Goal: Task Accomplishment & Management: Manage account settings

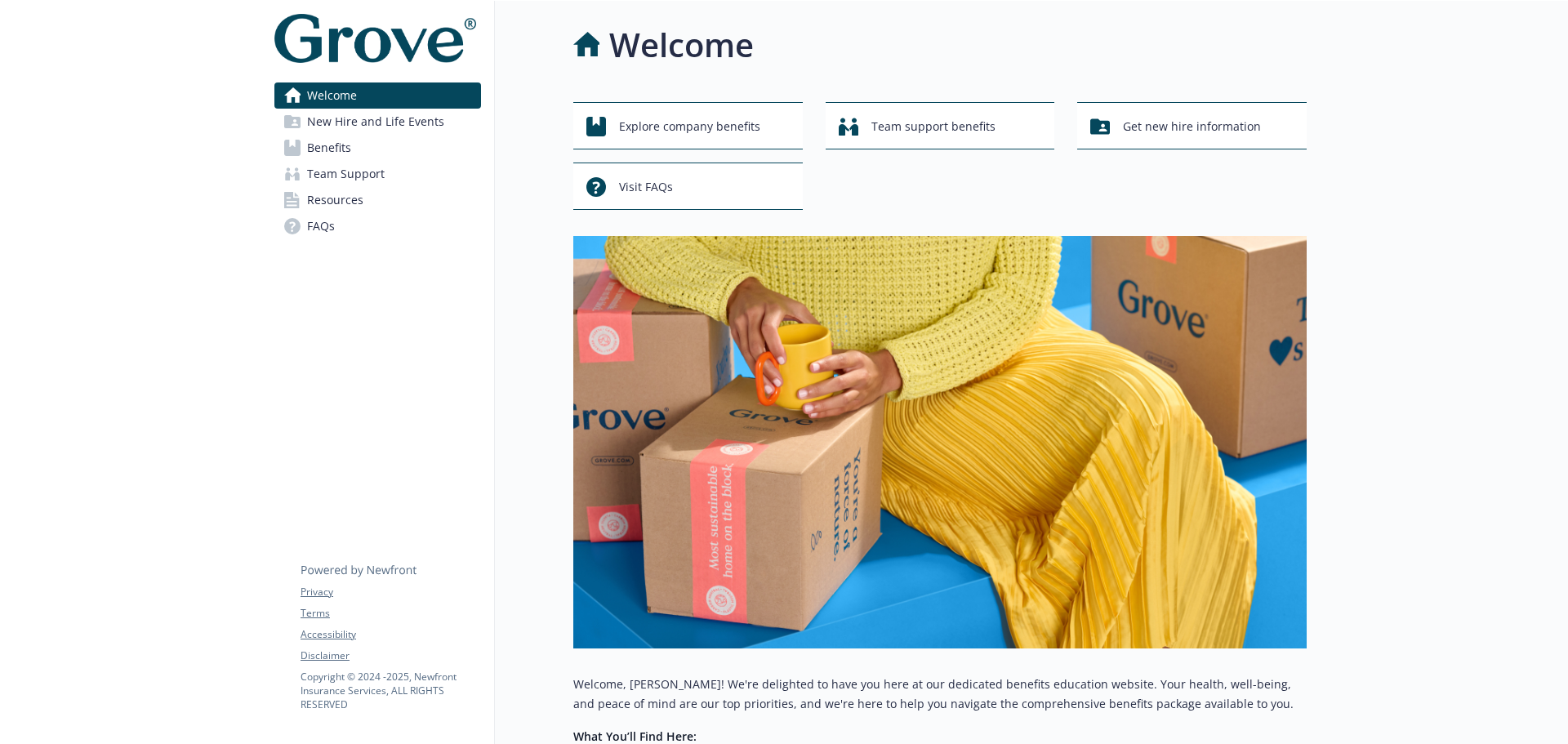
click at [360, 153] on link "Benefits" at bounding box center [377, 148] width 206 height 26
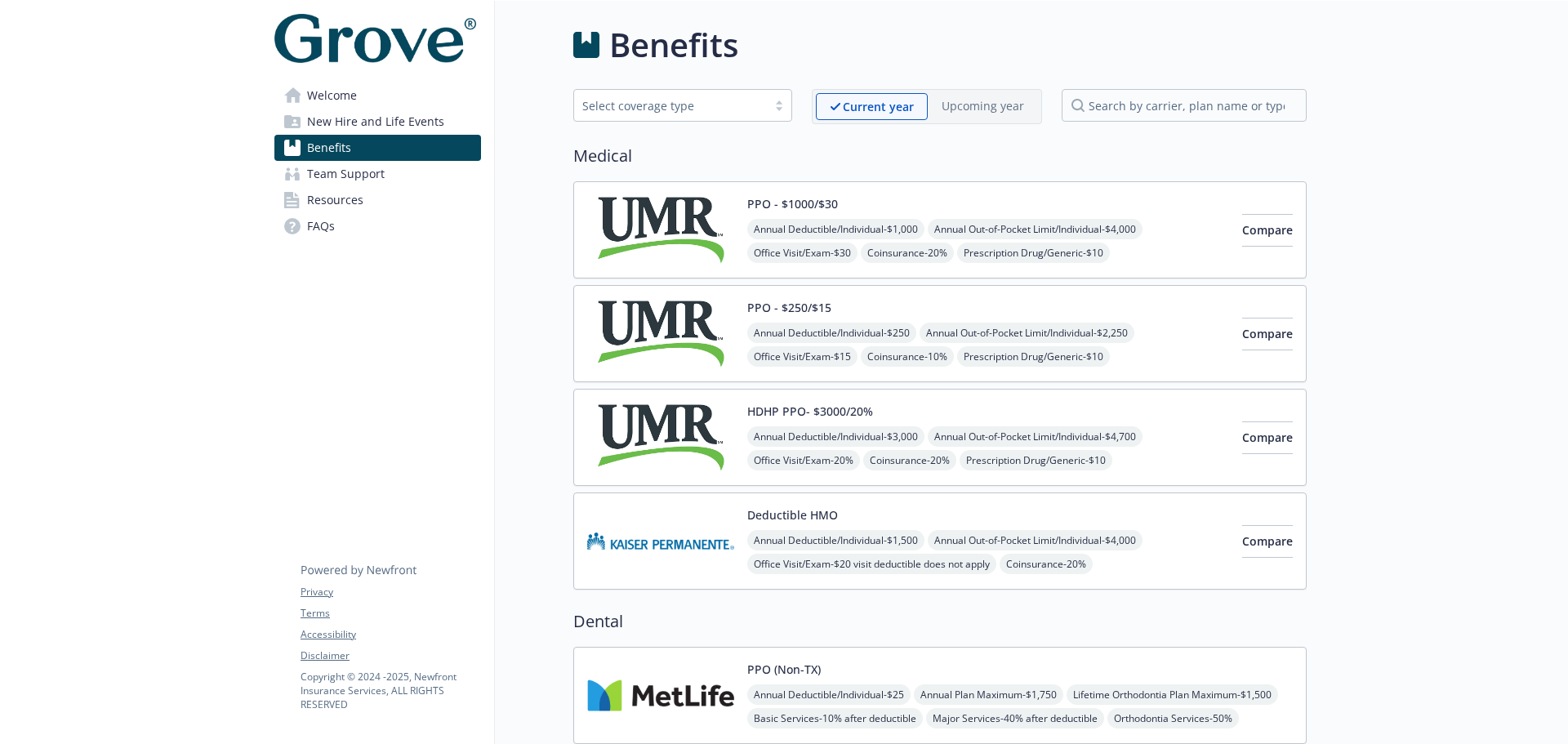
click at [361, 131] on span "New Hire and Life Events" at bounding box center [376, 121] width 138 height 26
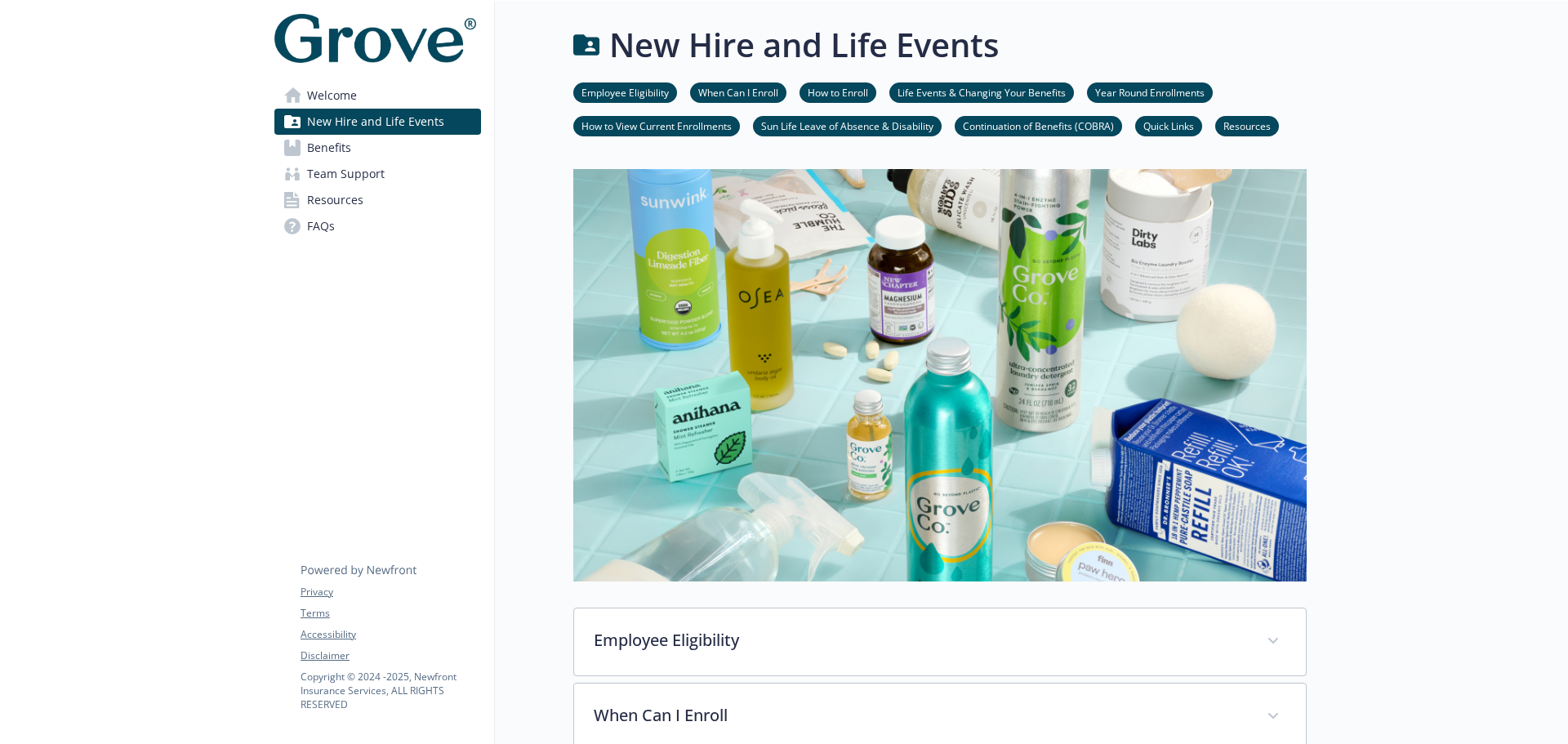
click at [344, 172] on span "Team Support" at bounding box center [346, 173] width 77 height 26
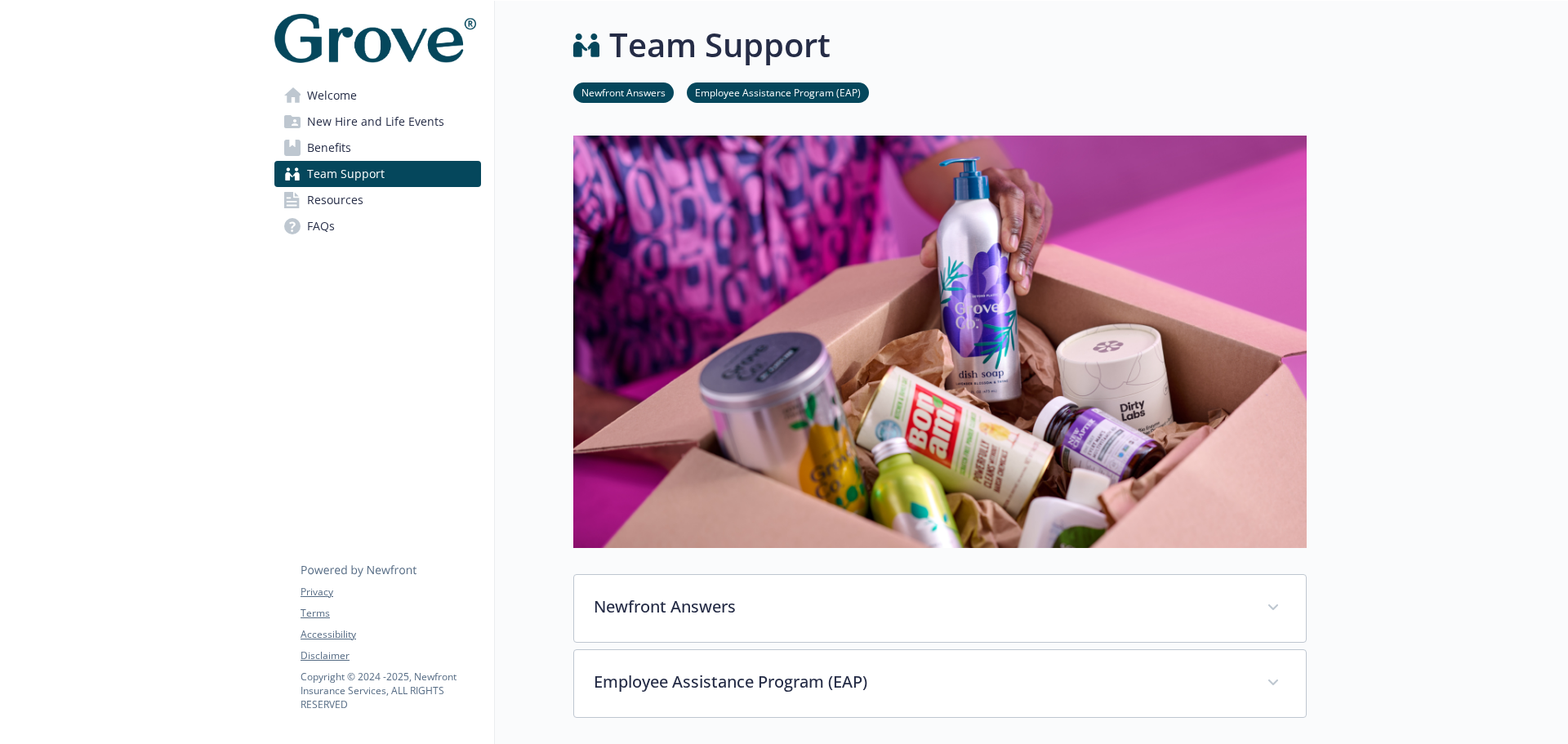
click at [341, 185] on span "Team Support" at bounding box center [346, 173] width 77 height 26
click at [339, 204] on span "Resources" at bounding box center [336, 200] width 56 height 26
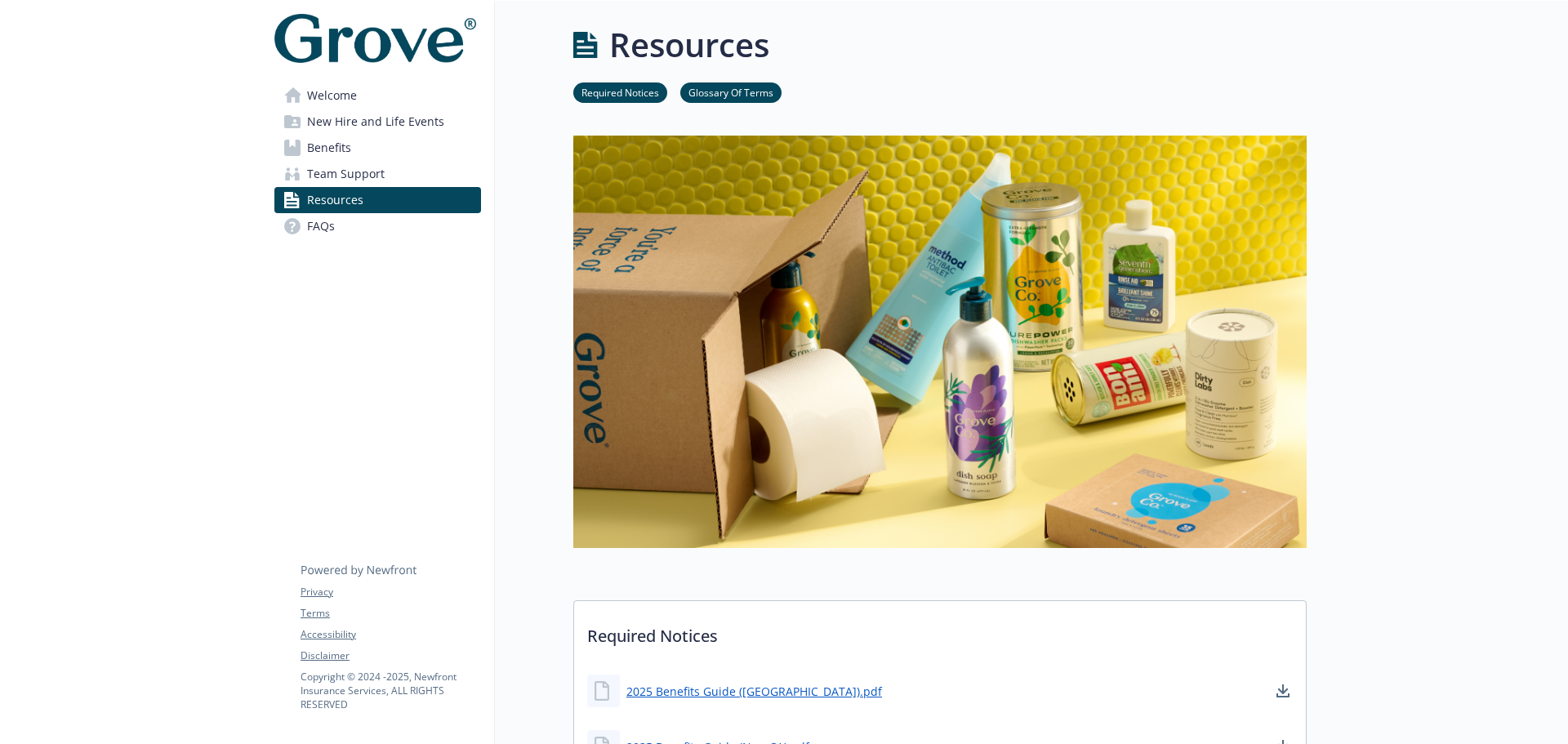
click at [316, 224] on span "FAQs" at bounding box center [321, 226] width 28 height 26
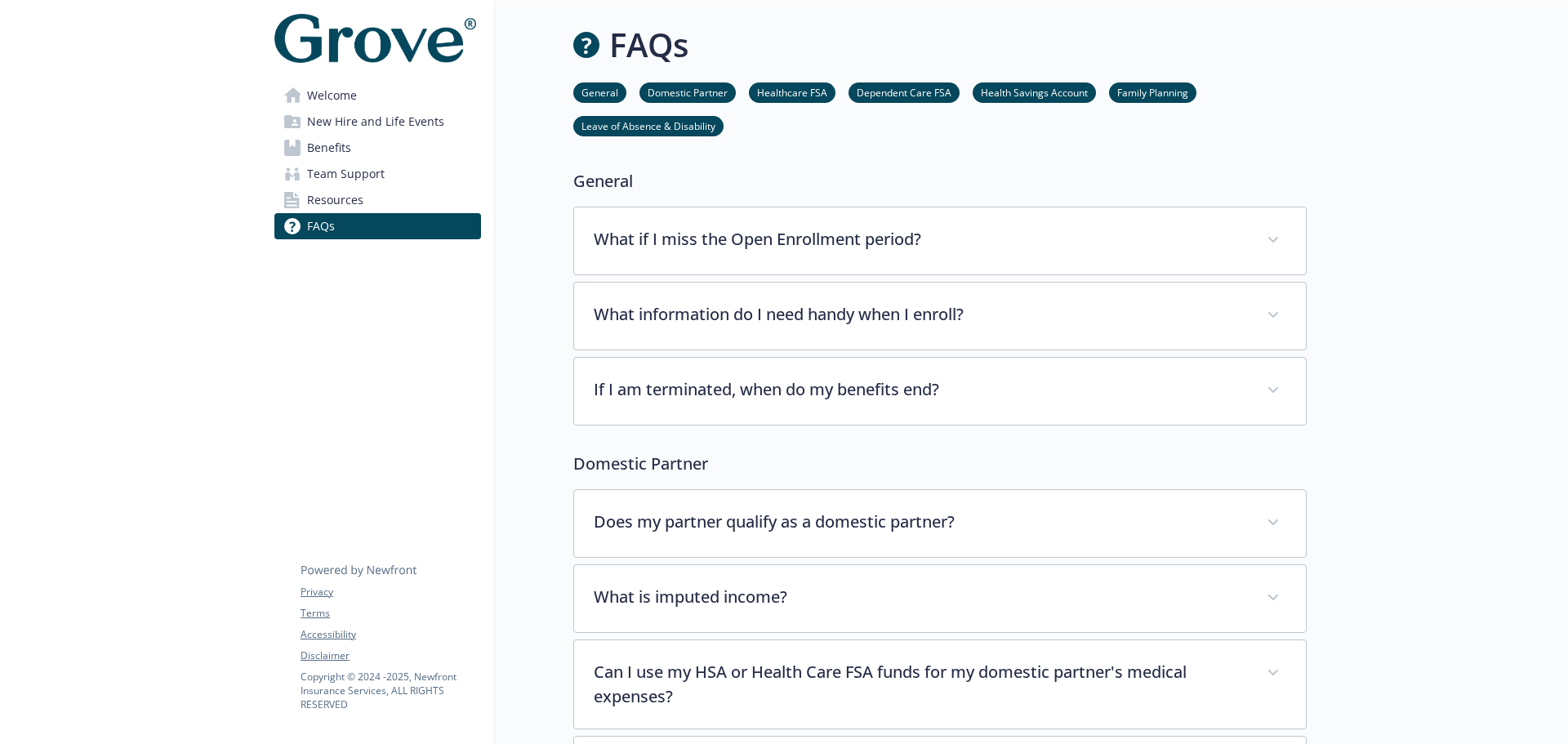
click at [292, 87] on icon at bounding box center [292, 95] width 16 height 16
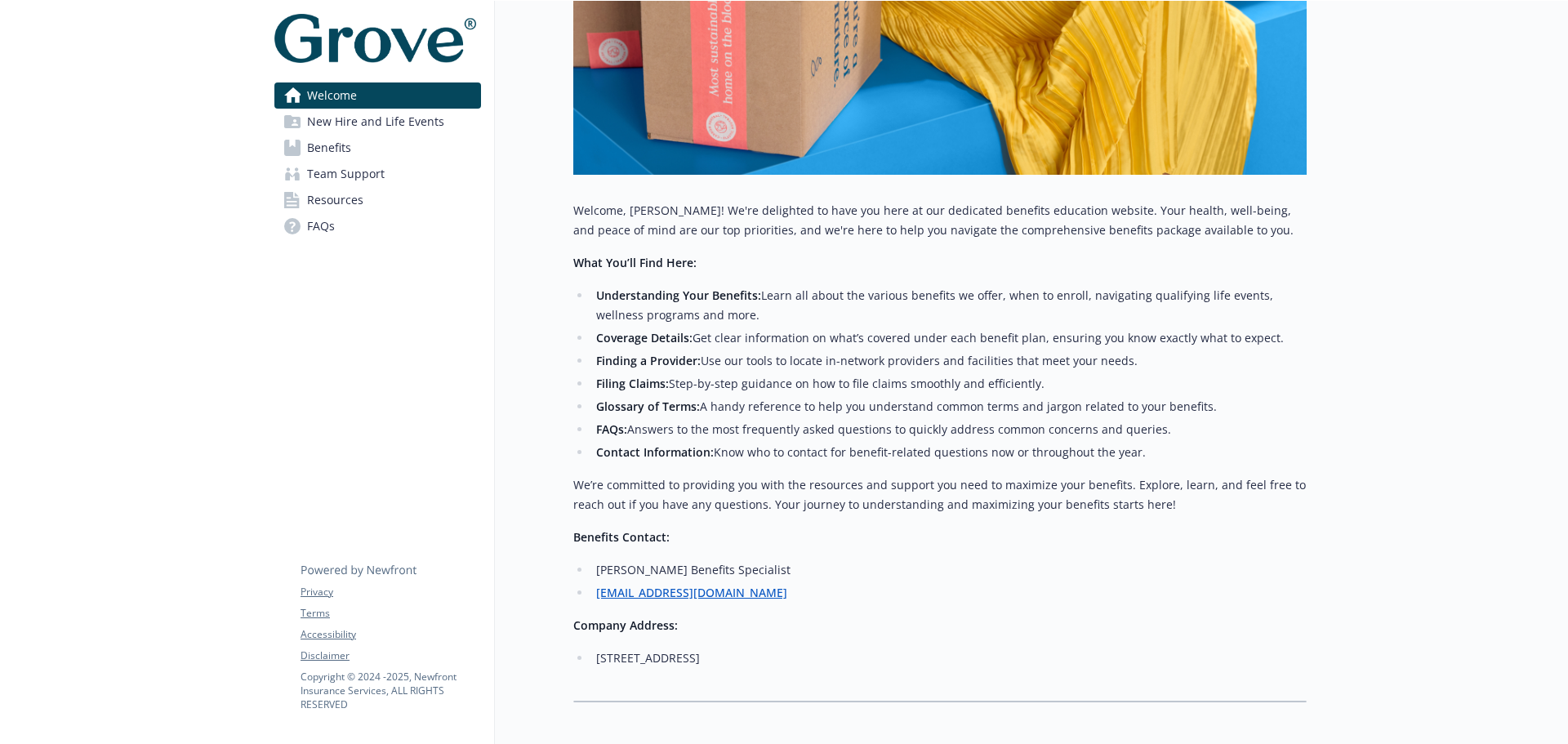
scroll to position [490, 0]
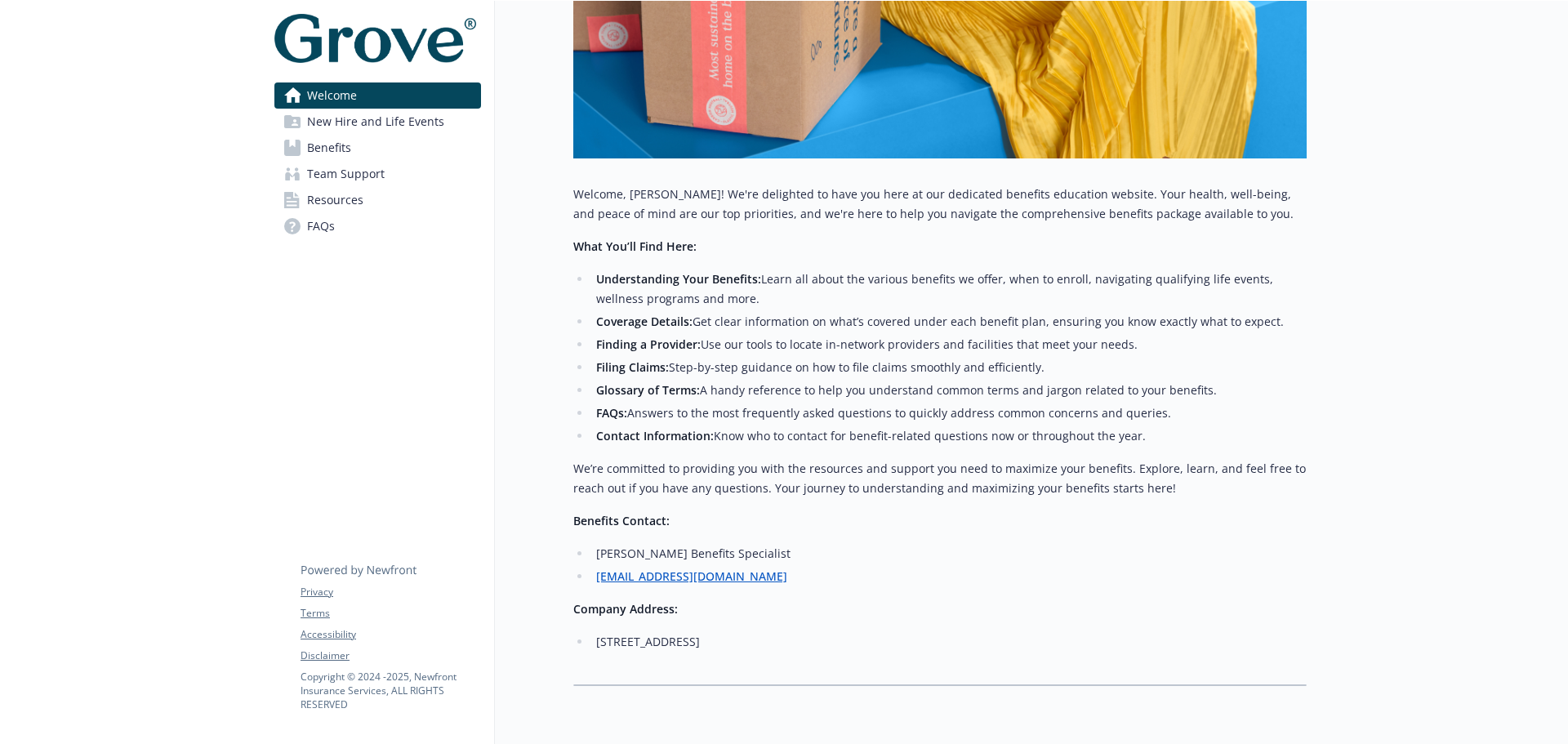
click at [458, 128] on link "New Hire and Life Events" at bounding box center [377, 121] width 206 height 26
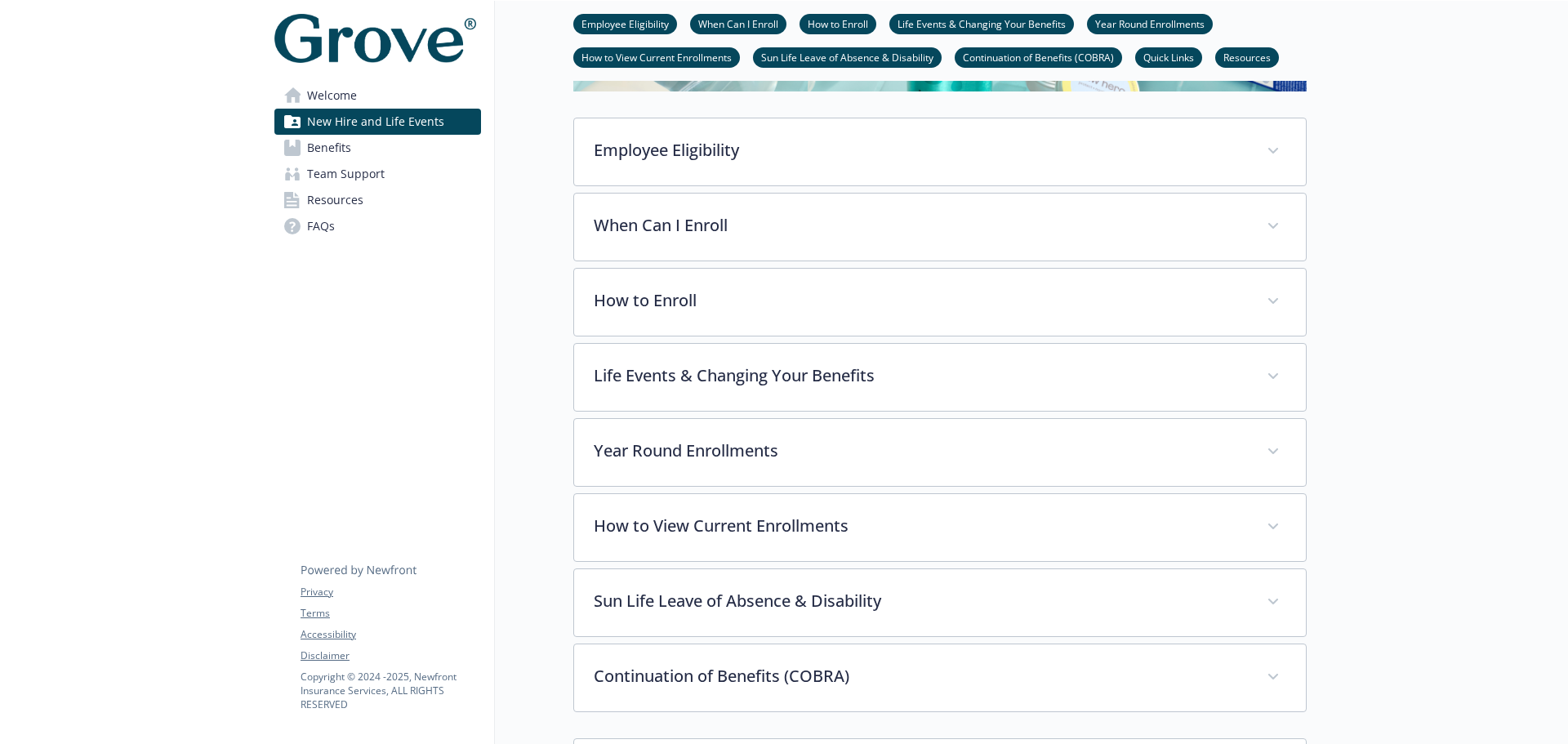
click at [348, 145] on span "Benefits" at bounding box center [330, 148] width 44 height 26
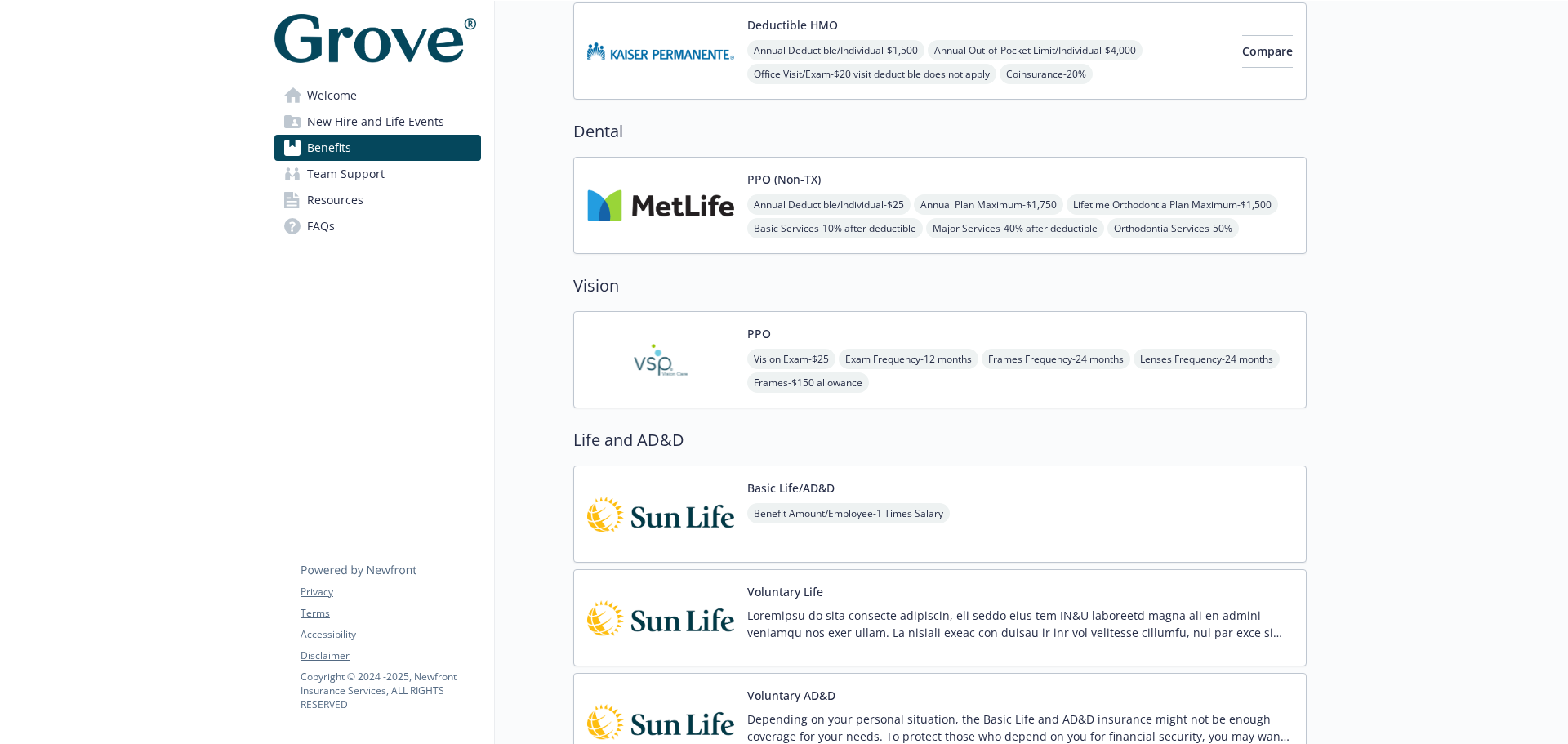
click at [347, 165] on span "Team Support" at bounding box center [346, 173] width 77 height 26
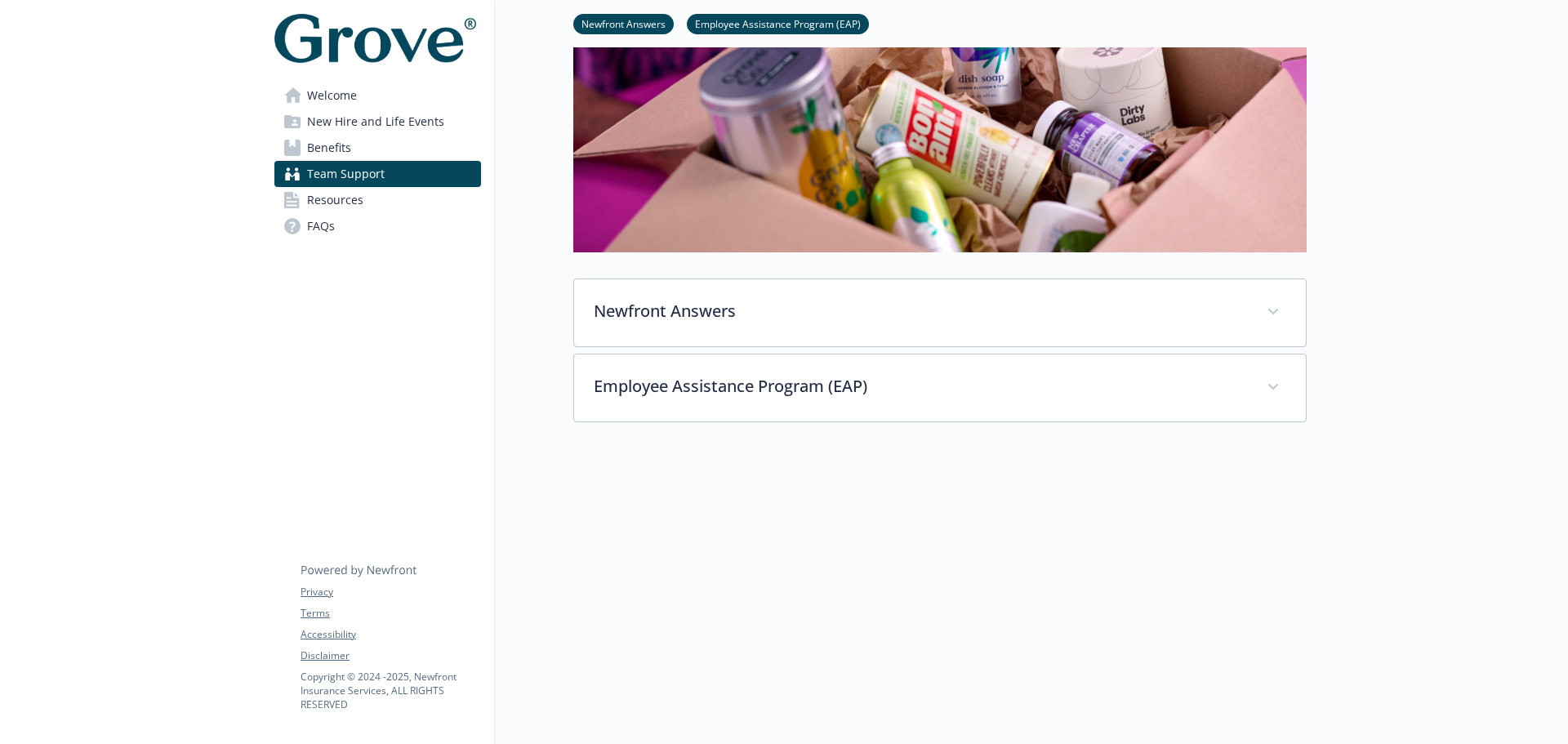
scroll to position [308, 0]
click at [350, 202] on span "Resources" at bounding box center [336, 200] width 56 height 26
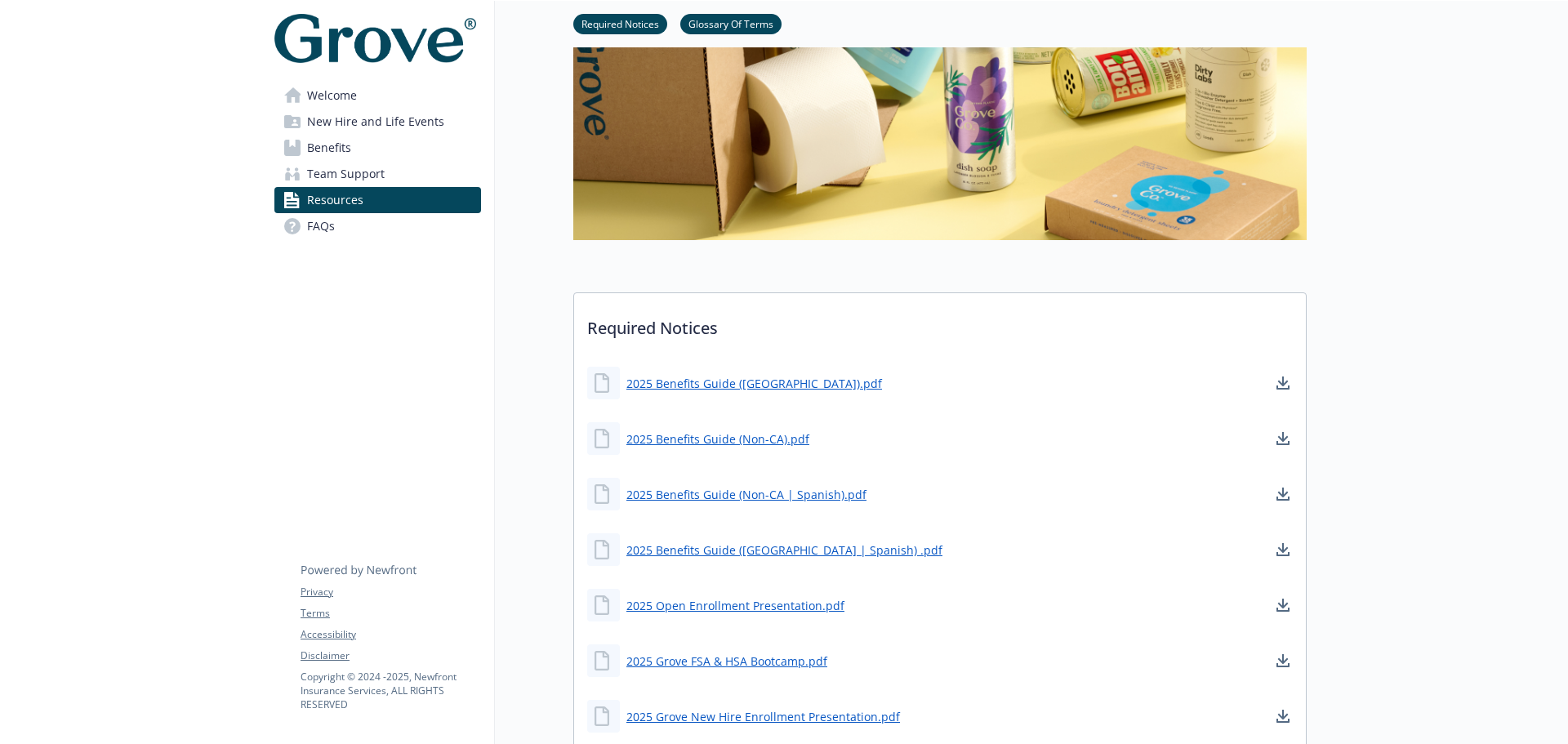
click at [355, 104] on span "Welcome" at bounding box center [332, 95] width 50 height 26
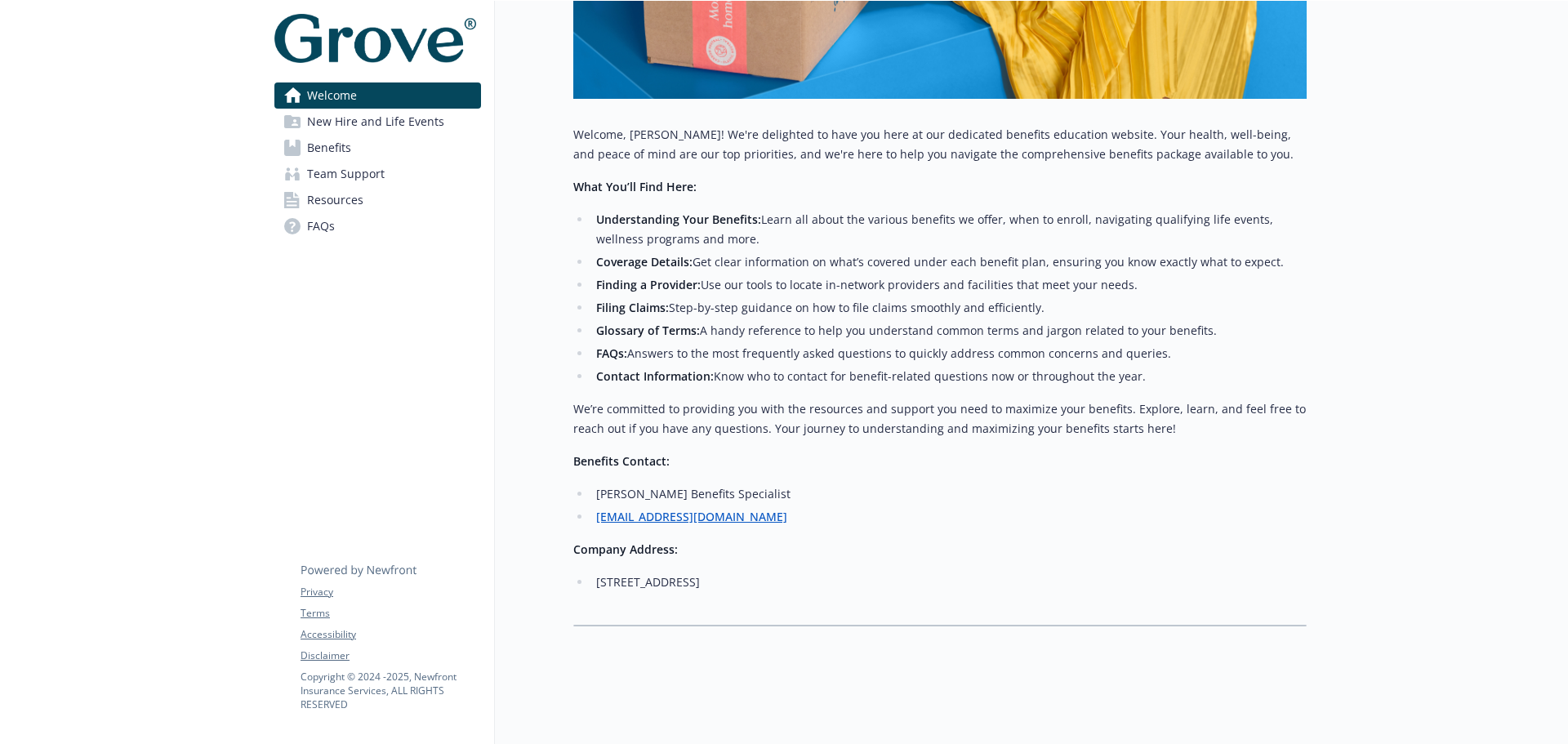
scroll to position [562, 0]
click at [371, 117] on span "New Hire and Life Events" at bounding box center [376, 121] width 138 height 26
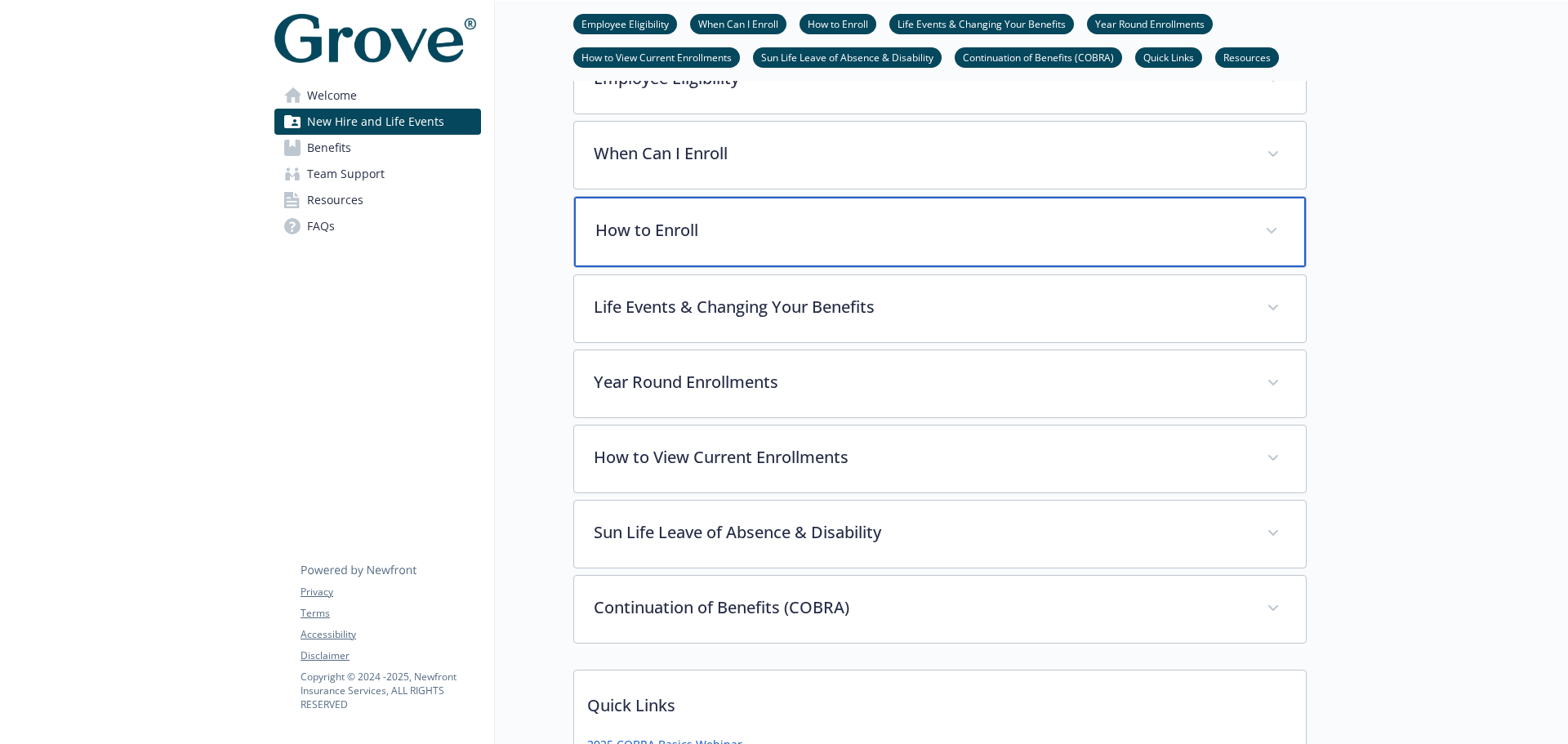
click at [627, 233] on p "How to Enroll" at bounding box center [920, 230] width 650 height 25
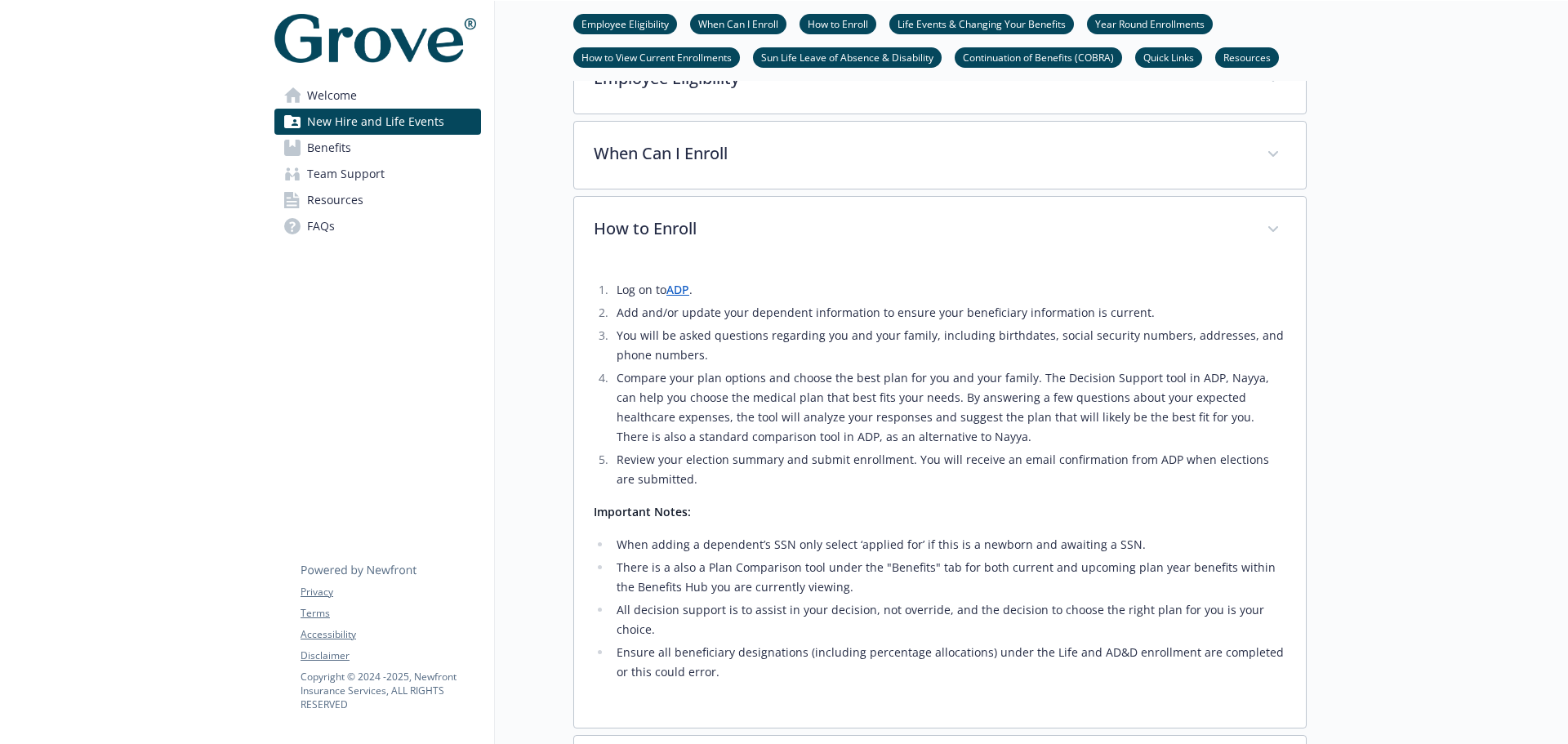
click at [364, 151] on link "Benefits" at bounding box center [377, 148] width 206 height 26
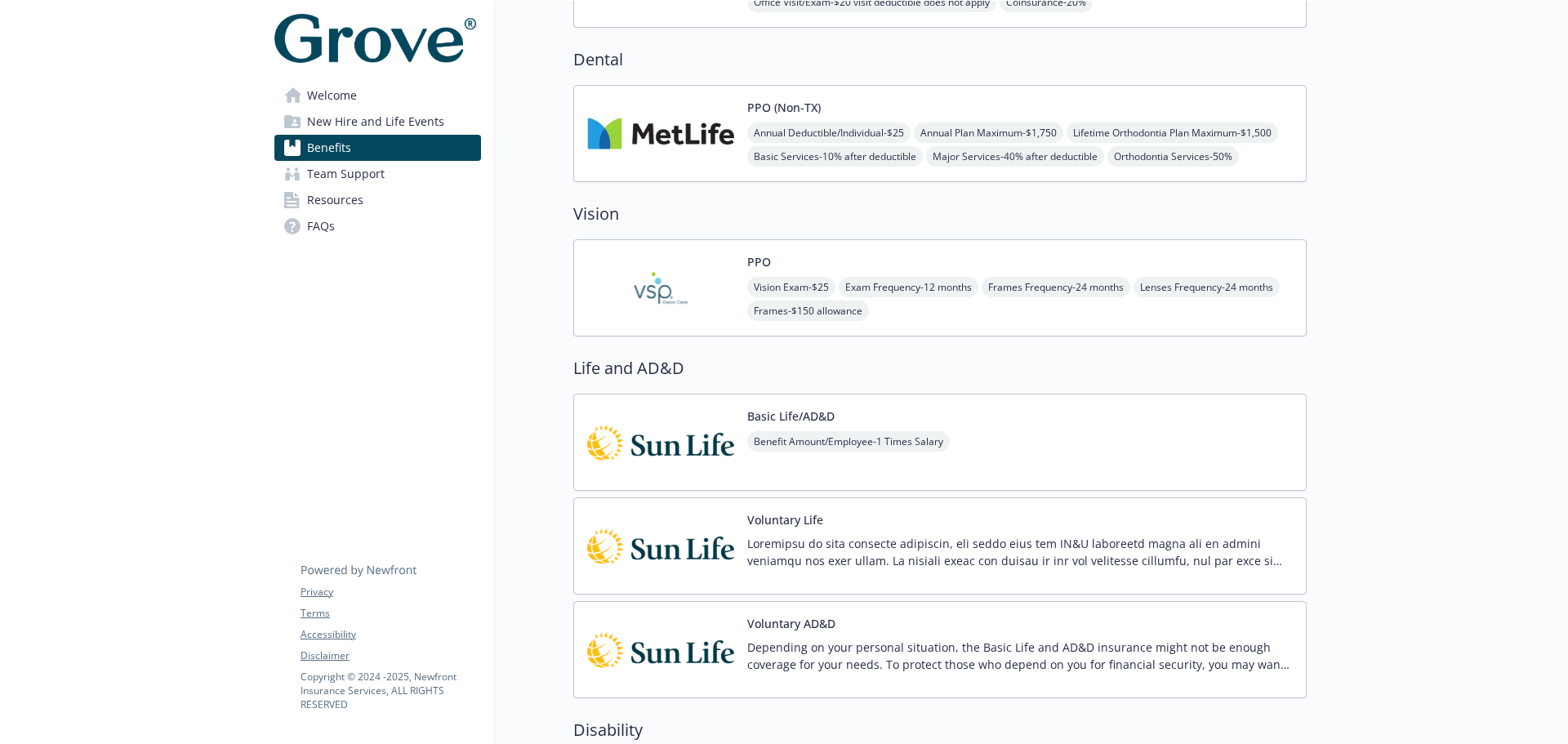
click at [359, 119] on span "New Hire and Life Events" at bounding box center [376, 121] width 138 height 26
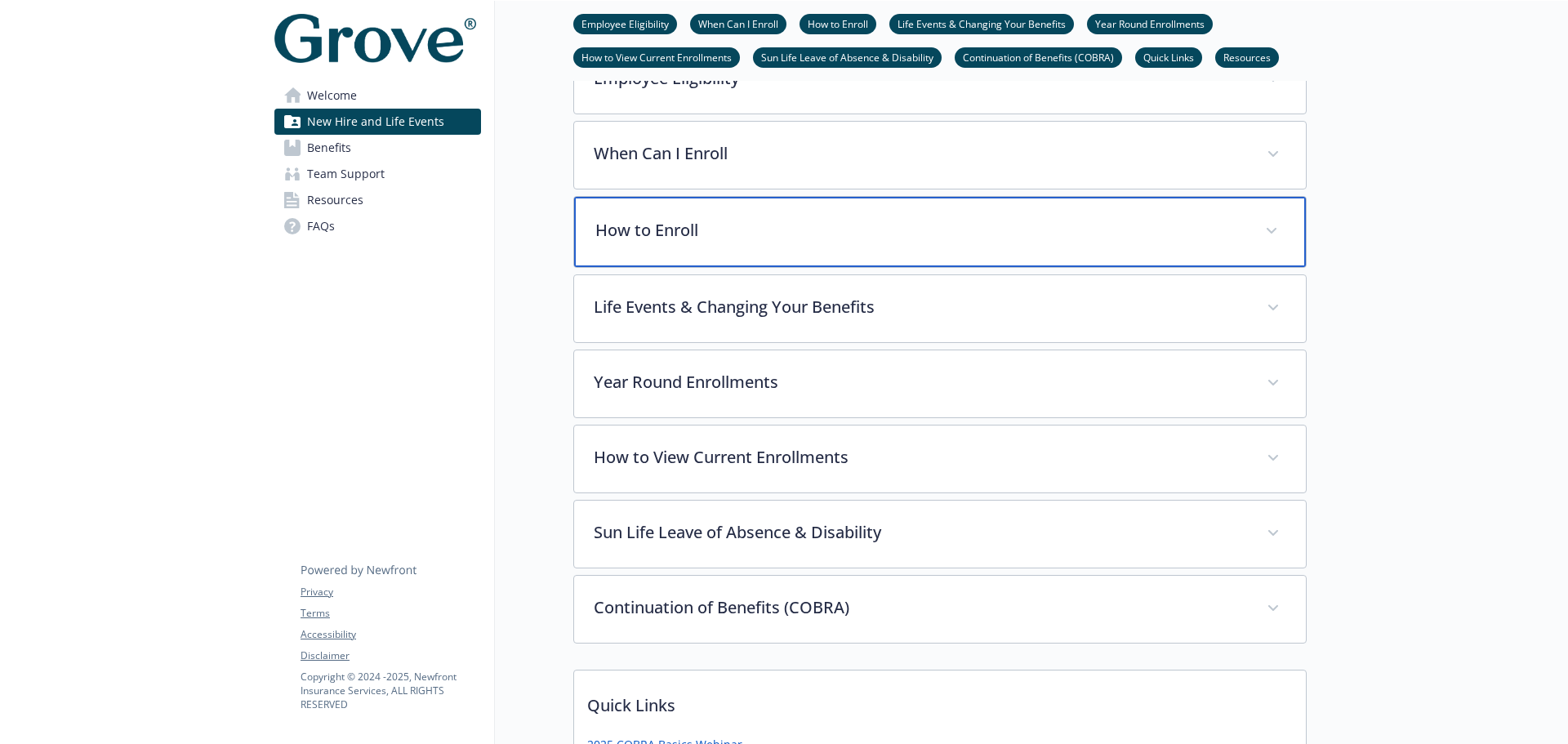
click at [708, 238] on p "How to Enroll" at bounding box center [920, 230] width 650 height 25
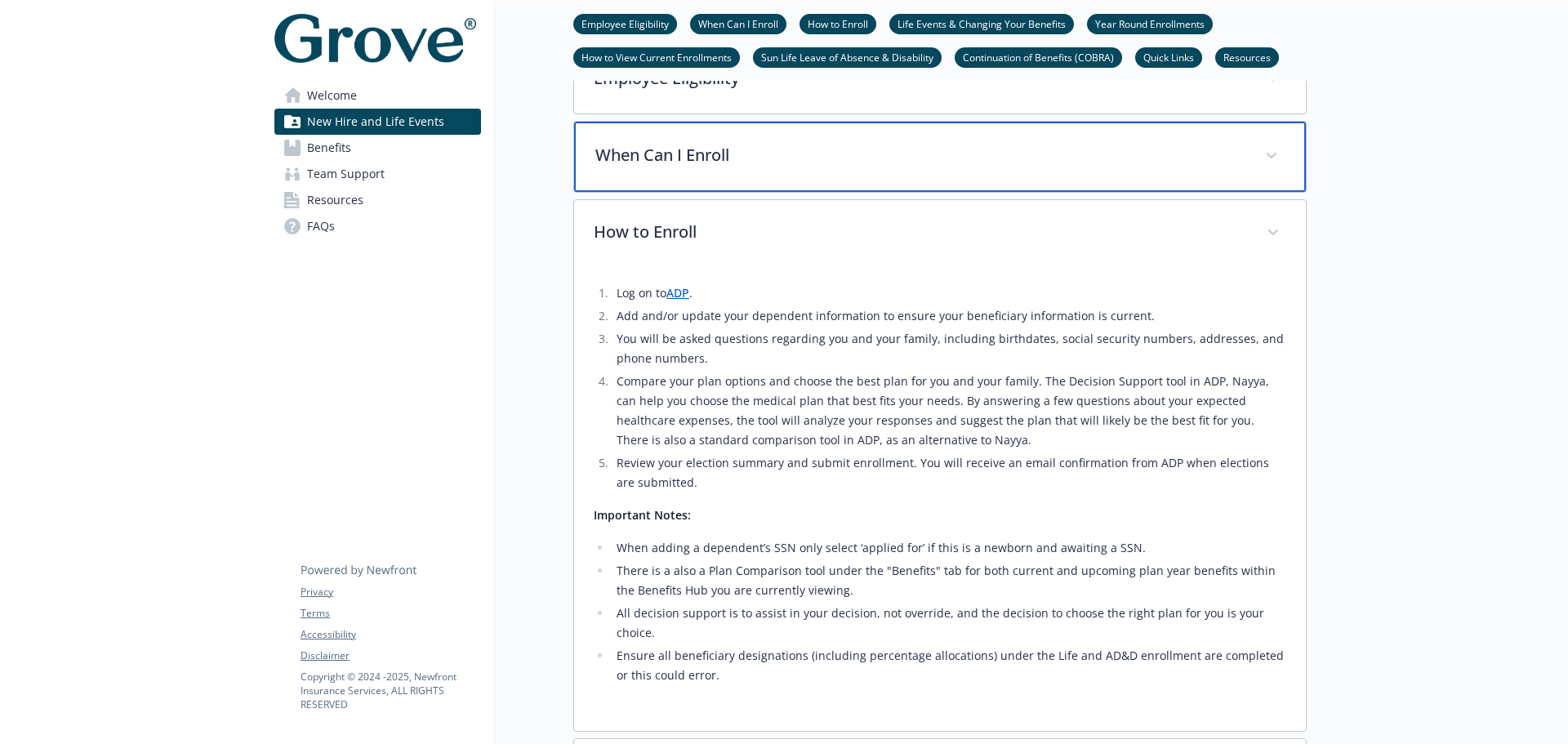
click at [704, 168] on div "When Can I Enroll" at bounding box center [940, 156] width 732 height 70
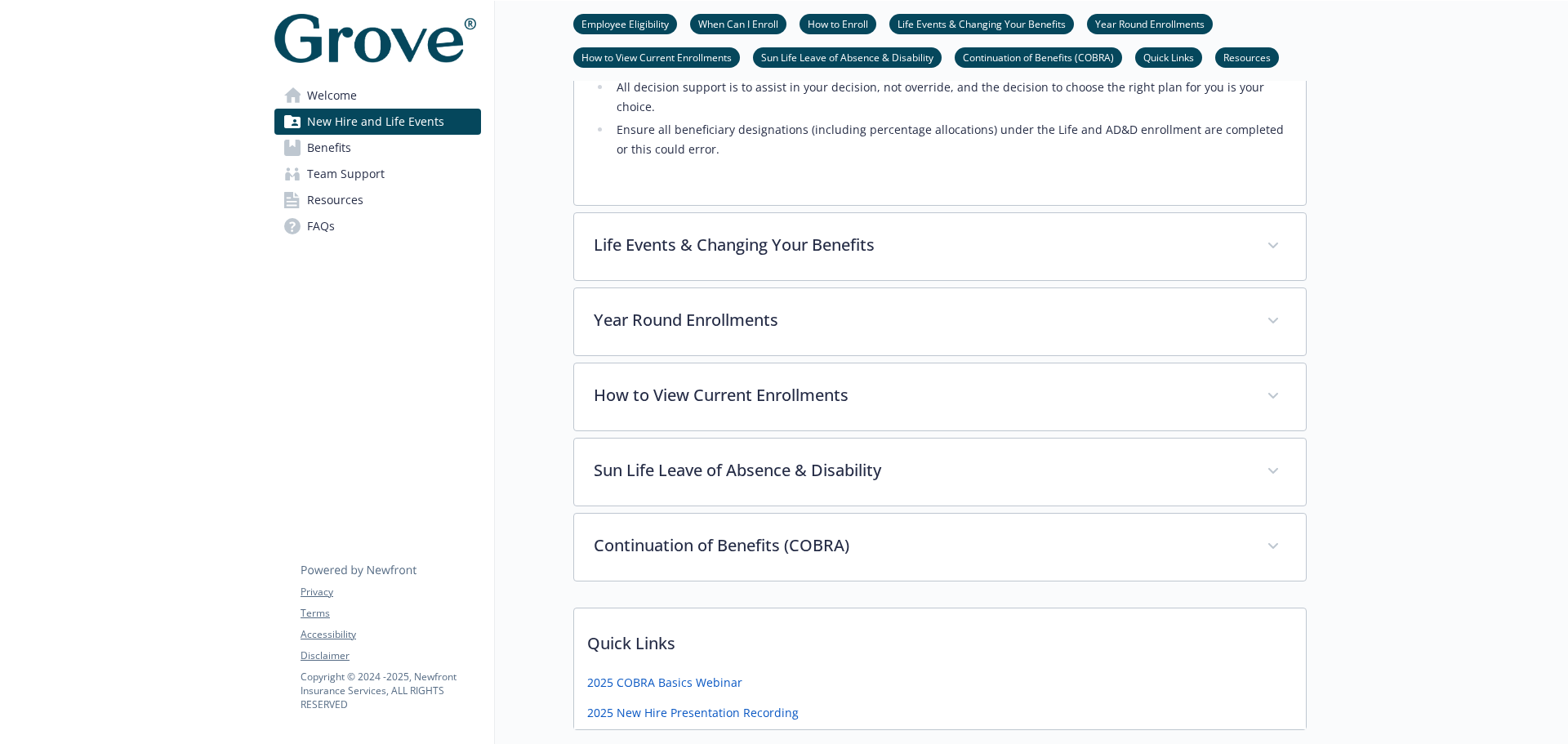
scroll to position [1378, 0]
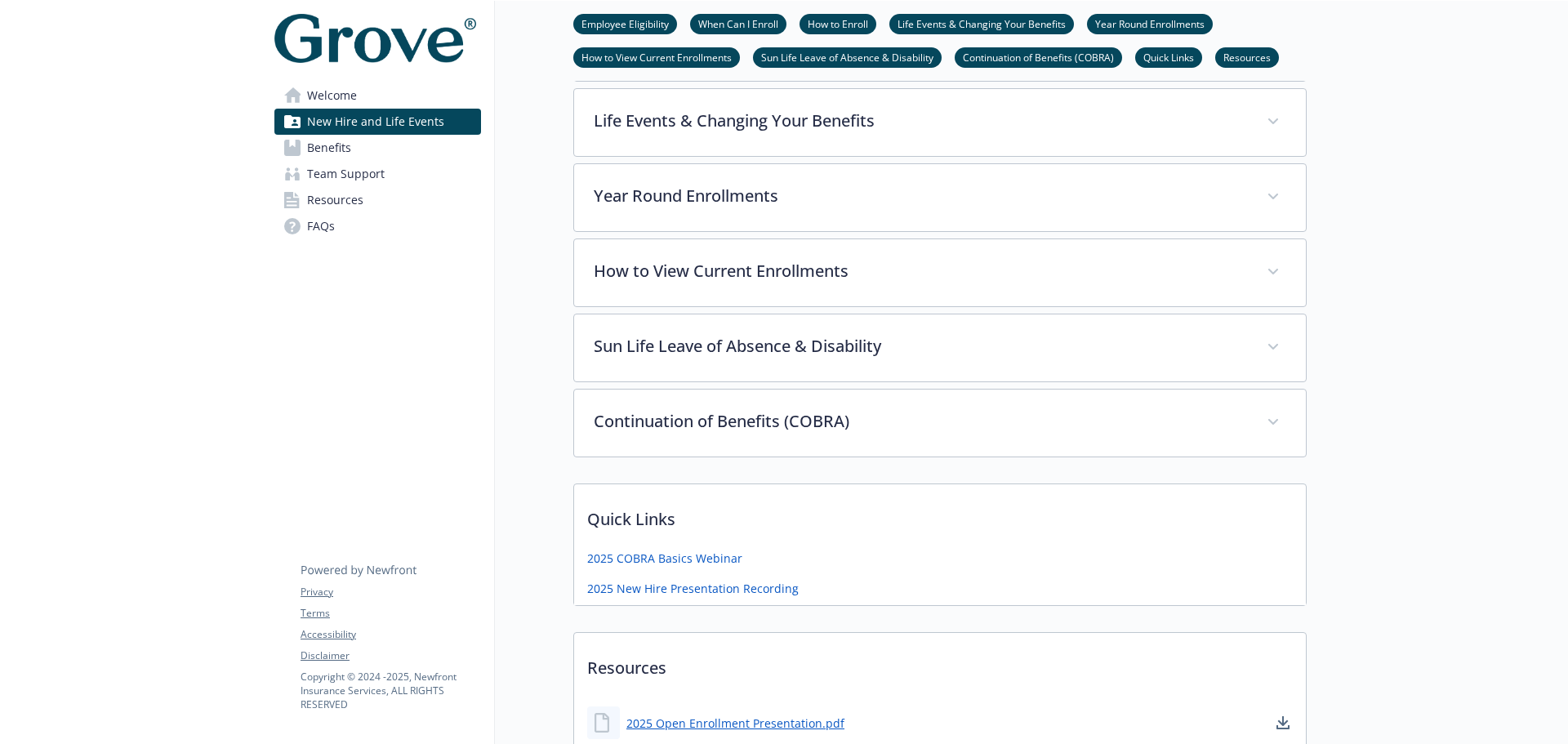
click at [394, 228] on link "FAQs" at bounding box center [377, 226] width 206 height 26
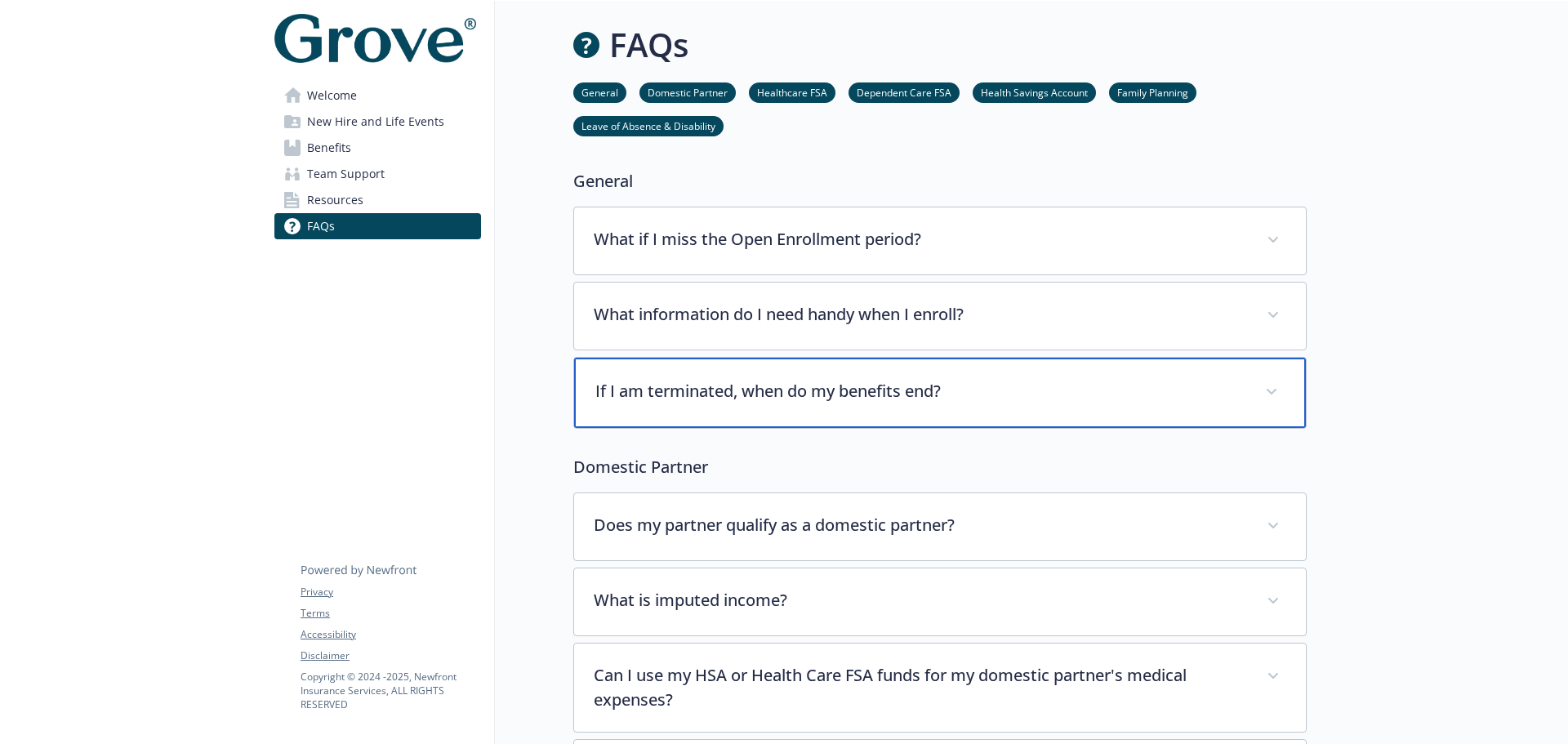
click at [816, 396] on p "If I am terminated, when do my benefits end?" at bounding box center [920, 391] width 650 height 25
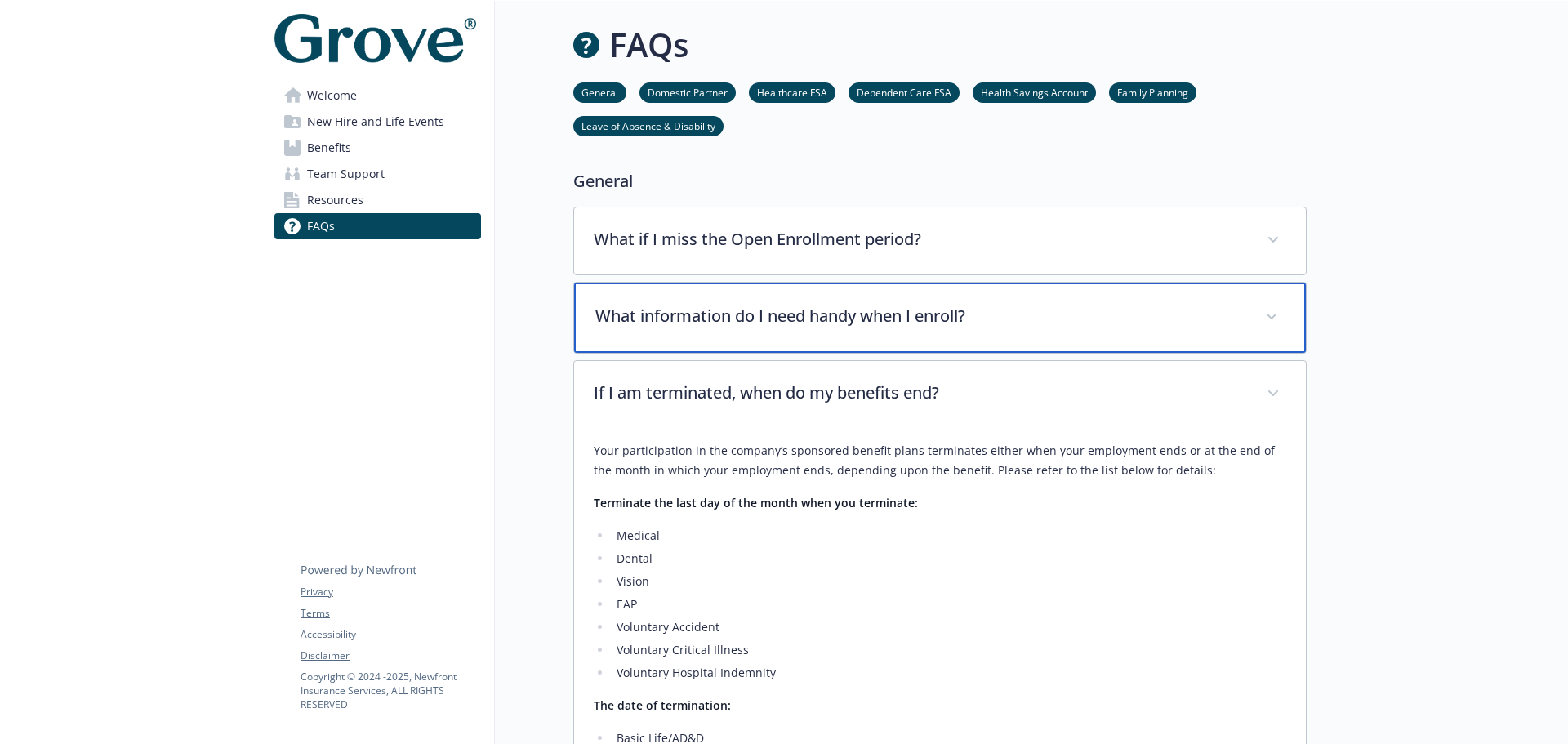
click at [826, 307] on p "What information do I need handy when I enroll?" at bounding box center [920, 316] width 650 height 25
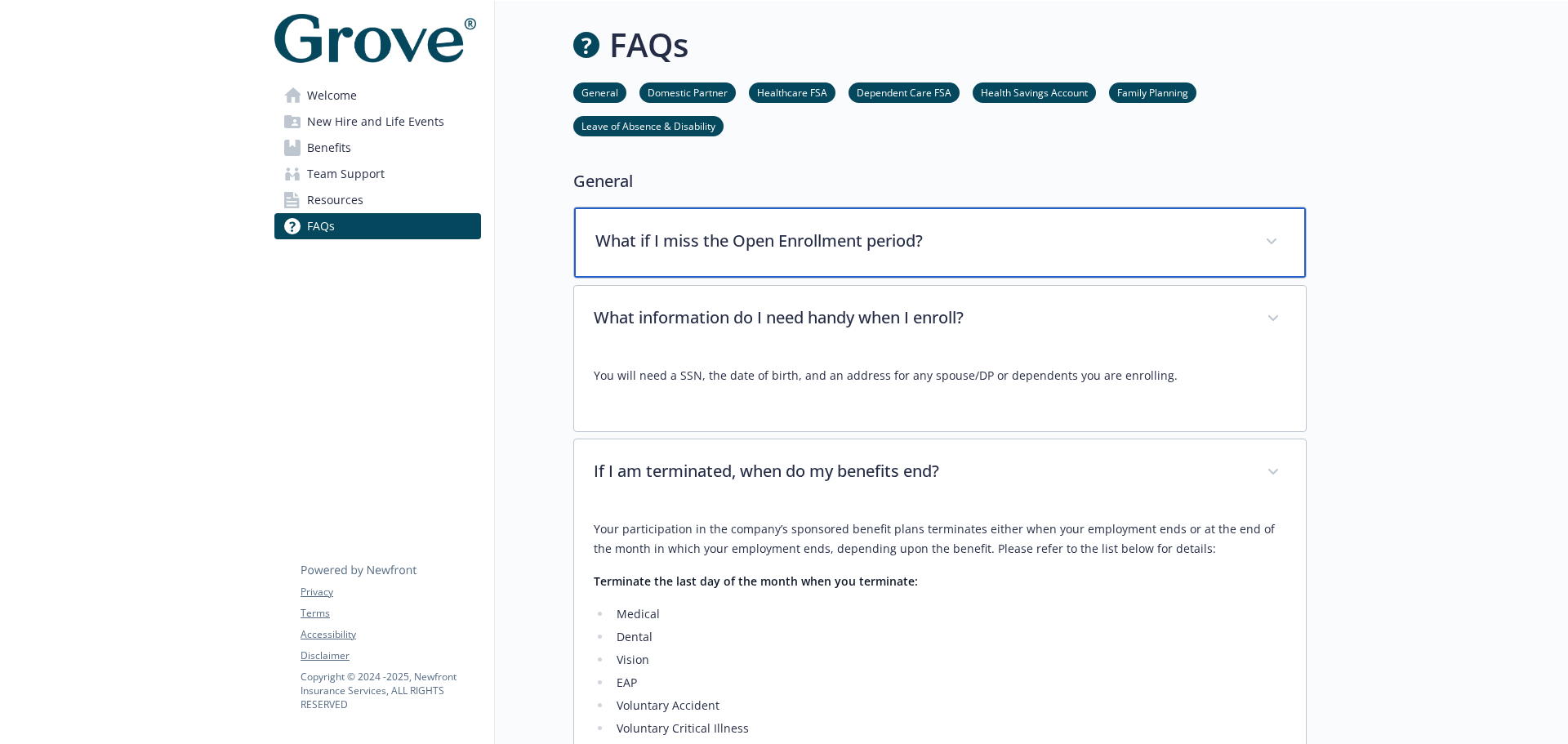
click at [832, 241] on p "What if I miss the Open Enrollment period?" at bounding box center [920, 240] width 650 height 25
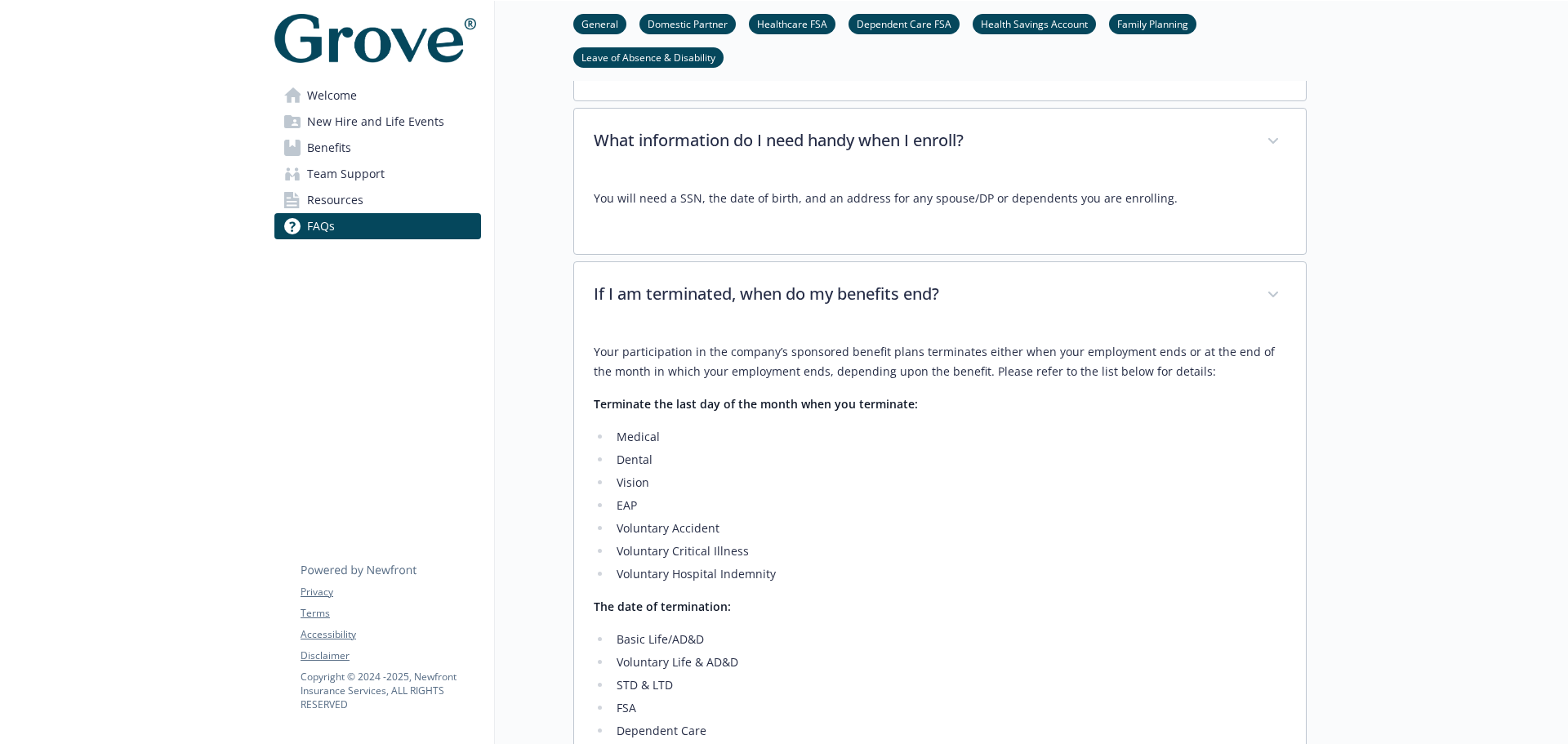
scroll to position [899, 0]
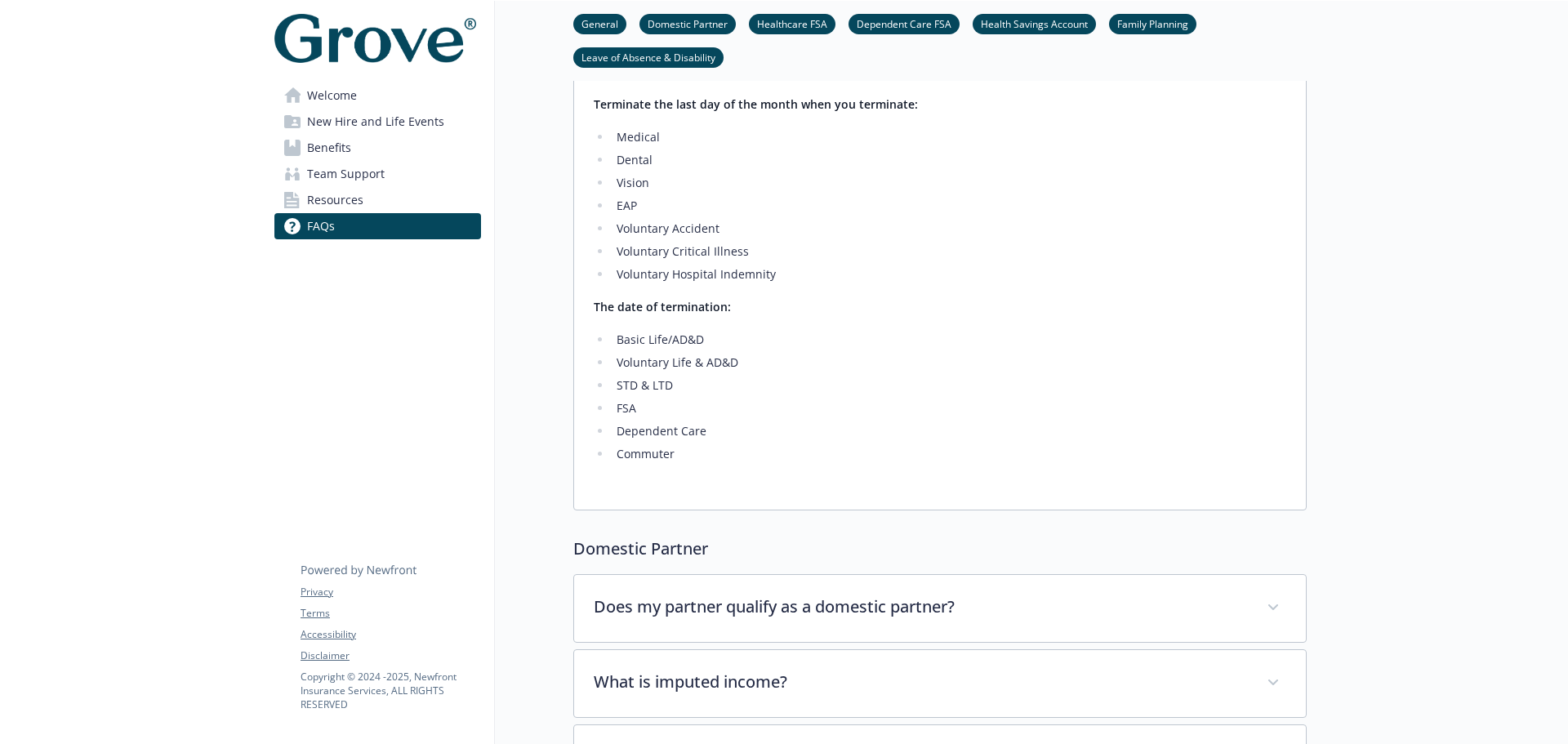
click at [415, 138] on link "Benefits" at bounding box center [377, 148] width 206 height 26
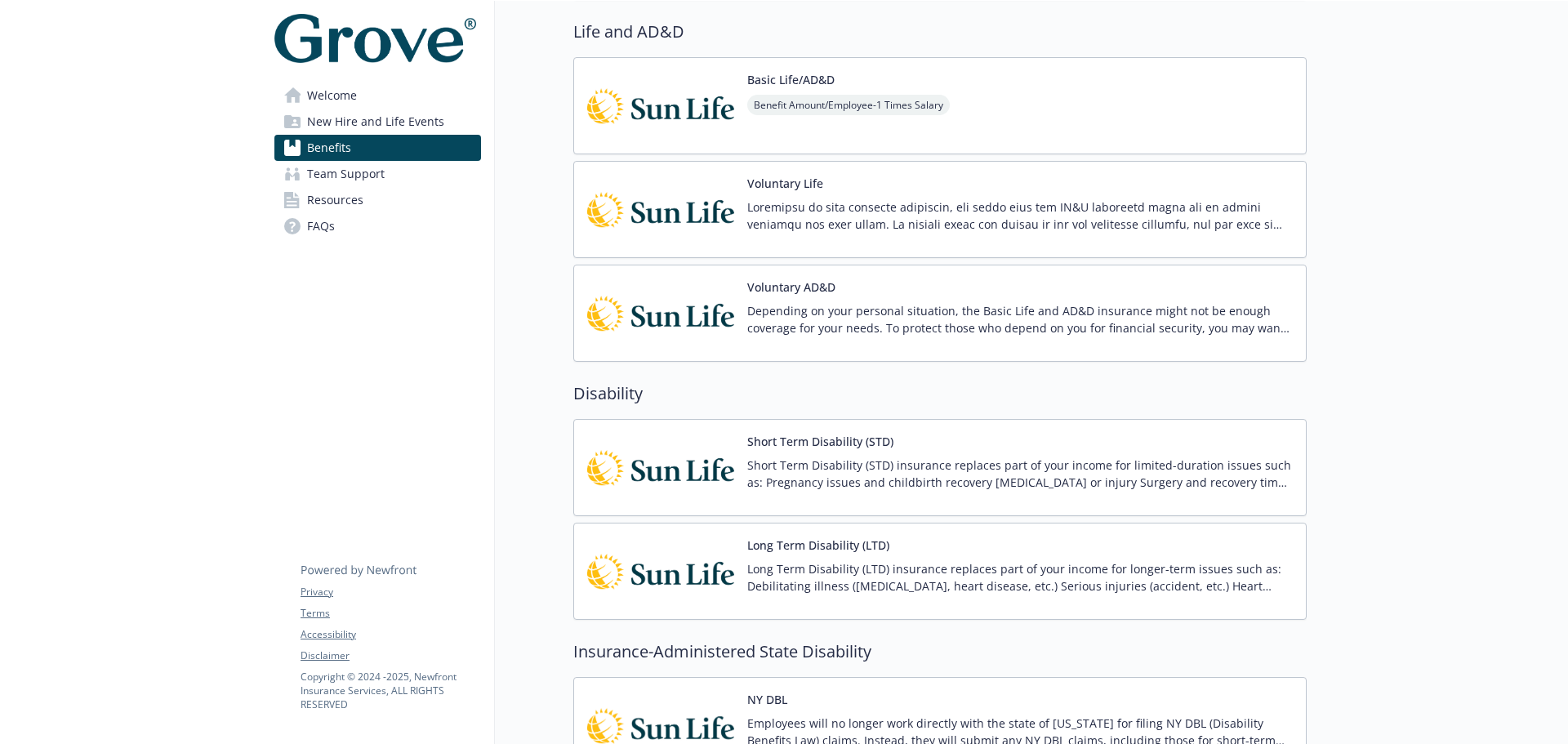
click at [415, 123] on span "New Hire and Life Events" at bounding box center [376, 121] width 138 height 26
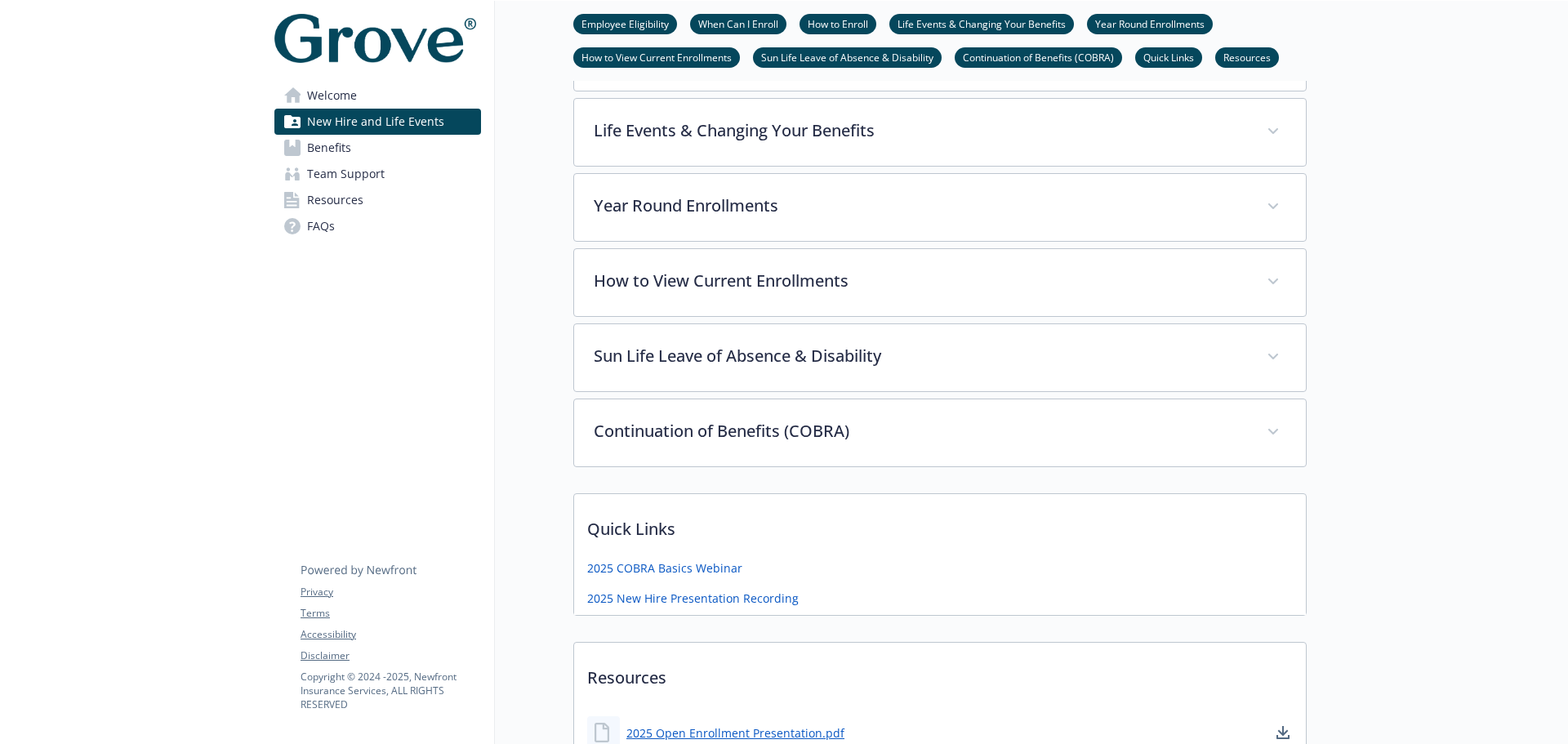
scroll to position [653, 0]
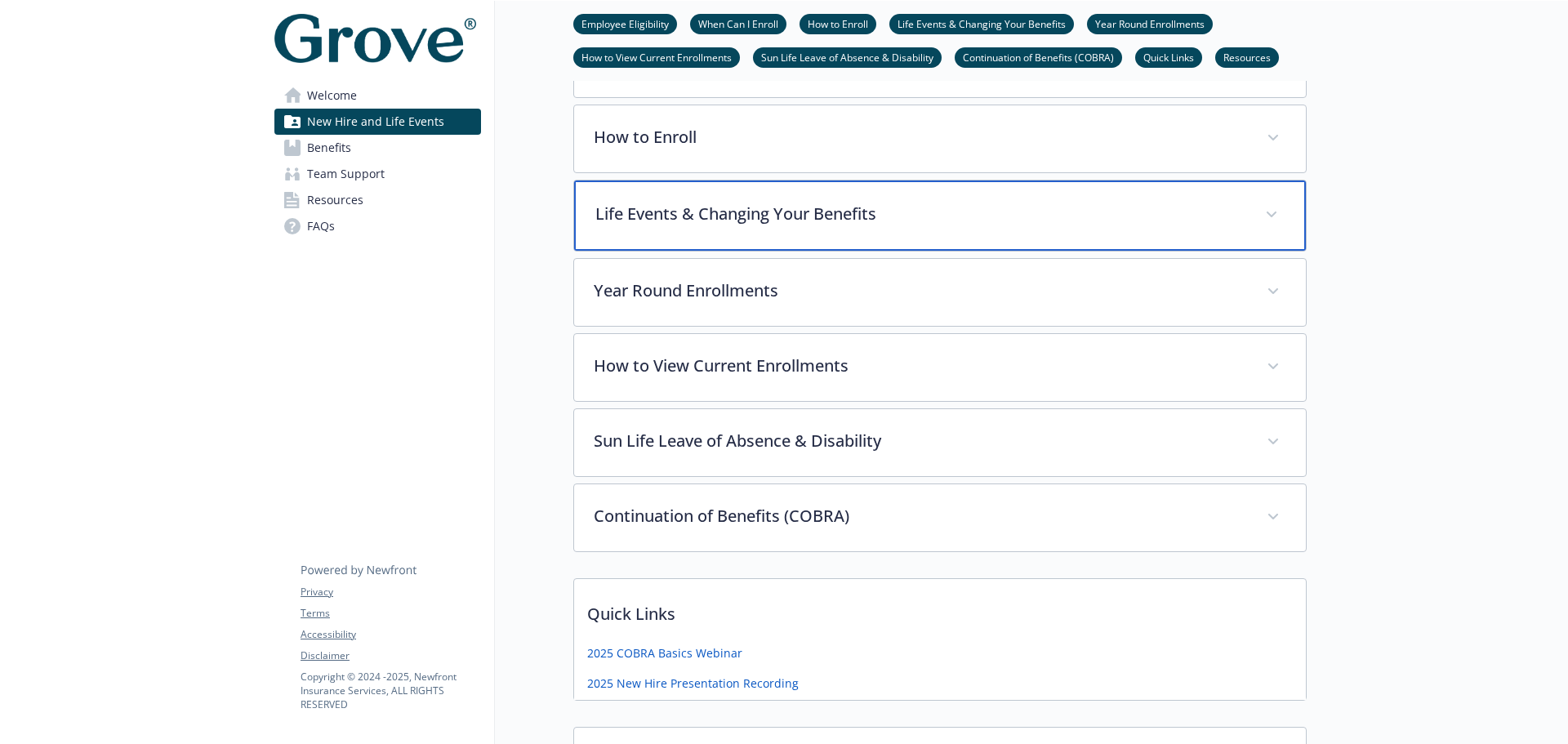
click at [732, 198] on div "Life Events & Changing Your Benefits" at bounding box center [940, 216] width 732 height 70
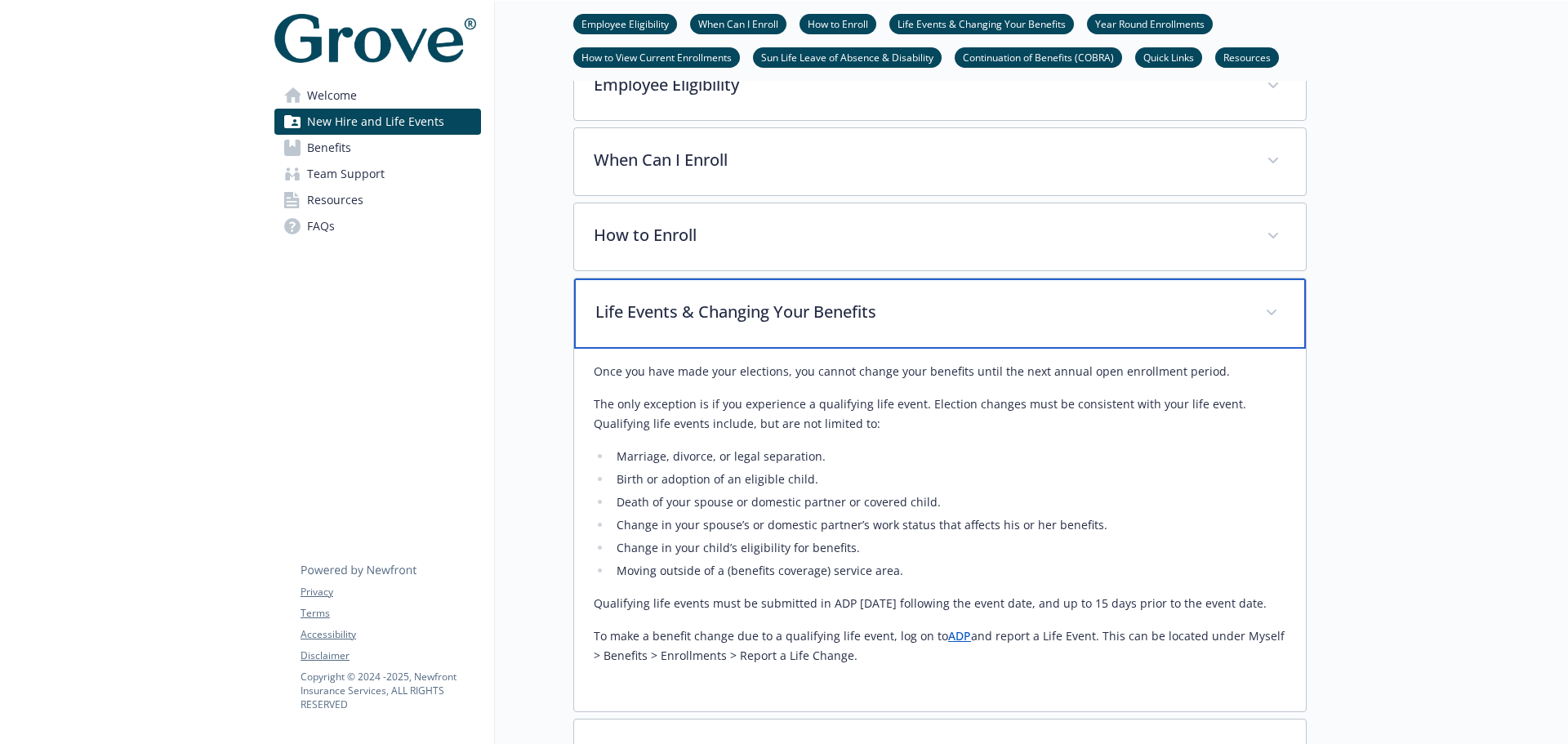
scroll to position [409, 0]
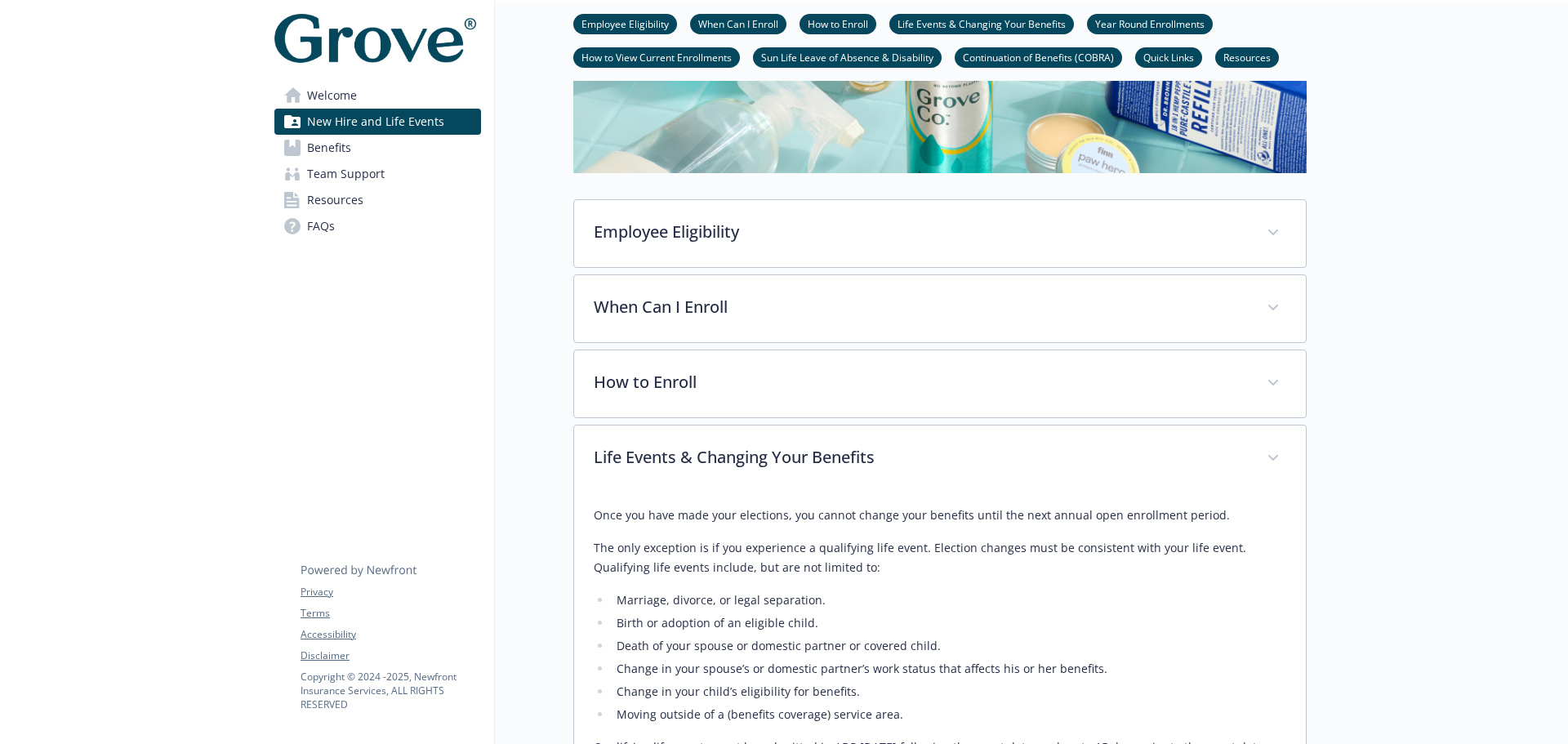
click at [729, 347] on div "Employee Eligibility Employee Eligibility Full time employees working at least …" at bounding box center [940, 678] width 734 height 957
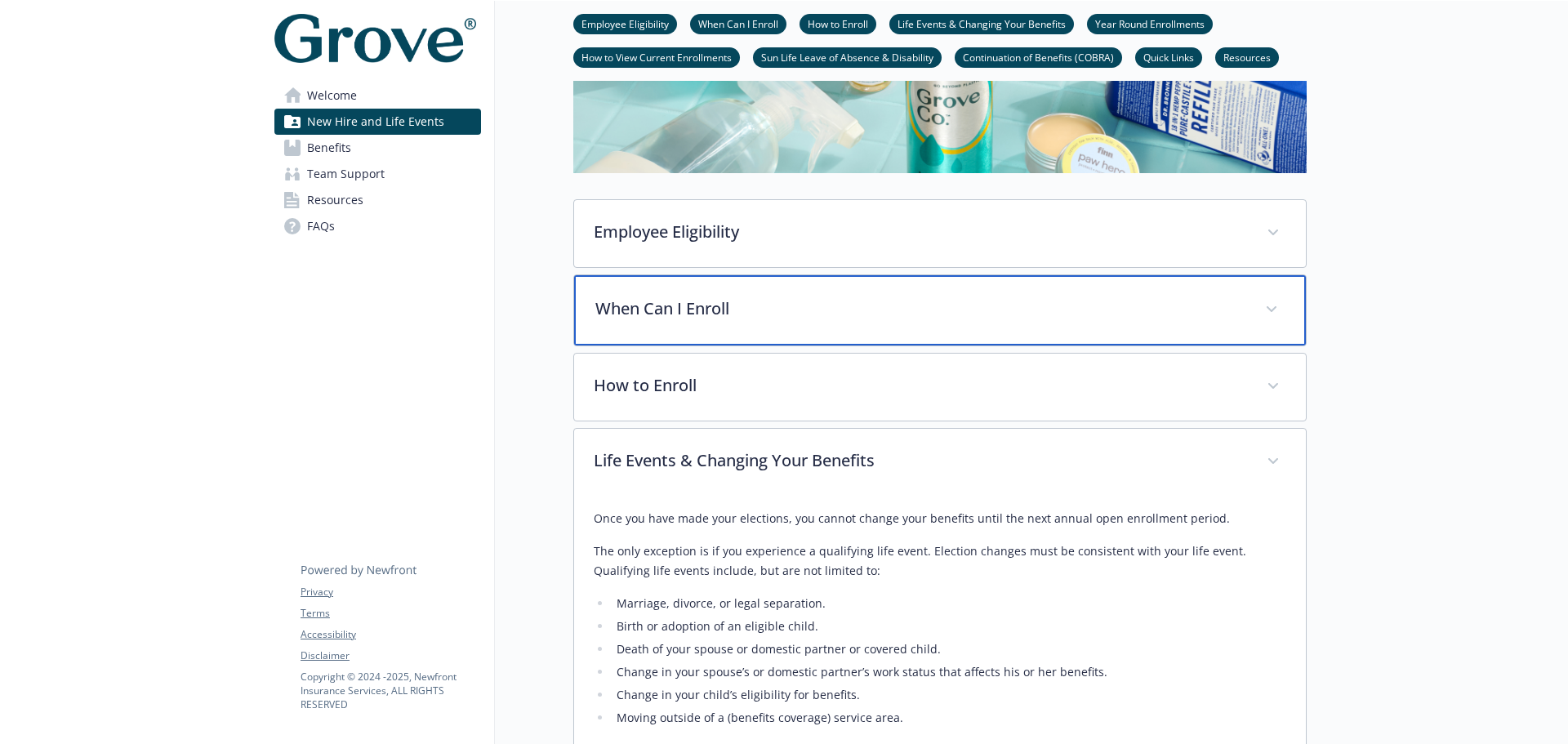
click at [734, 306] on p "When Can I Enroll" at bounding box center [920, 308] width 650 height 25
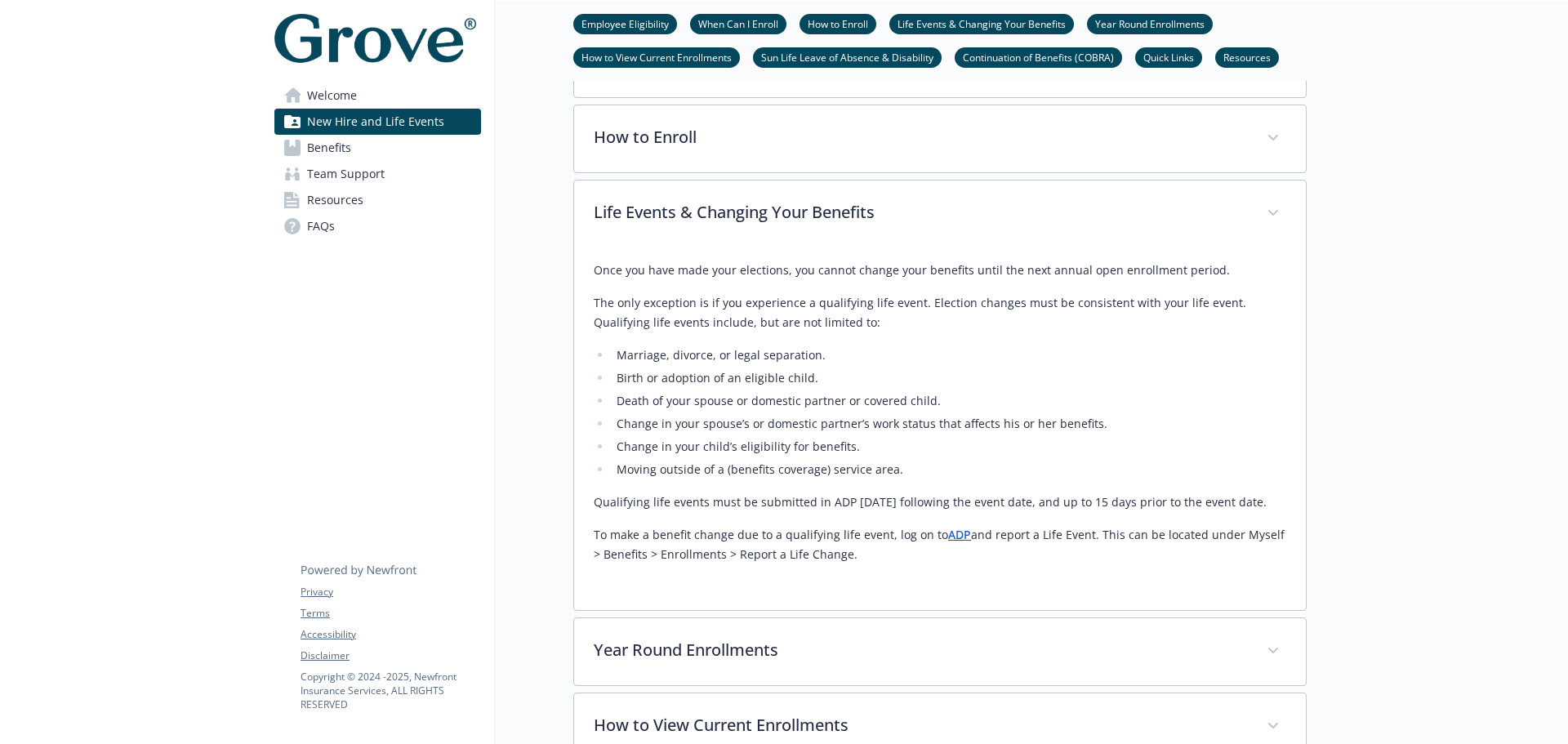
scroll to position [817, 0]
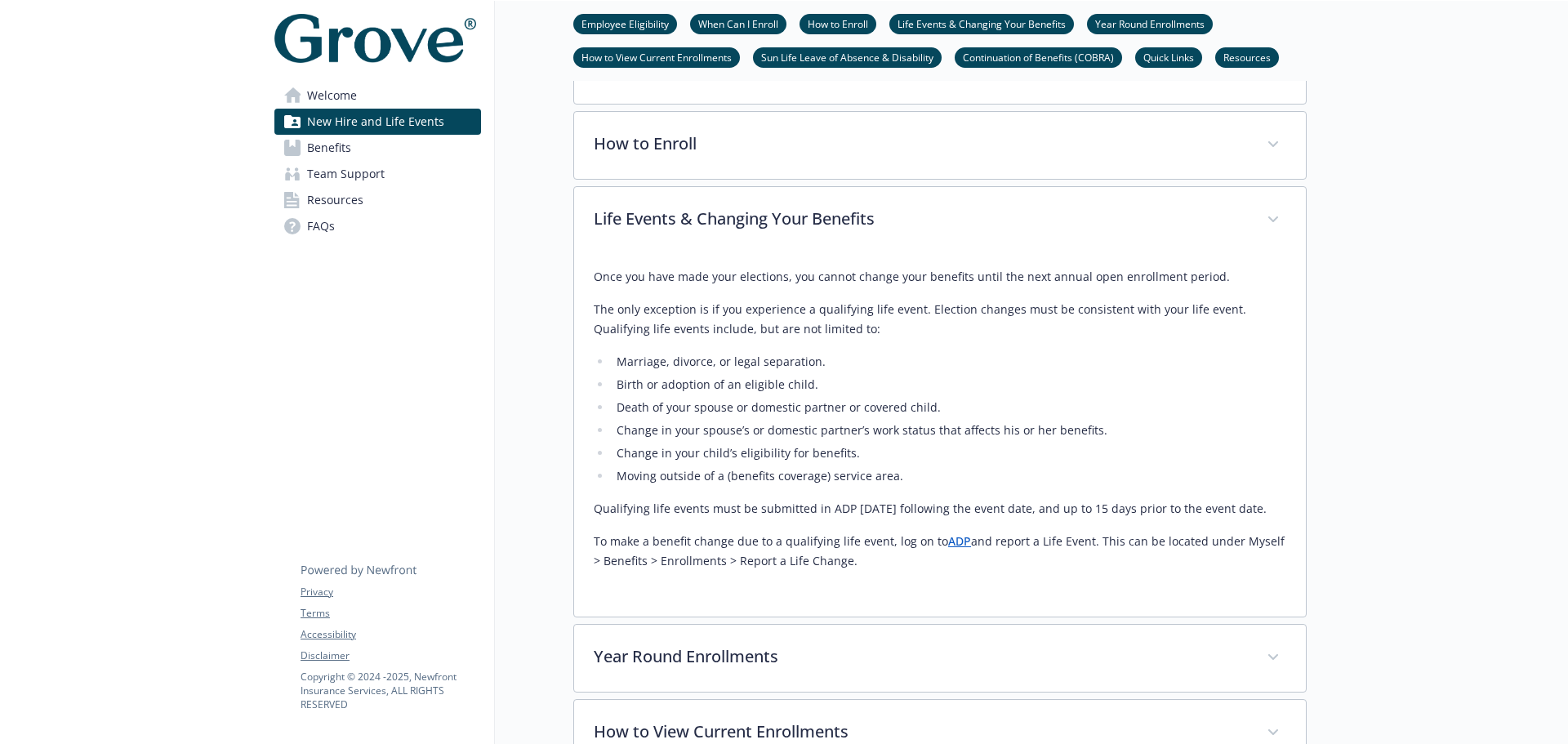
drag, startPoint x: 596, startPoint y: 542, endPoint x: 867, endPoint y: 561, distance: 271.7
click at [867, 561] on p "To make a benefit change due to a qualifying life event, log on to ADP and repo…" at bounding box center [939, 551] width 692 height 39
copy p "To make a benefit change due to a qualifying life event, log on to ADP and repo…"
click at [856, 552] on p "To make a benefit change due to a qualifying life event, log on to ADP and repo…" at bounding box center [939, 551] width 692 height 39
drag, startPoint x: 887, startPoint y: 564, endPoint x: 505, endPoint y: 542, distance: 382.6
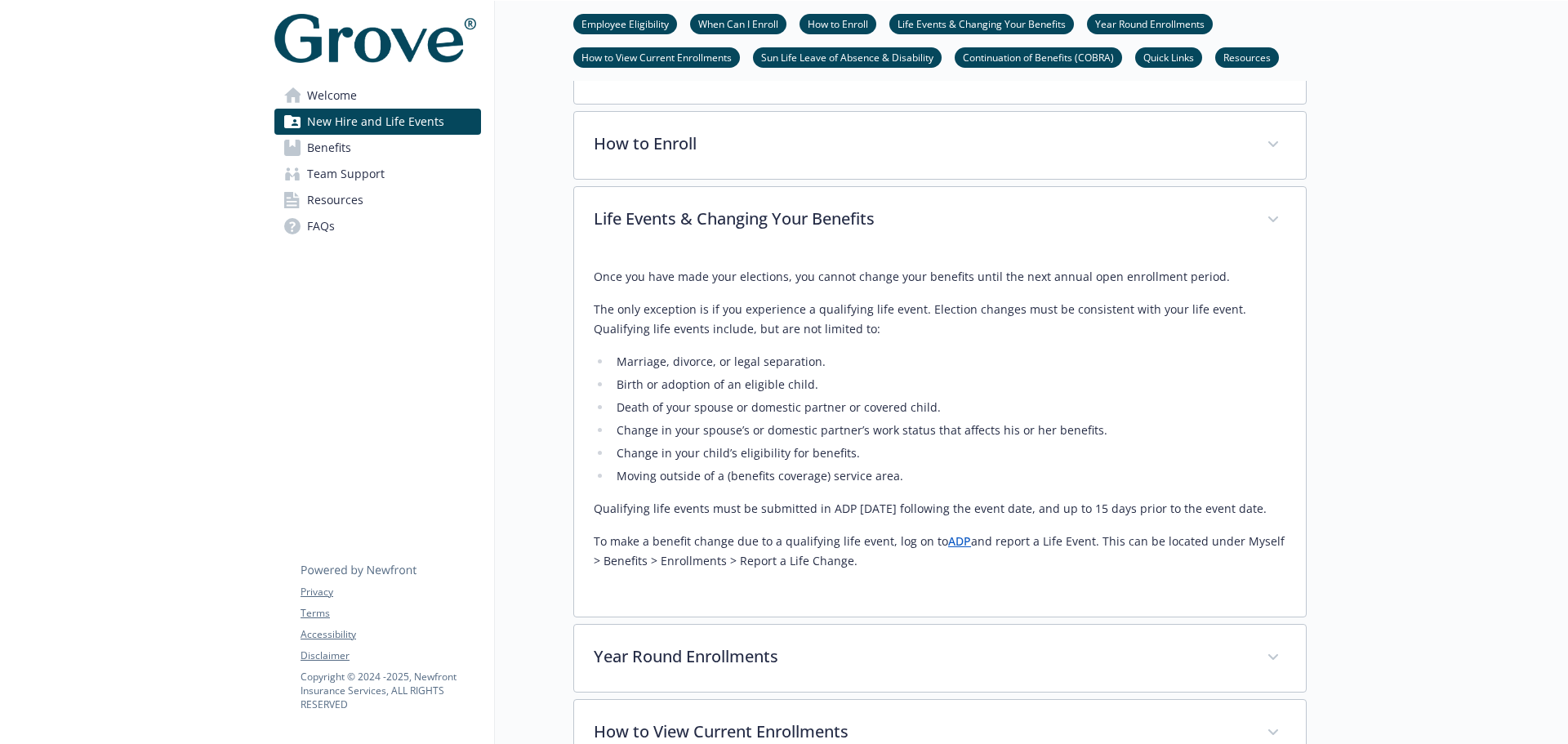
click at [505, 542] on div "New Hire and Life Events Employee Eligibility When Can I Enroll How to Enroll L…" at bounding box center [901, 637] width 812 height 2907
copy p "To make a benefit change due to a qualifying life event, log on to ADP and repo…"
click at [870, 527] on div "Once you have made your elections, you cannot change your benefits until the ne…" at bounding box center [939, 419] width 692 height 304
copy p "To make a benefit change due to a qualifying life event, log on to ADP and repo…"
drag, startPoint x: 597, startPoint y: 511, endPoint x: 1305, endPoint y: 500, distance: 708.1
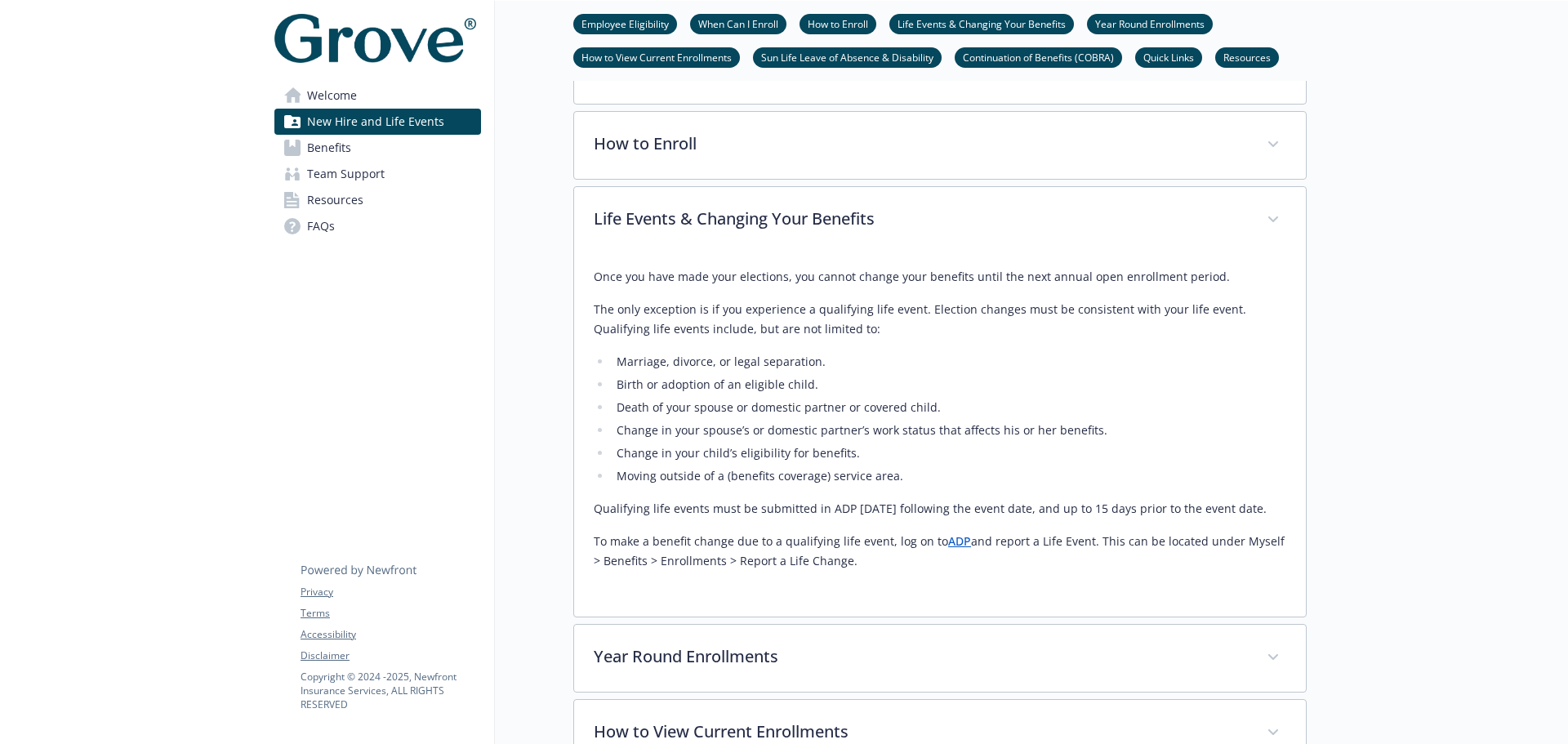
click at [1305, 500] on div "Once you have made your elections, you cannot change your benefits until the ne…" at bounding box center [940, 435] width 732 height 363
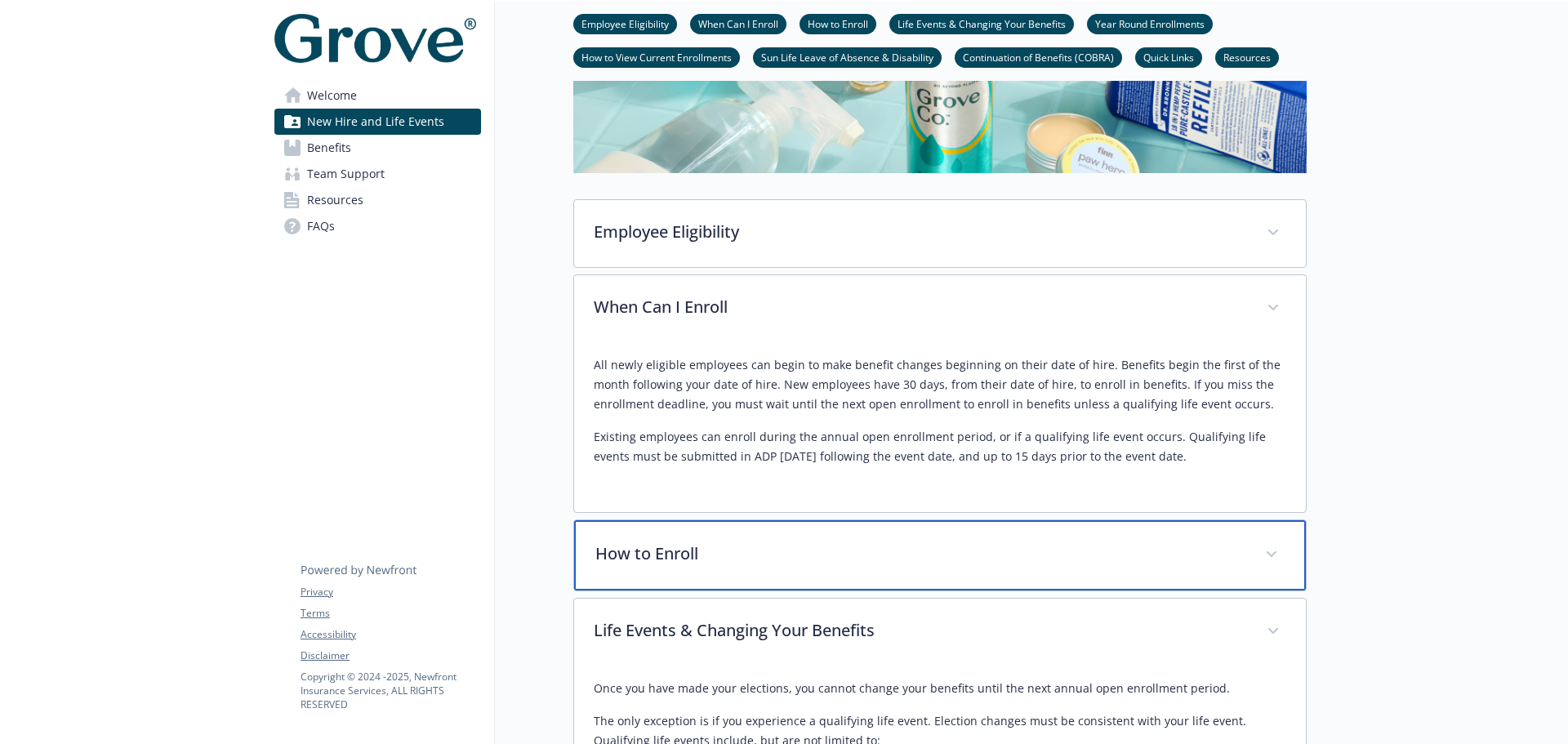
click at [769, 550] on p "How to Enroll" at bounding box center [920, 554] width 650 height 25
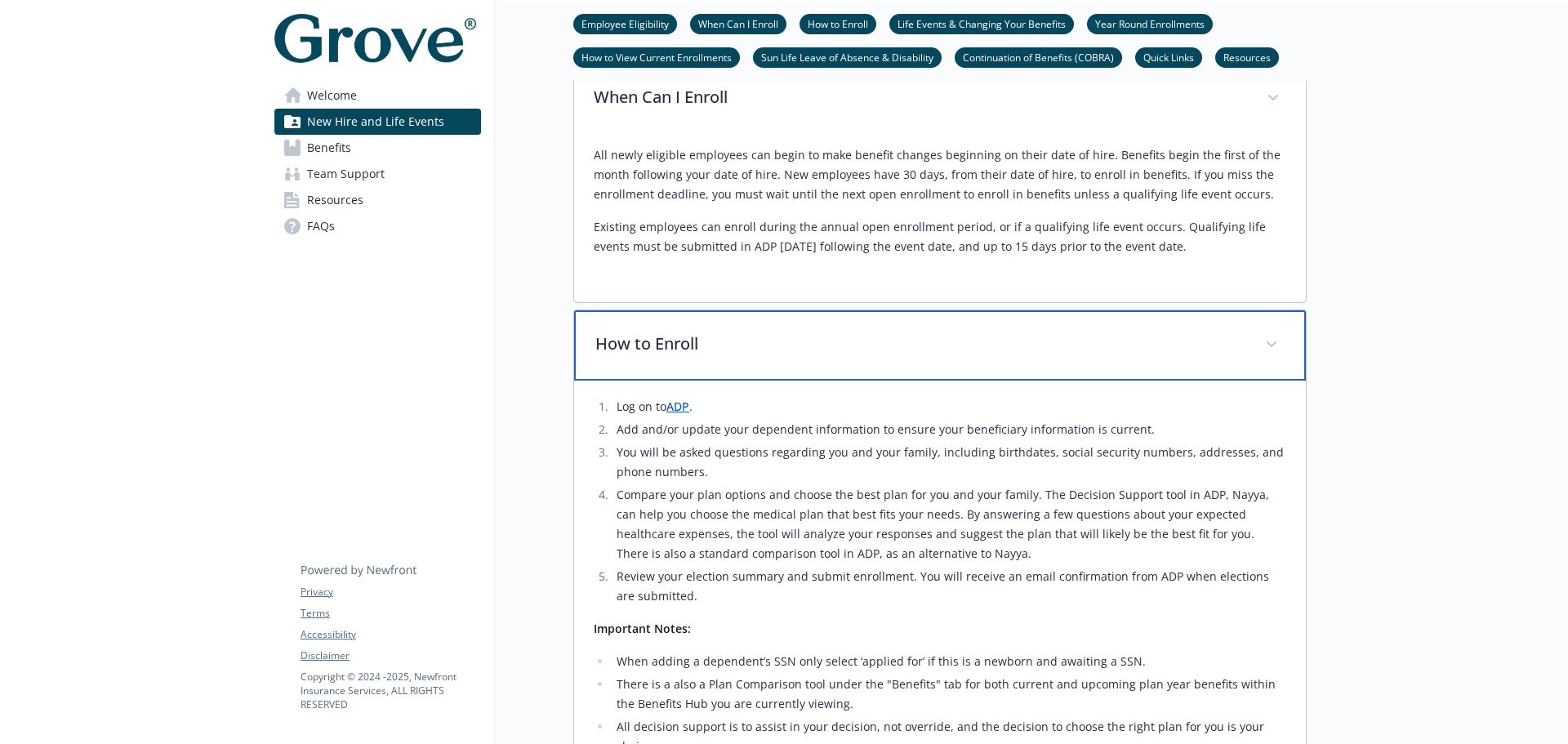
scroll to position [735, 0]
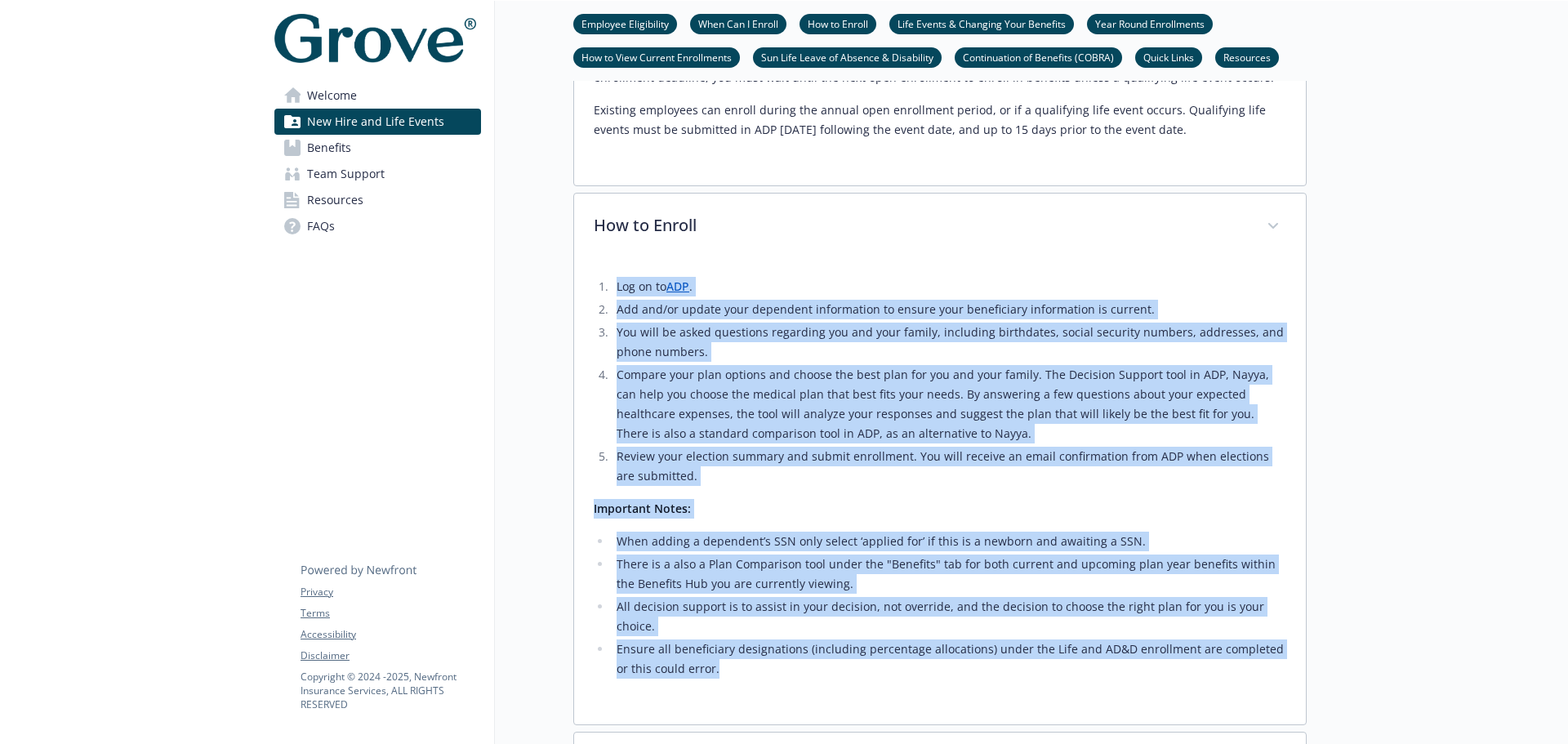
drag, startPoint x: 789, startPoint y: 666, endPoint x: 614, endPoint y: 288, distance: 416.5
click at [614, 288] on div "Log on to ADP . Add and/or update your dependent information to ensure your ben…" at bounding box center [939, 482] width 692 height 444
copy div "Log on to ADP . Add and/or update your dependent information to ensure your ben…"
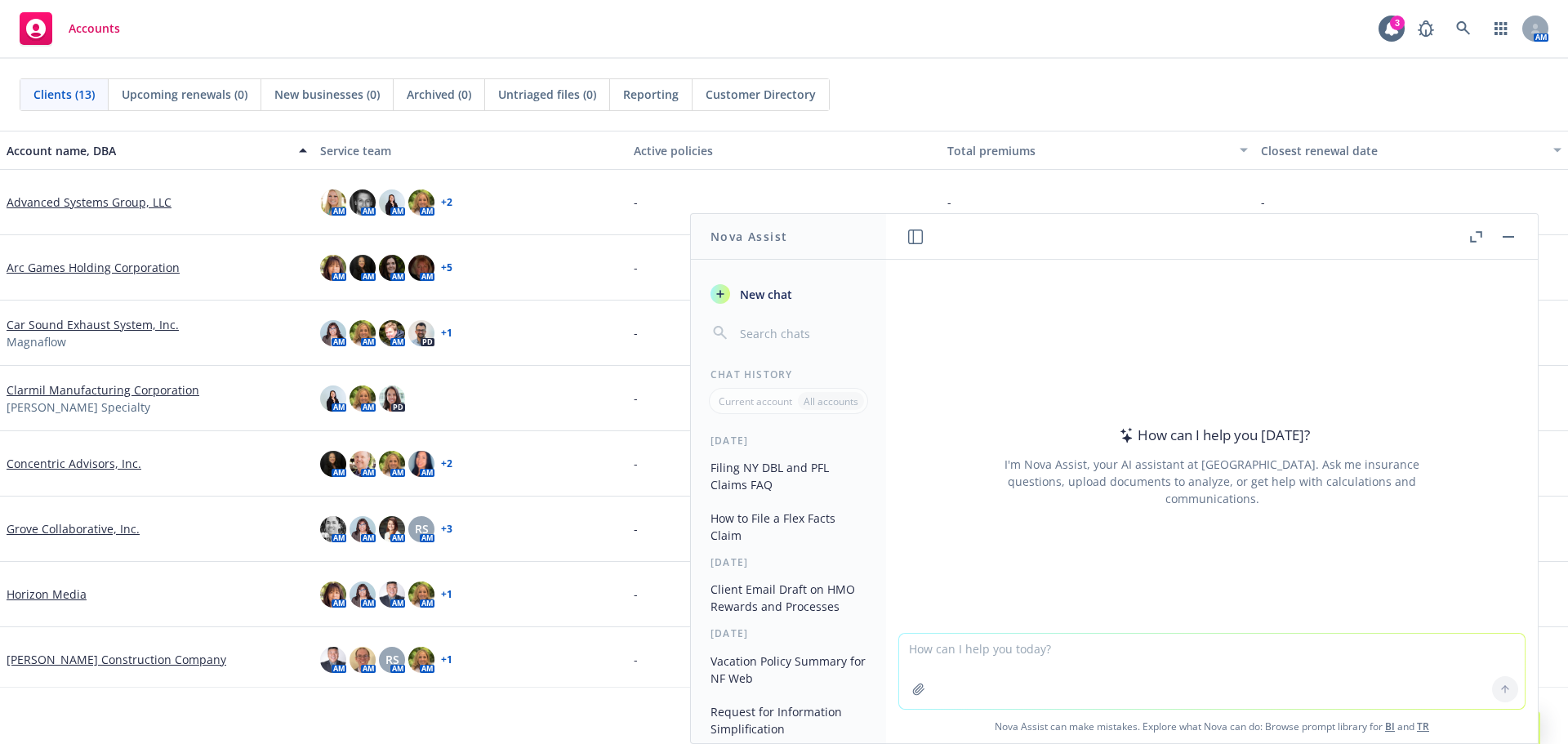
click at [963, 655] on textarea at bounding box center [1212, 671] width 626 height 75
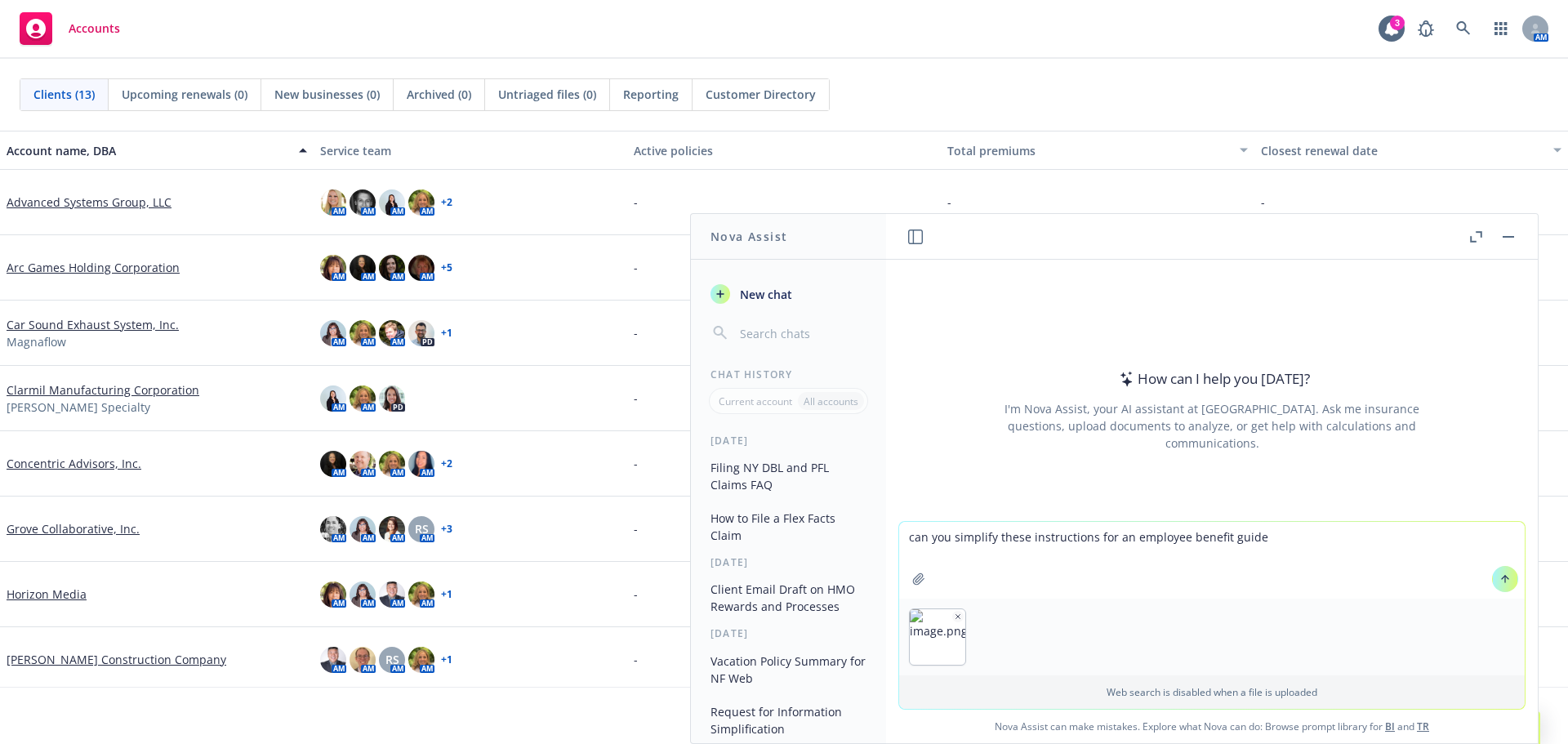
type textarea "can you simplify these instructions for an employee benefit guide"
click at [918, 642] on img "button" at bounding box center [937, 636] width 55 height 55
click at [954, 612] on icon "button" at bounding box center [958, 617] width 8 height 8
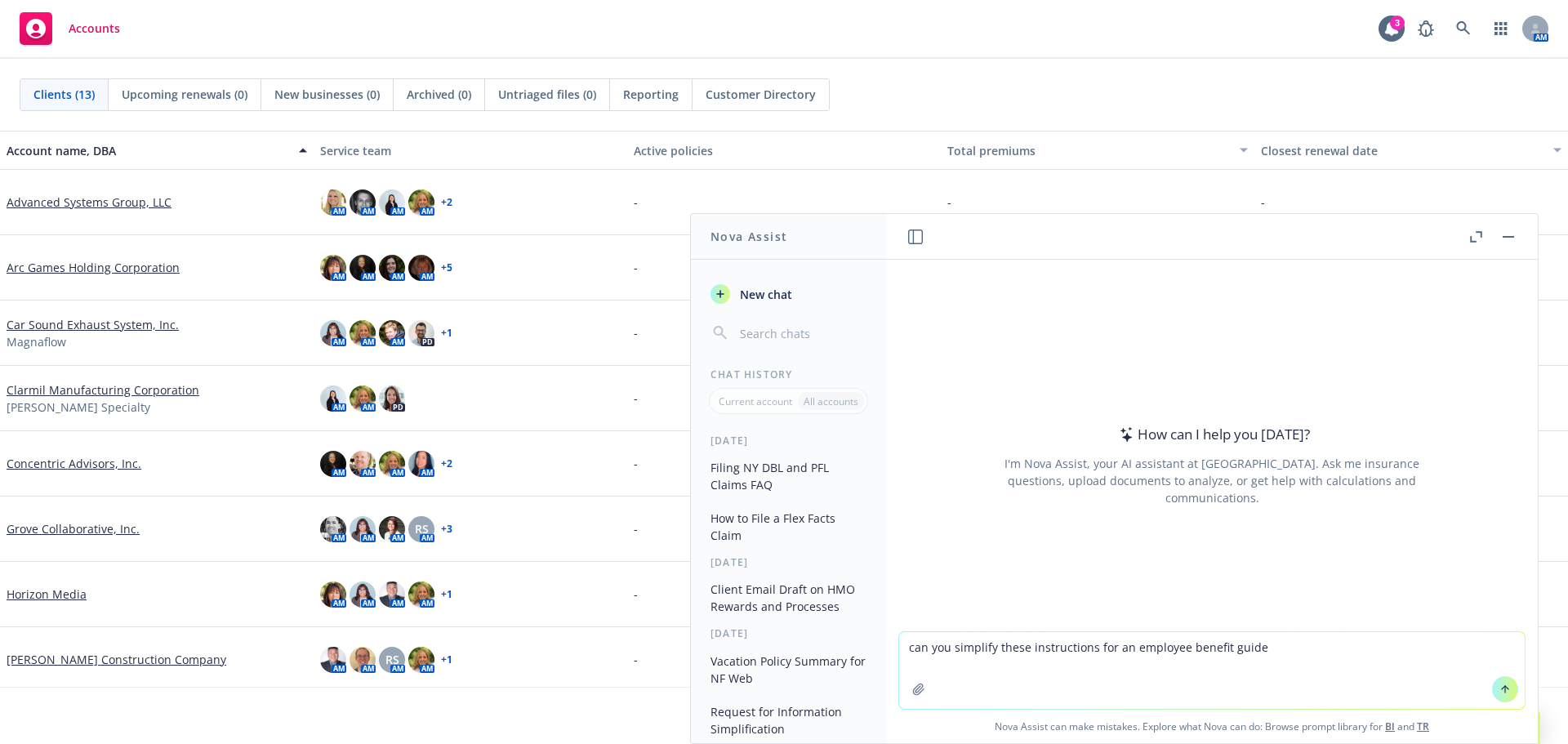
click at [966, 666] on textarea "can you simplify these instructions for an employee benefit guide" at bounding box center [1212, 670] width 626 height 76
click at [1307, 653] on textarea "can you simplify these instructions for an employee benefit guide" at bounding box center [1212, 670] width 626 height 76
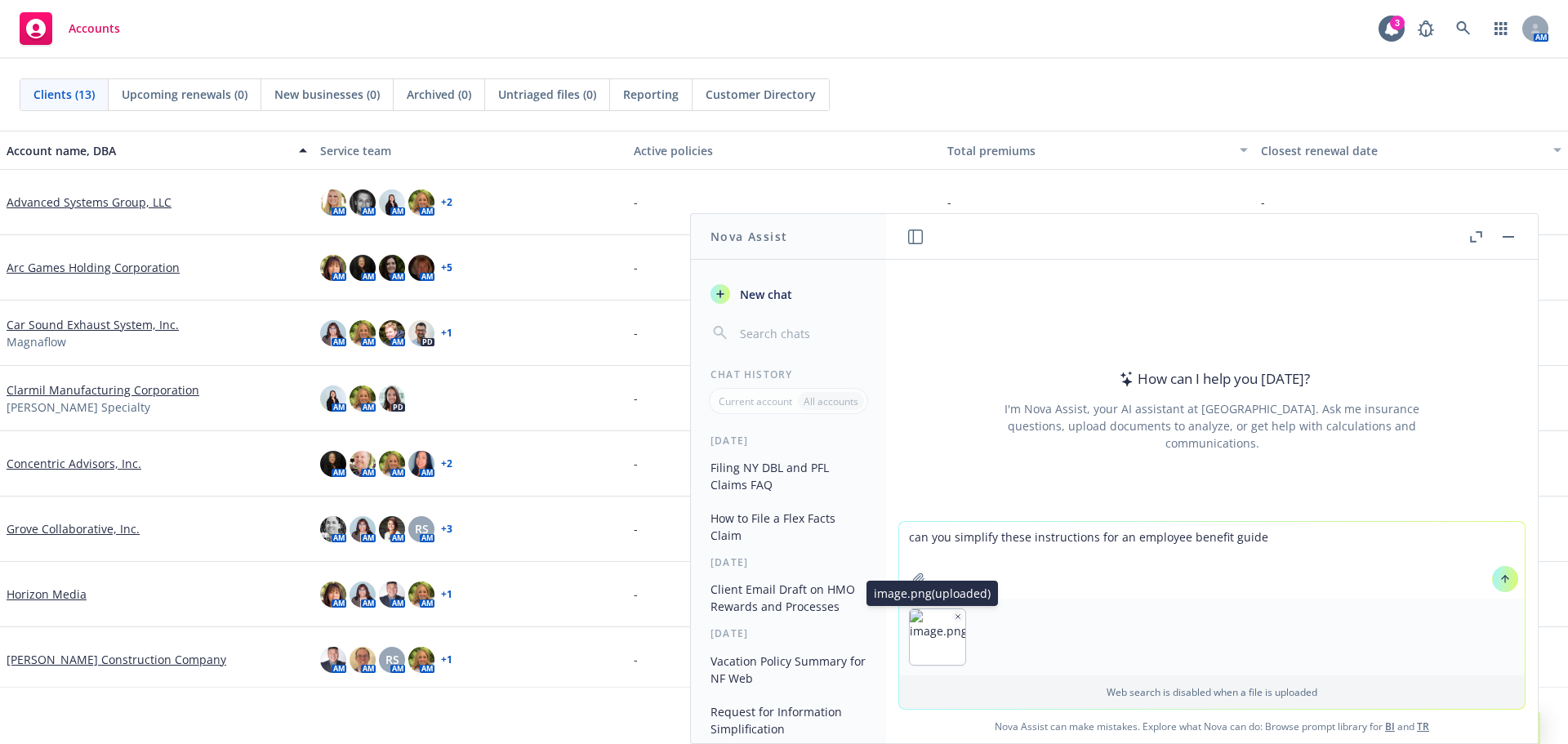
click at [954, 618] on icon "button" at bounding box center [958, 617] width 8 height 8
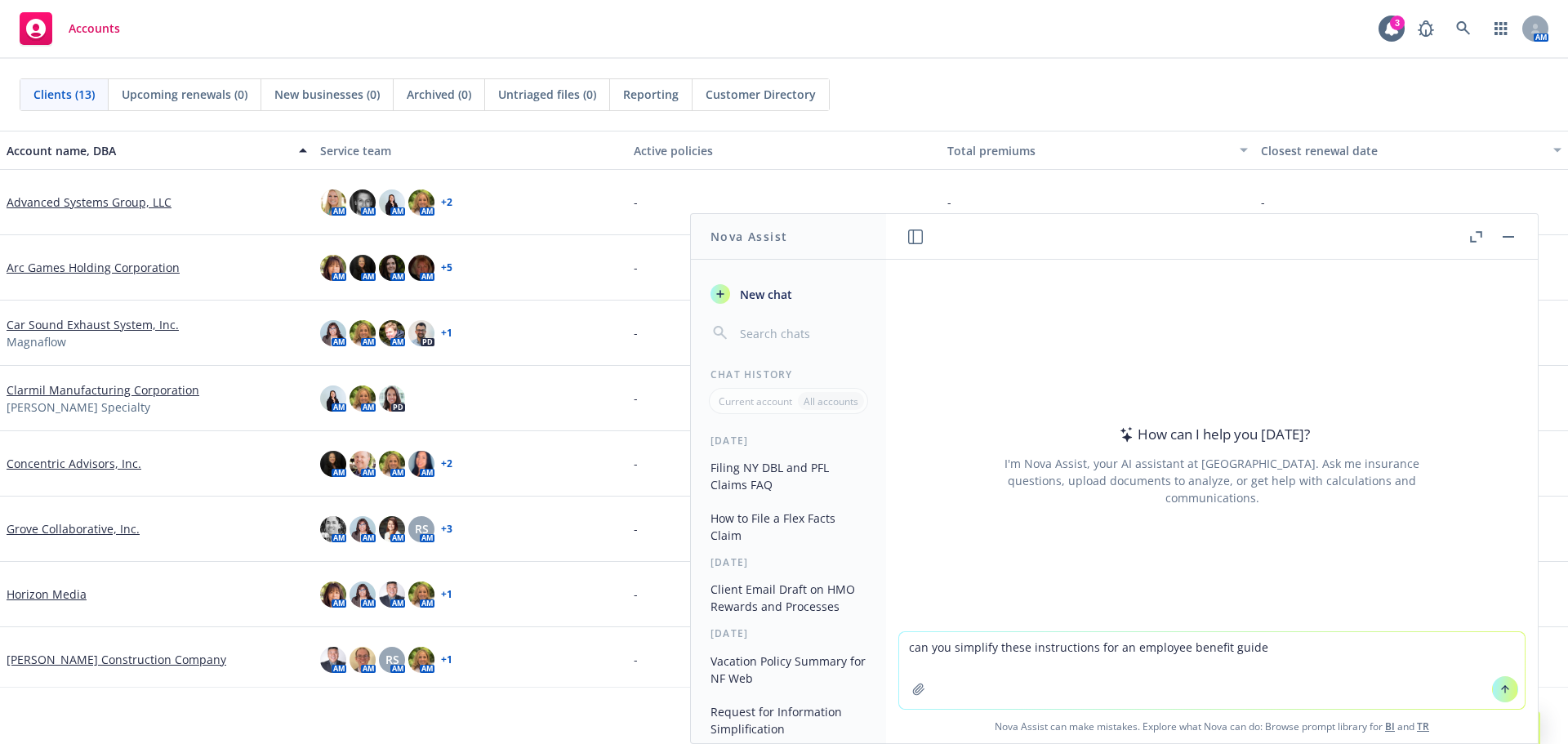
click at [973, 665] on textarea "can you simplify these instructions for an employee benefit guide" at bounding box center [1212, 670] width 626 height 76
click at [1332, 650] on textarea "can you simplify these instructions for an employee benefit guide" at bounding box center [1212, 670] width 626 height 76
paste textarea
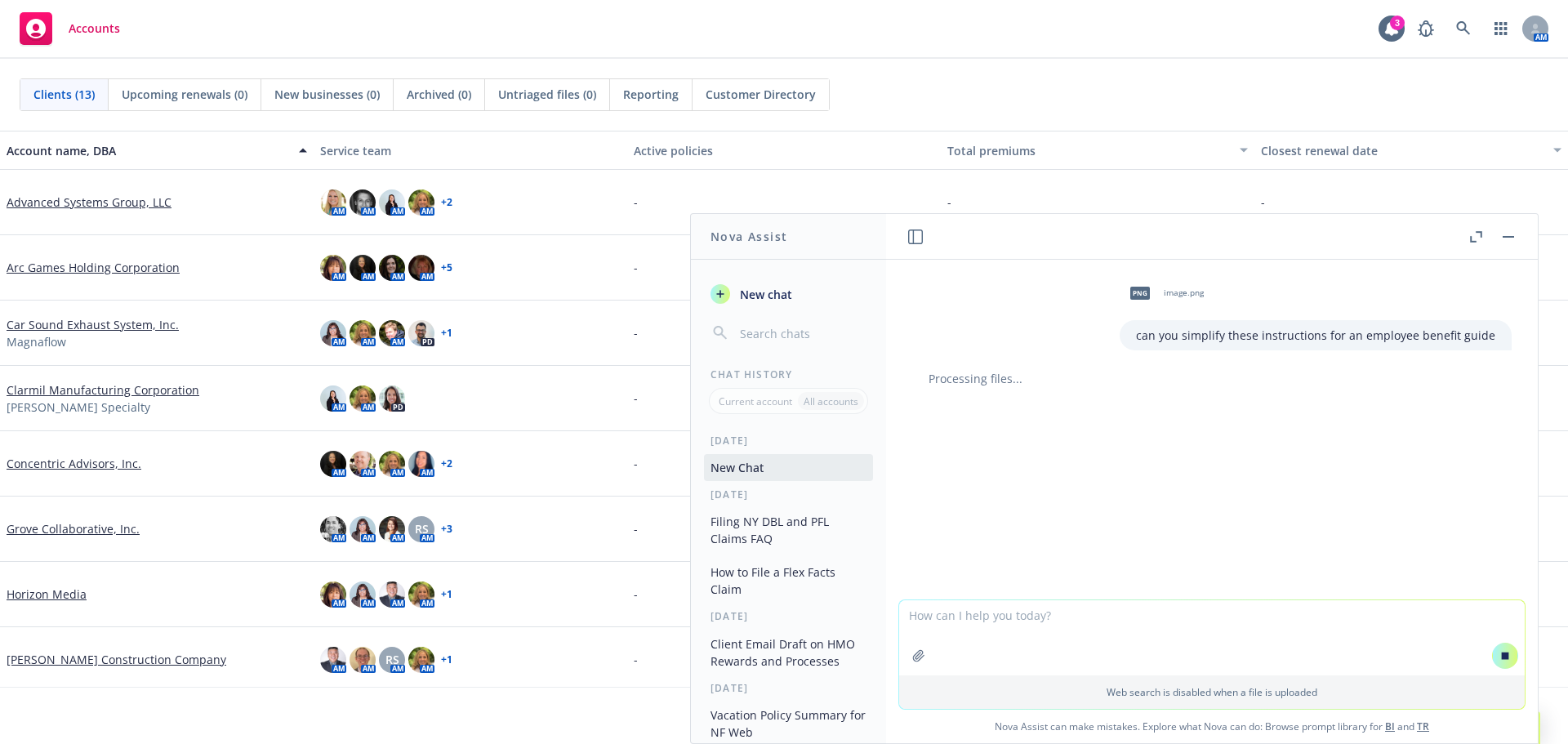
click at [1145, 297] on span "png" at bounding box center [1140, 293] width 20 height 12
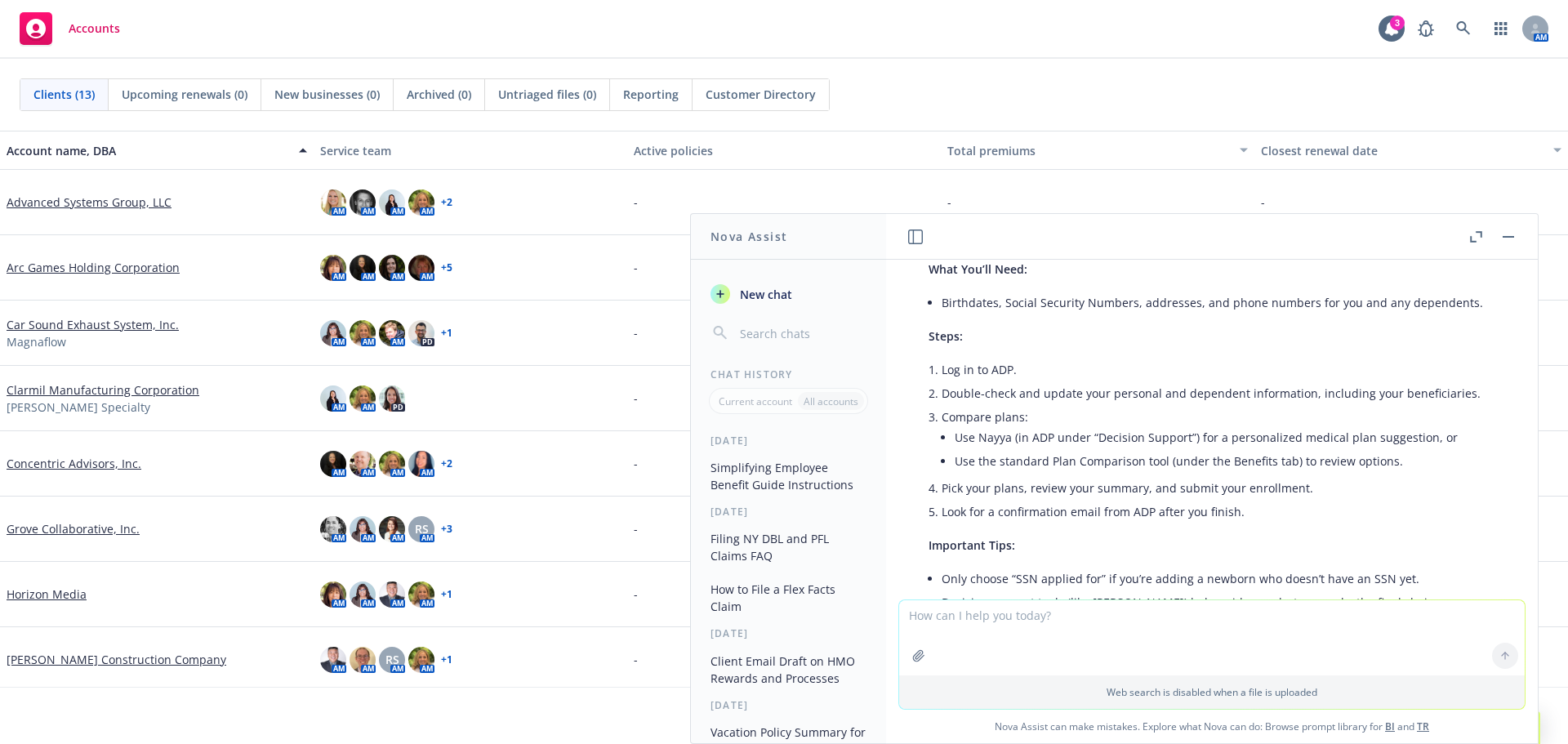
scroll to position [219, 0]
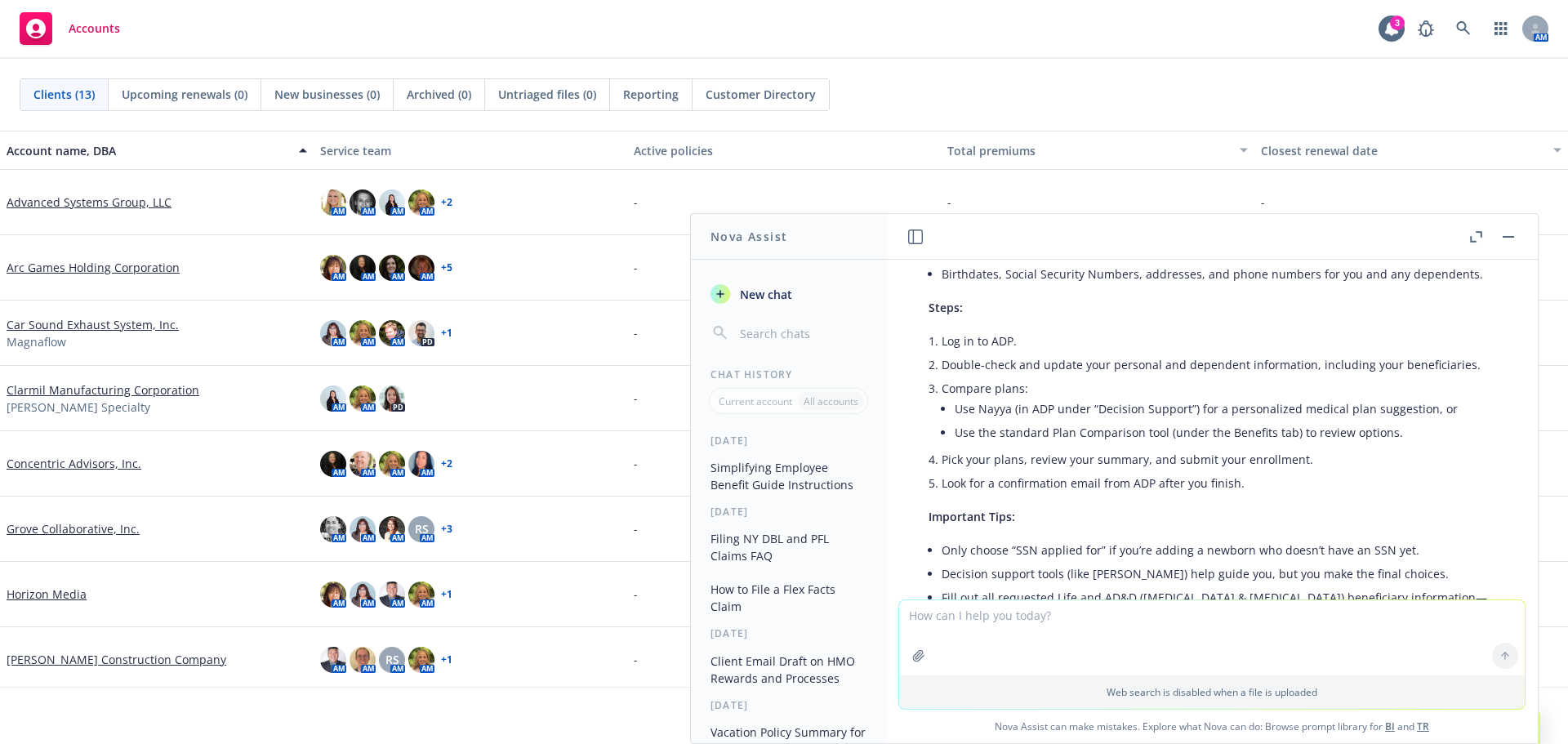
click at [57, 537] on link "Grove Collaborative, Inc." at bounding box center [73, 529] width 133 height 17
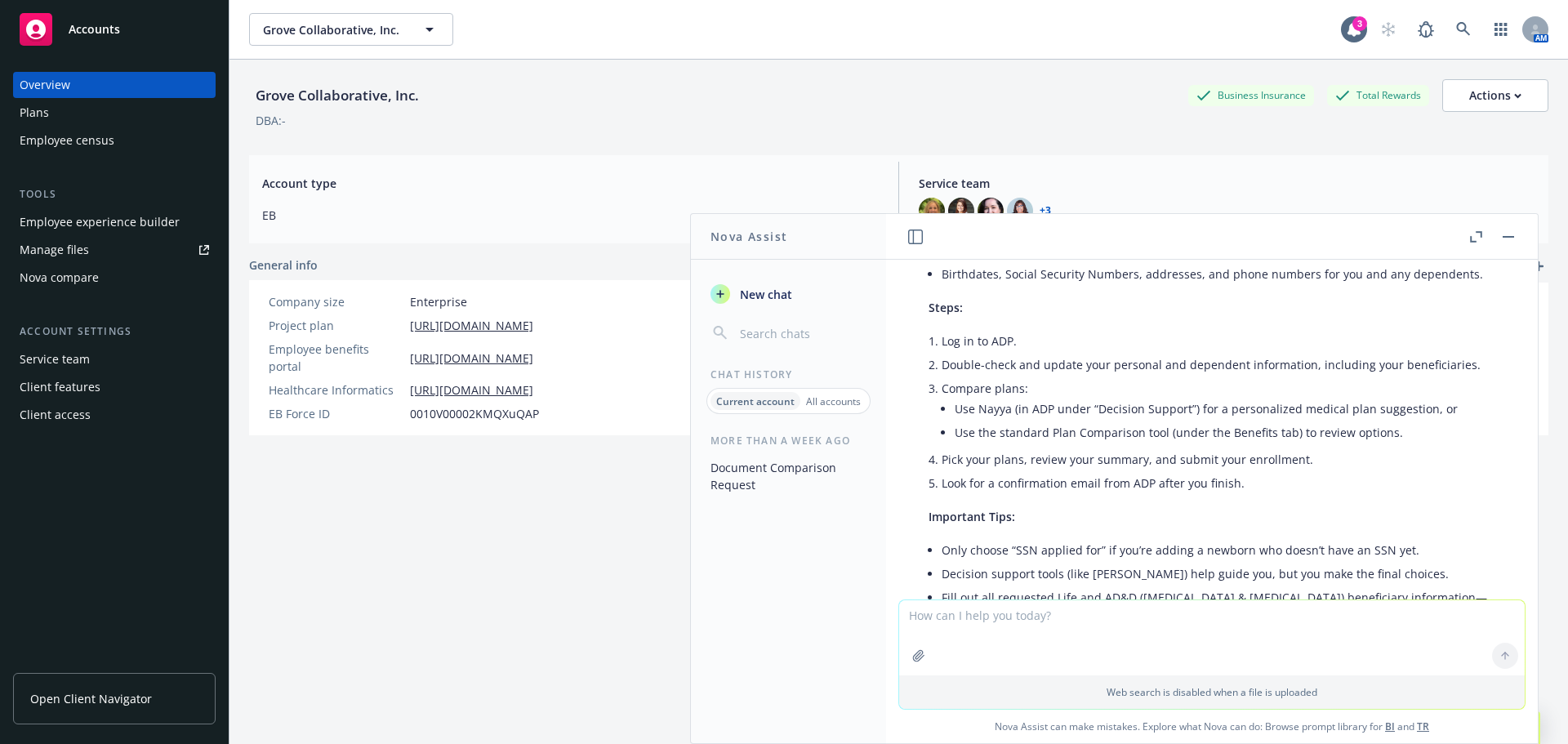
click at [49, 218] on div "Employee experience builder" at bounding box center [99, 222] width 160 height 26
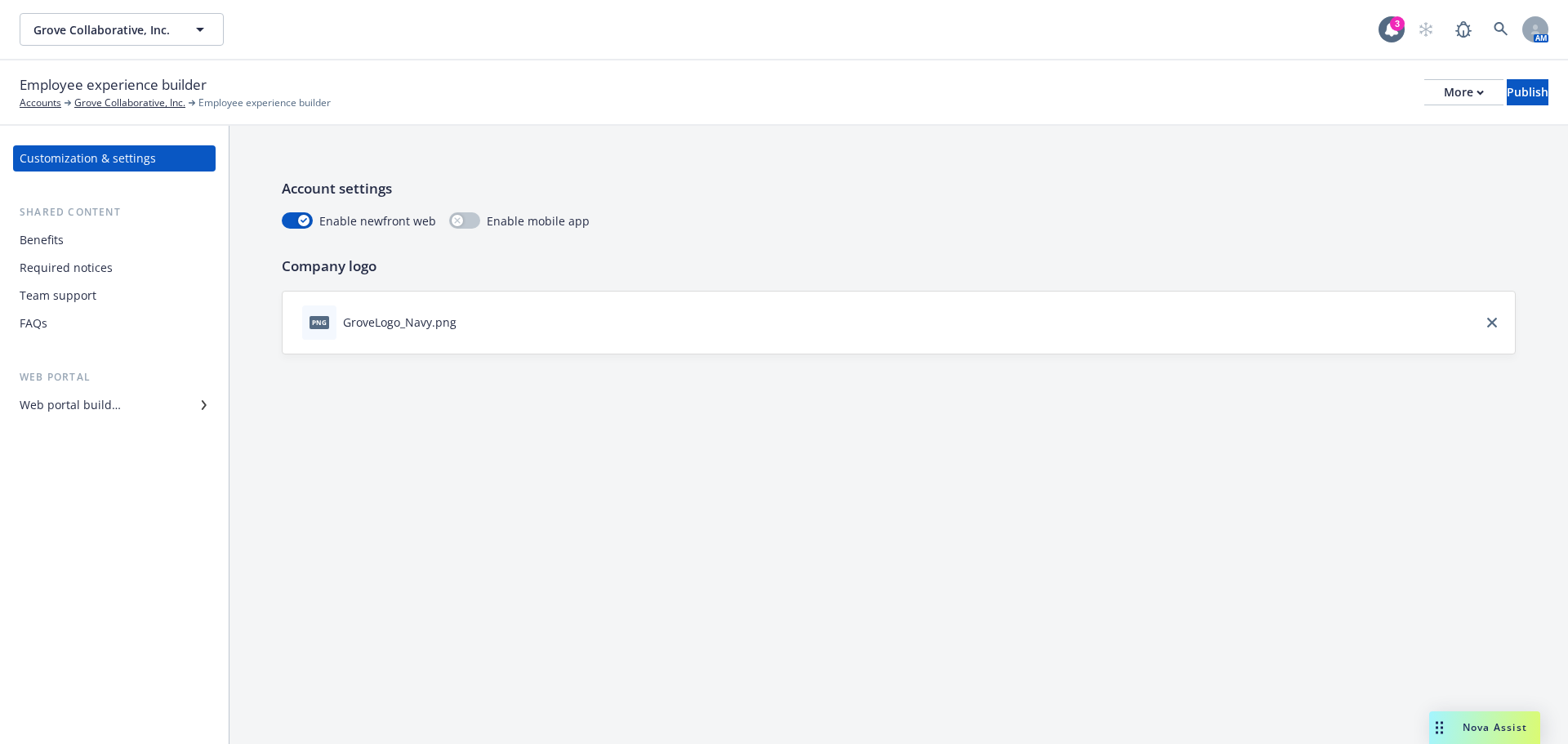
click at [18, 397] on link "Web portal builder" at bounding box center [114, 405] width 202 height 26
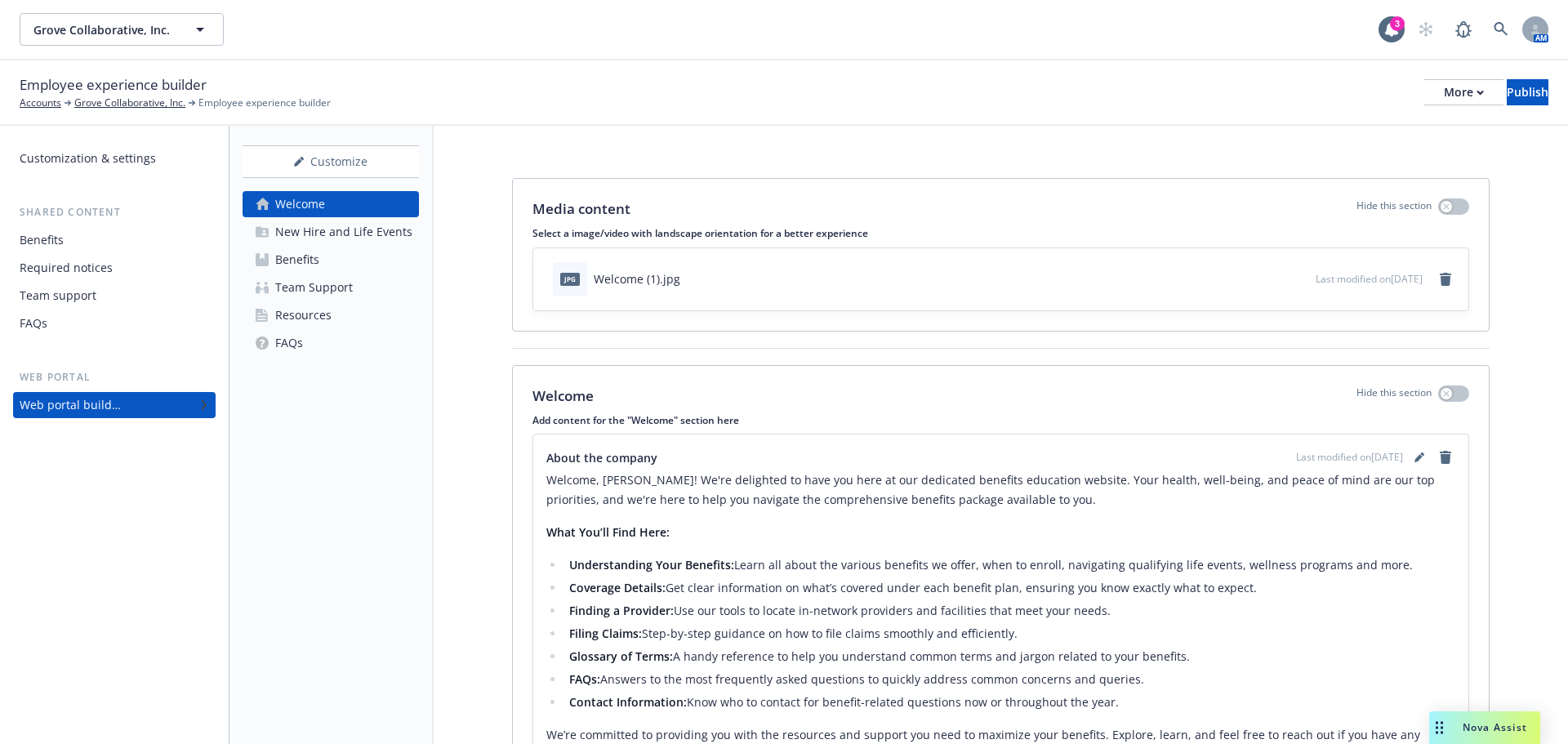
click at [308, 267] on div "Benefits" at bounding box center [297, 259] width 44 height 26
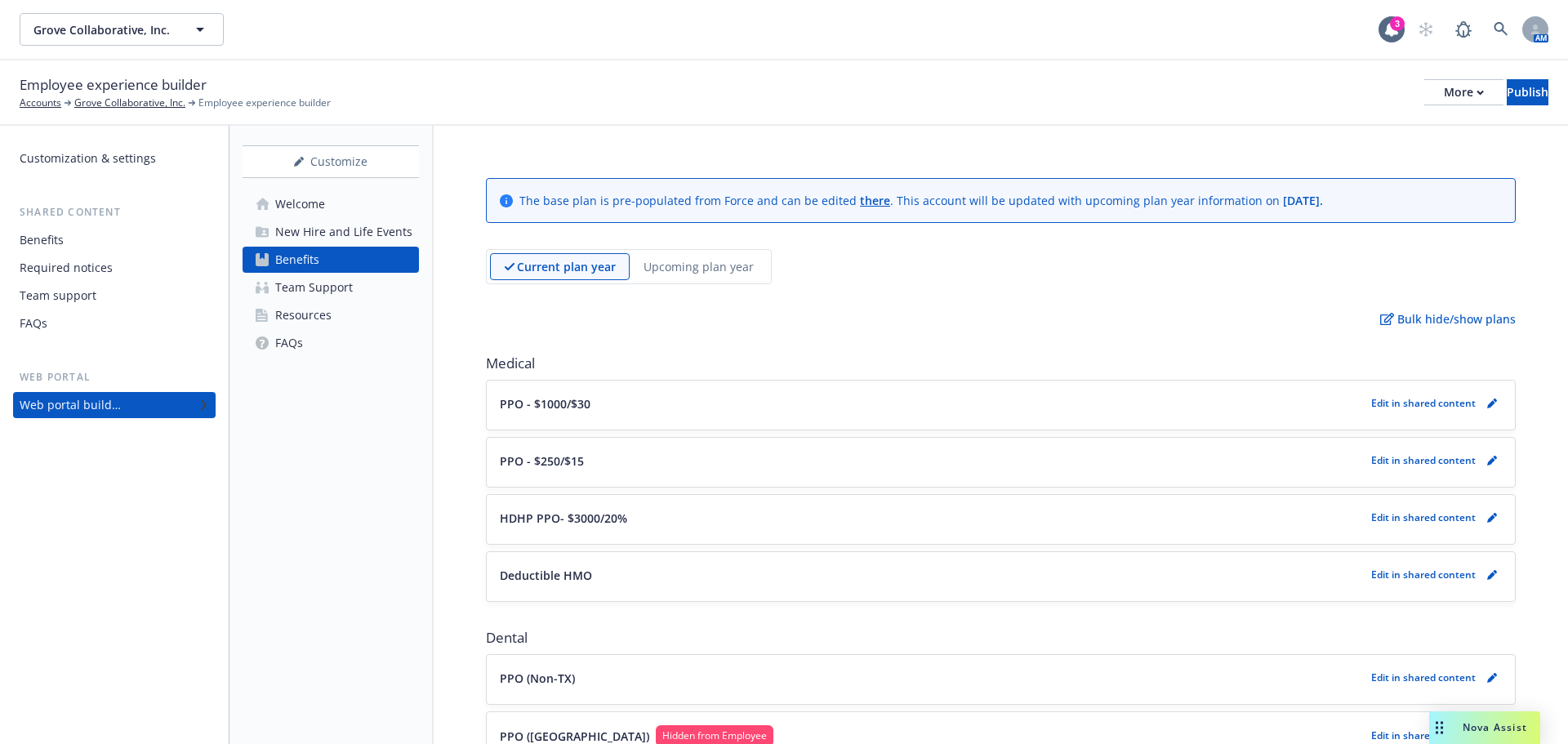
click at [778, 399] on button "PPO - $1000/$30" at bounding box center [933, 403] width 865 height 17
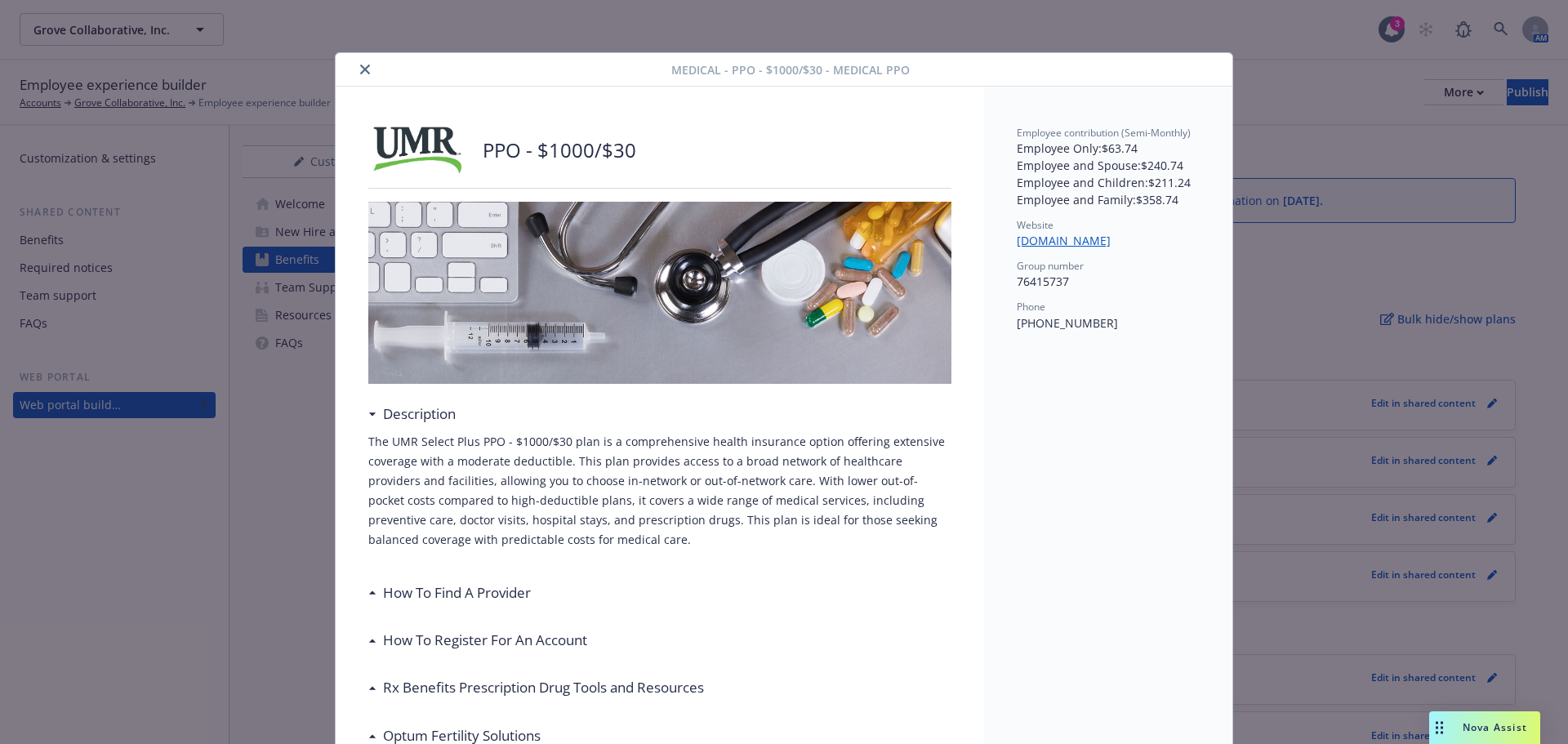
scroll to position [49, 0]
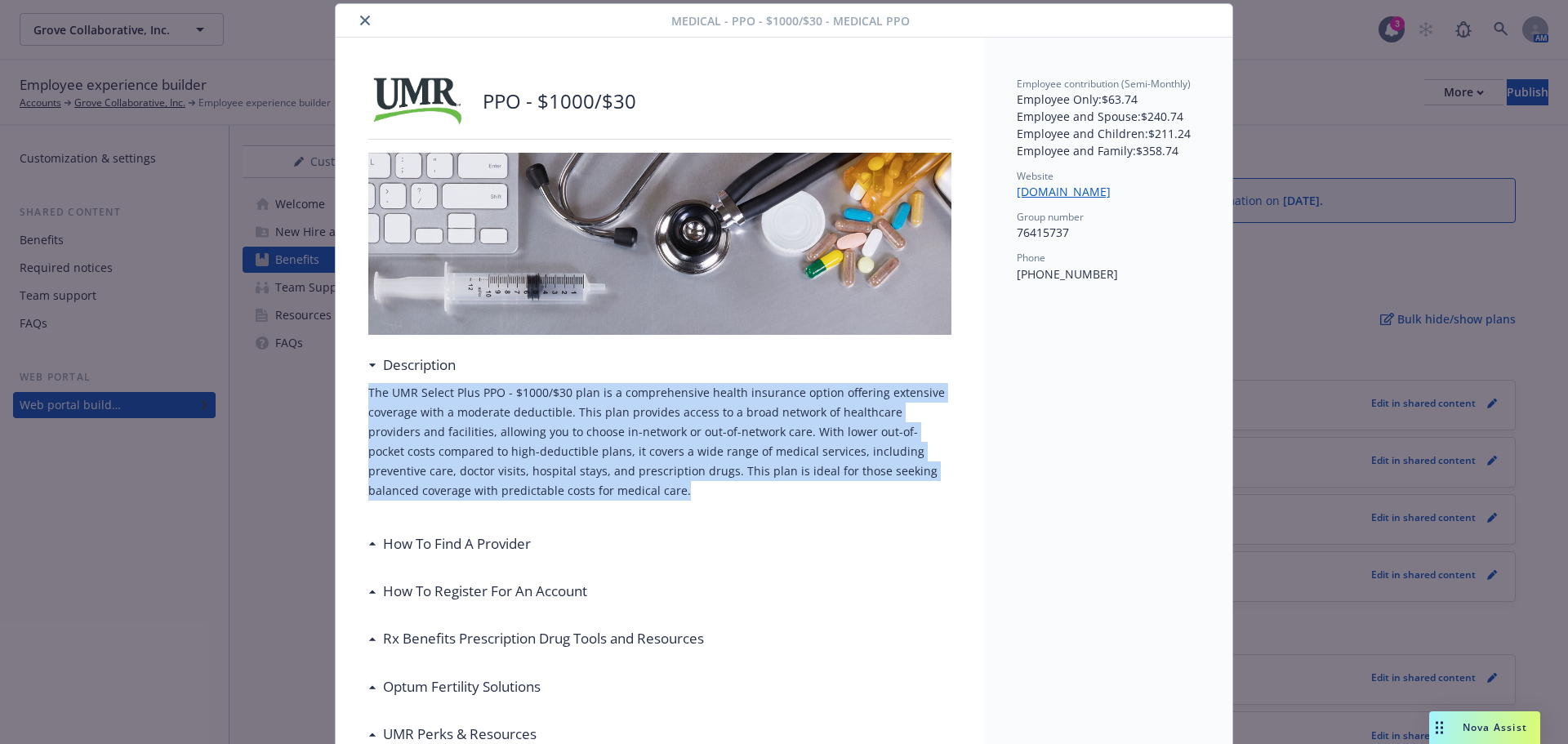
drag, startPoint x: 575, startPoint y: 493, endPoint x: 347, endPoint y: 399, distance: 246.6
click at [363, 14] on button "close" at bounding box center [364, 20] width 20 height 20
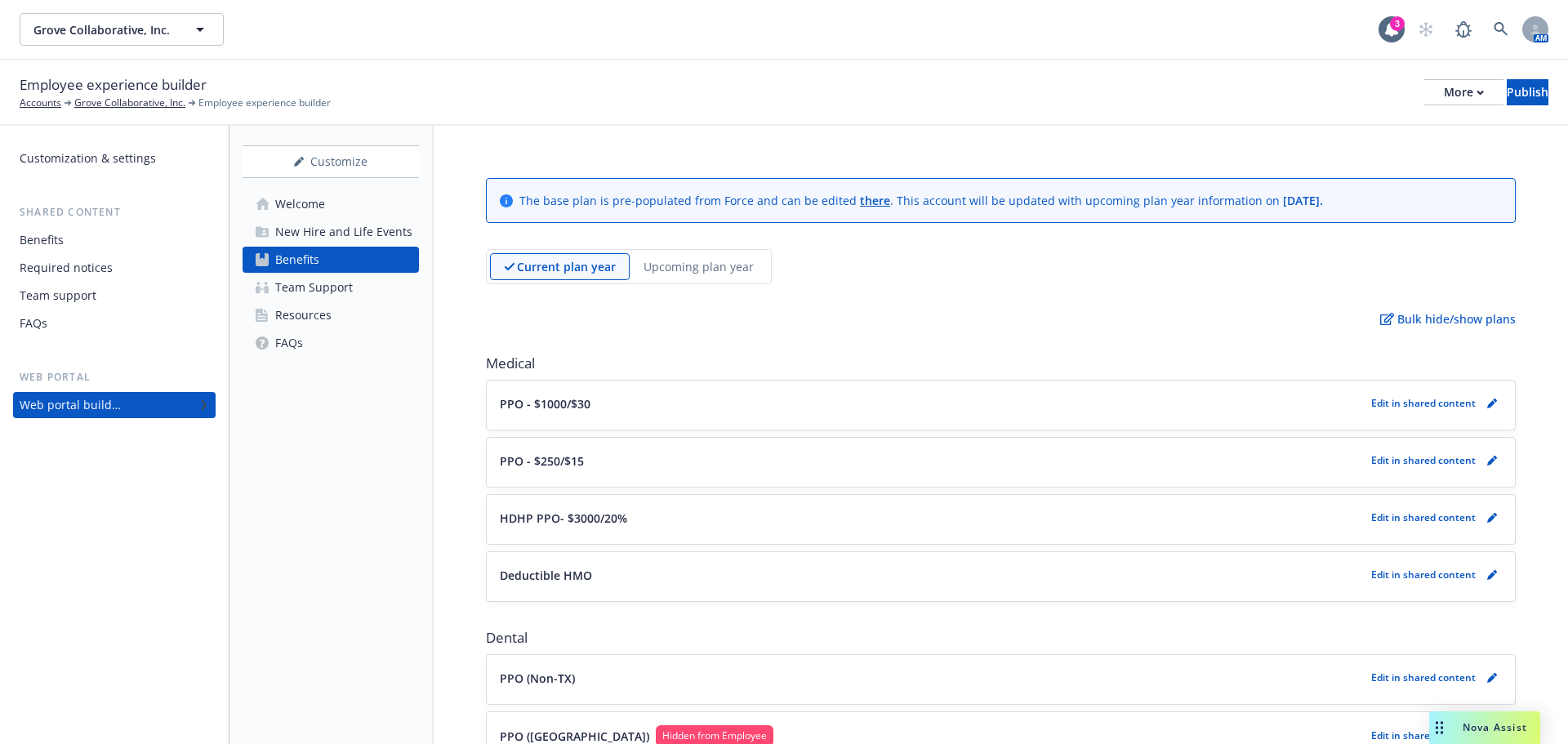
click at [518, 455] on p "PPO - $250/$15" at bounding box center [542, 461] width 84 height 17
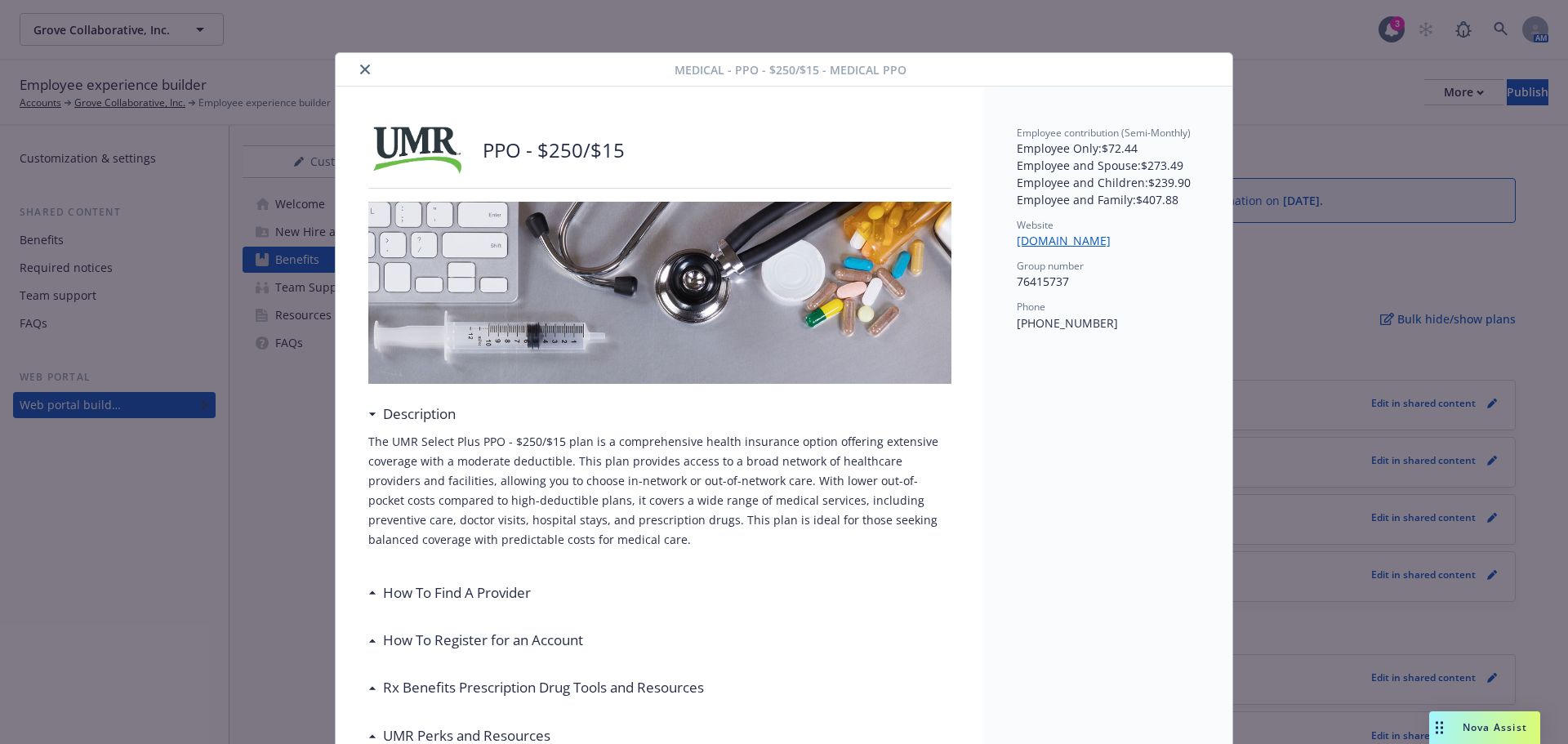
scroll to position [49, 0]
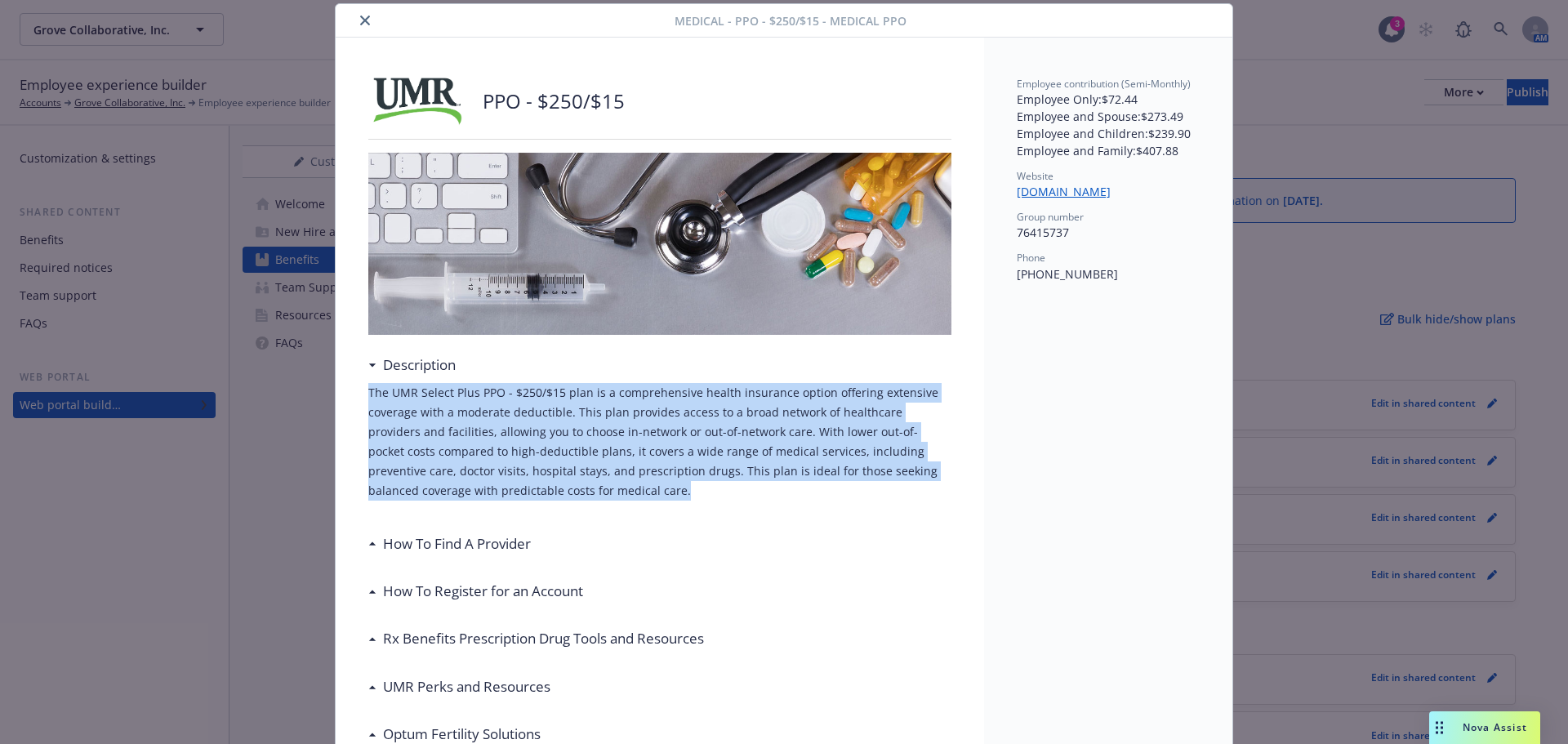
drag, startPoint x: 636, startPoint y: 489, endPoint x: 341, endPoint y: 399, distance: 308.4
copy p "The UMR Select Plus PPO - $250/$15 plan is a comprehensive health insurance opt…"
click at [360, 20] on icon "close" at bounding box center [365, 20] width 10 height 10
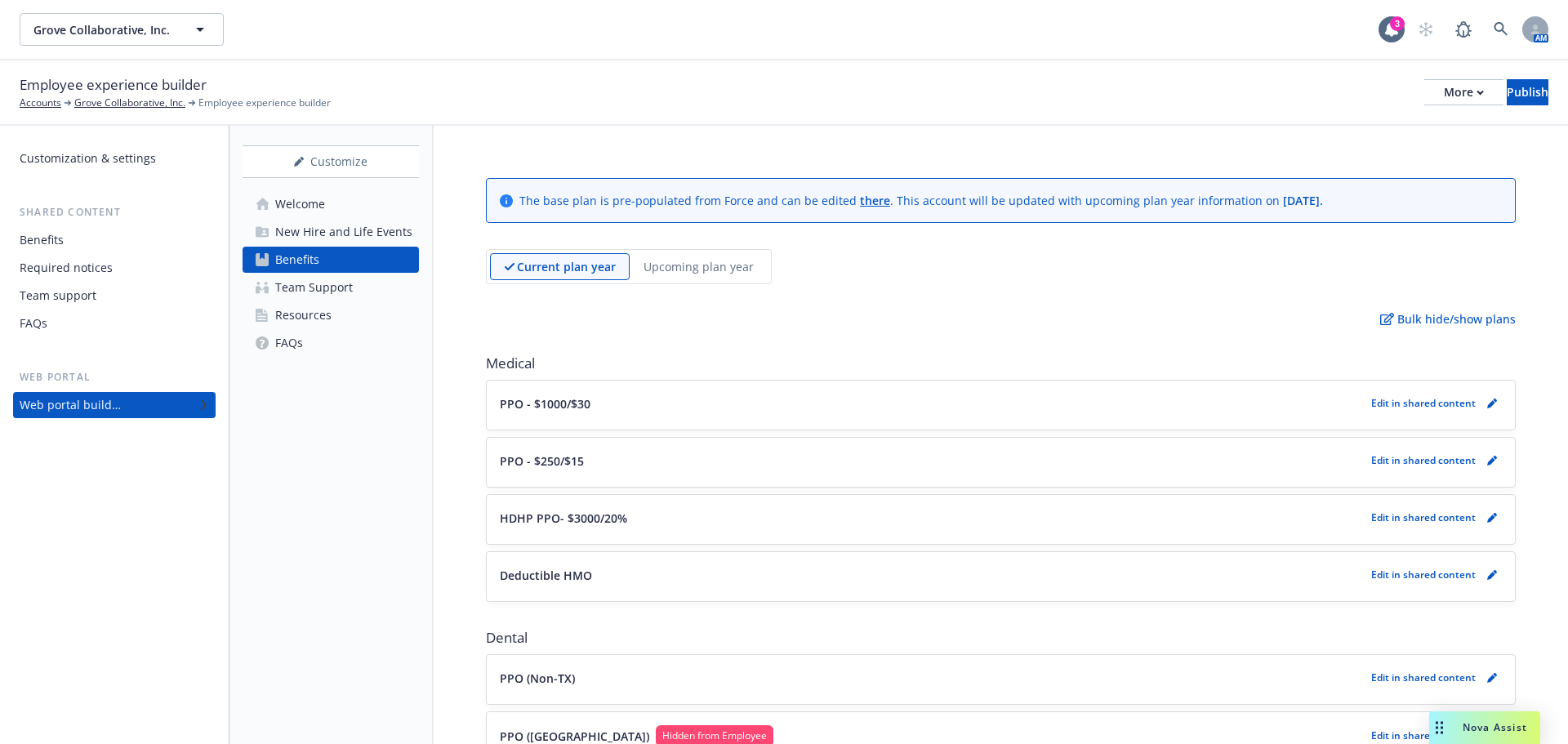
click at [683, 528] on div "HDHP PPO- $3000/20% Edit in shared content" at bounding box center [1001, 519] width 1002 height 23
click at [523, 512] on p "HDHP PPO- $3000/20%" at bounding box center [564, 518] width 127 height 17
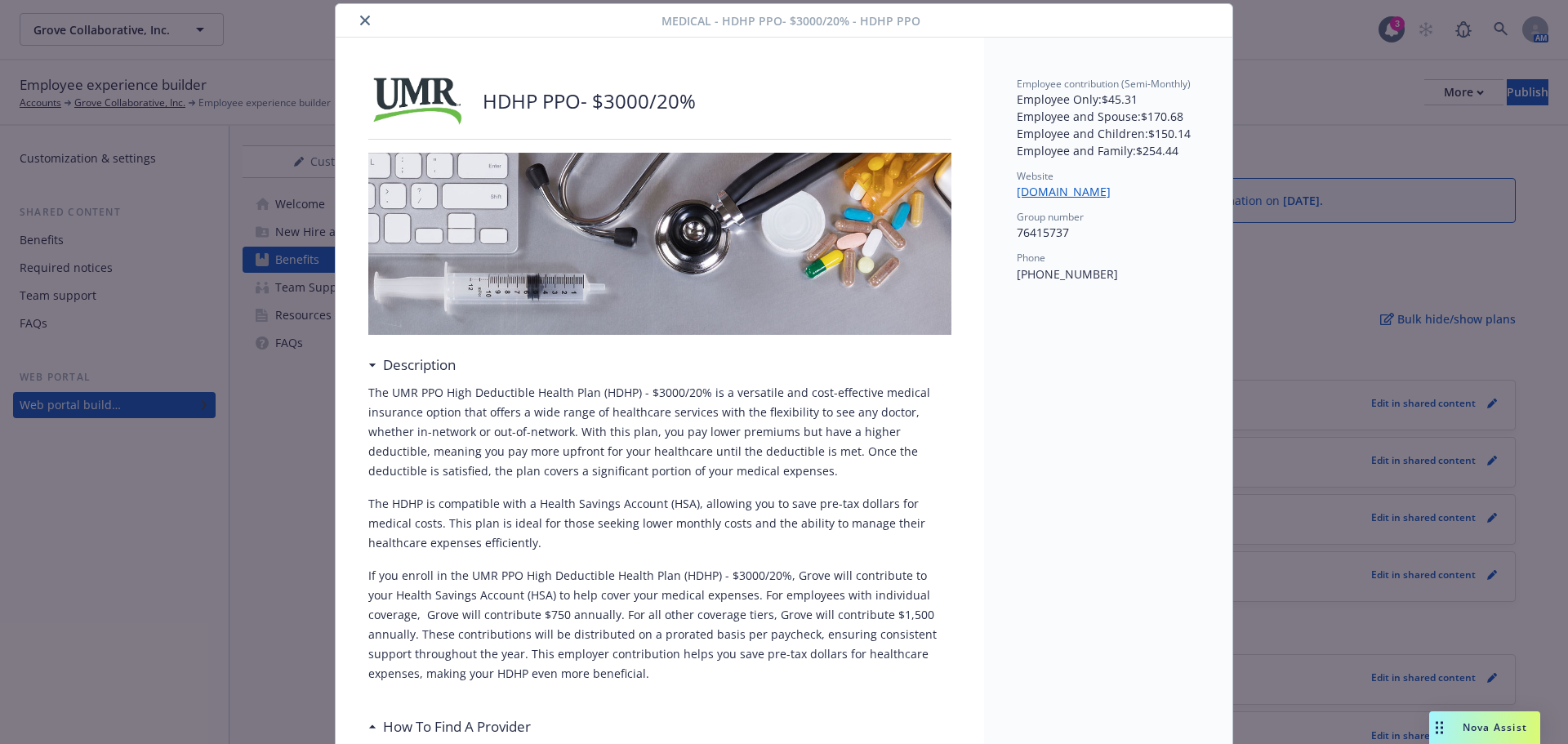
scroll to position [131, 0]
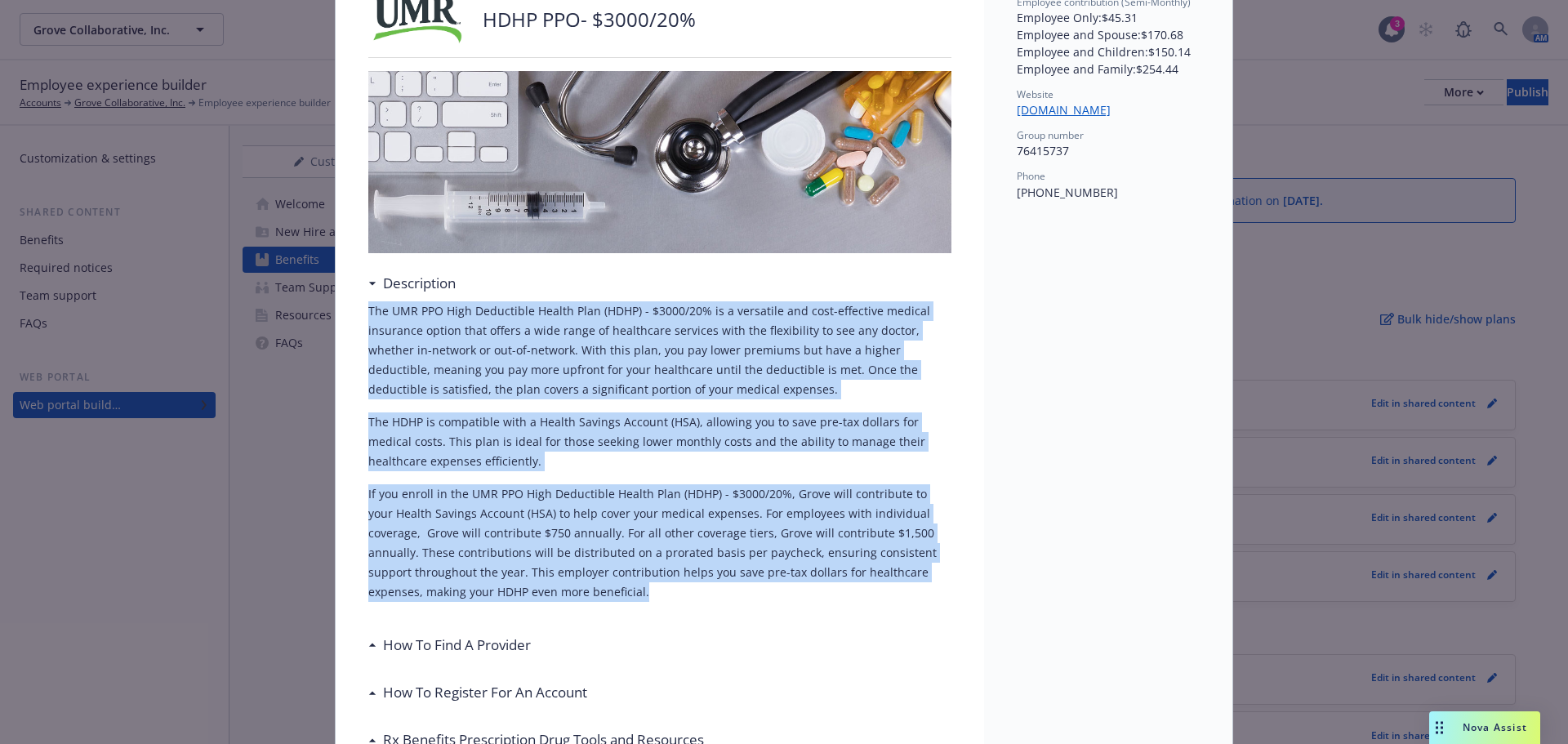
drag, startPoint x: 583, startPoint y: 595, endPoint x: 364, endPoint y: 305, distance: 363.4
click at [369, 305] on div "The UMR PPO High Deductible Health Plan (HDHP) - $3000/20% is a versatile and c…" at bounding box center [660, 452] width 584 height 301
copy div "The UMR PPO High Deductible Health Plan (HDHP) - $3000/20% is a versatile and c…"
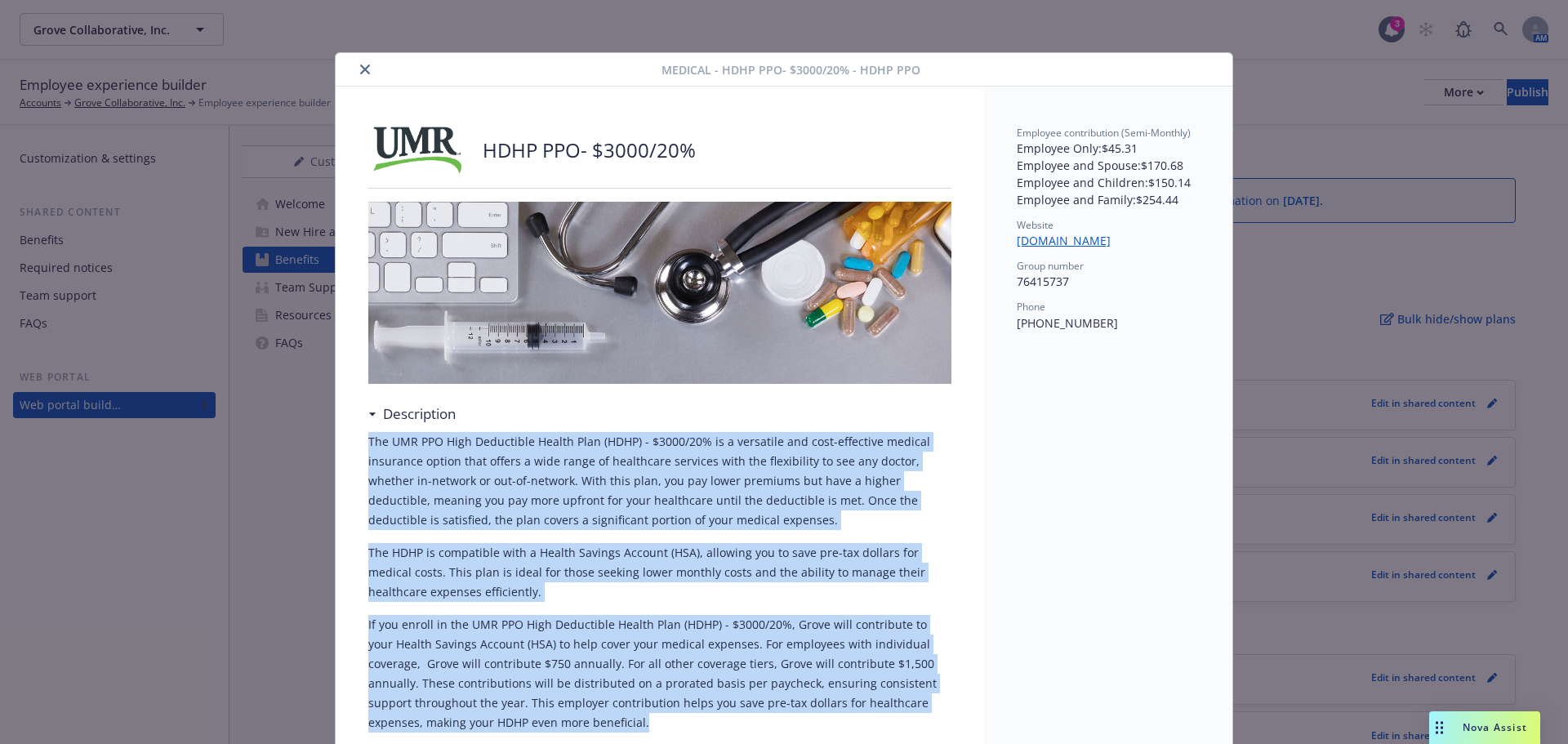
scroll to position [131, 0]
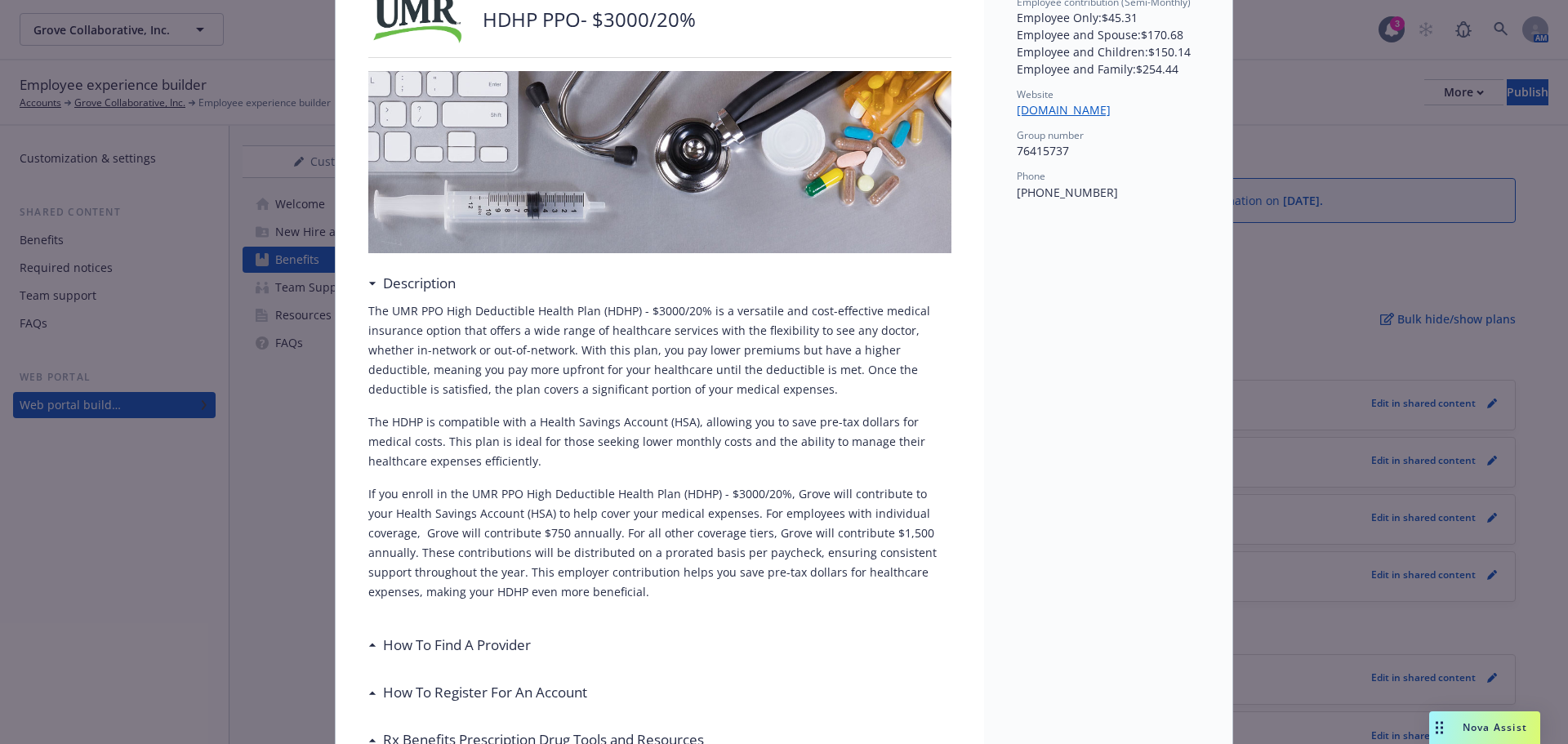
click at [577, 272] on div "Description" at bounding box center [660, 283] width 584 height 34
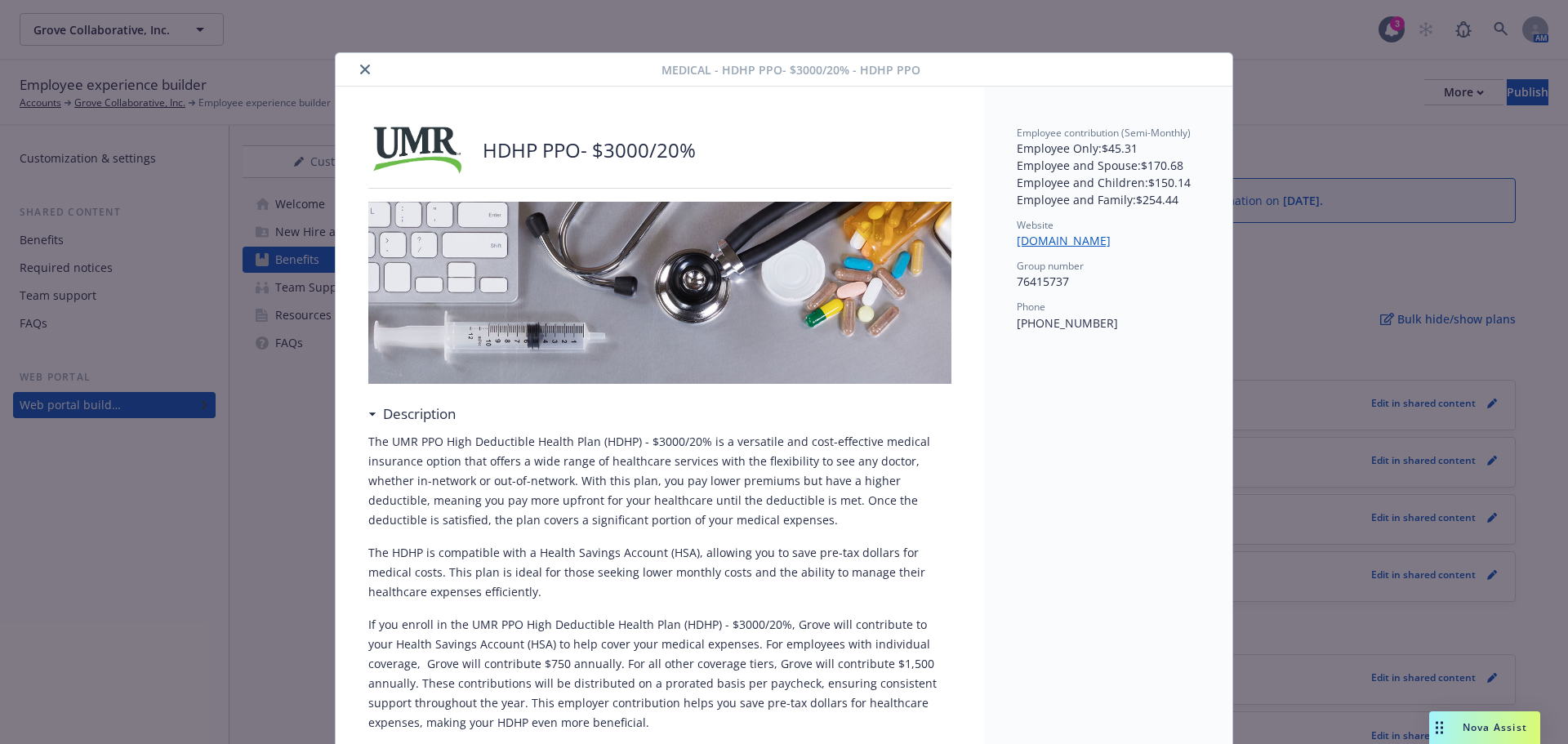
click at [360, 72] on icon "close" at bounding box center [365, 70] width 10 height 10
click at [356, 72] on div "Employee experience builder Accounts Grove Collaborative, Inc. Employee experie…" at bounding box center [784, 93] width 1568 height 65
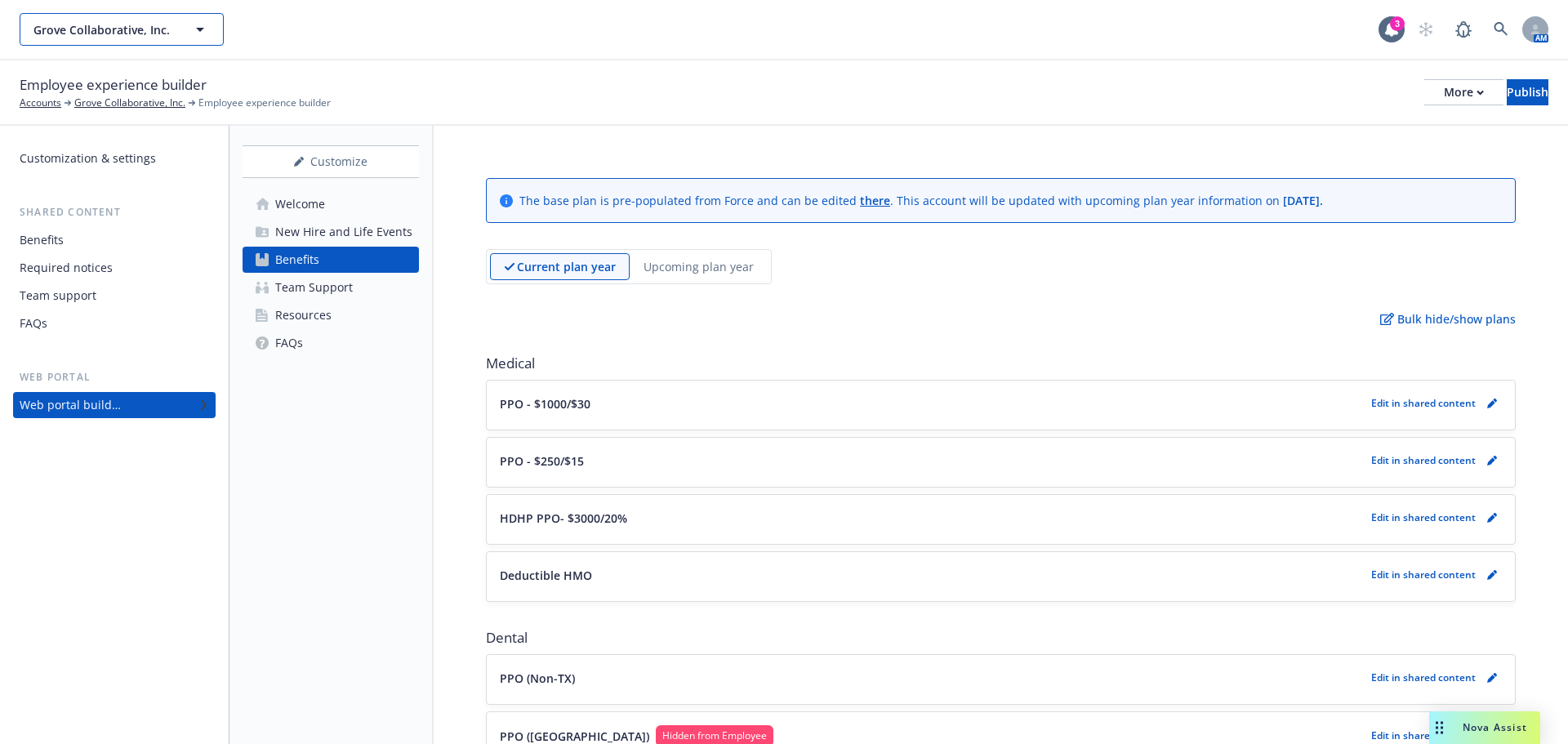
click at [189, 36] on button "Grove Collaborative, Inc." at bounding box center [121, 29] width 204 height 32
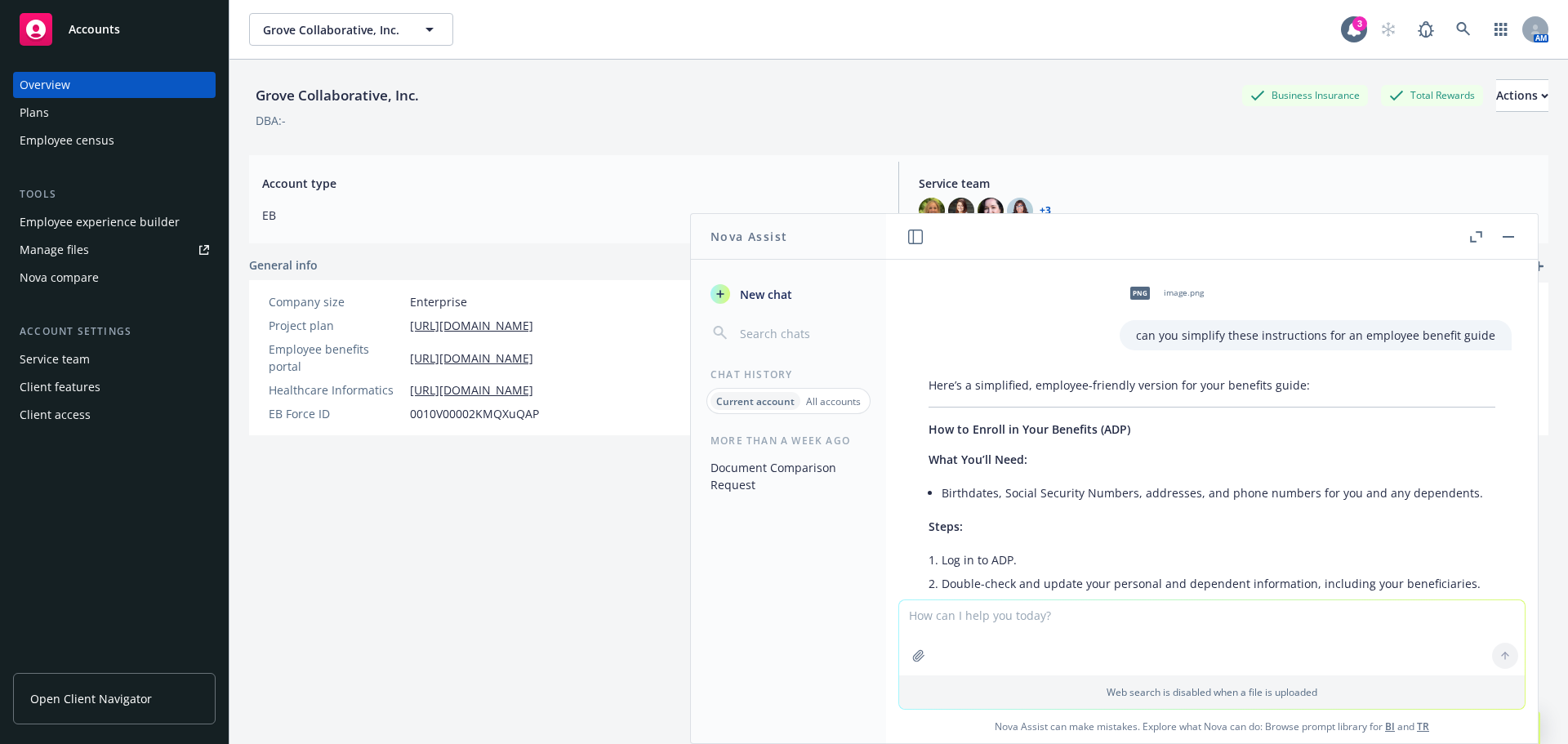
scroll to position [219, 0]
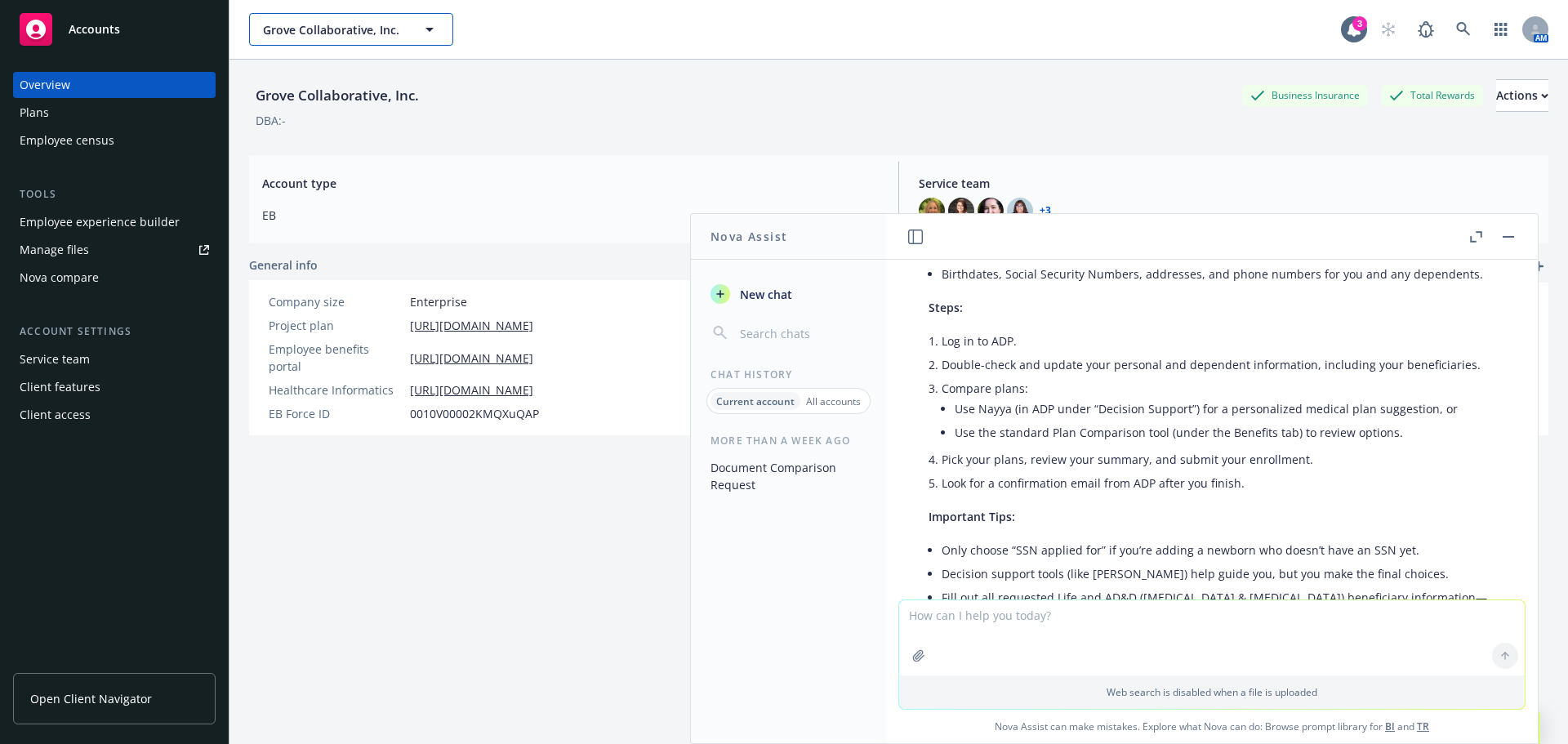
click at [309, 29] on span "Grove Collaborative, Inc." at bounding box center [334, 30] width 141 height 17
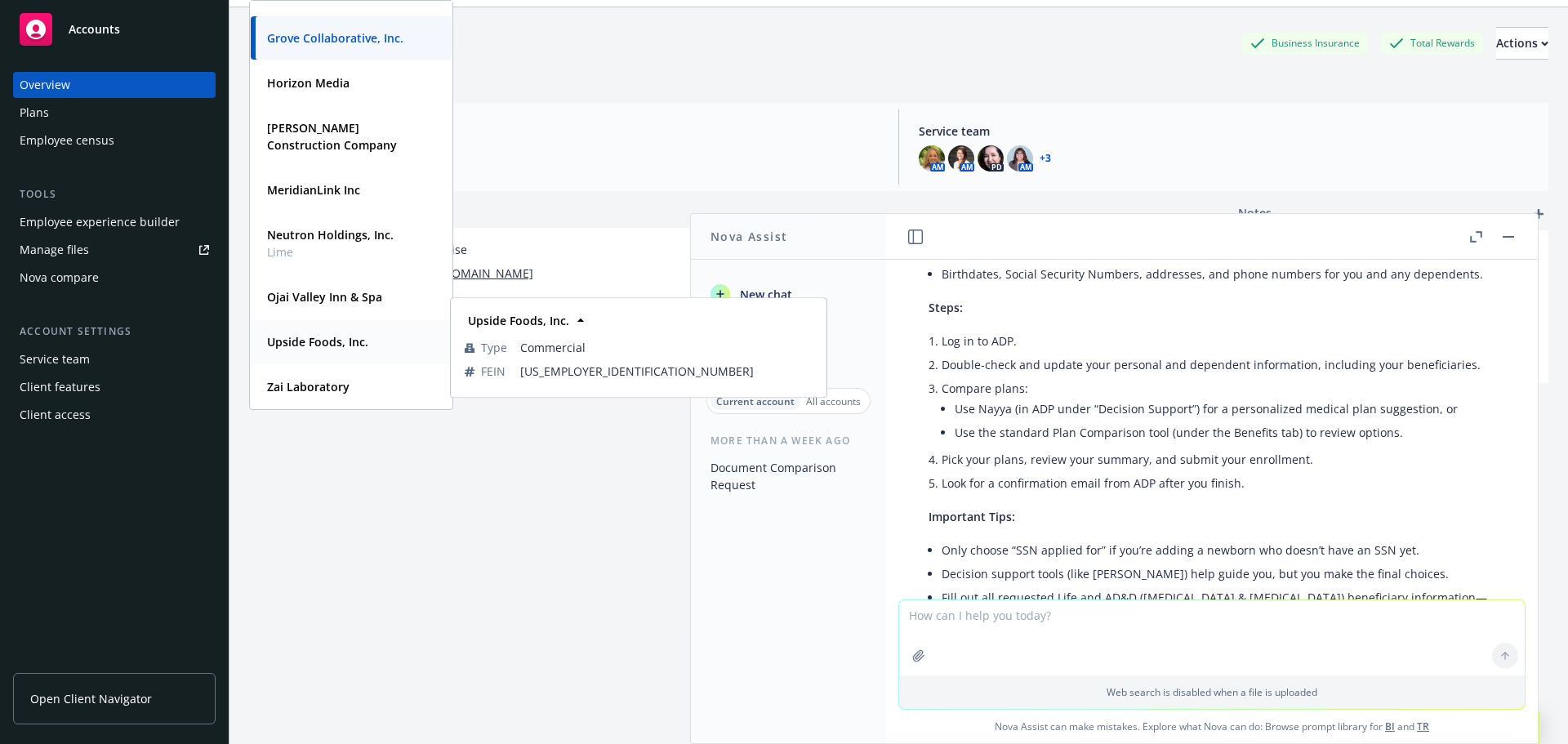
scroll to position [59, 0]
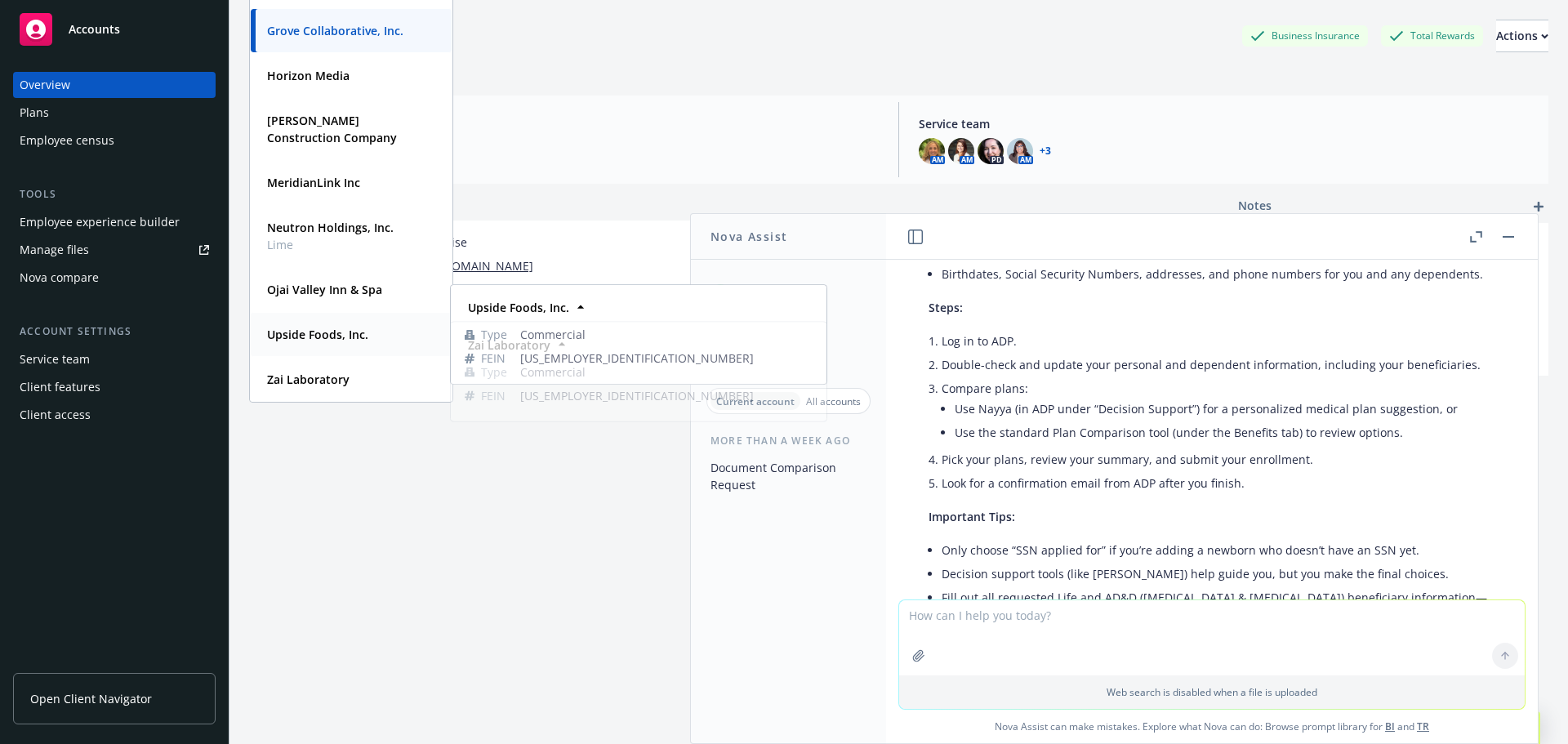
click at [309, 341] on strong "Upside Foods, Inc." at bounding box center [317, 335] width 101 height 15
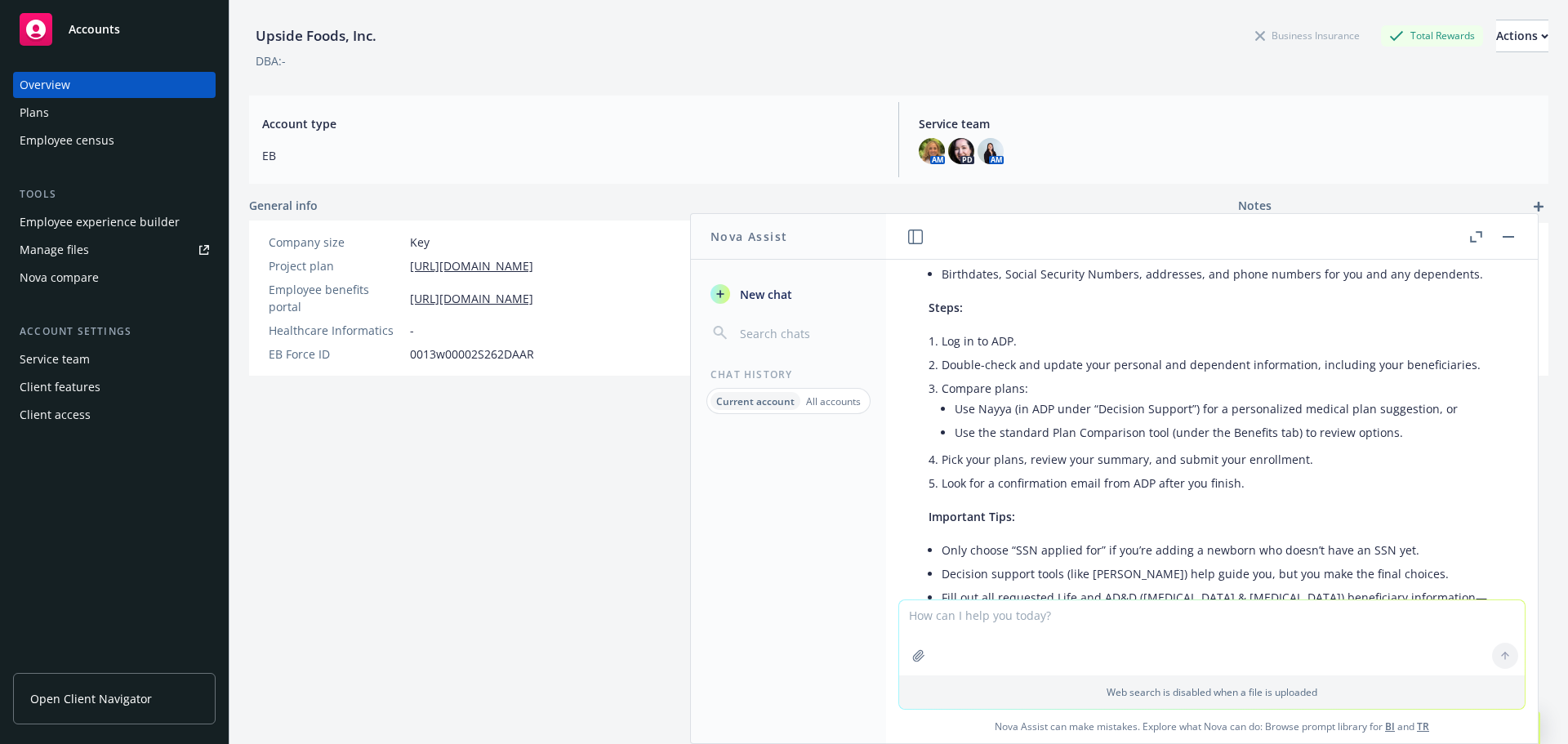
click at [69, 248] on div "Manage files" at bounding box center [54, 250] width 70 height 26
click at [112, 108] on div "Plans" at bounding box center [114, 112] width 189 height 26
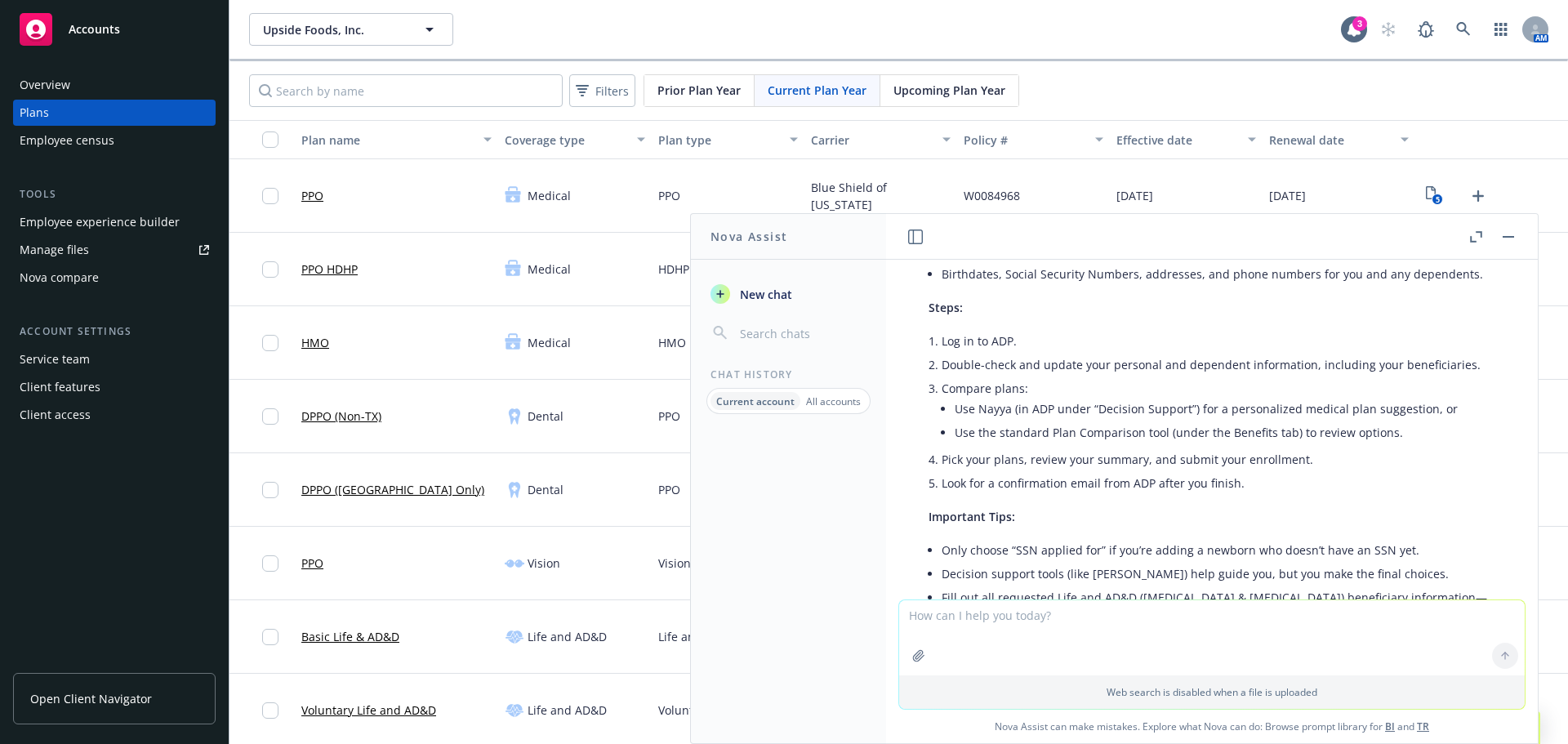
click at [1511, 240] on button "button" at bounding box center [1509, 236] width 20 height 20
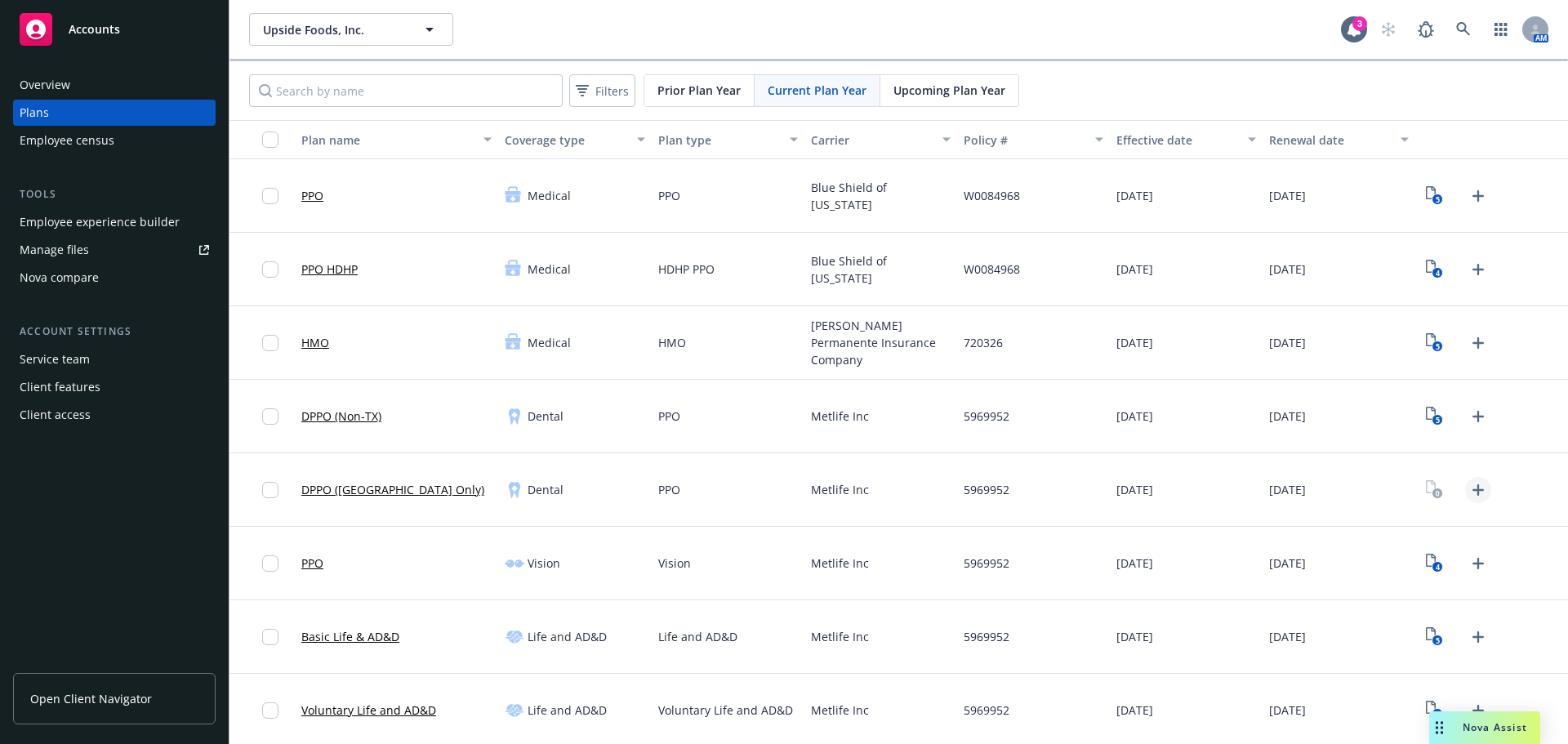
click at [1473, 490] on icon "Upload Plan Documents" at bounding box center [1478, 489] width 11 height 11
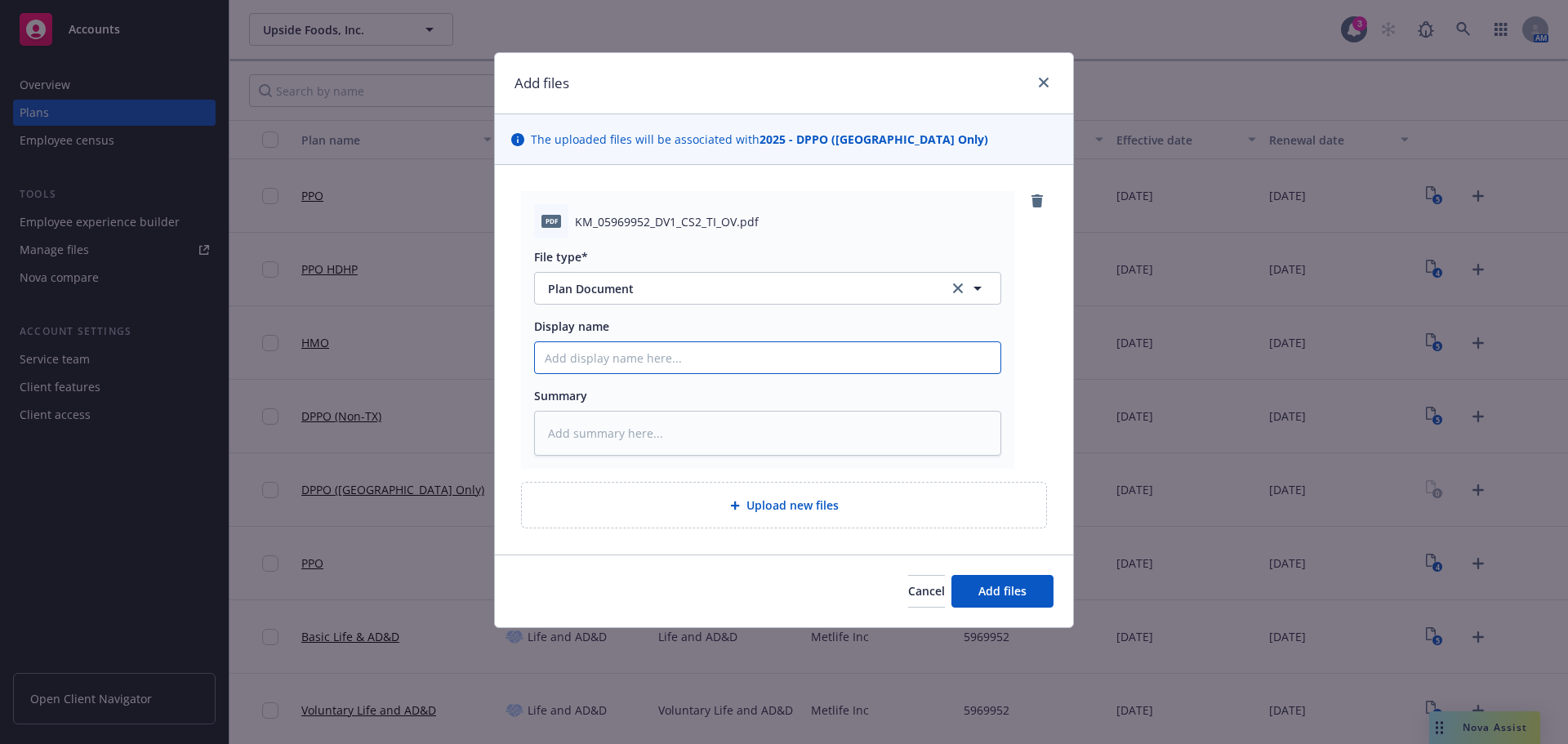
click at [862, 364] on input "Display name" at bounding box center [768, 358] width 465 height 31
type textarea "x"
type input "2"
type textarea "x"
type input "29"
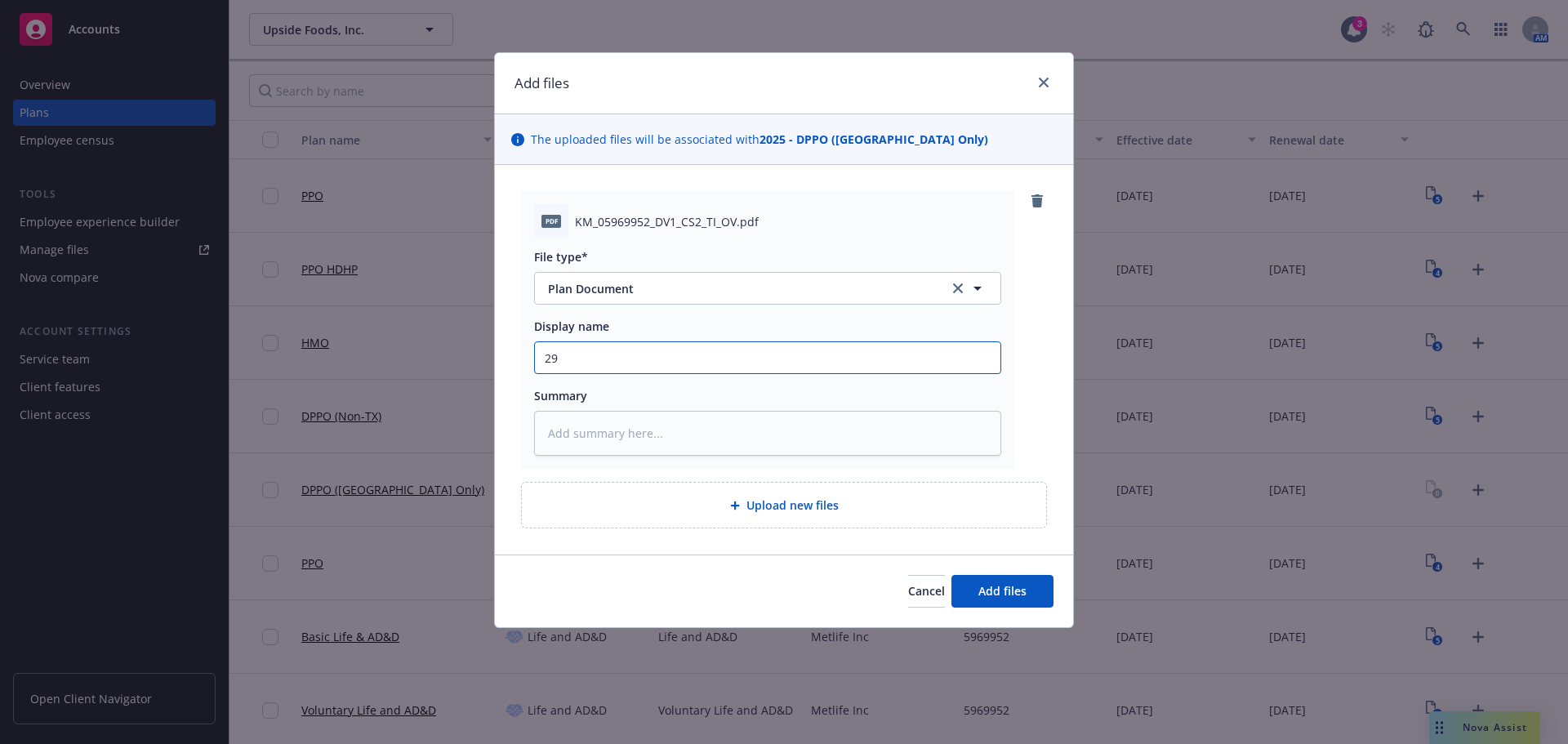
type textarea "x"
type input "292"
type textarea "x"
type input "29"
type textarea "x"
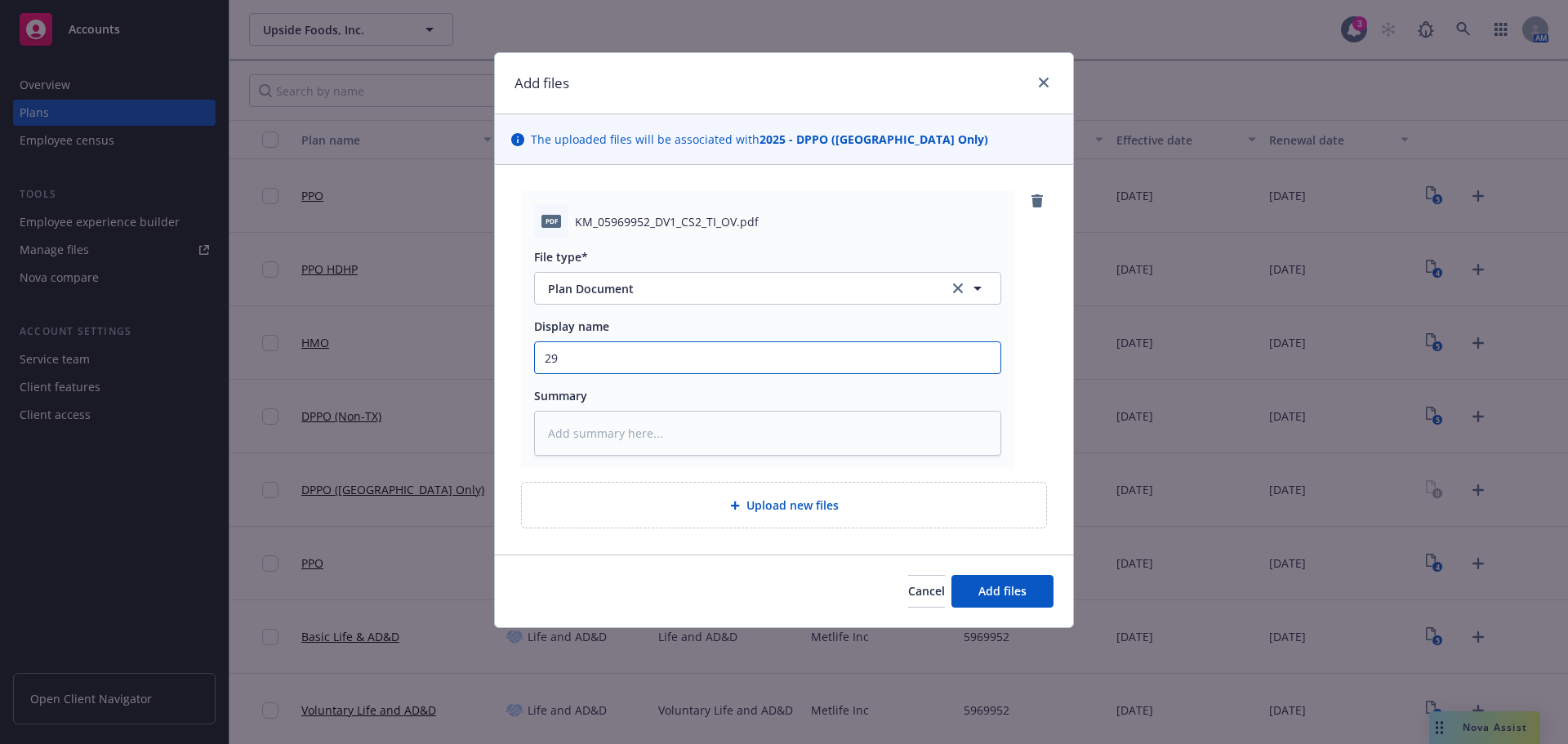
type input "2"
type textarea "x"
type input "20"
type textarea "x"
type input "202"
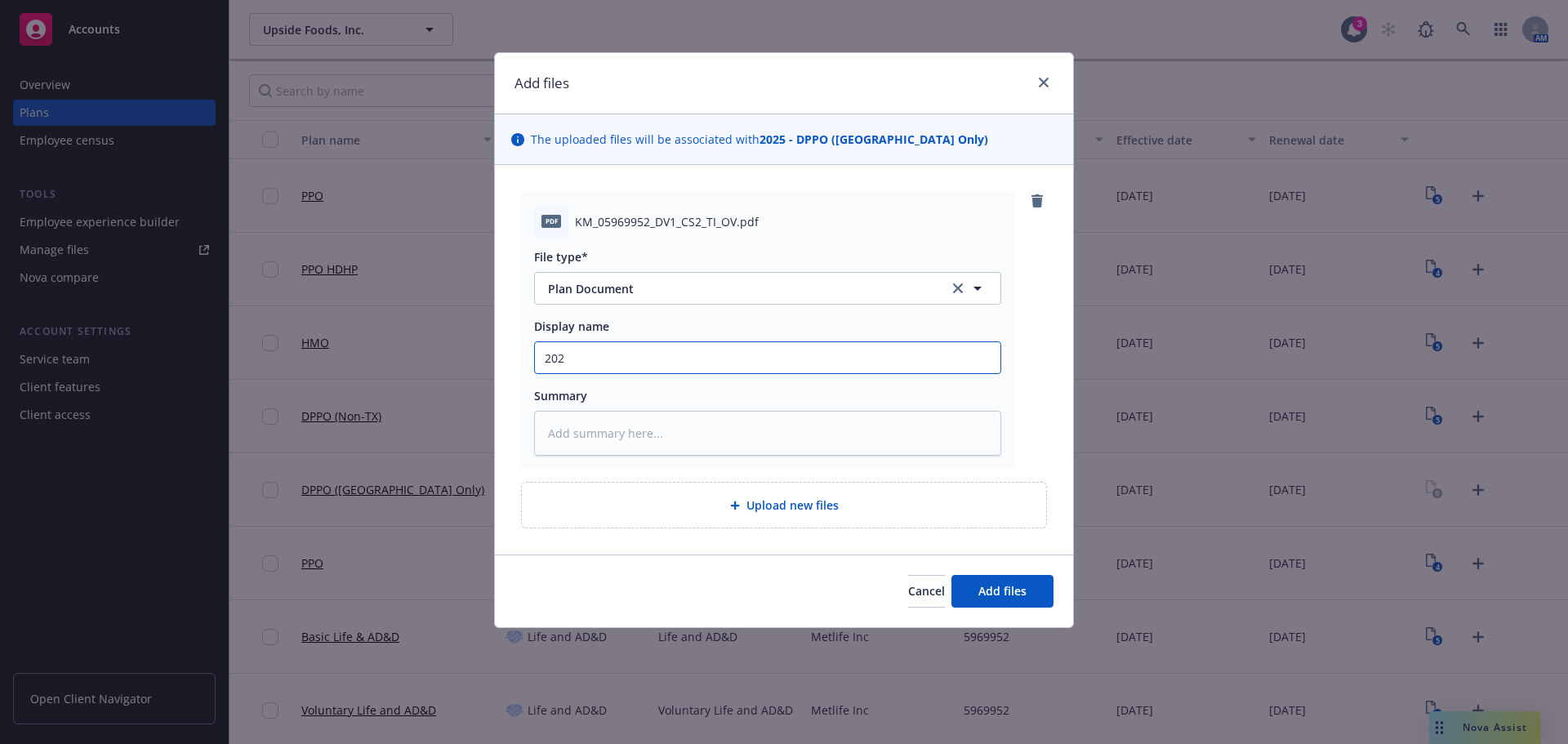
type textarea "x"
type input "2025"
type textarea "x"
type input "2025"
type textarea "x"
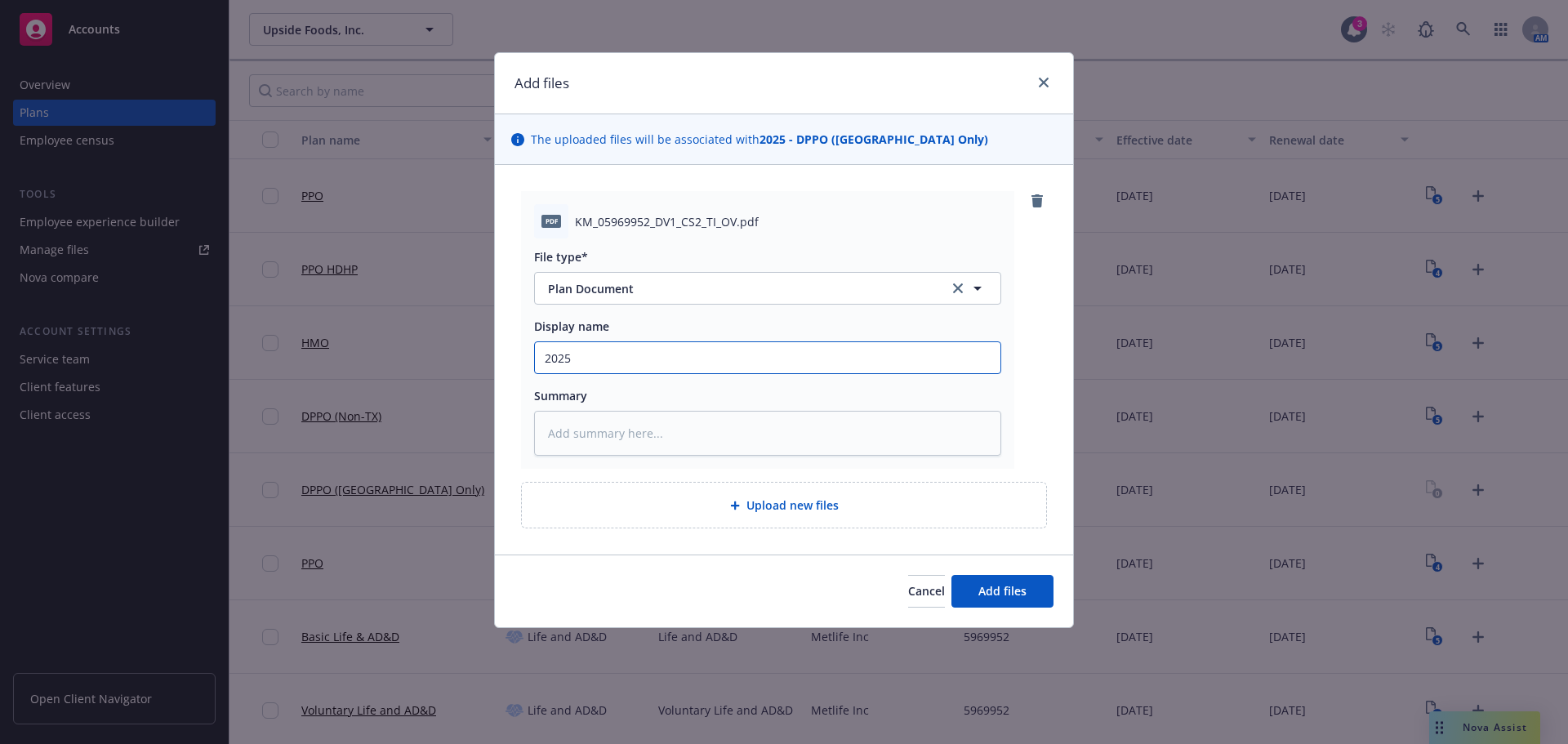
type input "2025 M"
type textarea "x"
type input "2025 Me"
type textarea "x"
type input "2025 Met"
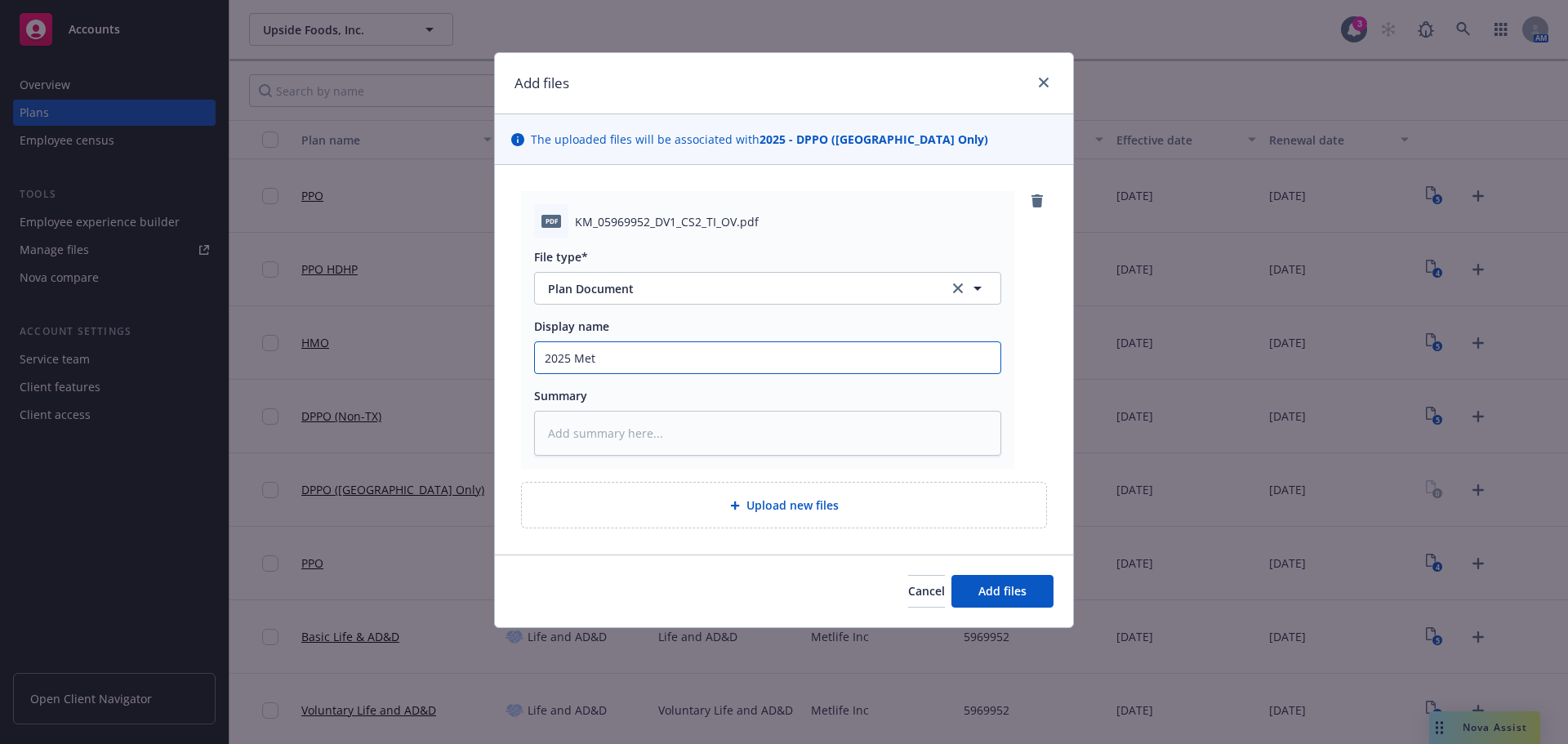
type textarea "x"
type input "2025 MetL"
type textarea "x"
type input "2025 MetLi"
type textarea "x"
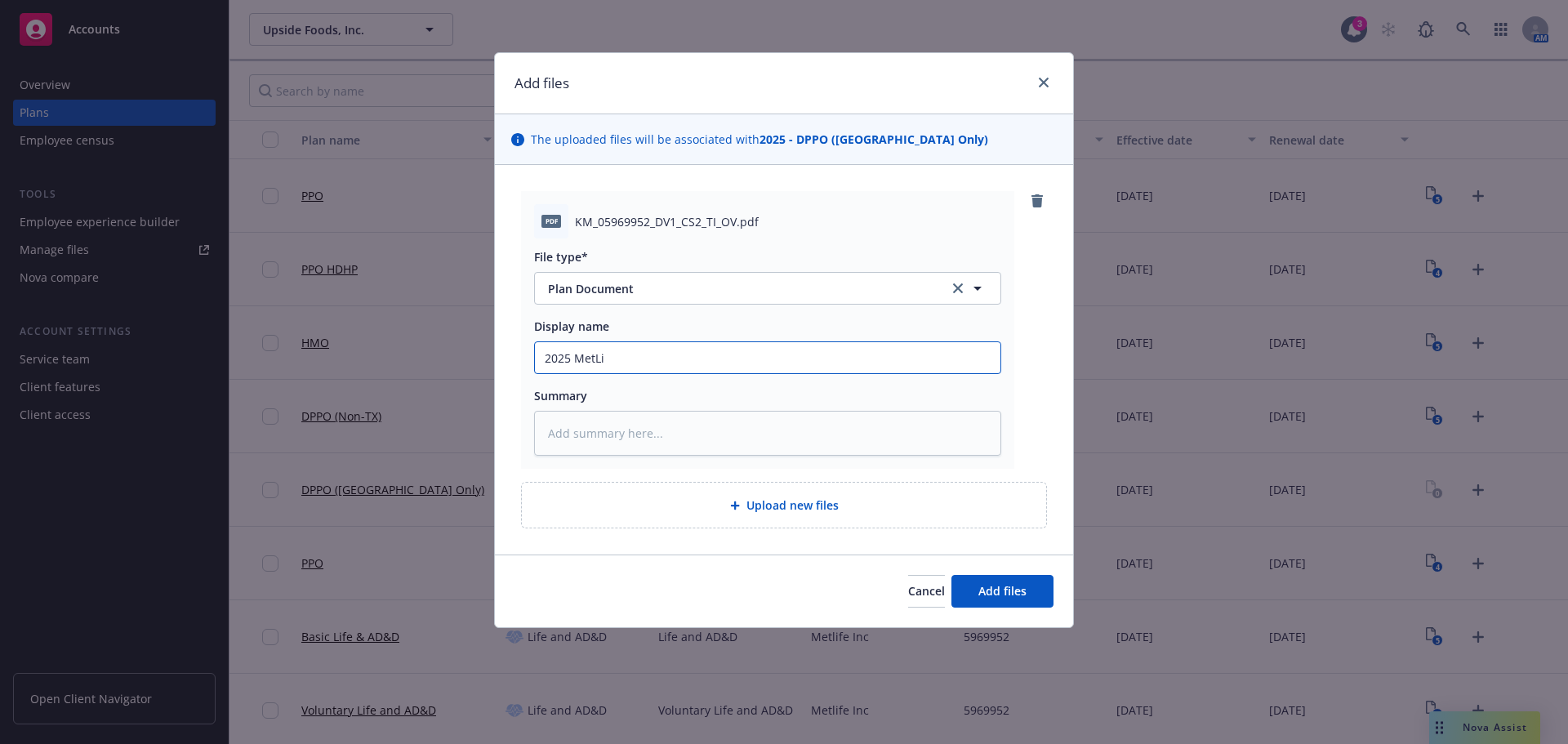
type input "2025 MetLif"
type textarea "x"
type input "2025 MetLife"
type textarea "x"
type input "2025 MetLife"
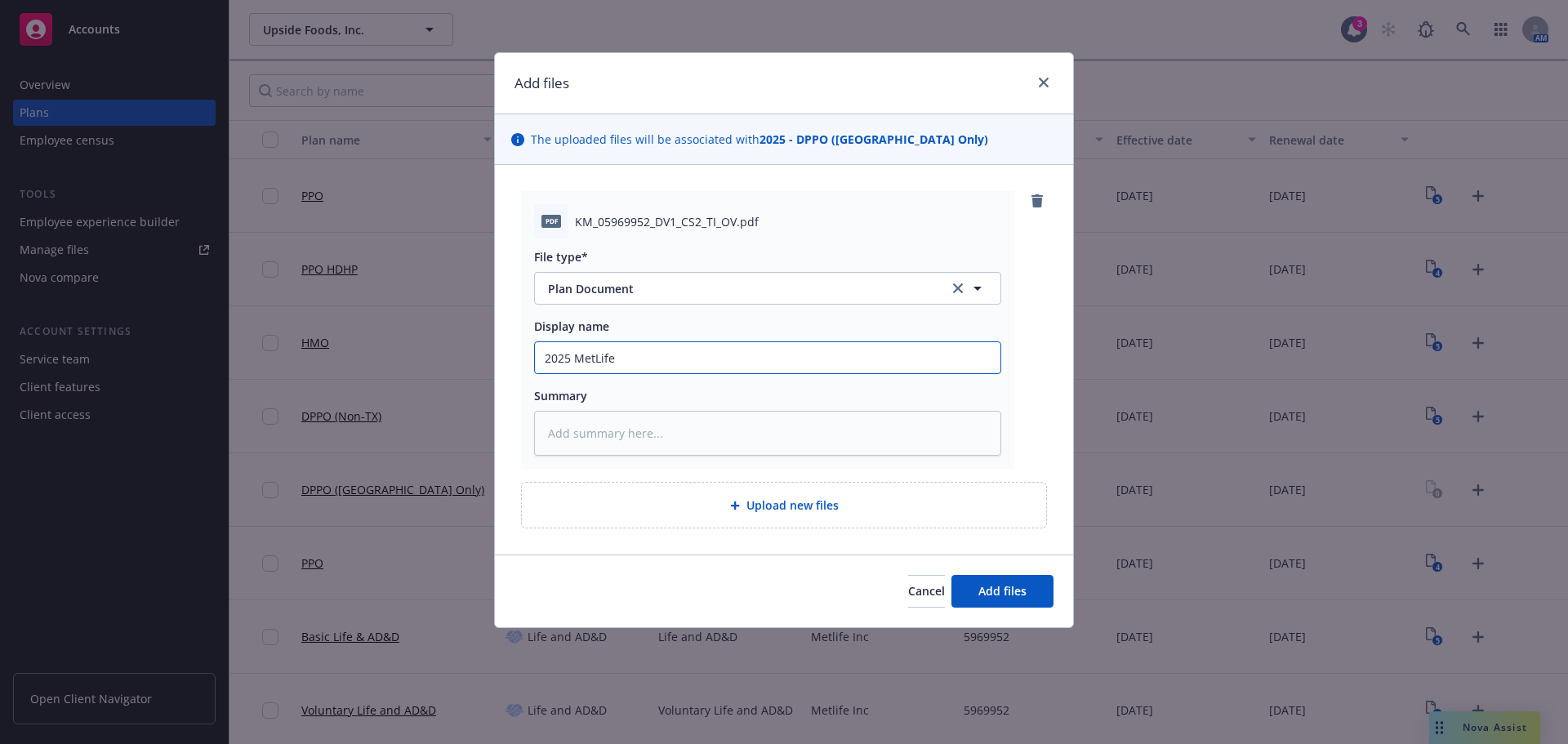
type textarea "x"
type input "2025 MetLife D"
type textarea "x"
type input "2025 MetLife De"
type textarea "x"
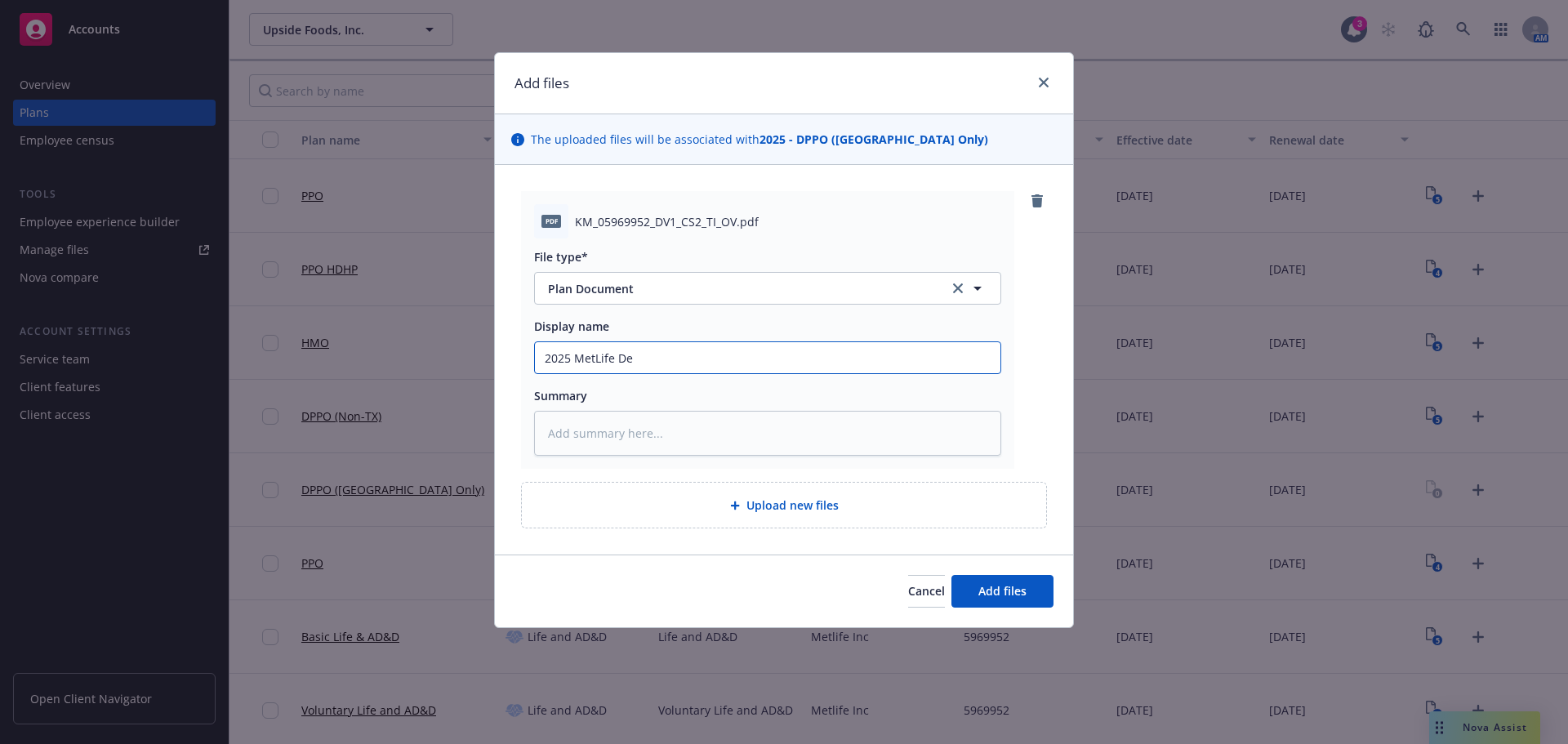
type input "2025 MetLife Den"
type textarea "x"
type input "2025 MetLife Dent"
type textarea "x"
type input "2025 MetLife Dentg"
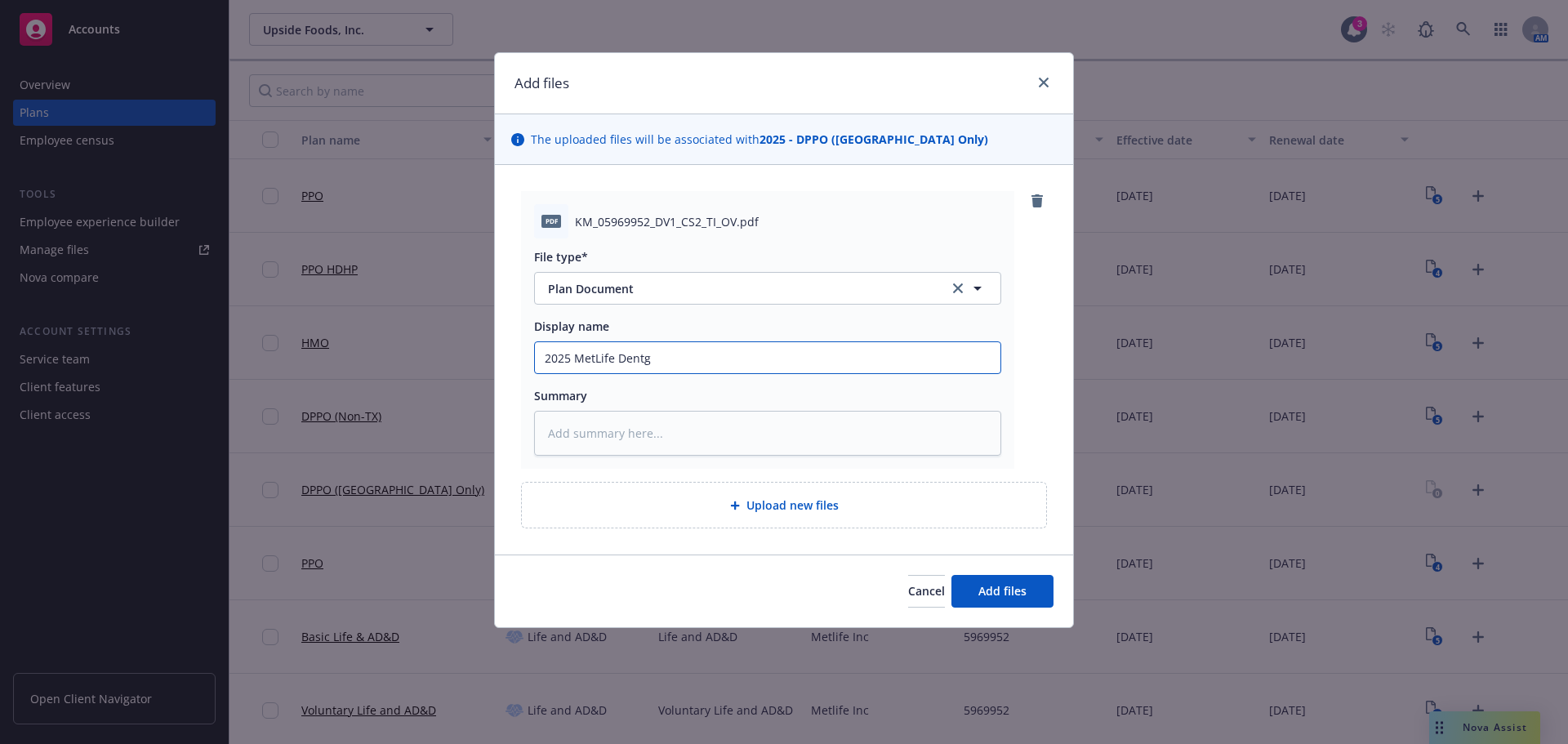
type textarea "x"
type input "2025 MetLife Dentga"
type textarea "x"
type input "2025 MetLife Dentgal"
type textarea "x"
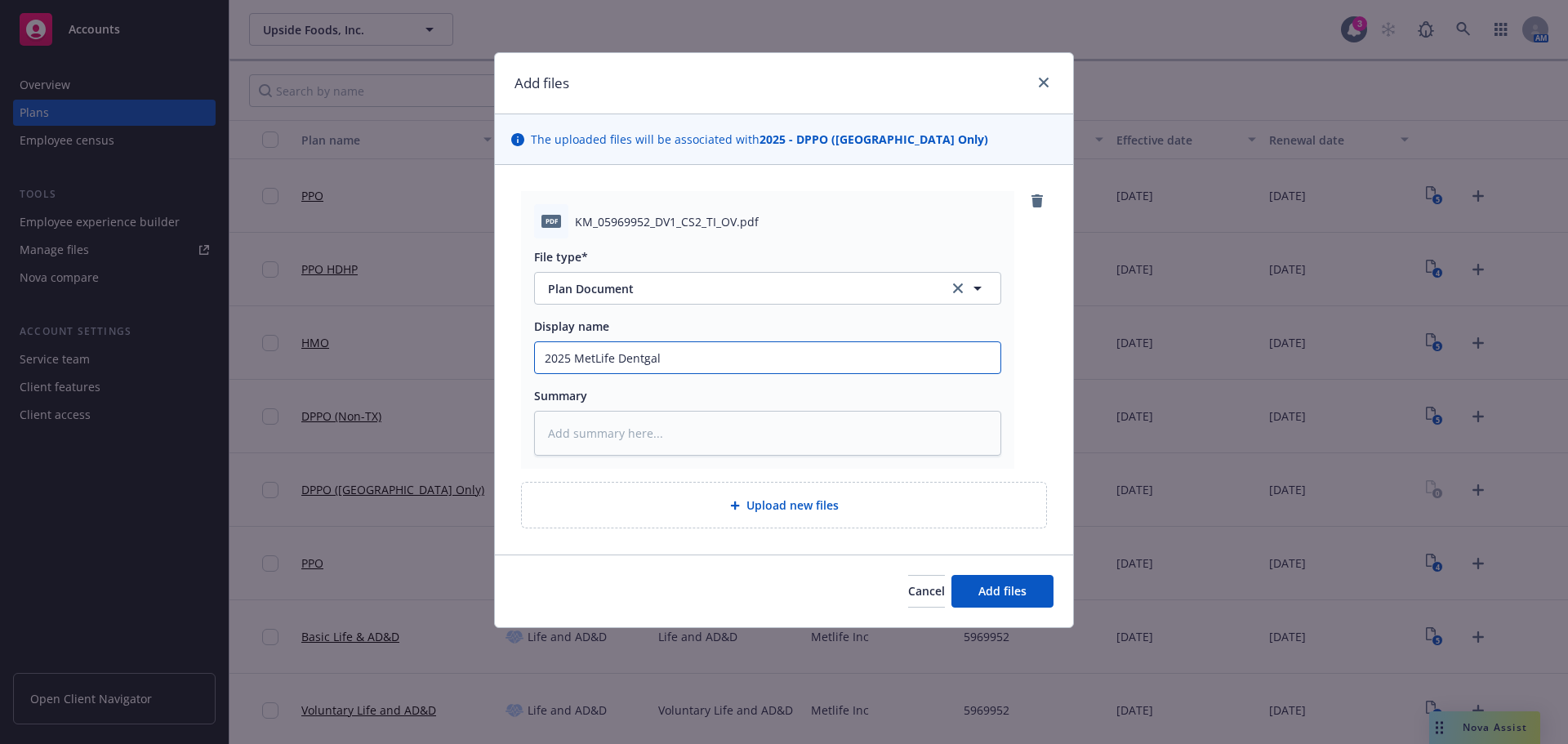
type input "2025 MetLife Dentgal"
type textarea "x"
type input "2025 MetLife Dentgal"
type textarea "x"
type input "2025 MetLife Dentga"
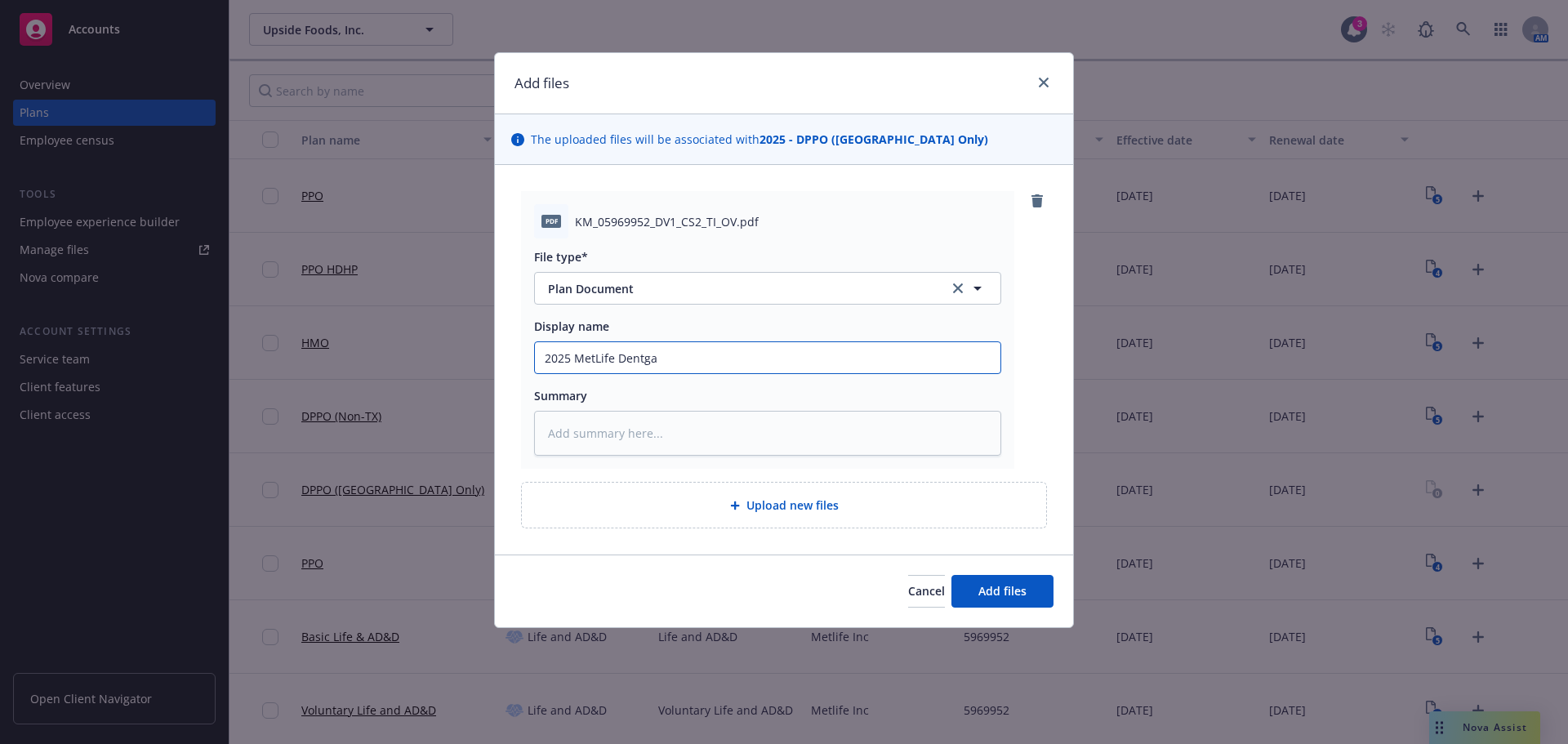
type textarea "x"
type input "2025 MetLife Dentg"
type textarea "x"
type input "2025 MetLife Dent"
type textarea "x"
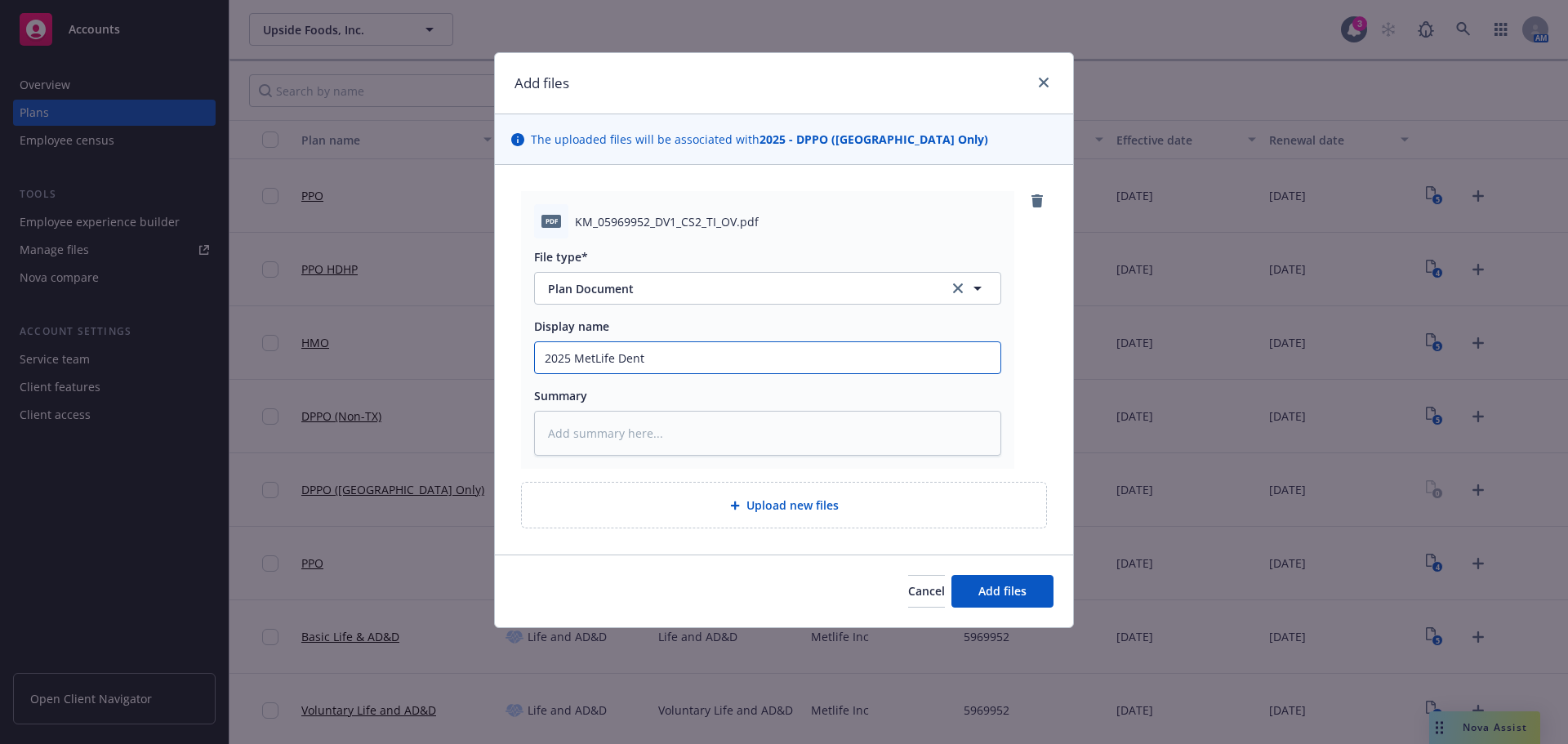
type input "2025 MetLife Denta"
type textarea "x"
type input "2025 MetLife Dental"
type textarea "x"
type input "2025 MetLife Dental"
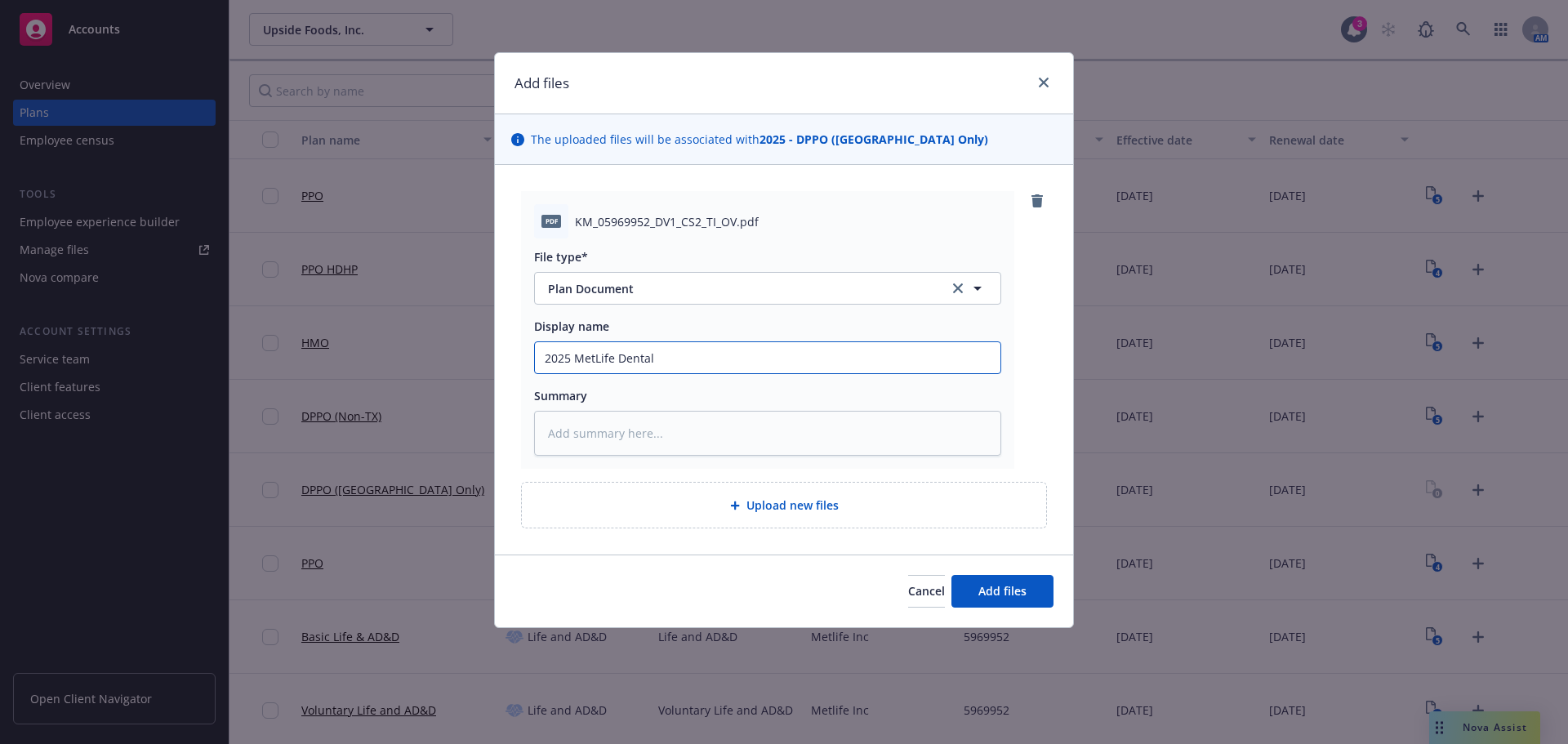
type textarea "x"
type input "2025 MetLife Dental P"
type textarea "x"
type input "2025 MetLife Dental PP"
type textarea "x"
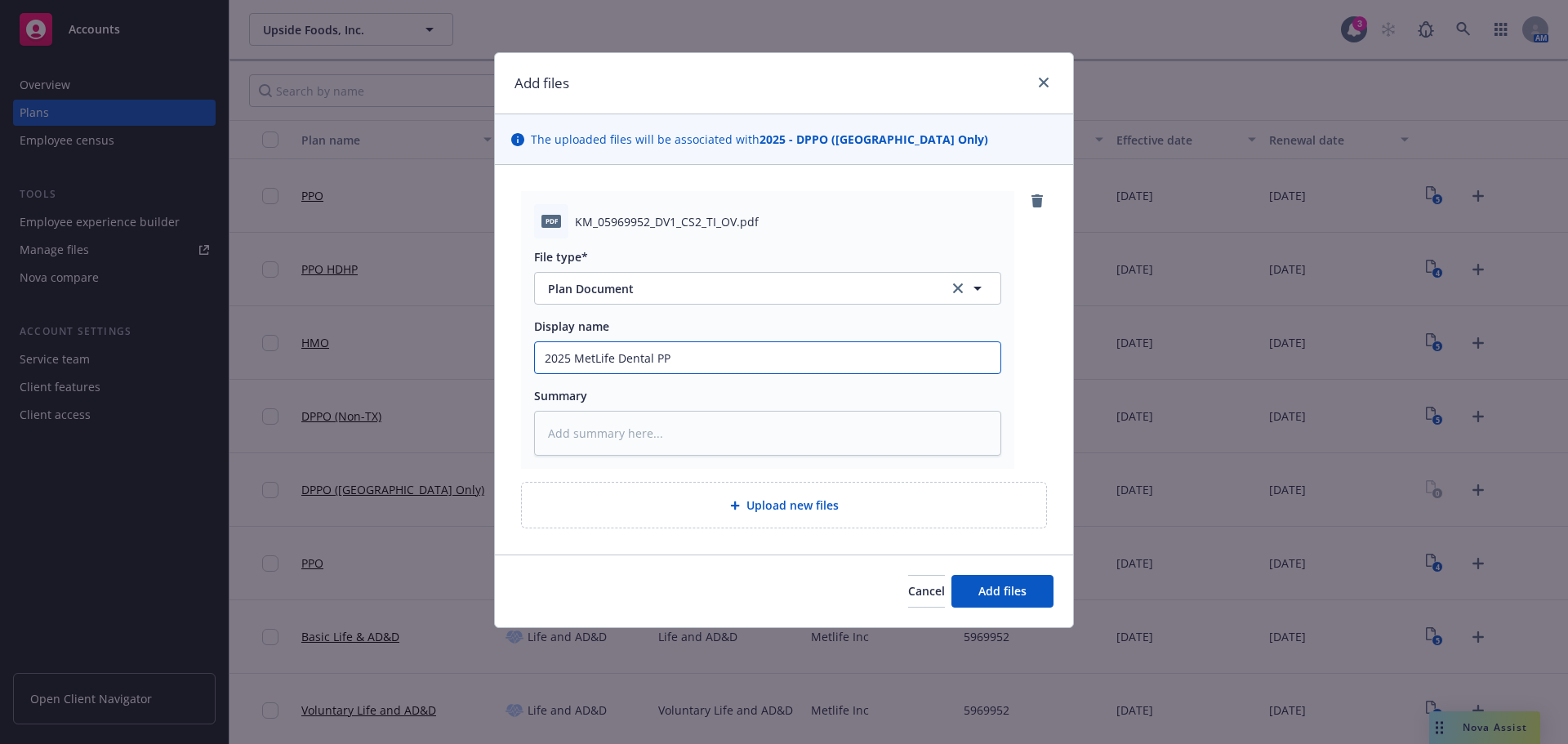
type input "2025 MetLife Dental PPO"
type textarea "x"
type input "2025 MetLife Dental PPO"
type textarea "x"
type input "2025 MetLife Dental PPO B"
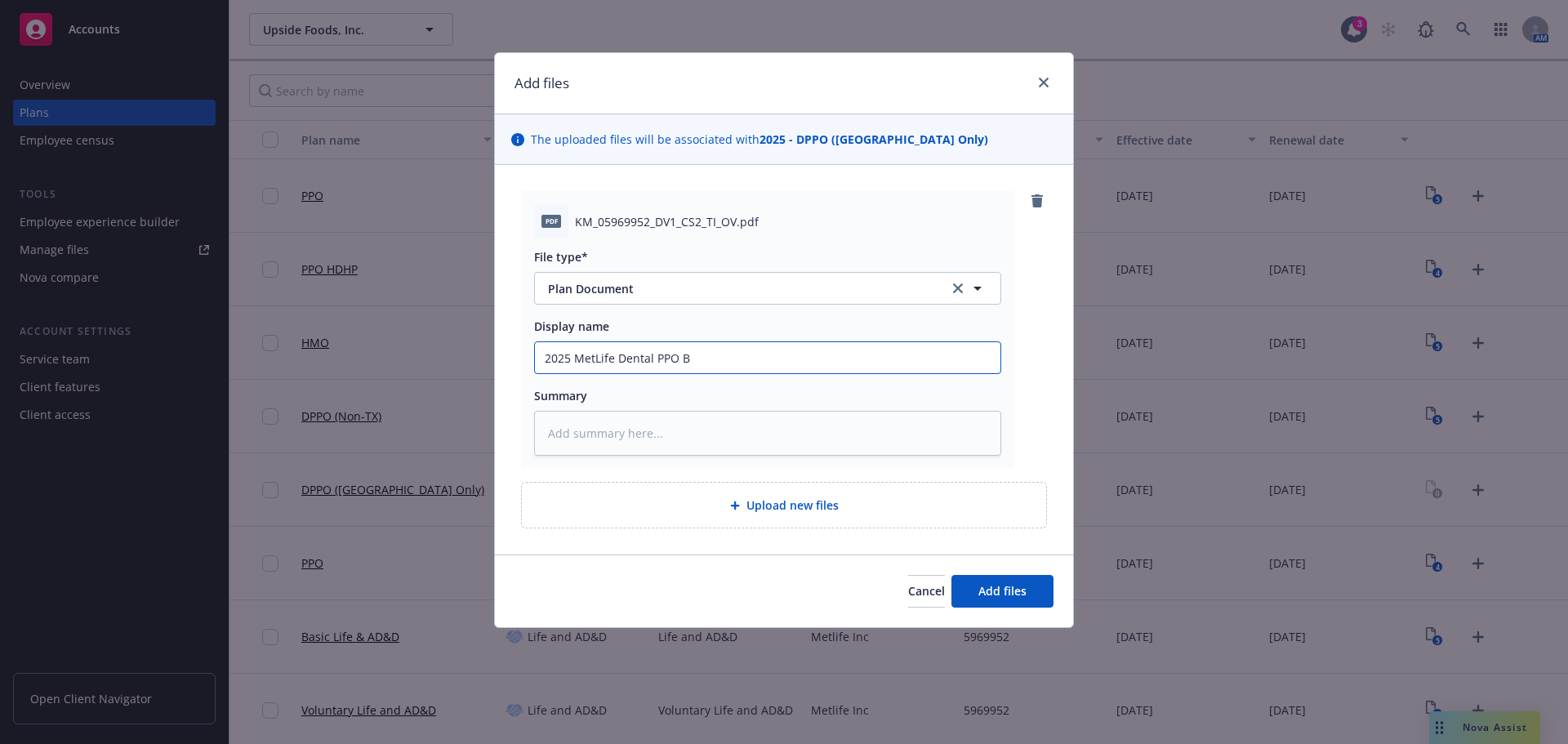
type textarea "x"
type input "2025 MetLife Dental PPO Be"
type textarea "x"
type input "2025 MetLife Dental PPO Ben"
type textarea "x"
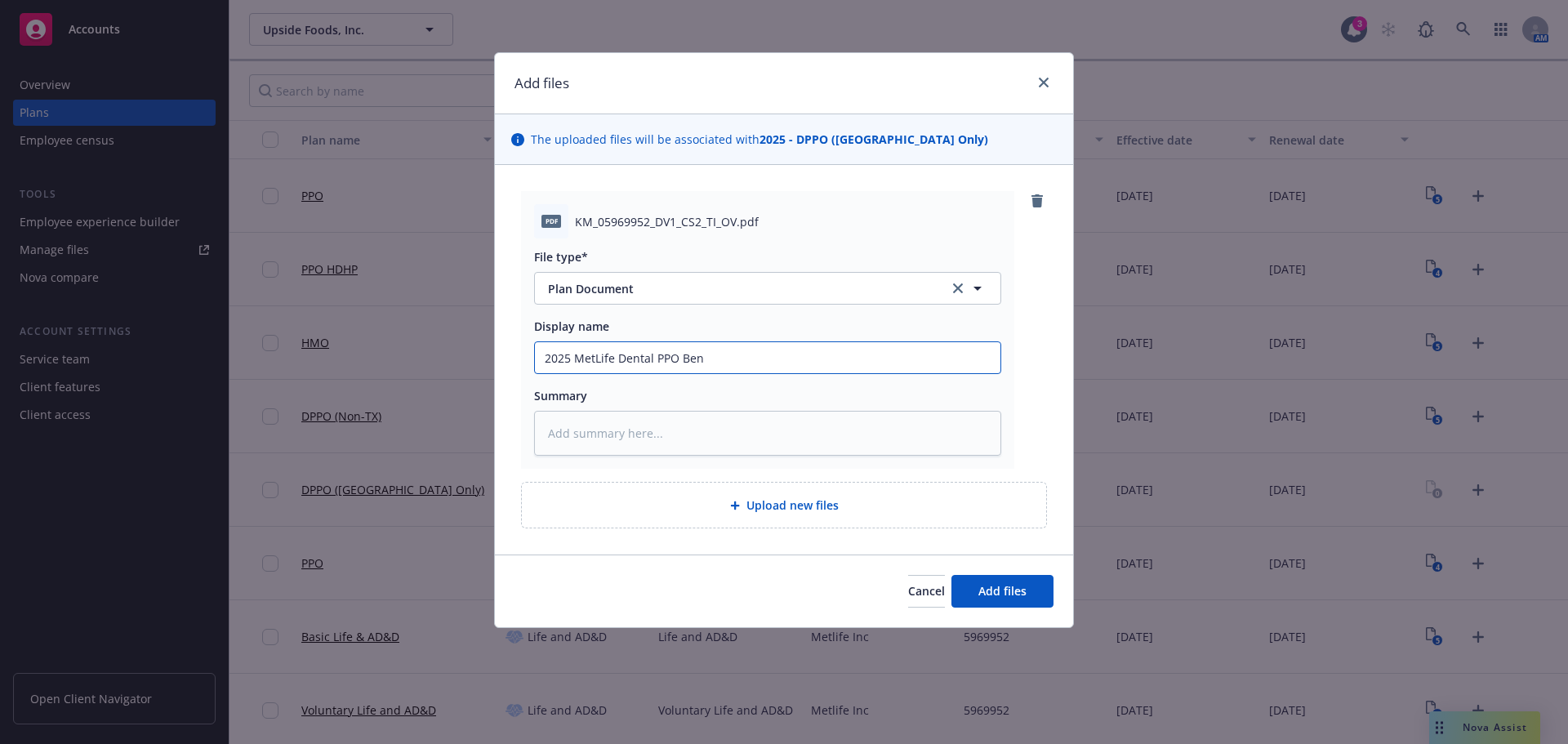
type input "2025 MetLife Dental PPO Bene"
type textarea "x"
type input "2025 MetLife Dental PPO Benei"
type textarea "x"
type input "2025 MetLife Dental PPO Bene"
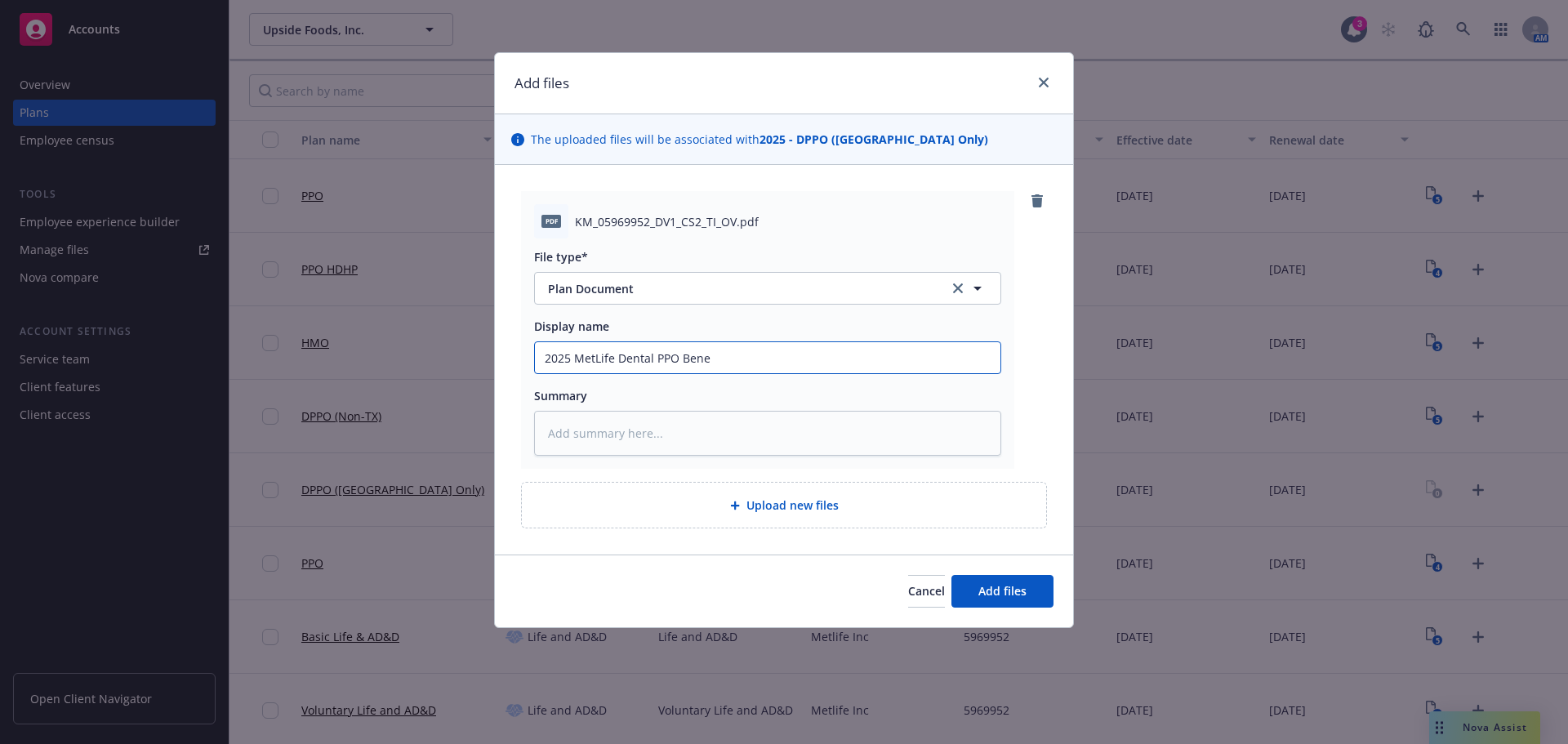
type textarea "x"
type input "2025 MetLife Dental PPO Ben"
type textarea "x"
type input "2025 MetLife Dental PPO Be"
type textarea "x"
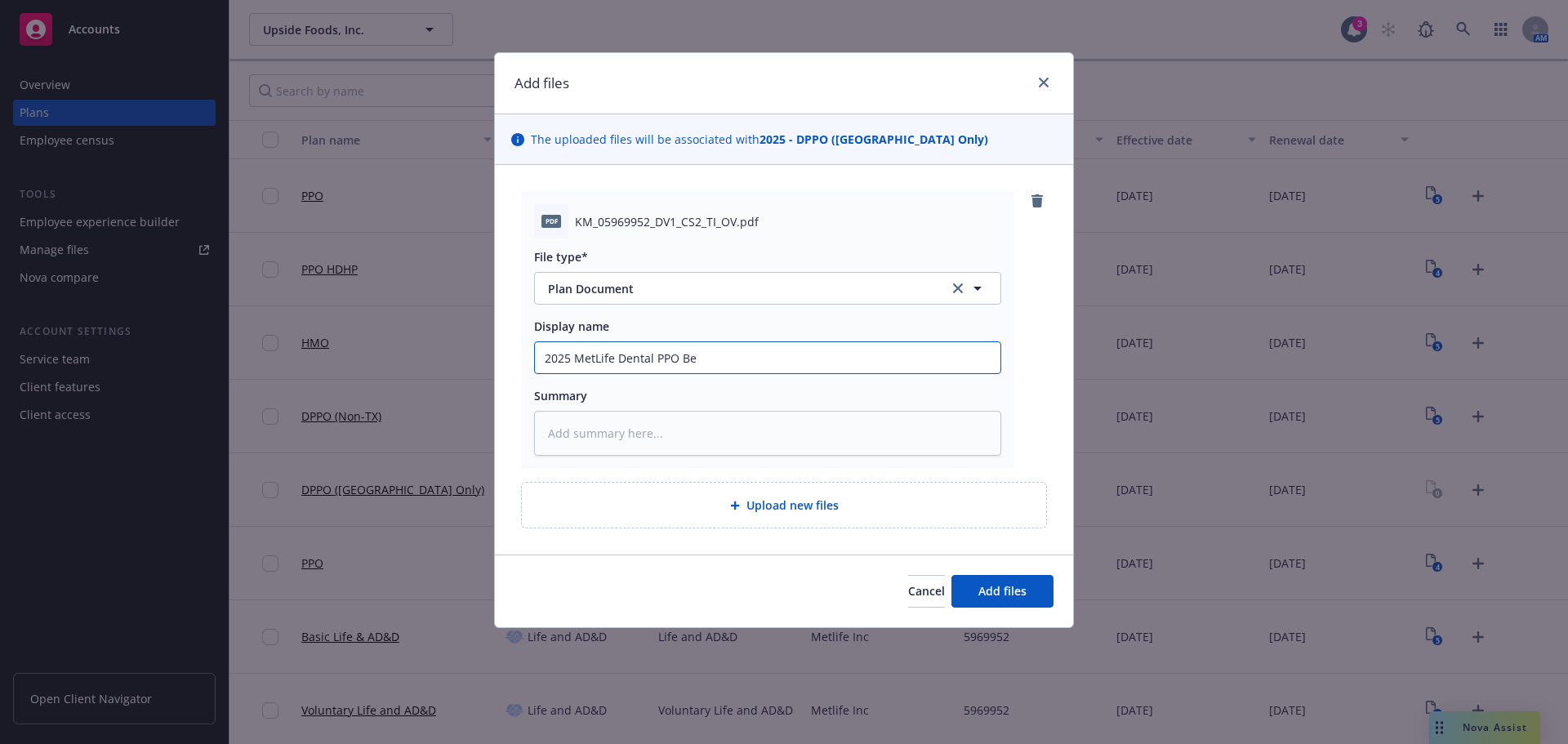
type input "2025 MetLife Dental PPO Ben"
type textarea "x"
type input "2025 MetLife Dental PPO Bene"
type textarea "x"
type input "2025 MetLife Dental PPO Benef"
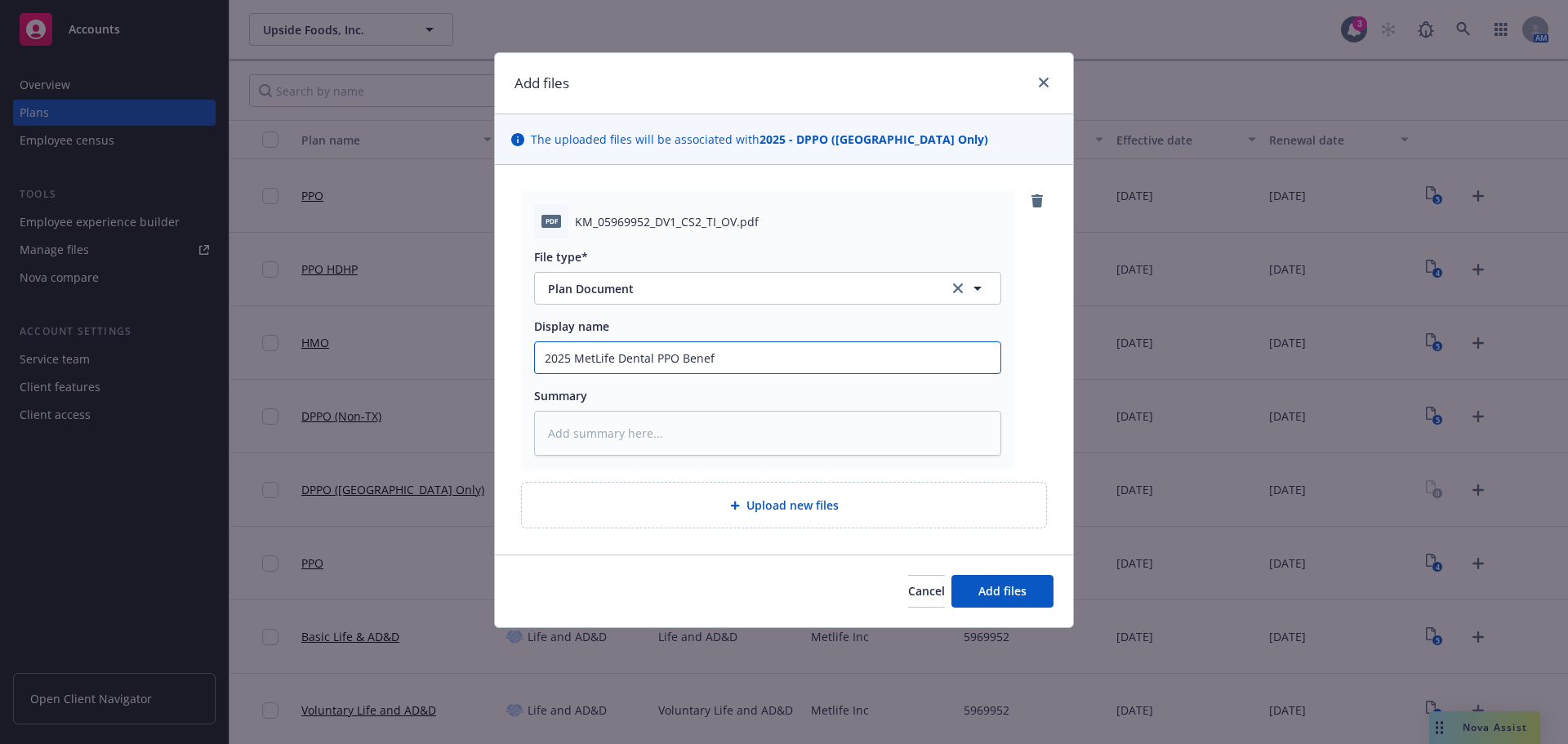
type textarea "x"
type input "2025 MetLife Dental PPO Benefi"
type textarea "x"
type input "2025 MetLife Dental PPO Benefit"
type textarea "x"
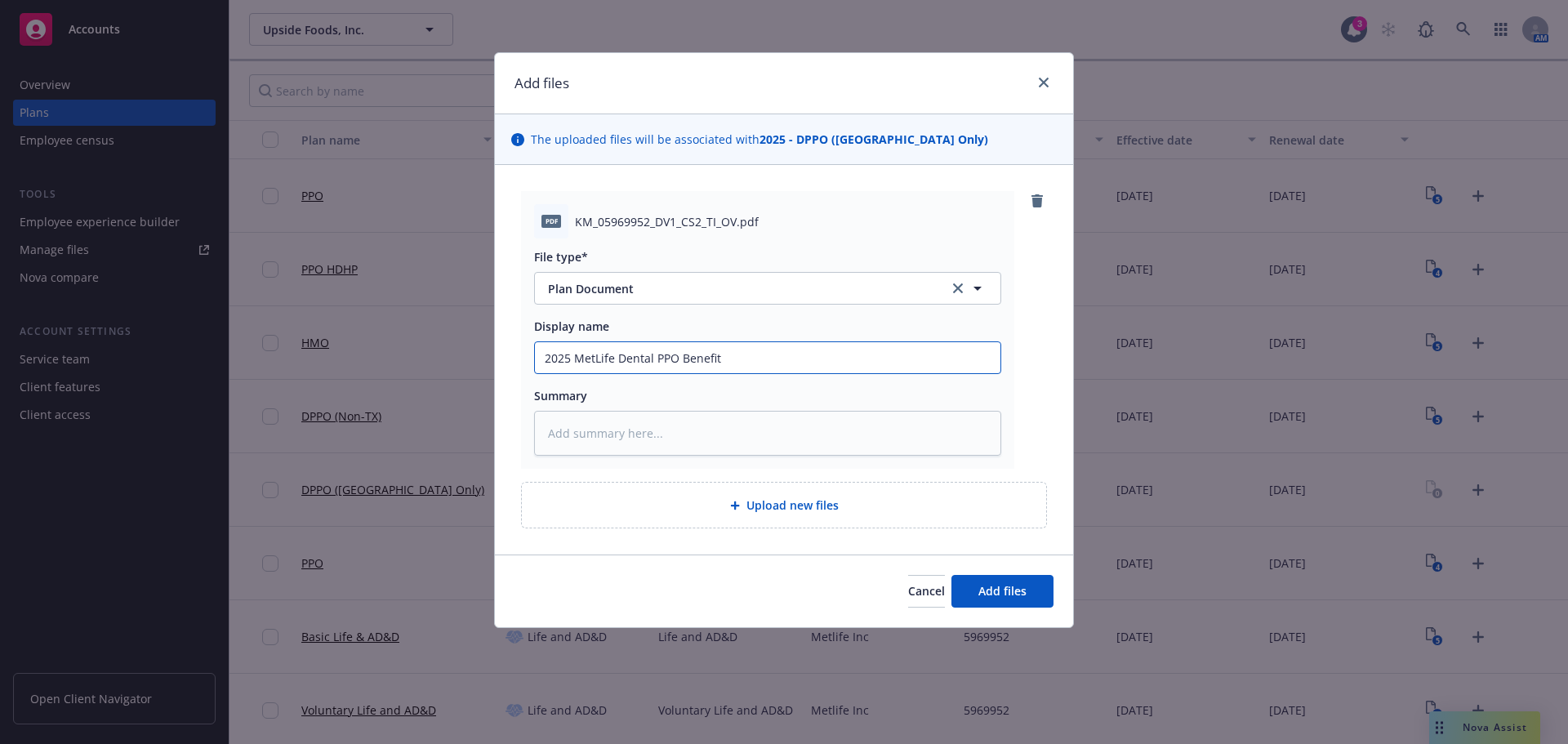
type input "2025 MetLife Dental PPO Benefit"
type textarea "x"
type input "2025 MetLife Dental PPO Benefit S"
type textarea "x"
type input "2025 MetLife Dental PPO Benefit Su"
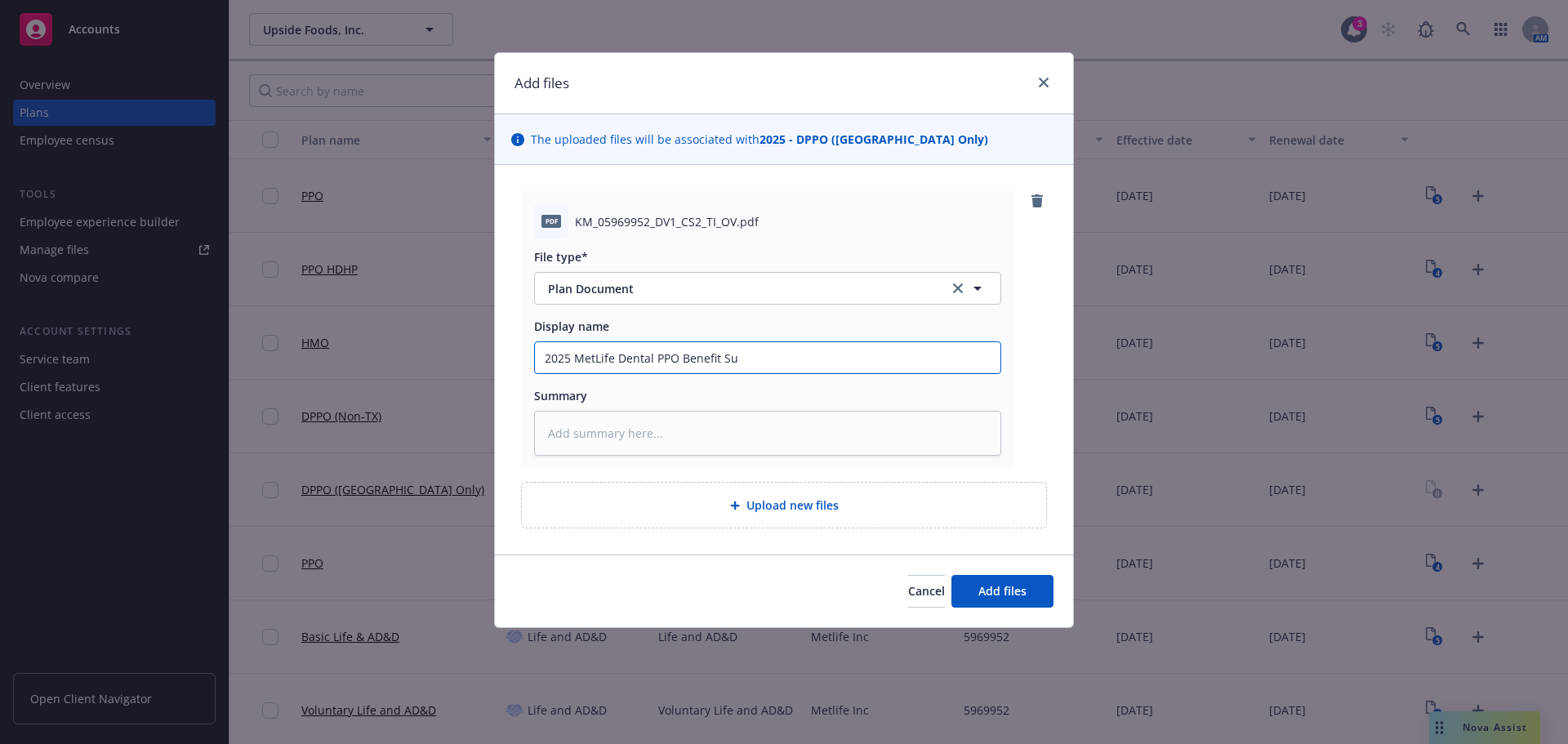
type textarea "x"
type input "2025 MetLife Dental PPO Benefit Sum"
type textarea "x"
type input "2025 MetLife Dental PPO Benefit Summ"
type textarea "x"
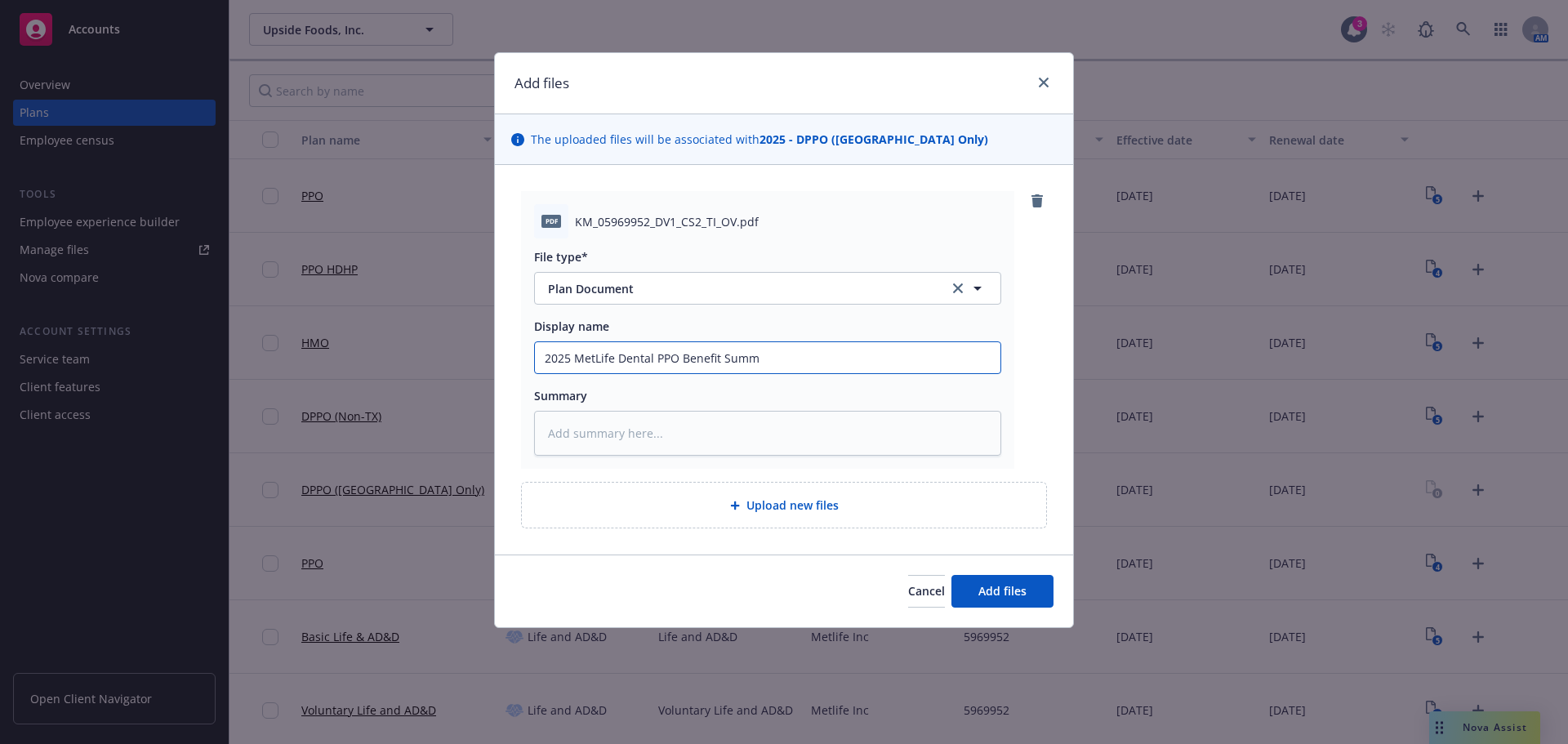
type input "2025 MetLife Dental PPO Benefit Summa"
type textarea "x"
type input "2025 MetLife Dental PPO Benefit Summar"
type textarea "x"
type input "2025 MetLife Dental PPO Benefit Summary"
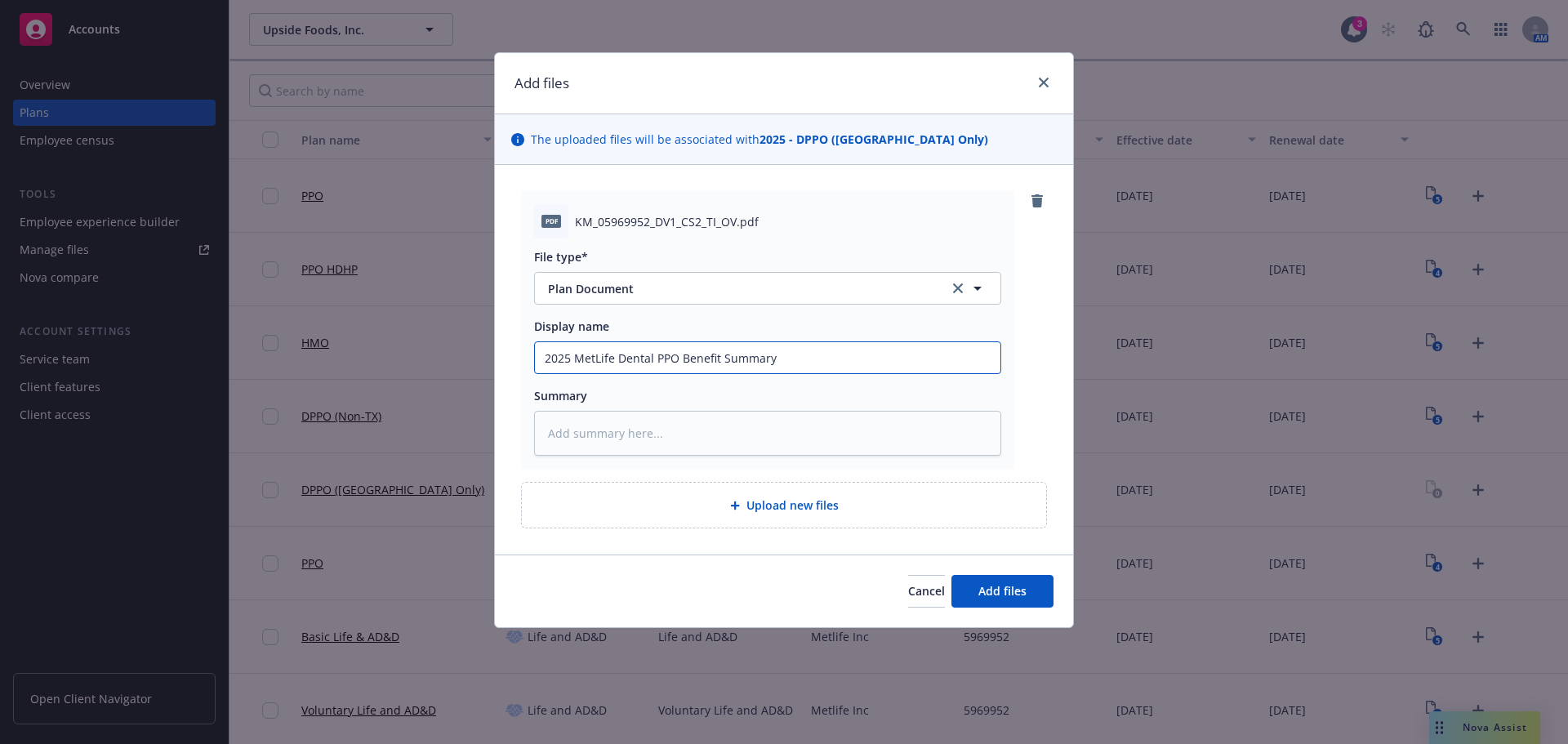
type textarea "x"
type input "2025 MetLife Dental PPO Benefit Summary ("
type textarea "x"
type input "2025 MetLife Dental PPO Benefit Summary (T"
type textarea "x"
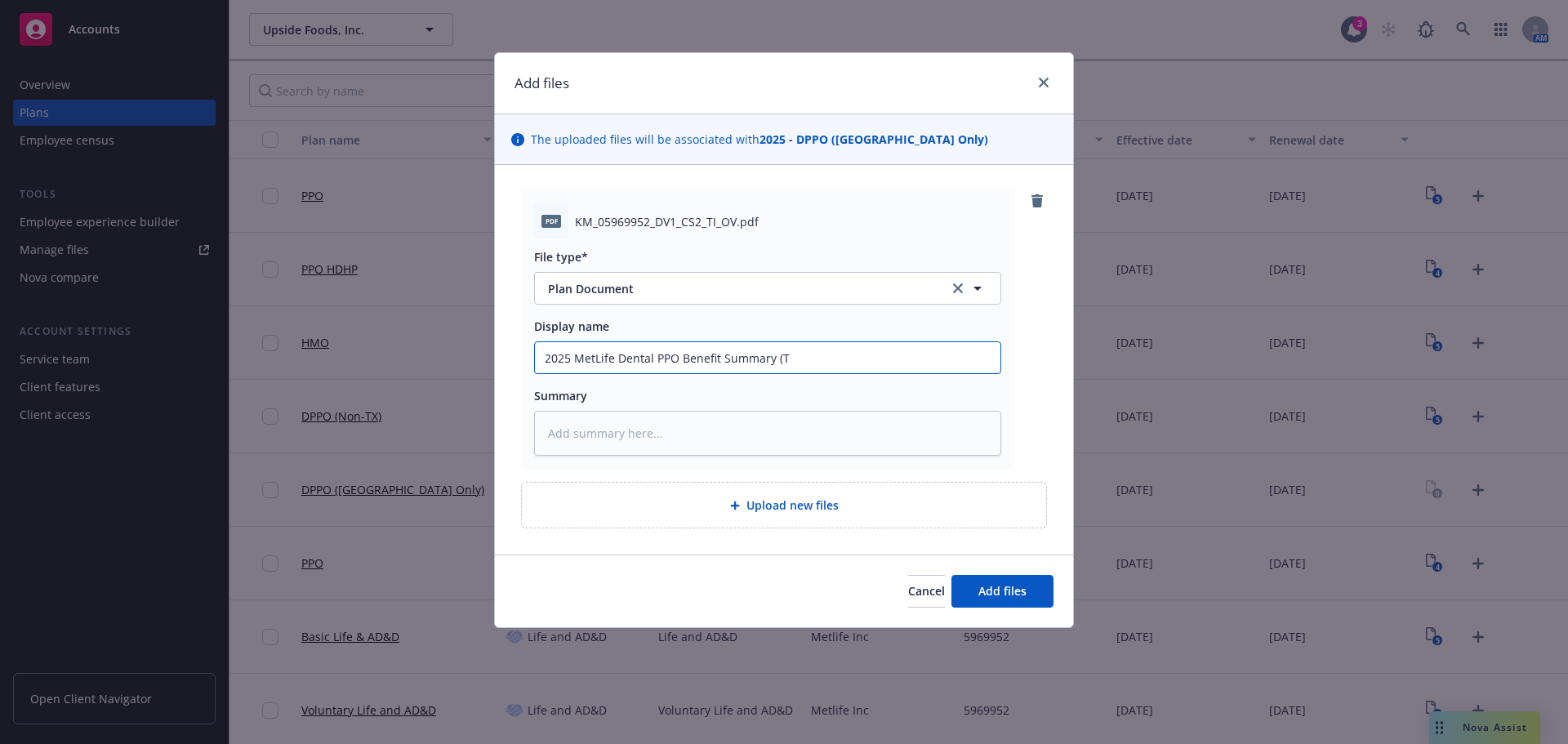
type input "2025 MetLife Dental PPO Benefit Summary (TX"
type textarea "x"
type input "2025 MetLife Dental PPO Benefit Summary (TX"
type textarea "x"
type input "2025 MetLife Dental PPO Benefit Summary (TX O"
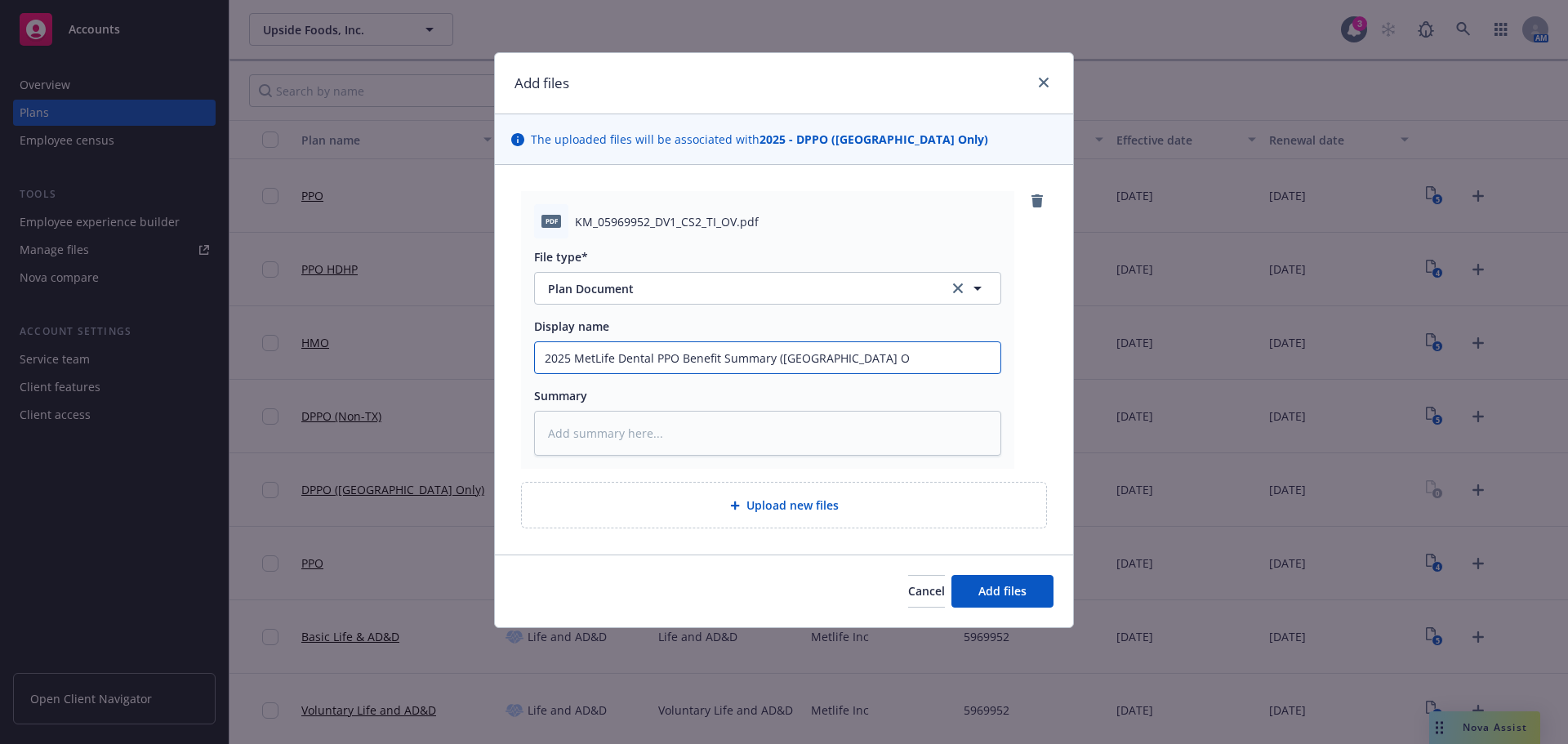
type textarea "x"
type input "2025 MetLife Dental PPO Benefit Summary (TX On"
type textarea "x"
type input "2025 MetLife Dental PPO Benefit Summary (TX Onl"
type textarea "x"
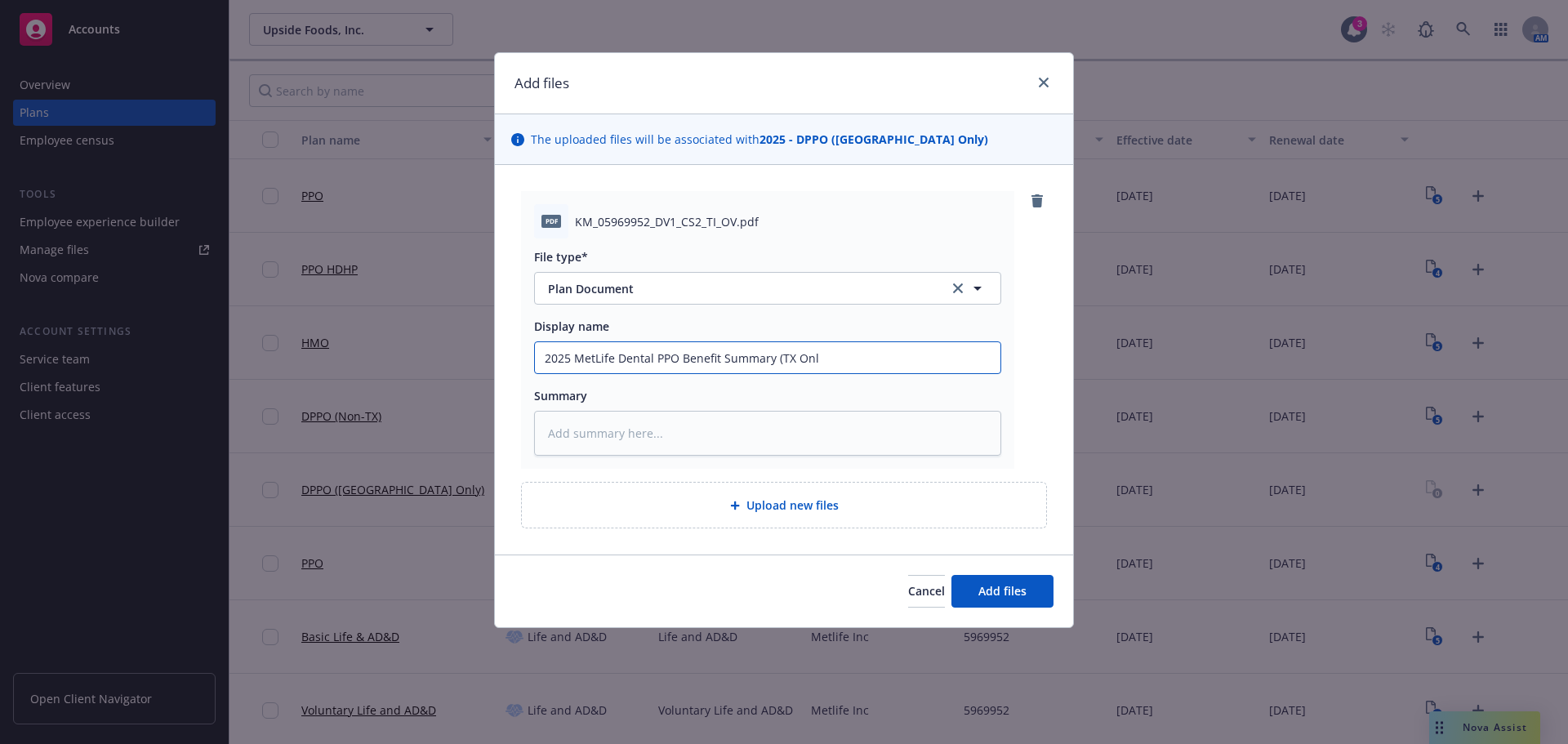
type input "2025 MetLife Dental PPO Benefit Summary (TX Only"
type textarea "x"
type input "2025 MetLife Dental PPO Benefit Summary (TX Only)"
click at [1020, 585] on span "Add files" at bounding box center [1002, 591] width 48 height 15
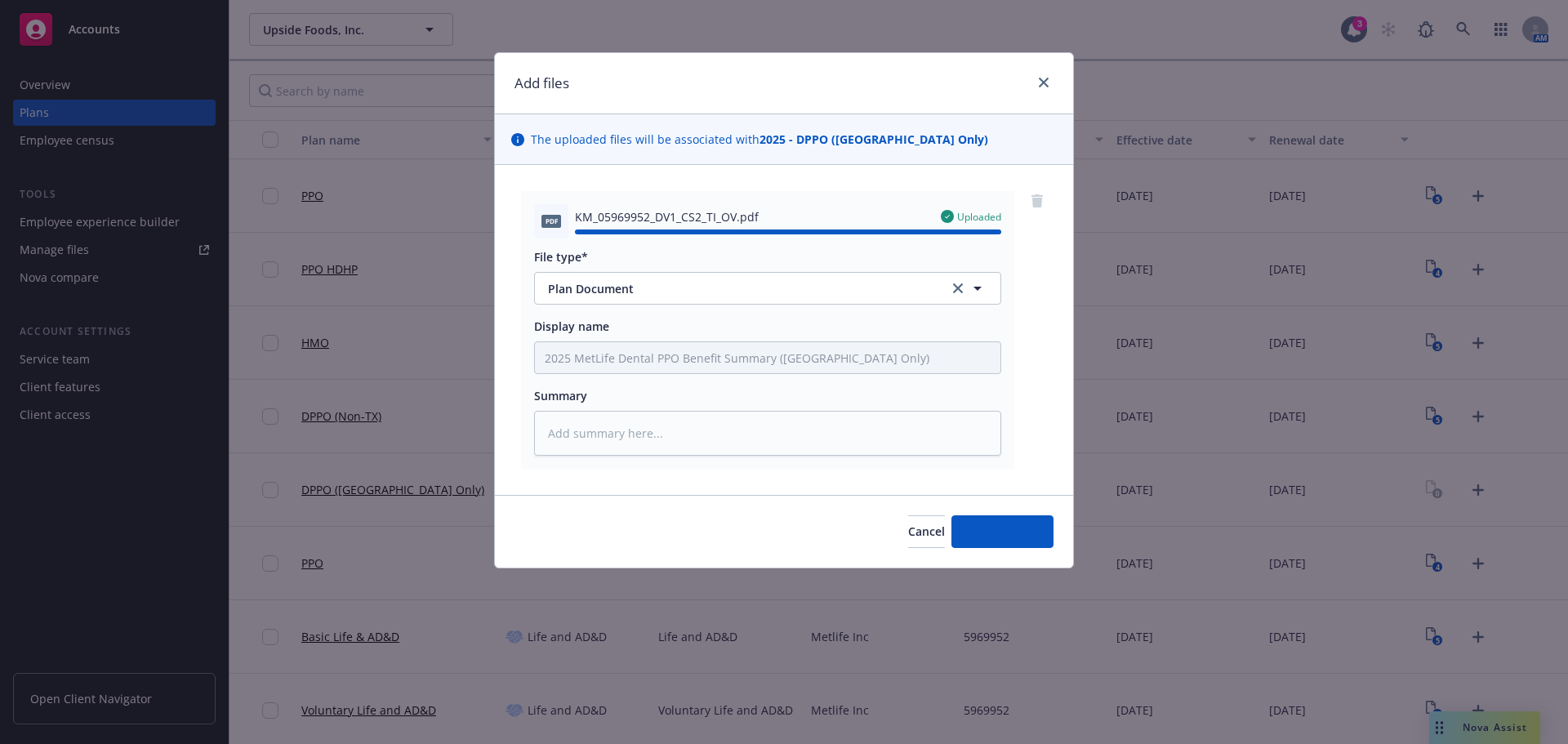
type textarea "x"
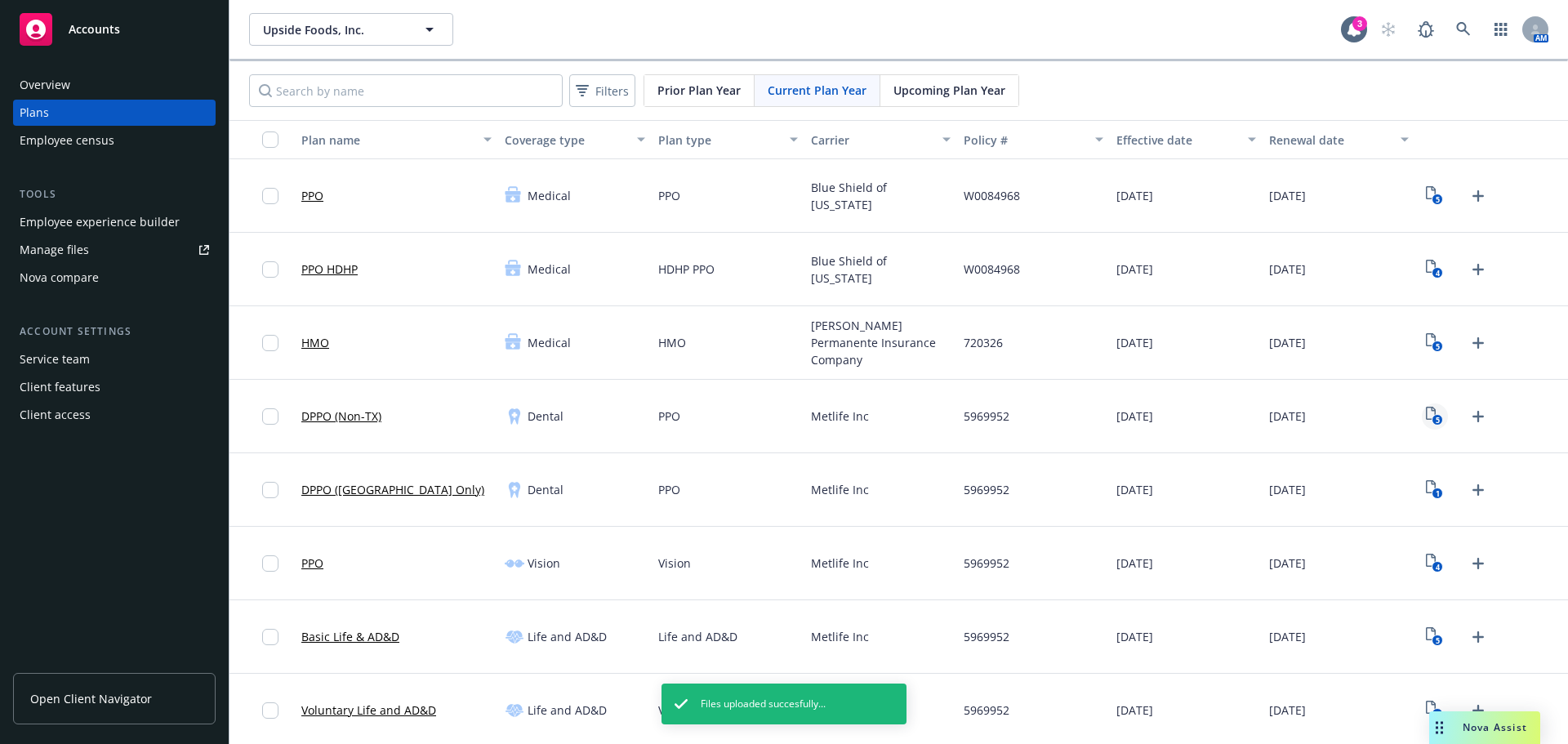
click at [1430, 410] on icon "5" at bounding box center [1435, 416] width 17 height 19
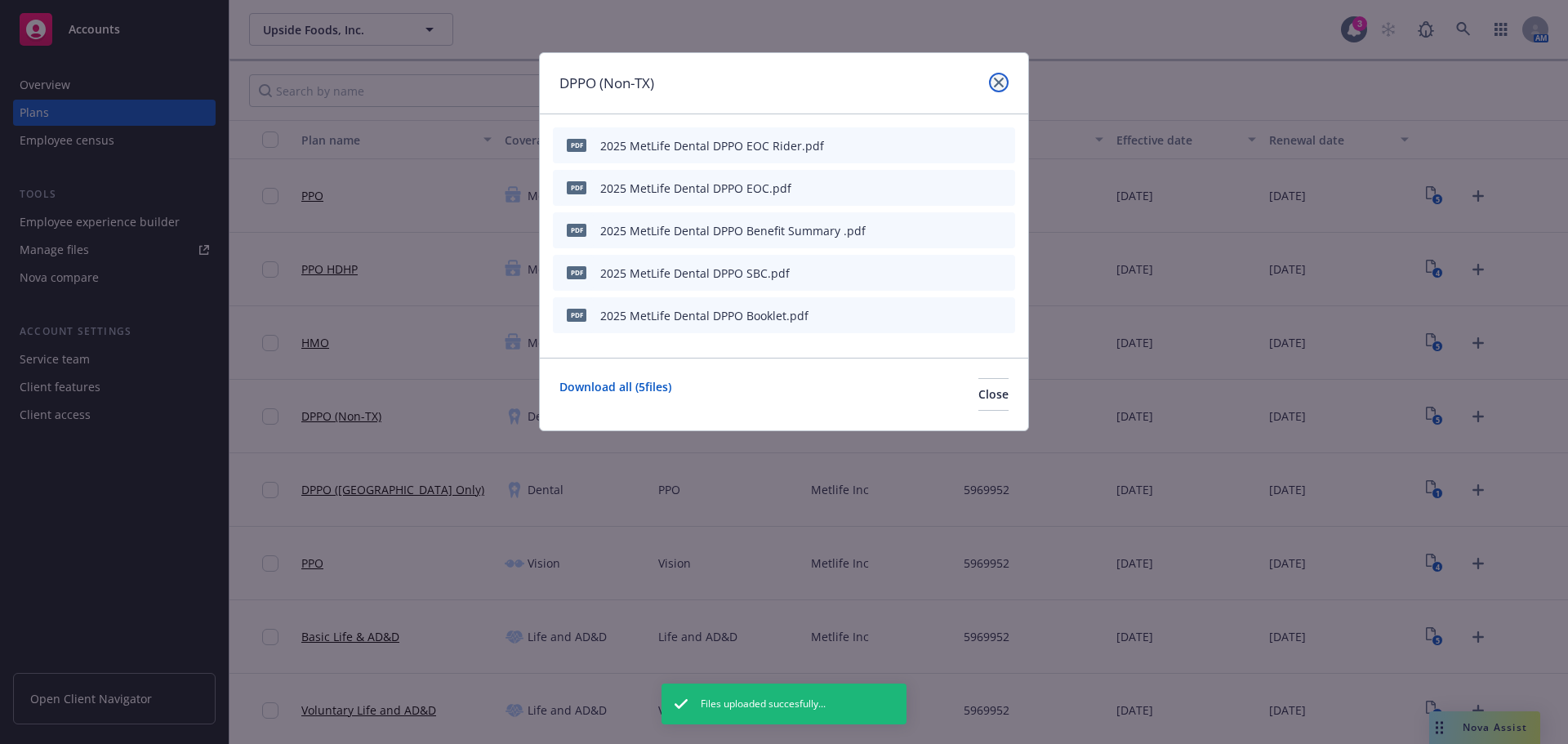
click at [1005, 76] on link "close" at bounding box center [999, 82] width 20 height 20
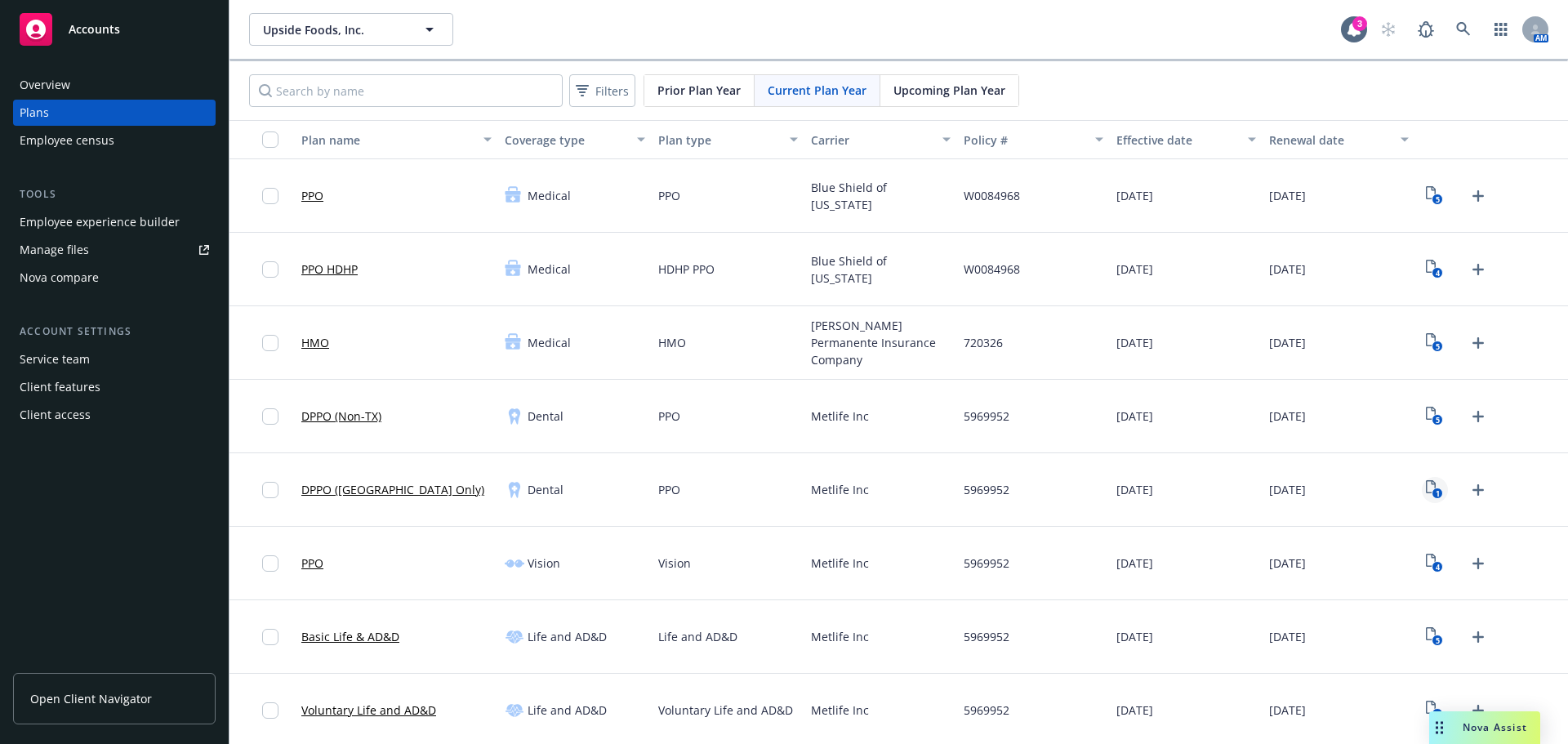
click at [1426, 489] on icon "1" at bounding box center [1435, 489] width 17 height 19
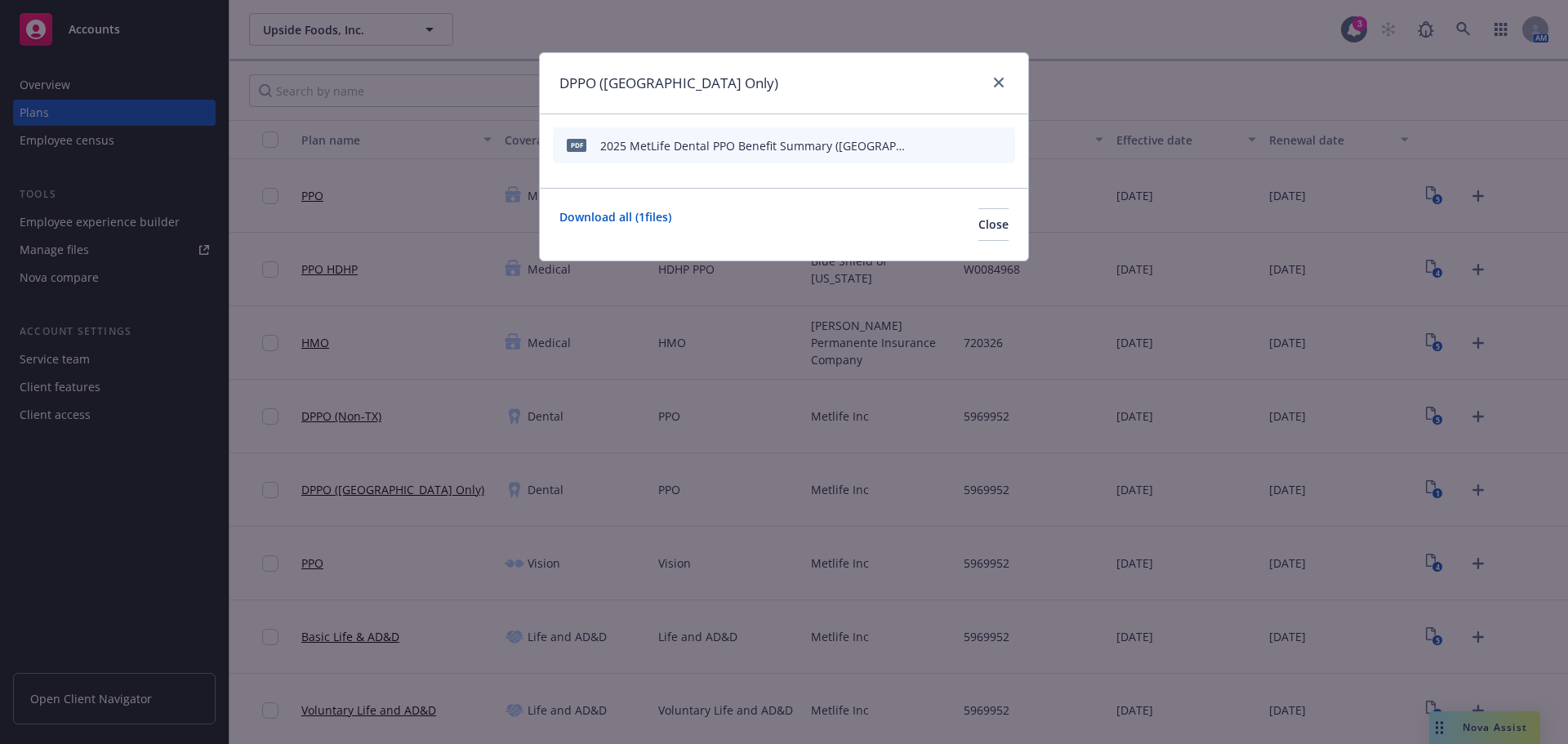
click at [925, 140] on icon "button" at bounding box center [922, 145] width 10 height 10
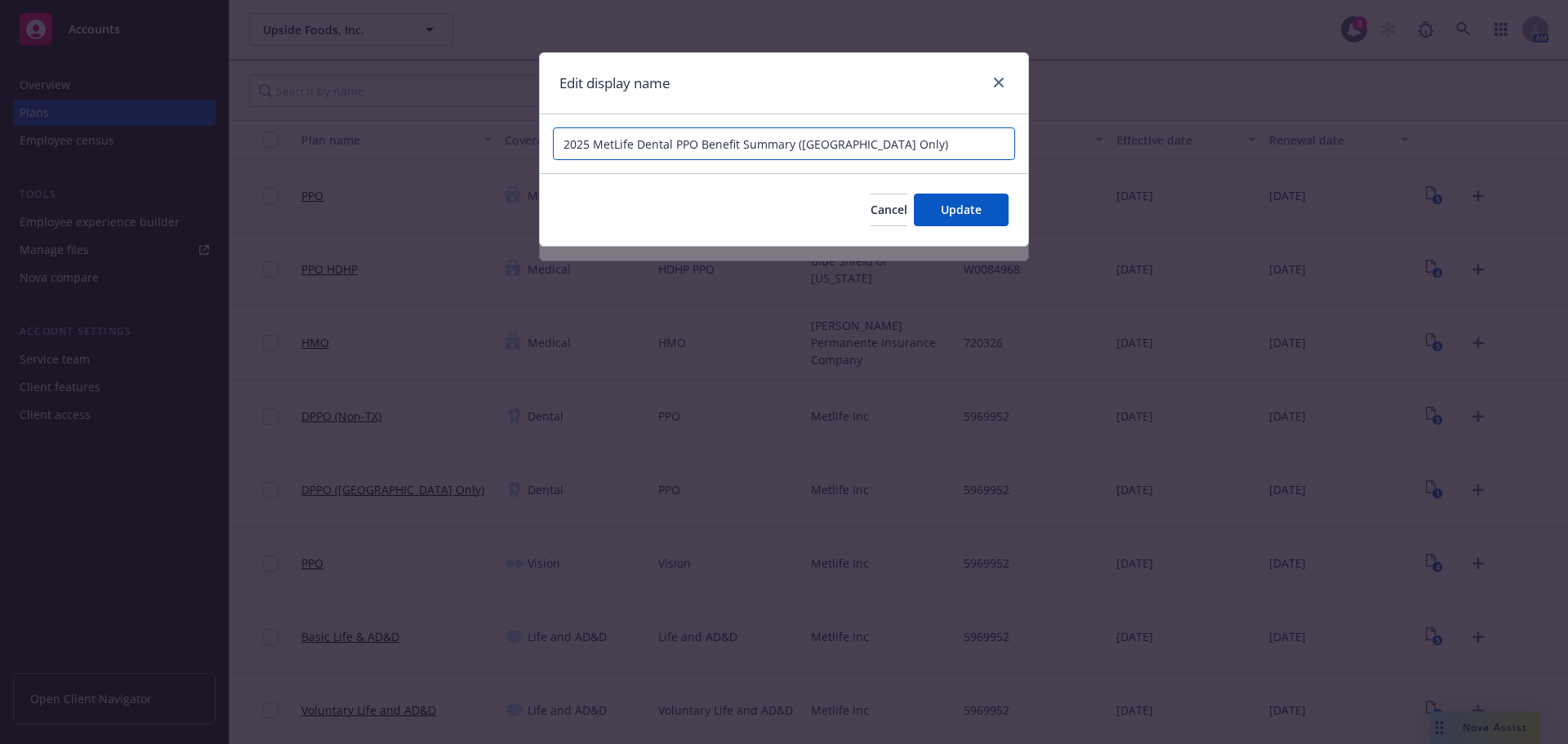
click at [674, 144] on input "2025 MetLife Dental PPO Benefit Summary (TX Only)" at bounding box center [784, 144] width 462 height 32
type input "2025 MetLife Dental DPPO Benefit Summary (TX Only)"
click at [973, 220] on button "Update" at bounding box center [962, 210] width 95 height 32
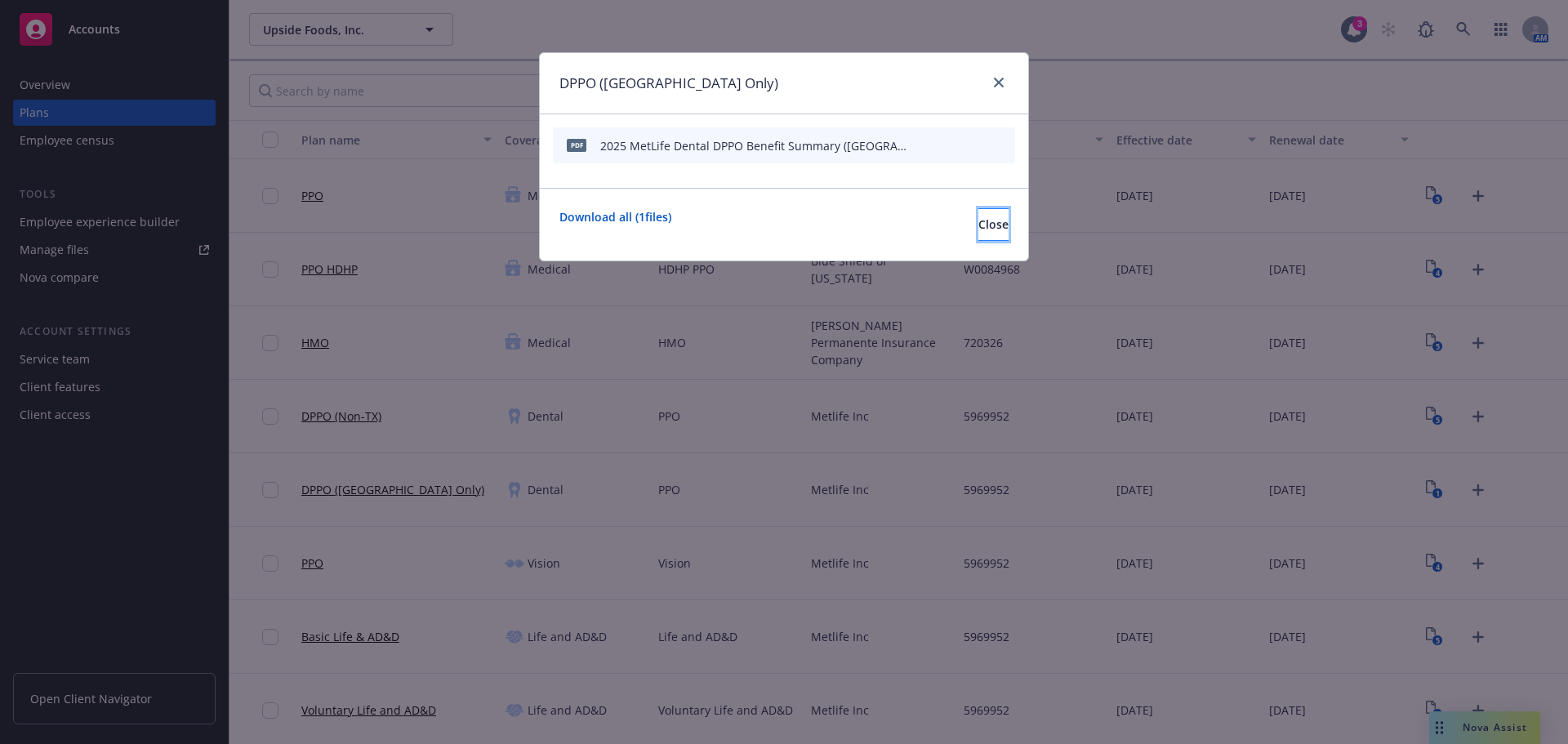
click at [982, 230] on button "Close" at bounding box center [994, 224] width 31 height 32
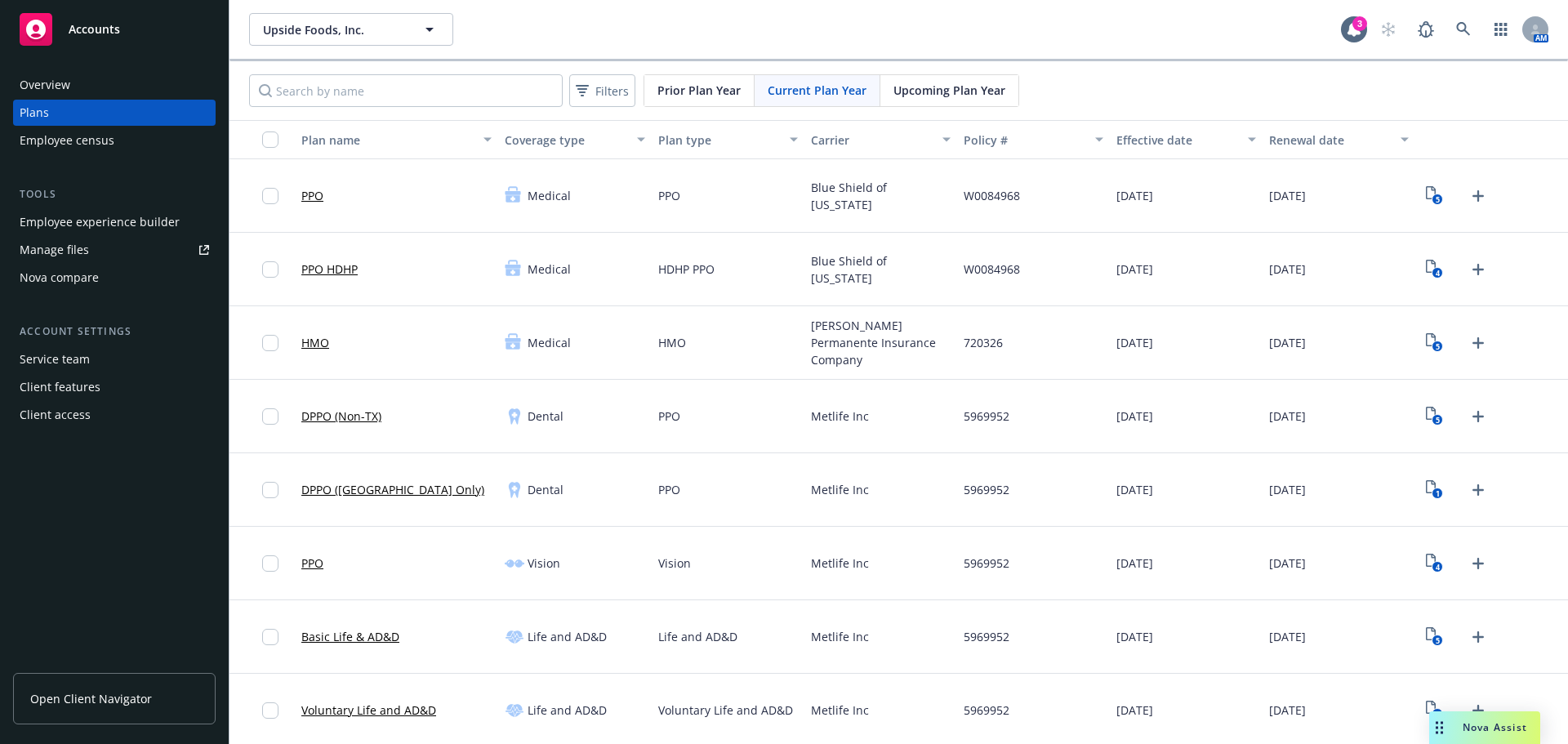
click at [152, 223] on div "Employee experience builder" at bounding box center [99, 222] width 160 height 26
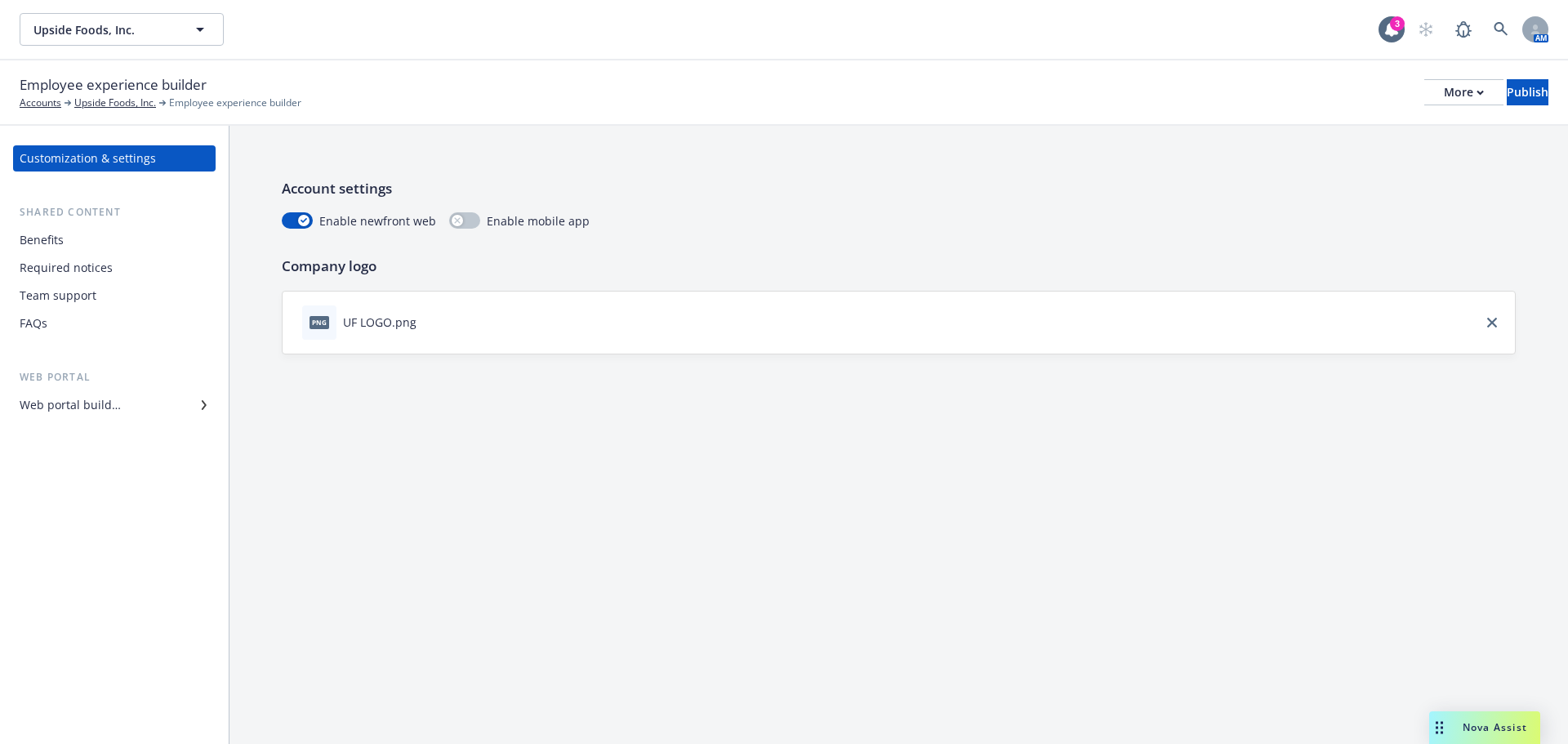
click at [144, 244] on div "Benefits" at bounding box center [114, 240] width 189 height 26
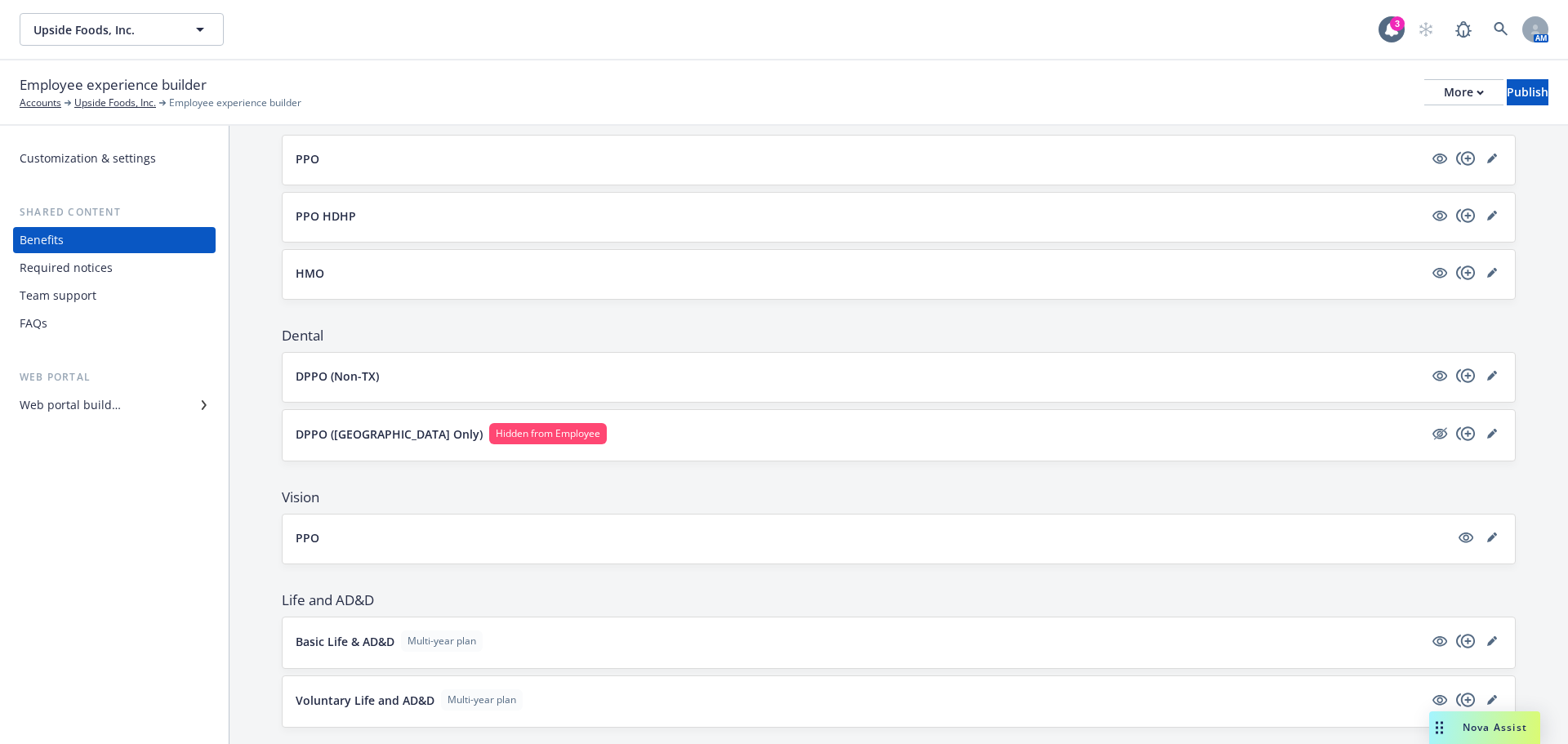
scroll to position [327, 0]
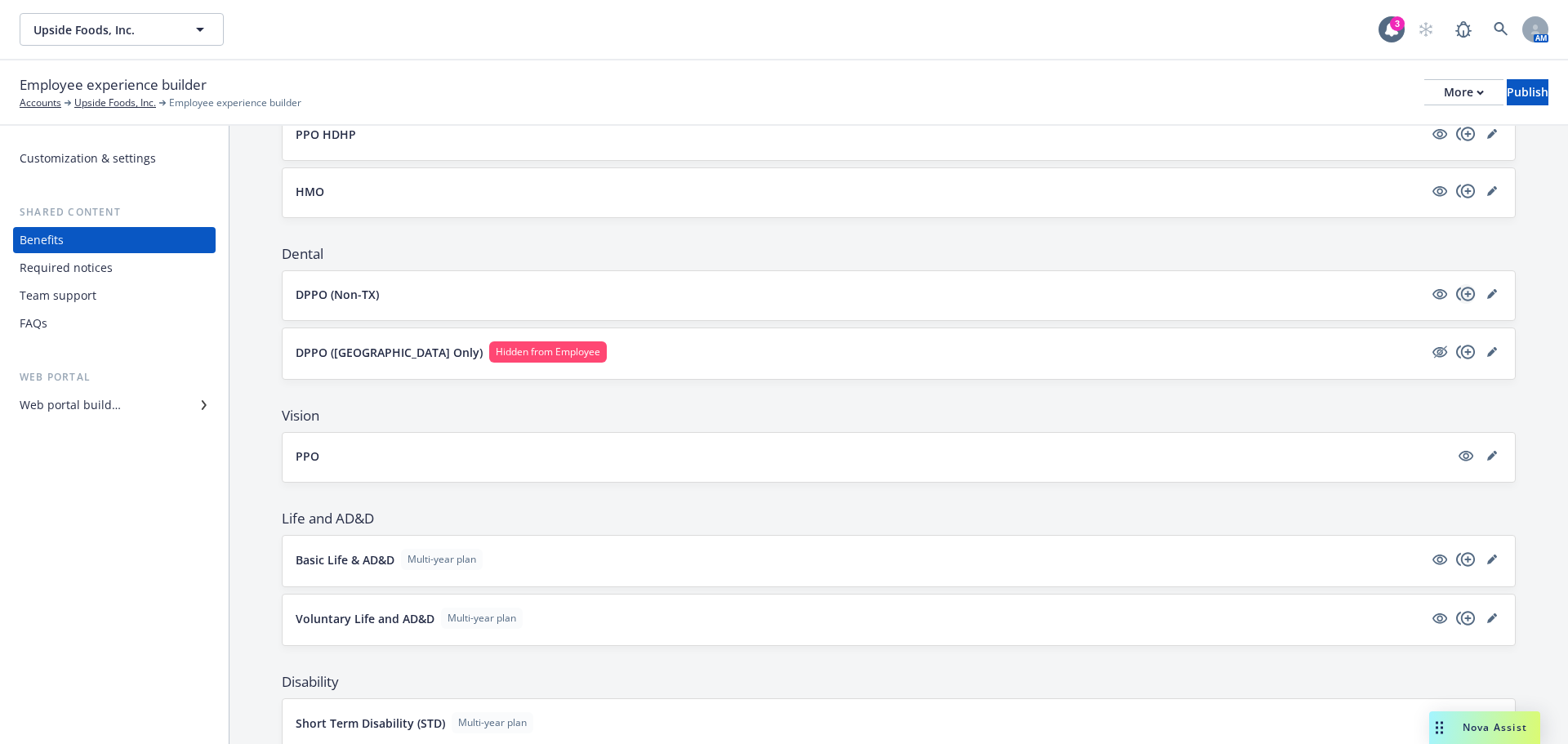
click at [1457, 296] on icon "copyPlus" at bounding box center [1466, 294] width 19 height 14
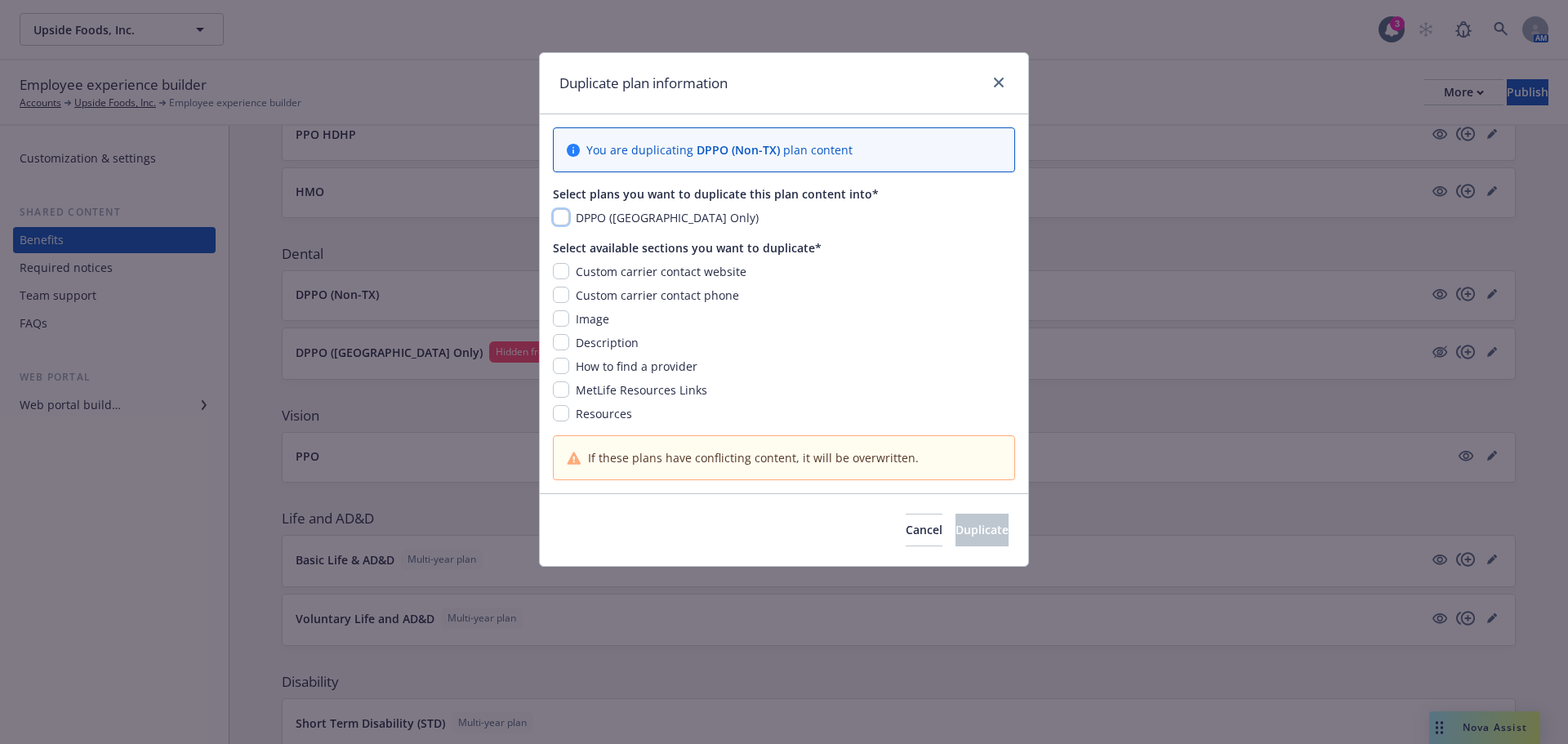
click at [567, 216] on input "checkbox" at bounding box center [561, 217] width 16 height 16
checkbox input "true"
click at [564, 273] on input "checkbox" at bounding box center [561, 271] width 16 height 16
checkbox input "true"
click at [564, 303] on input "checkbox" at bounding box center [561, 295] width 16 height 16
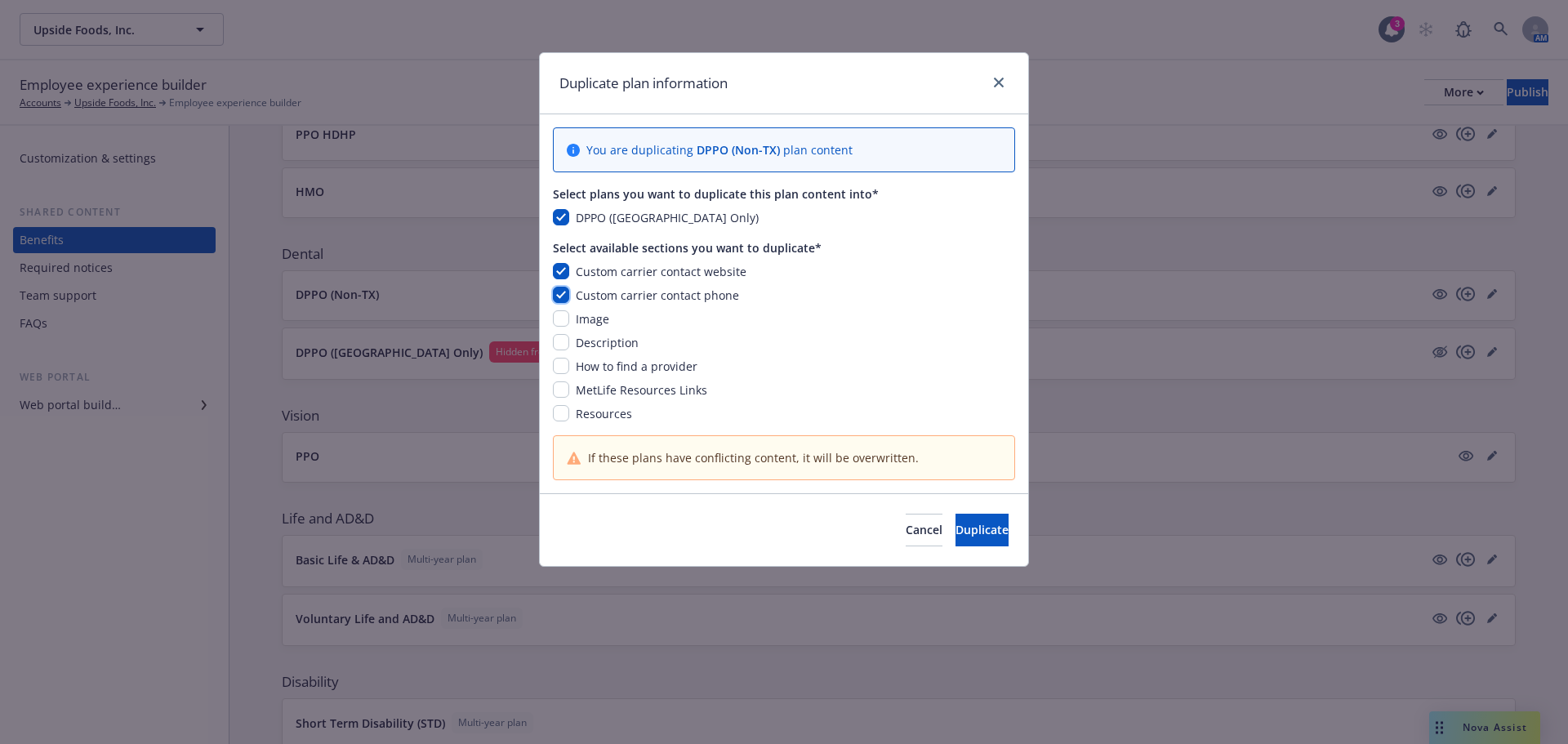
checkbox input "true"
click at [561, 329] on div "Custom carrier contact website Custom carrier contact phone Image Description H…" at bounding box center [784, 343] width 462 height 160
click at [561, 351] on input "checkbox" at bounding box center [561, 341] width 16 height 16
checkbox input "true"
click at [565, 324] on input "checkbox" at bounding box center [561, 318] width 16 height 16
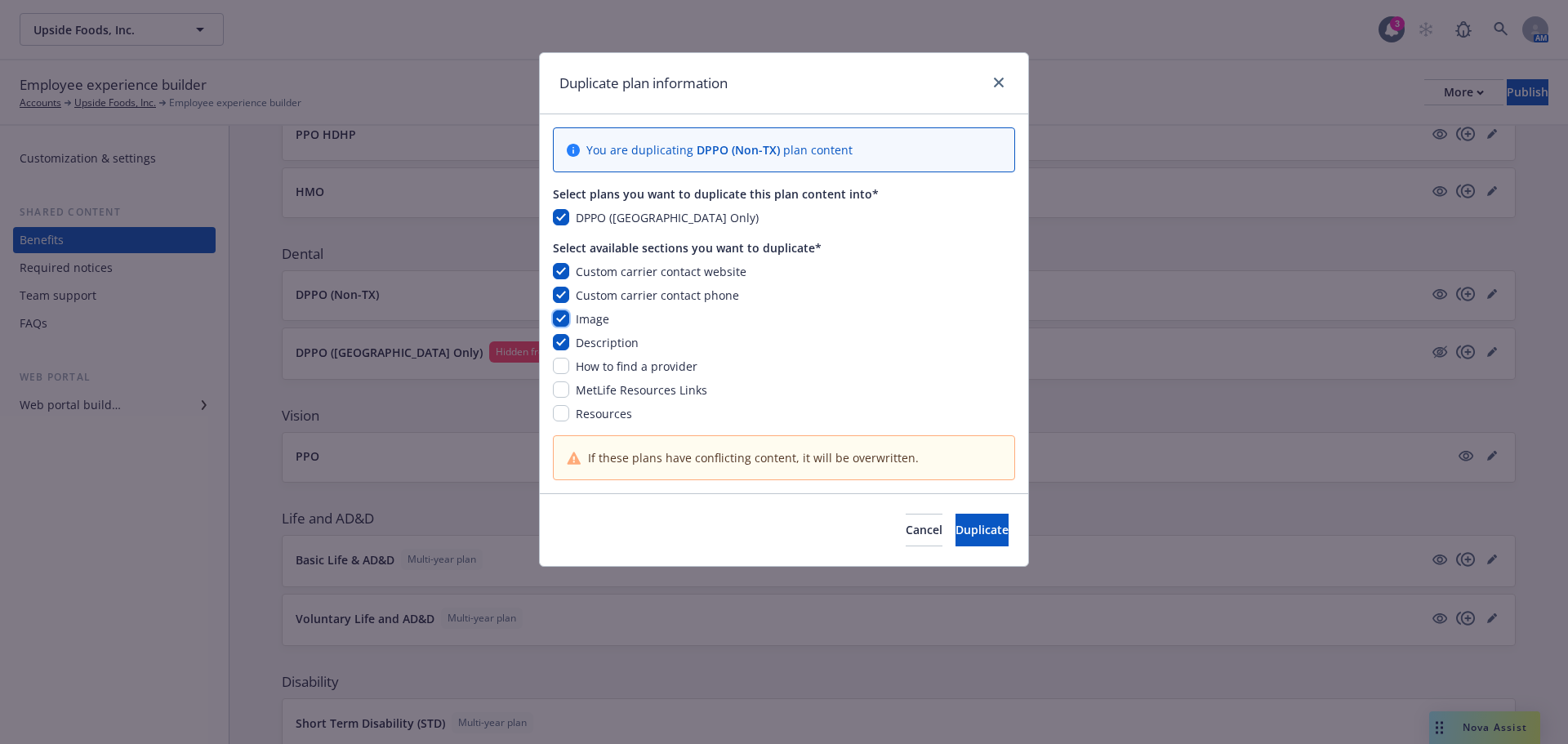
checkbox input "true"
click at [557, 365] on input "checkbox" at bounding box center [561, 365] width 16 height 16
checkbox input "true"
click at [566, 395] on input "checkbox" at bounding box center [561, 389] width 16 height 16
checkbox input "true"
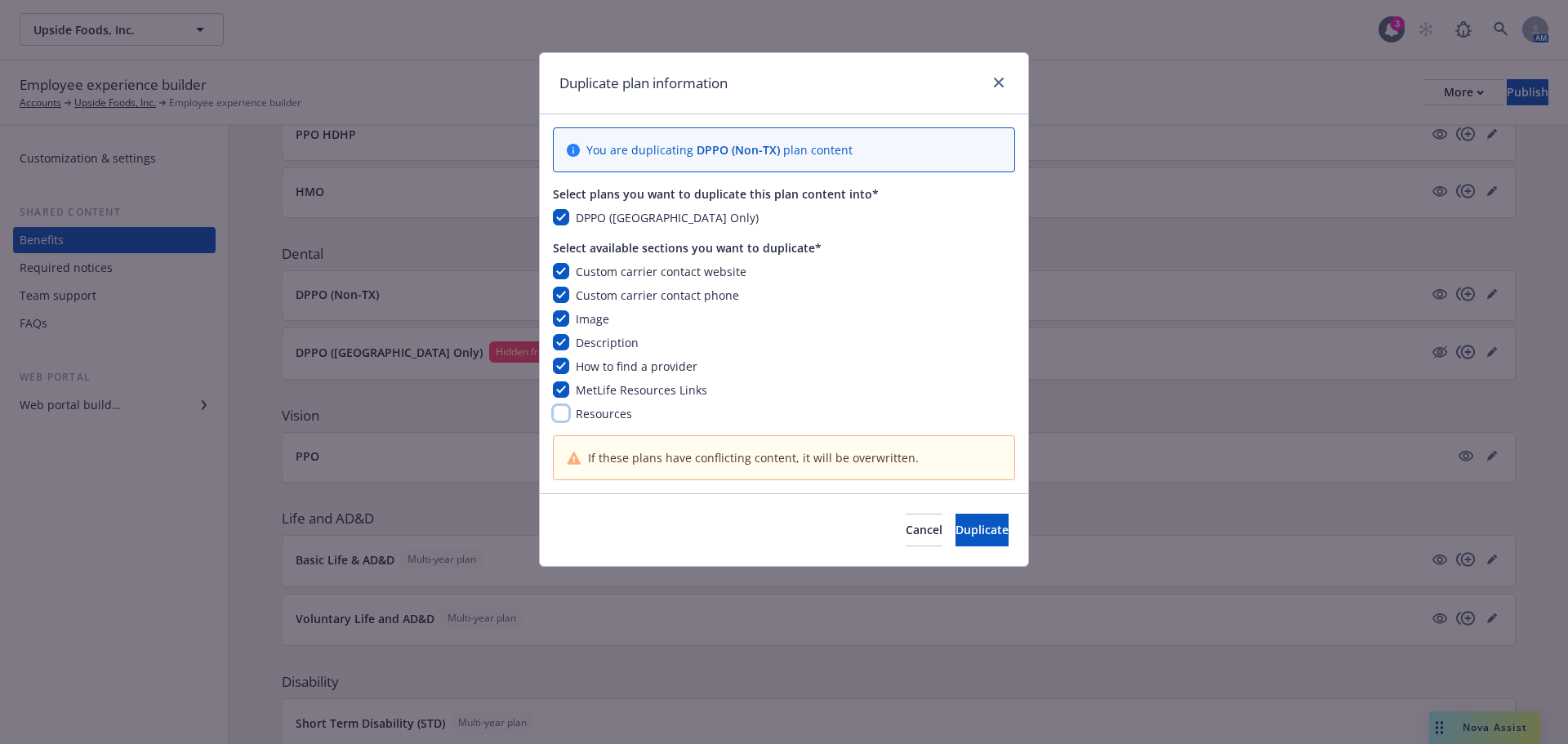
click at [564, 415] on input "checkbox" at bounding box center [561, 413] width 16 height 16
checkbox input "true"
click at [963, 524] on span "Duplicate" at bounding box center [982, 529] width 54 height 15
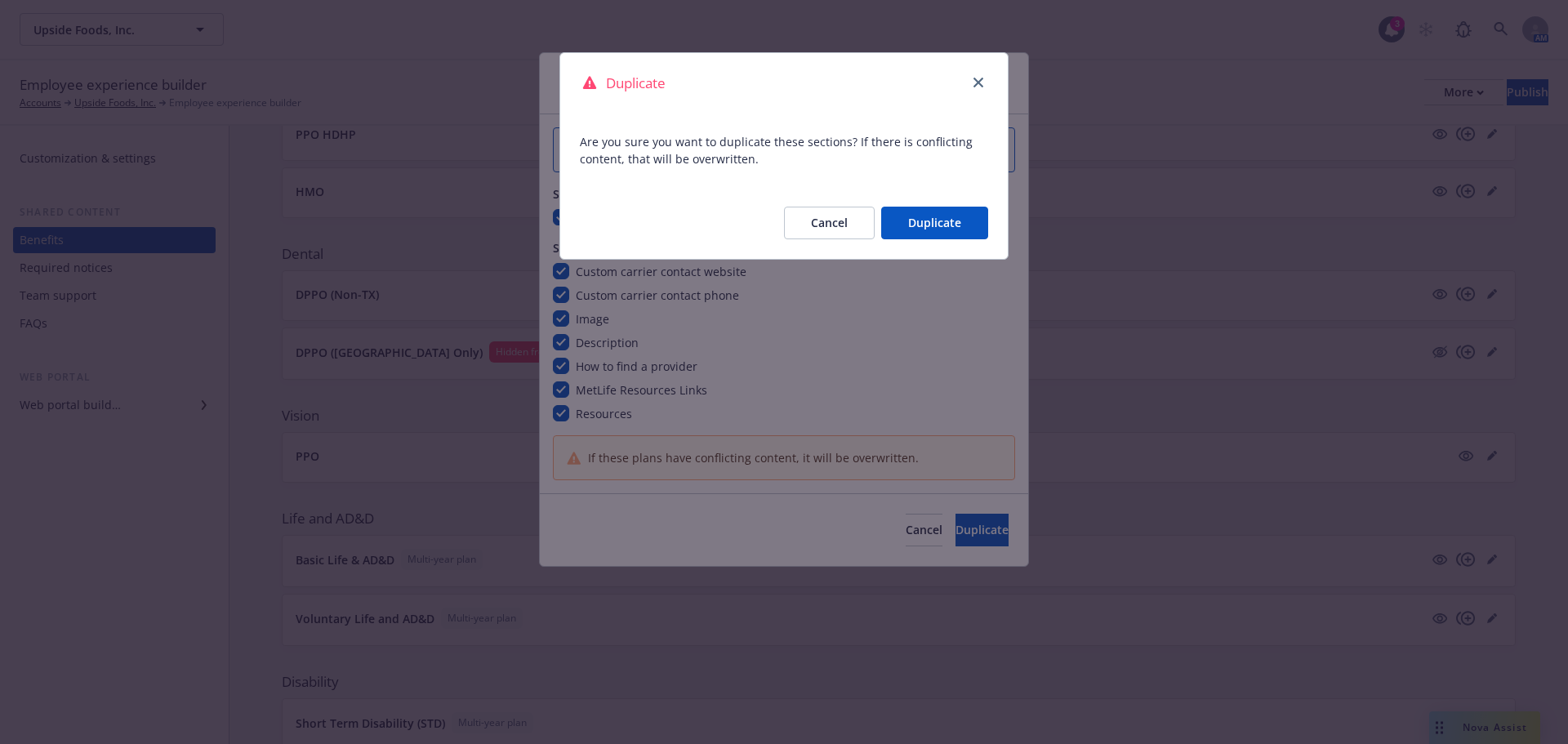
click at [967, 223] on button "Duplicate" at bounding box center [935, 223] width 107 height 32
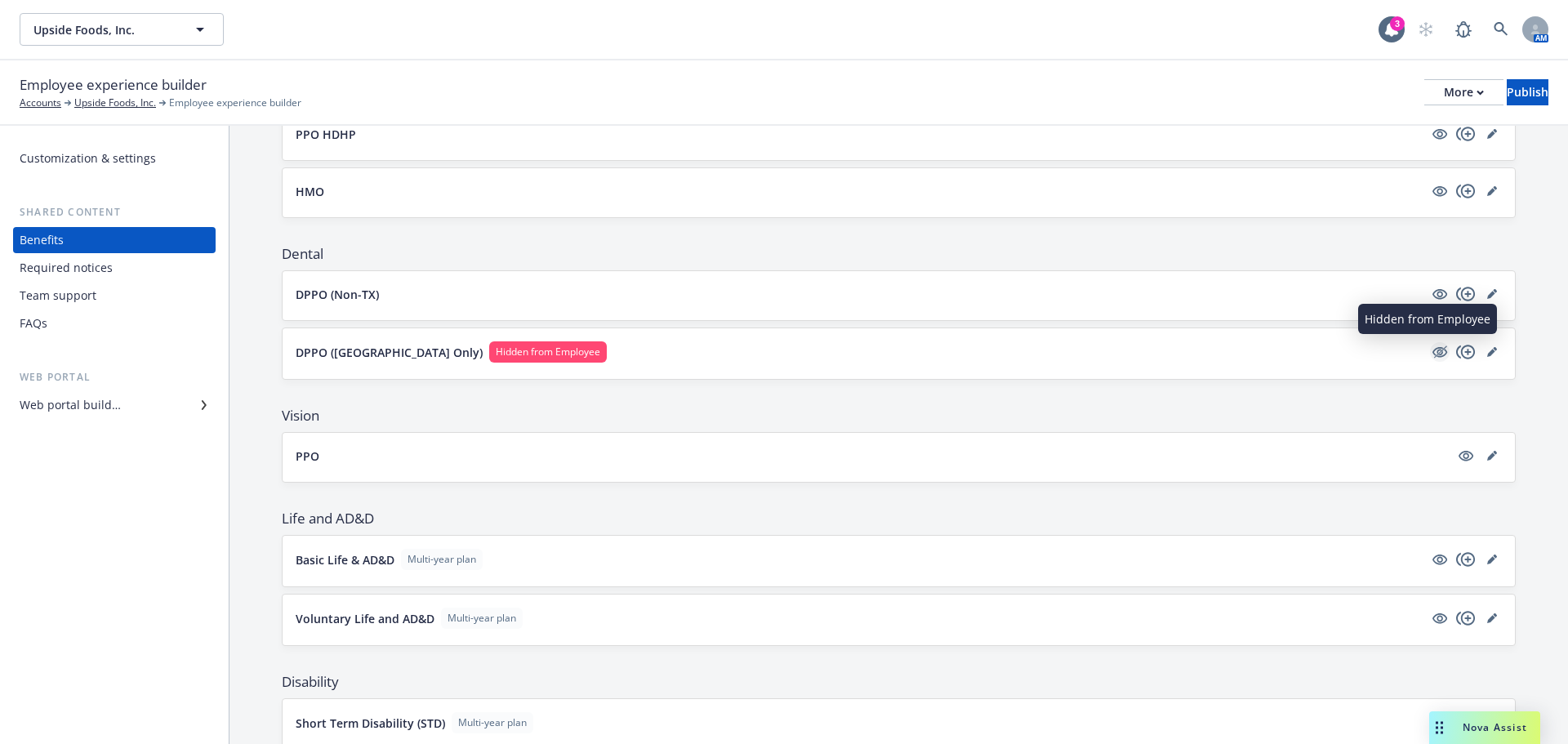
click at [1435, 357] on icon "hidden" at bounding box center [1441, 352] width 13 height 12
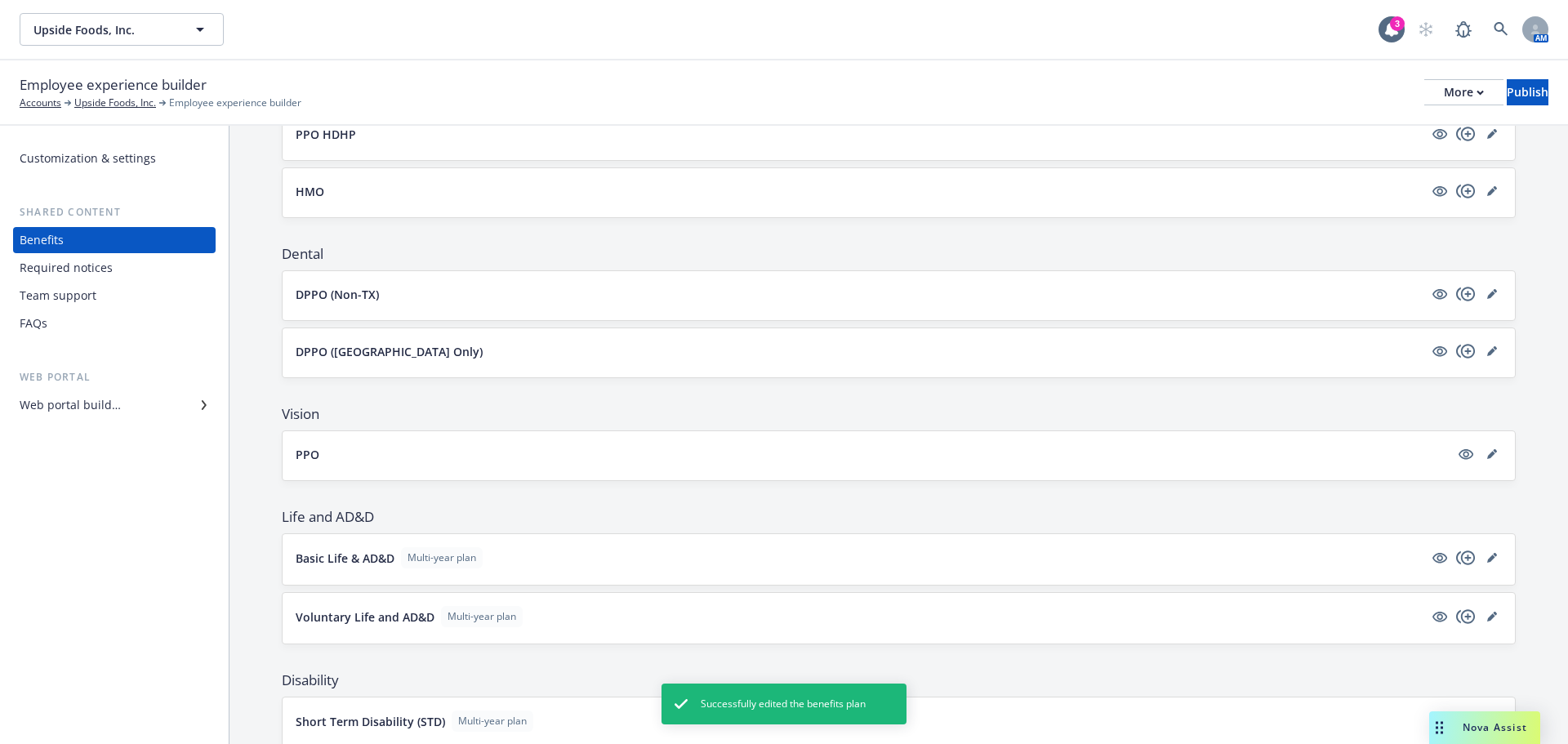
click at [1242, 353] on button "DPPO (TX Only)" at bounding box center [860, 352] width 1128 height 17
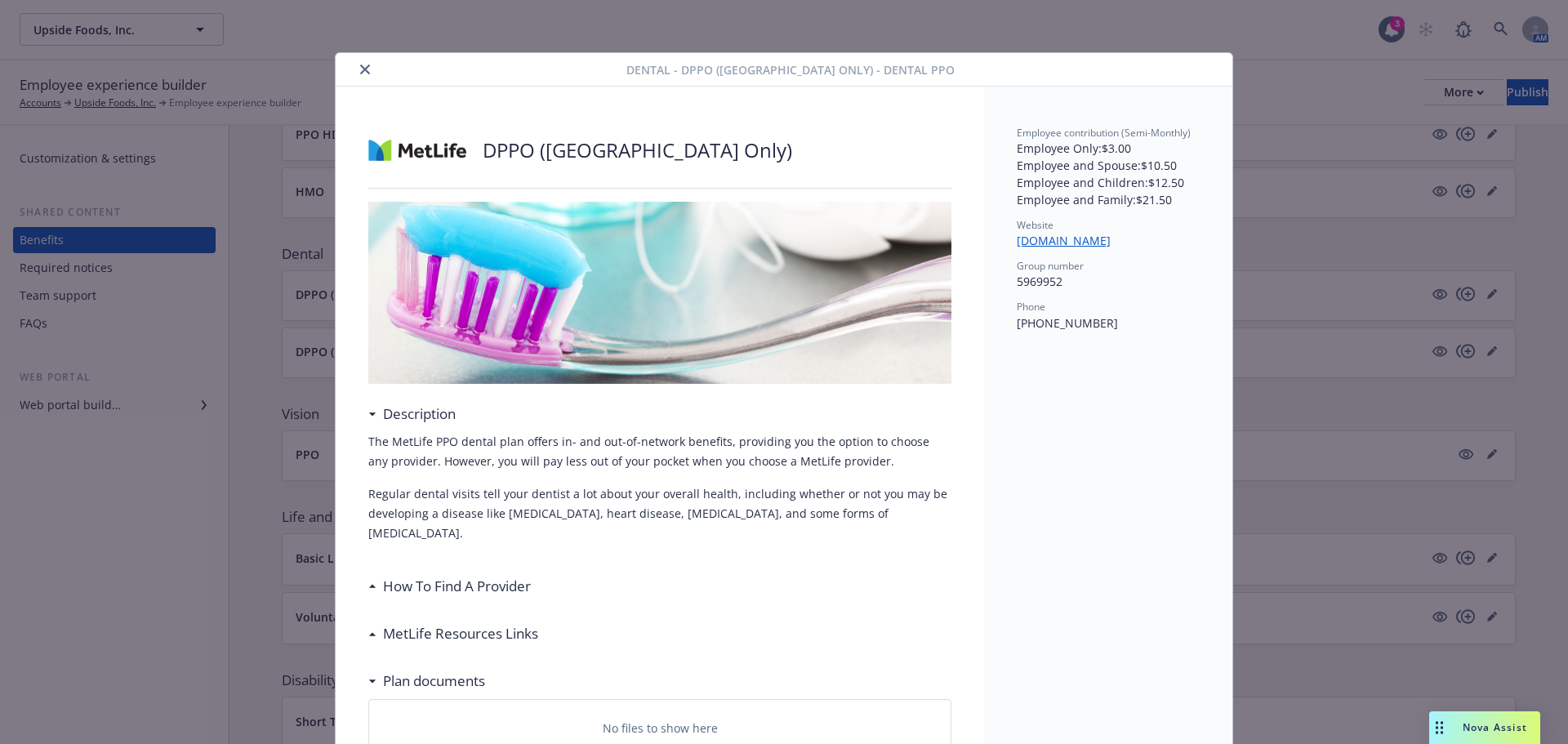
click at [360, 70] on icon "close" at bounding box center [365, 70] width 10 height 10
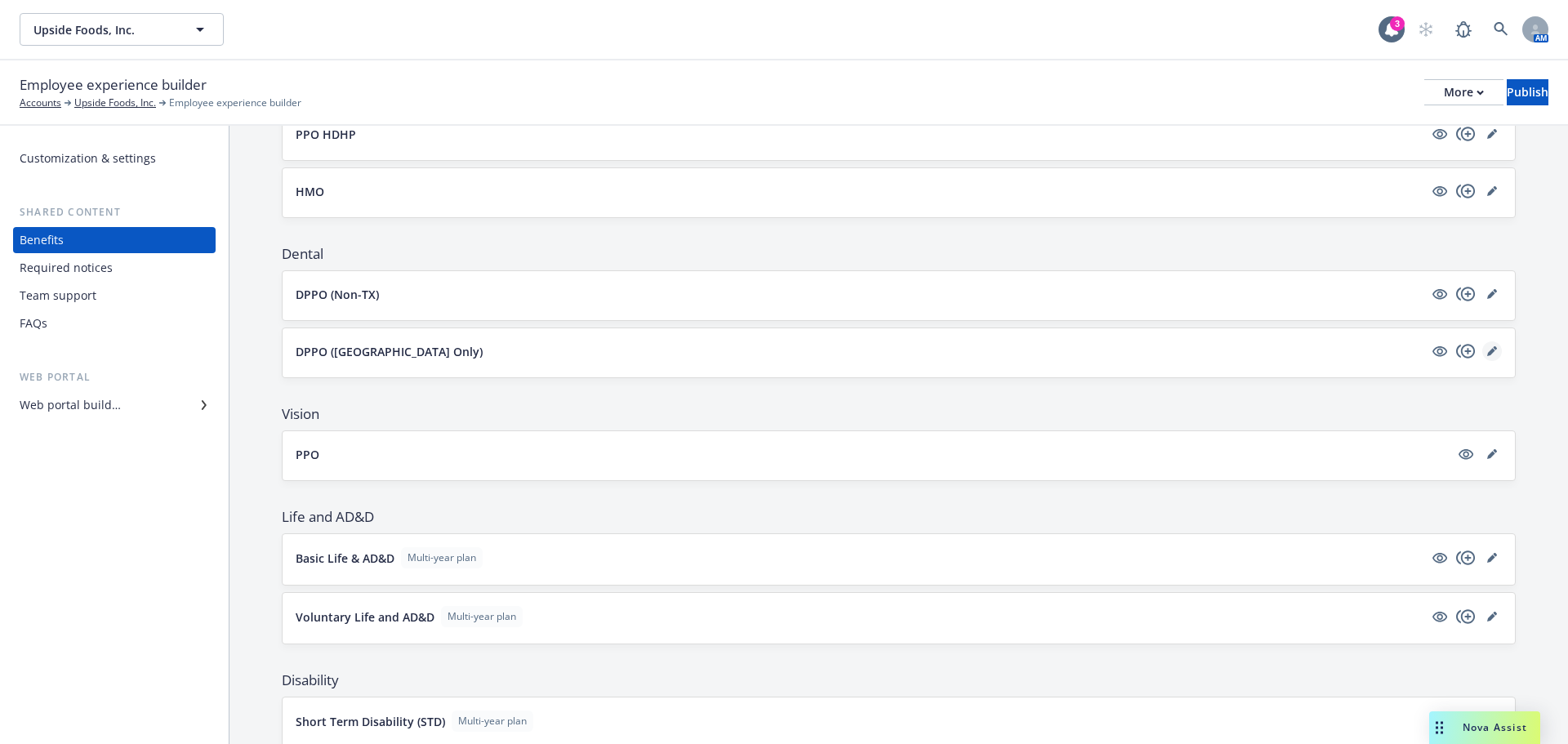
click at [1482, 352] on link "editPencil" at bounding box center [1492, 351] width 20 height 20
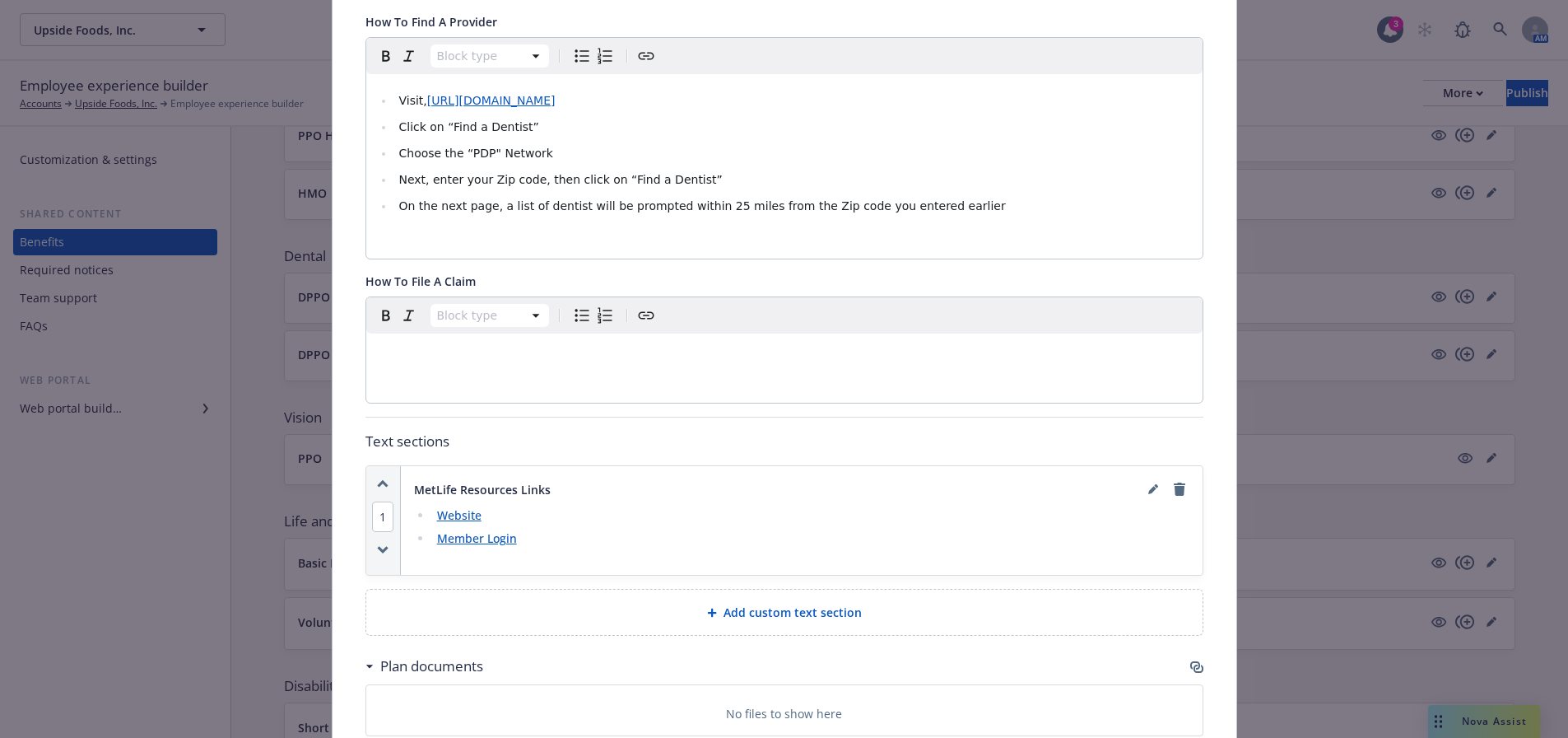
scroll to position [790, 0]
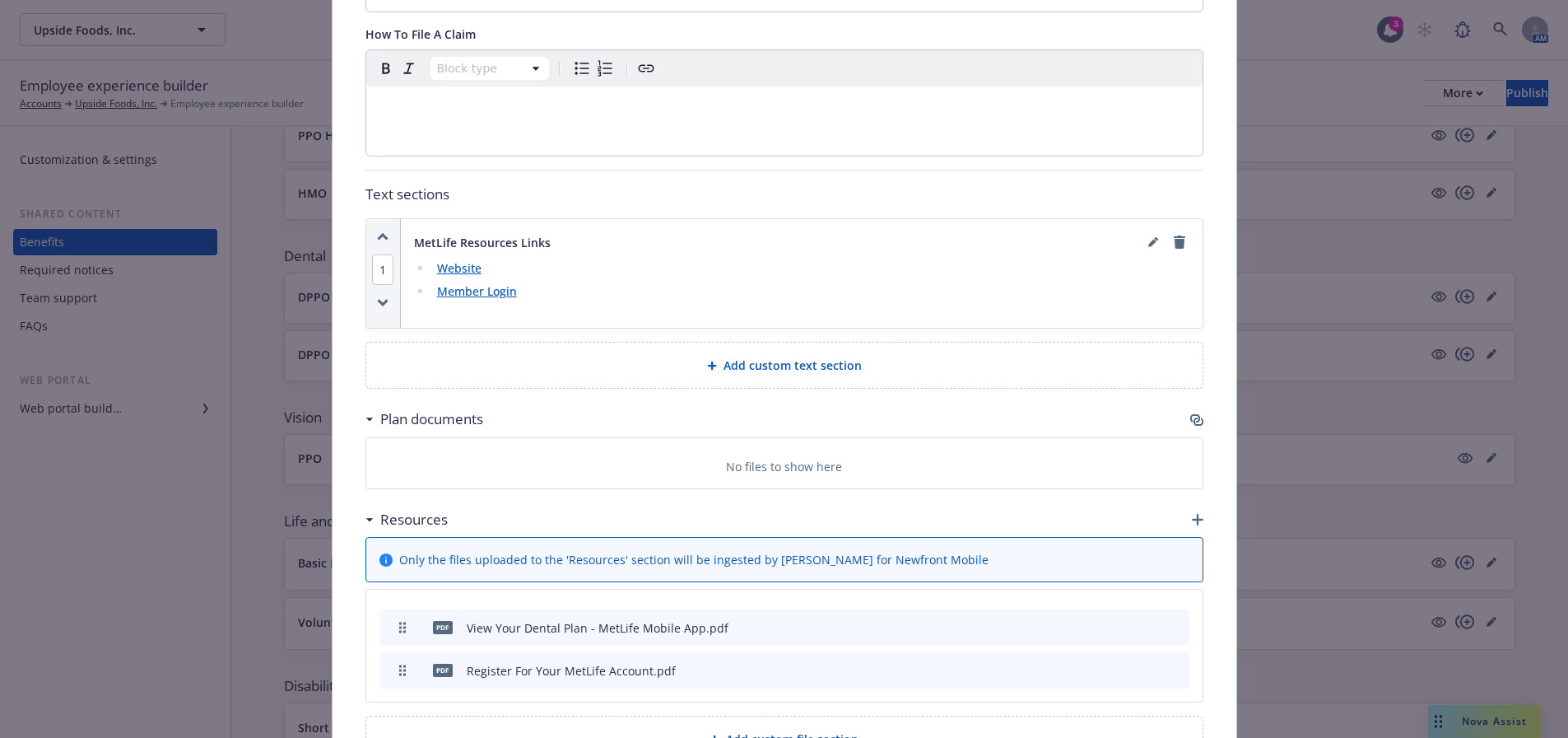
click at [1193, 420] on icon "button" at bounding box center [1197, 420] width 13 height 13
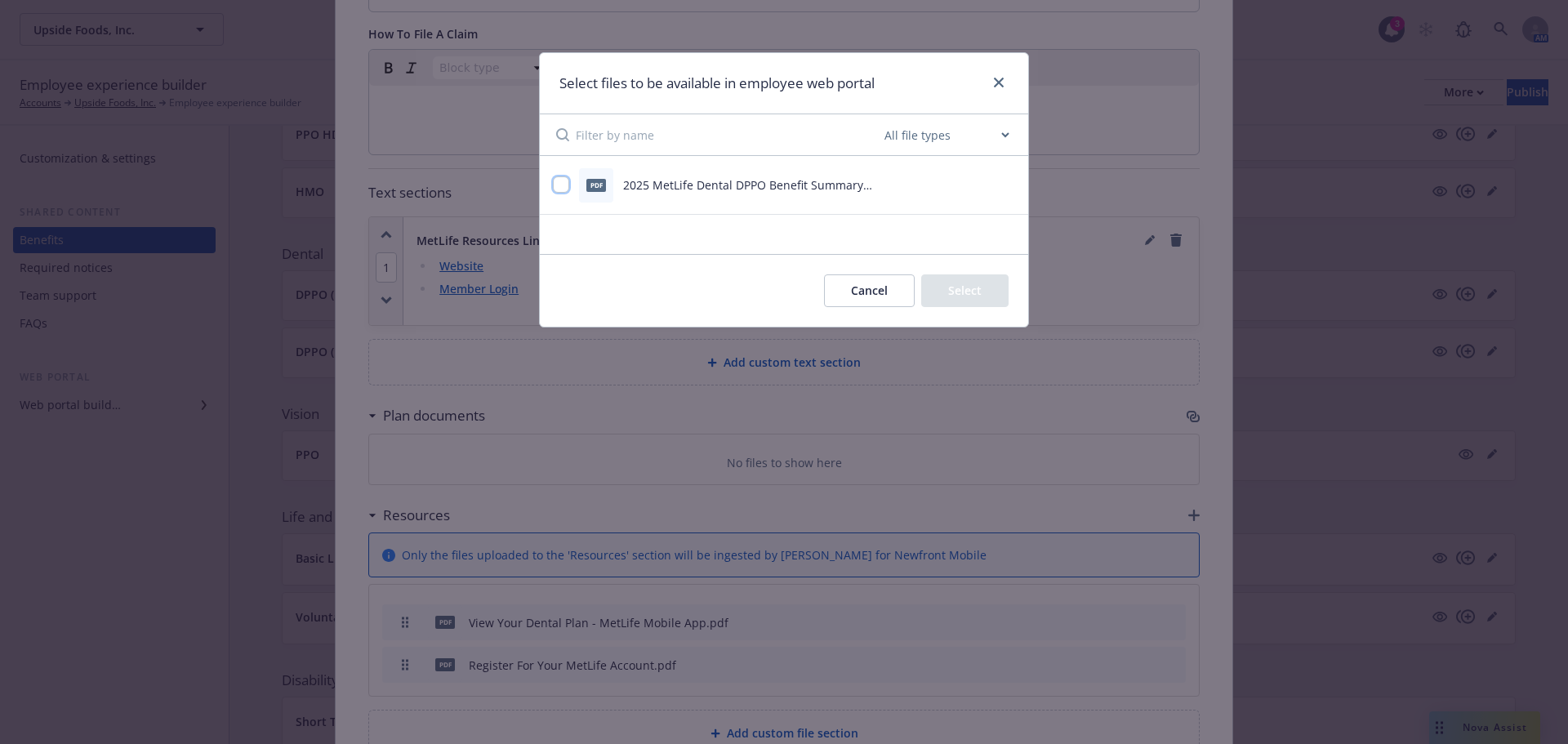
click at [566, 189] on input "checkbox" at bounding box center [561, 184] width 16 height 16
checkbox input "true"
click at [947, 286] on button "Select 1 file" at bounding box center [950, 290] width 117 height 32
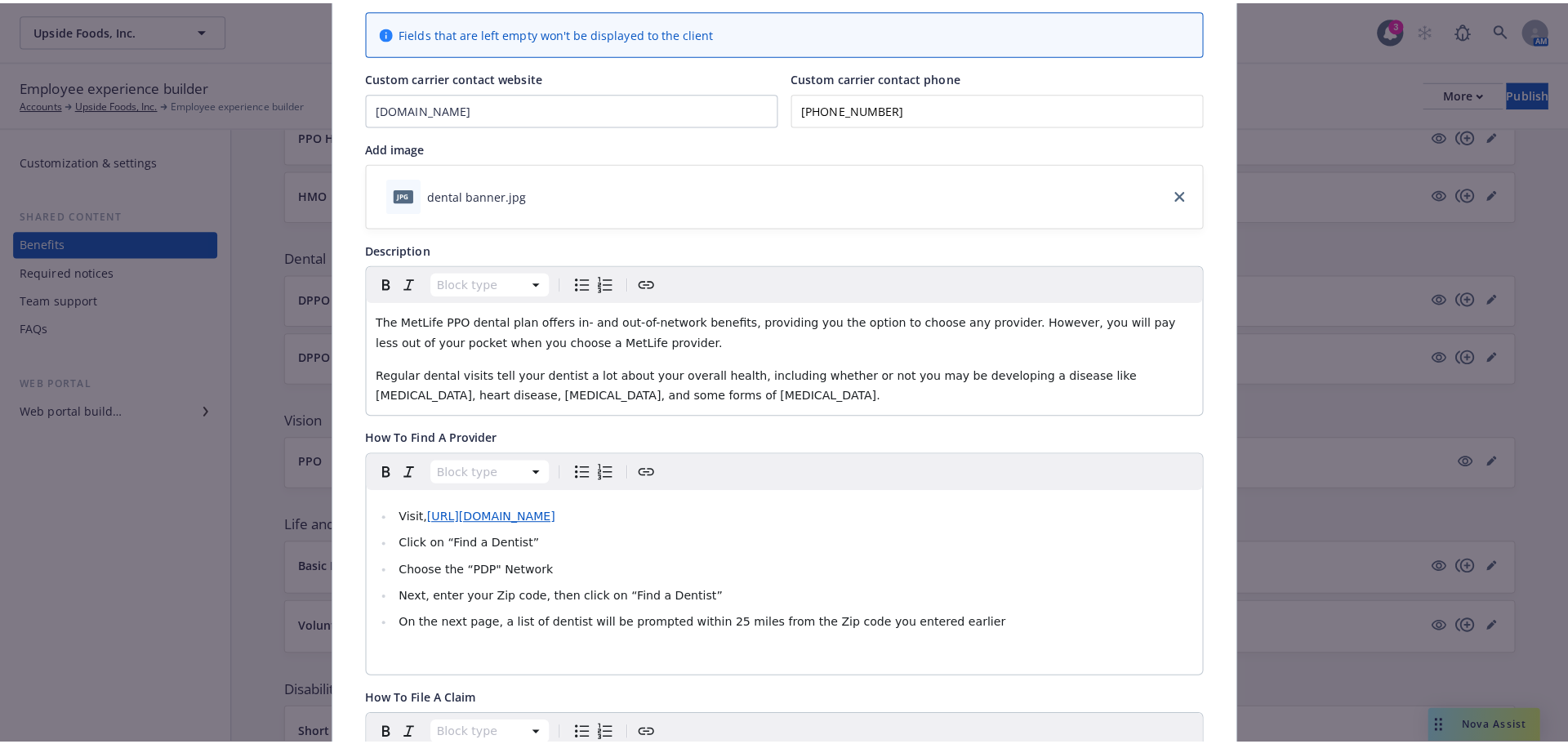
scroll to position [0, 0]
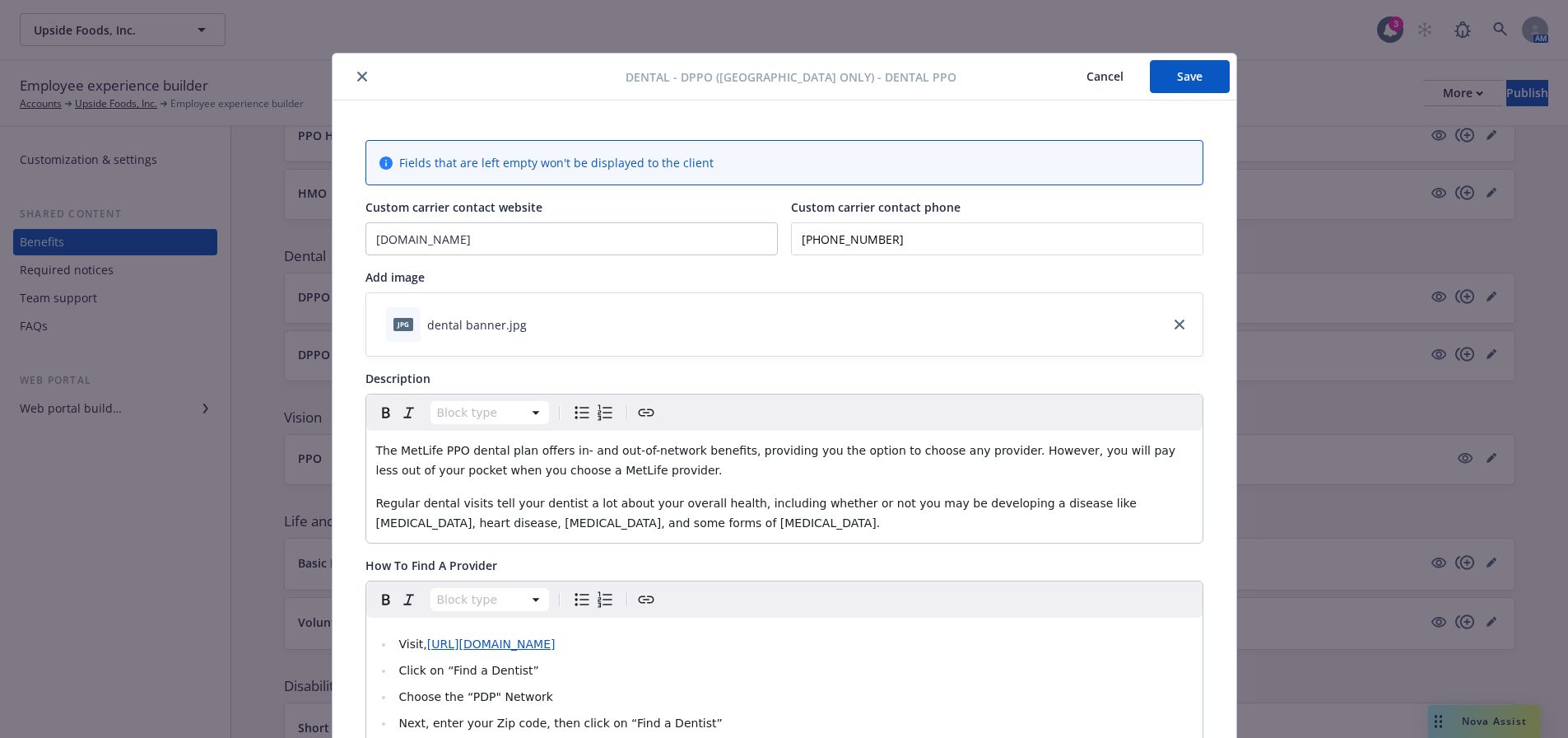
click at [1180, 81] on button "Save" at bounding box center [1189, 76] width 80 height 33
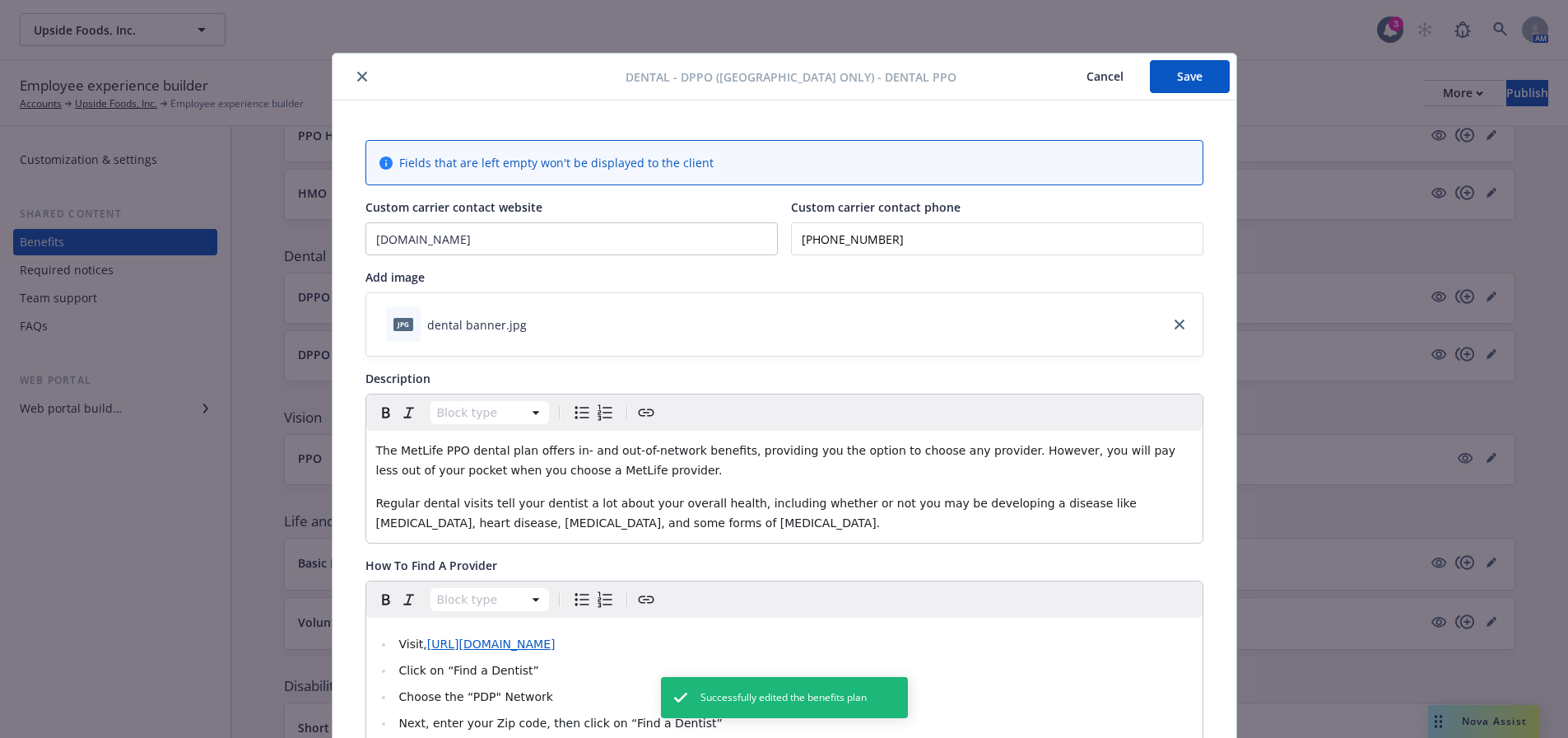
click at [357, 72] on icon "close" at bounding box center [362, 77] width 10 height 10
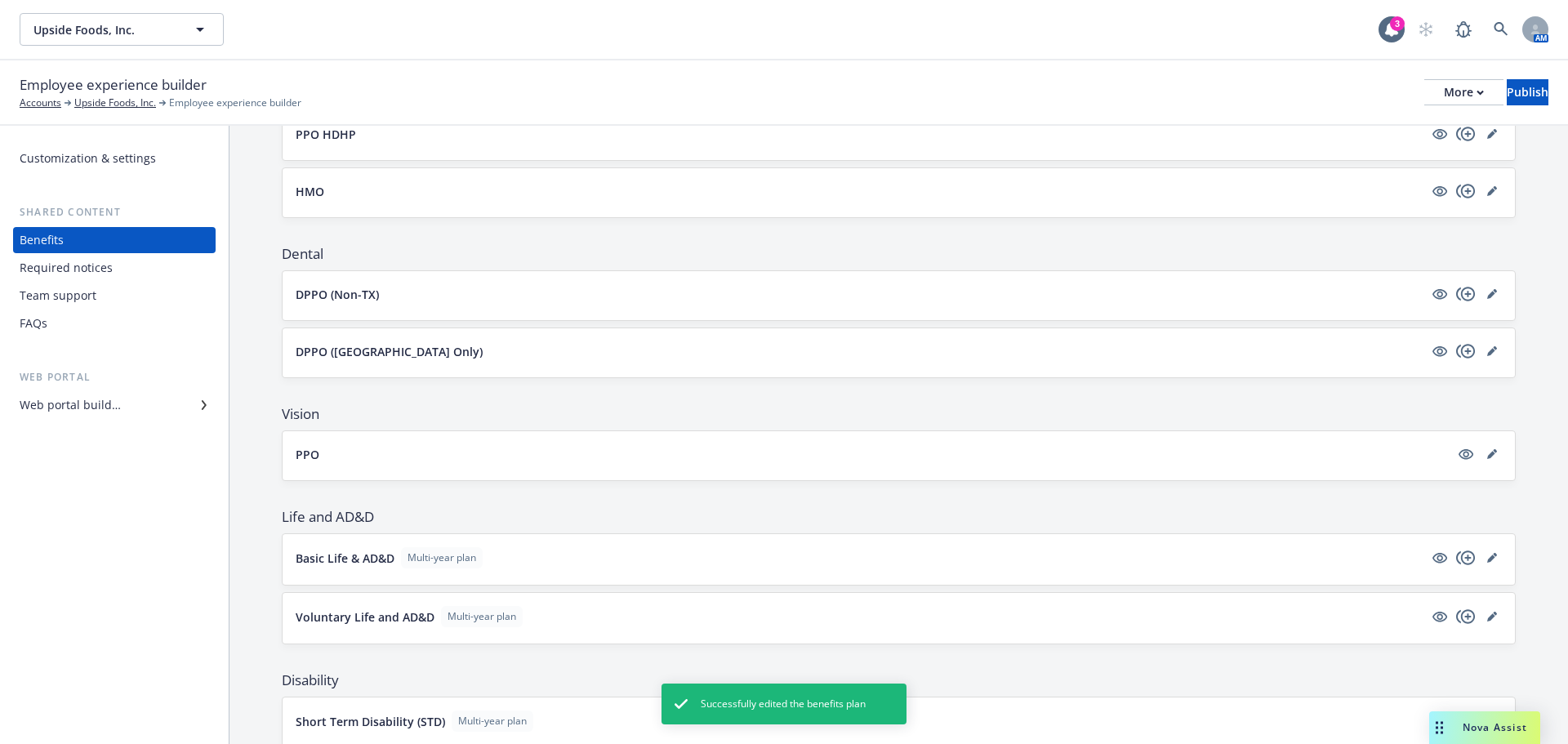
click at [330, 347] on p "DPPO (TX Only)" at bounding box center [389, 352] width 187 height 17
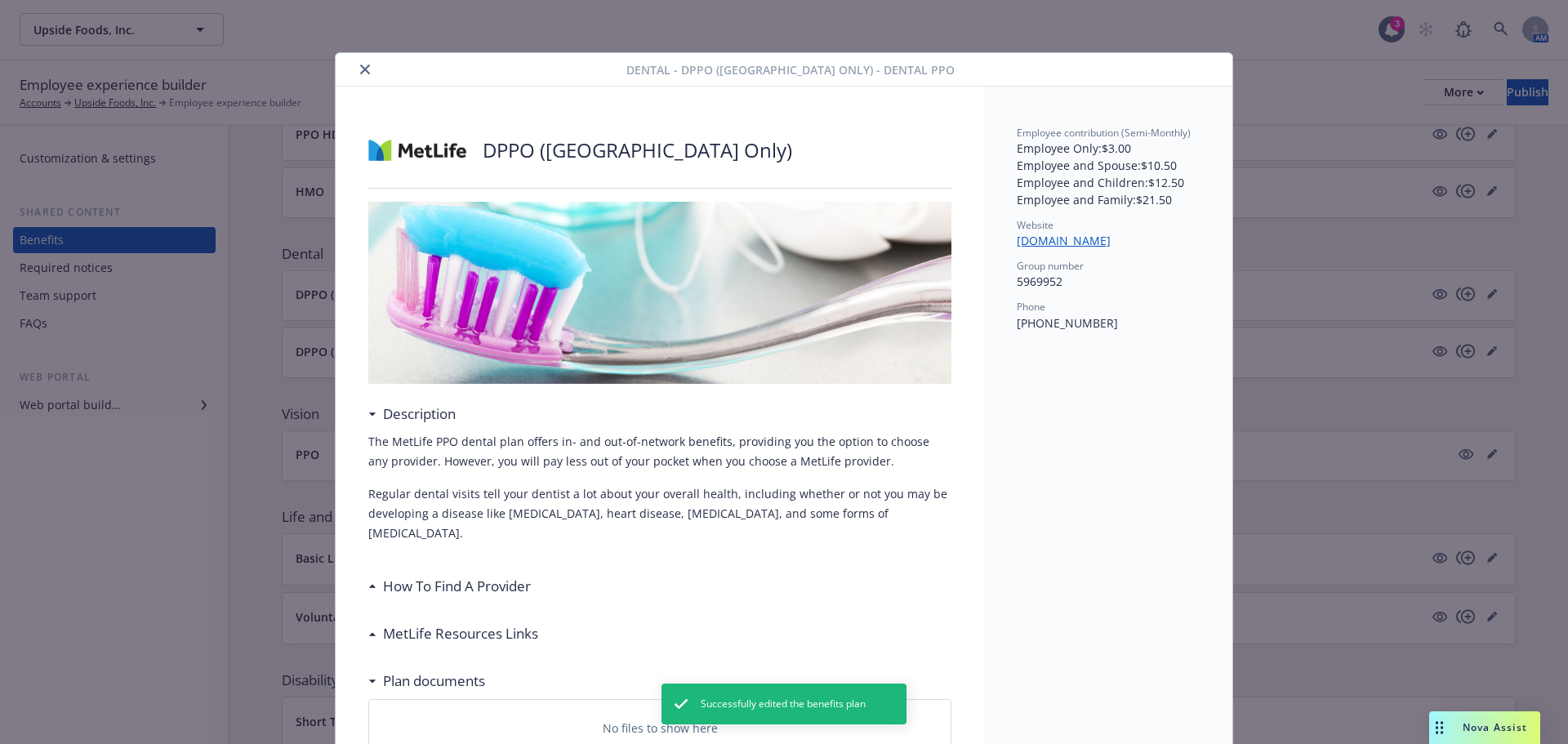
scroll to position [49, 0]
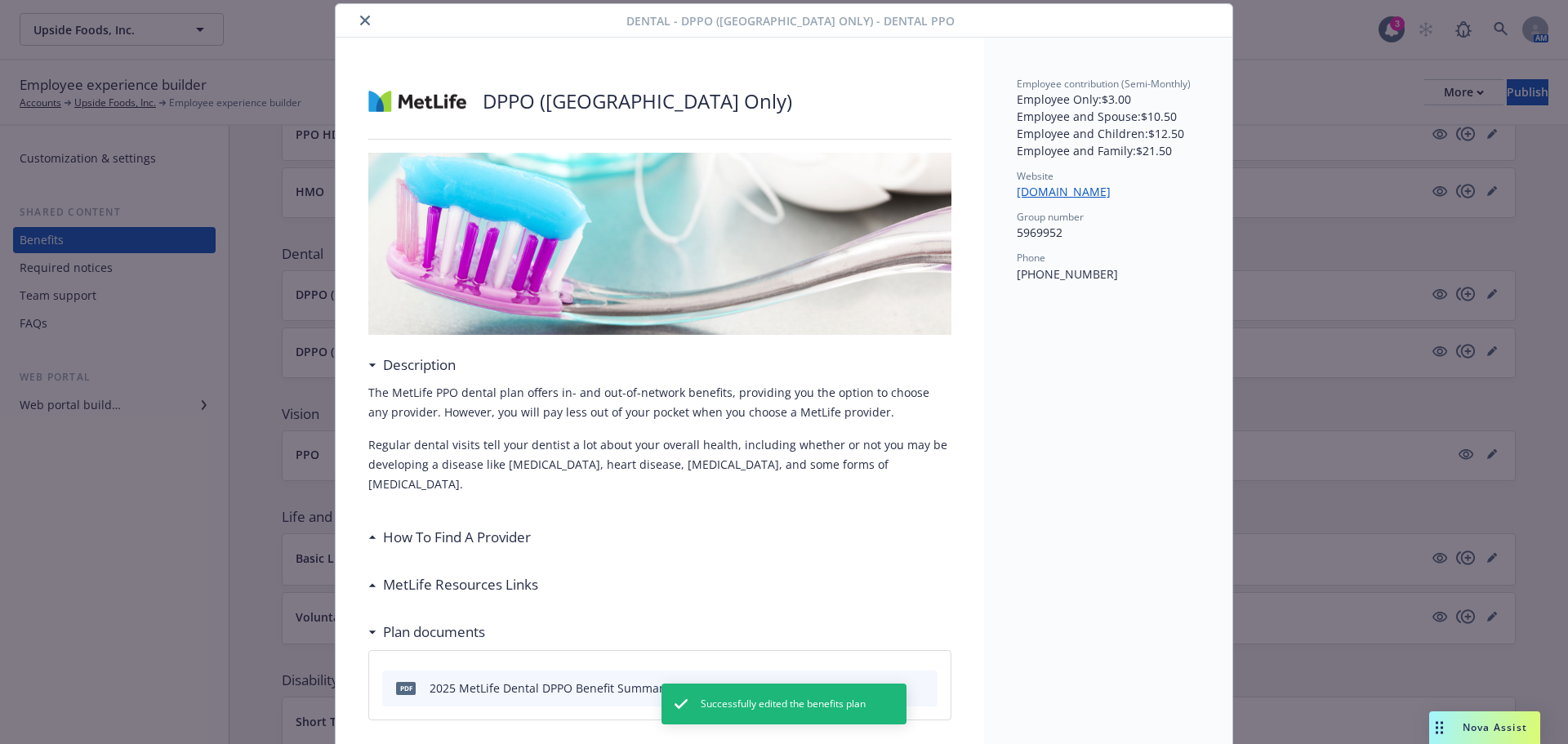
click at [360, 20] on icon "close" at bounding box center [365, 20] width 10 height 10
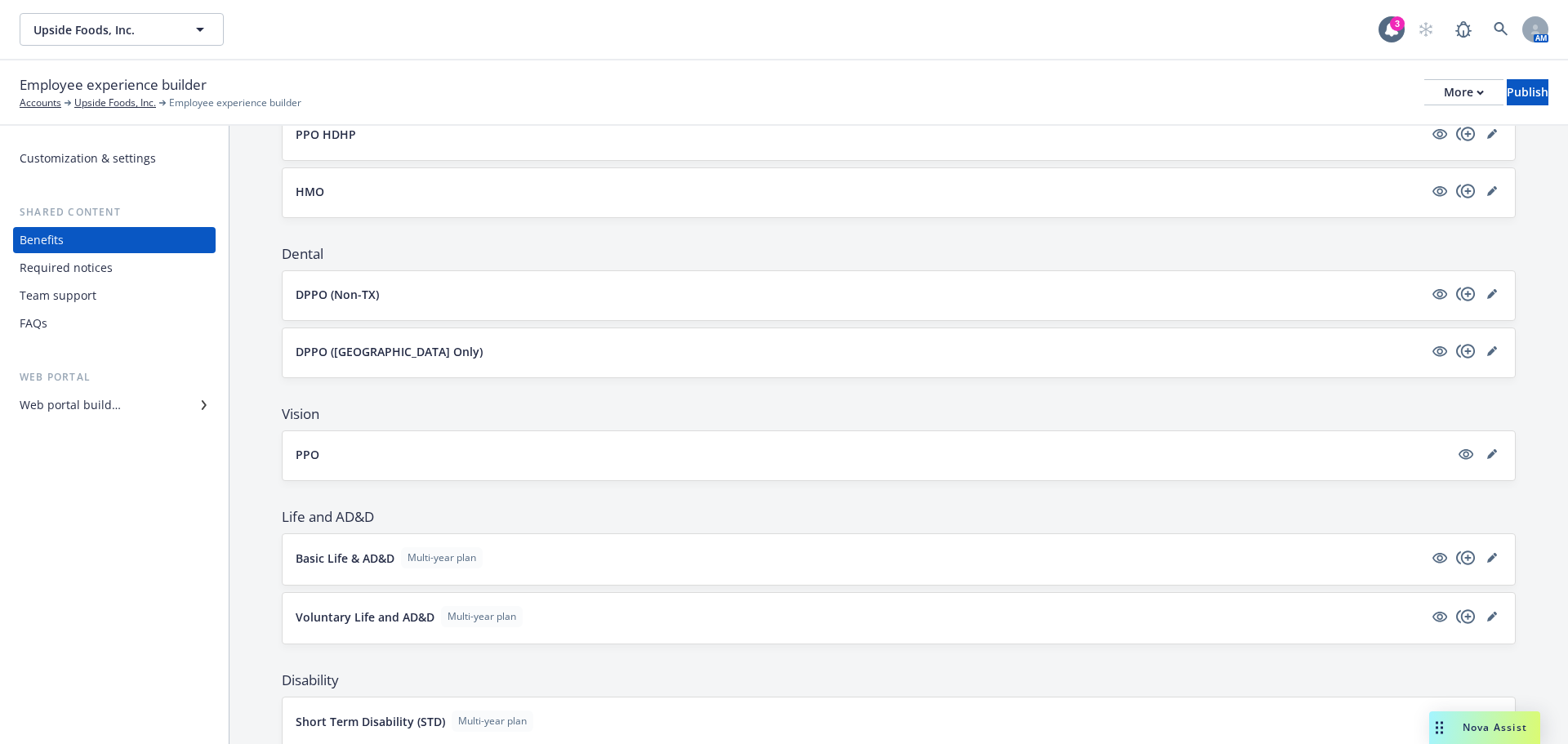
click at [1375, 350] on button "DPPO (TX Only)" at bounding box center [860, 352] width 1128 height 17
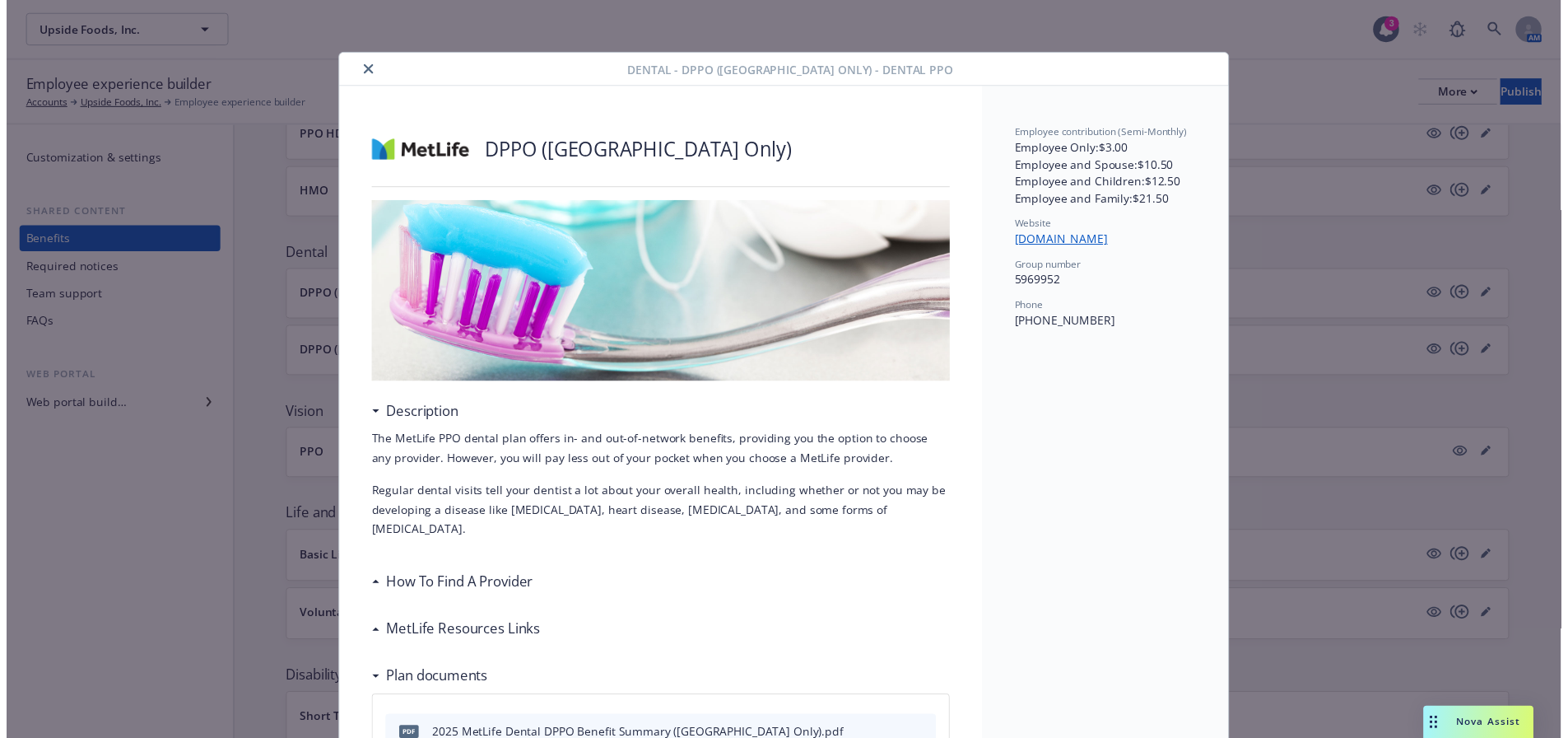
scroll to position [50, 0]
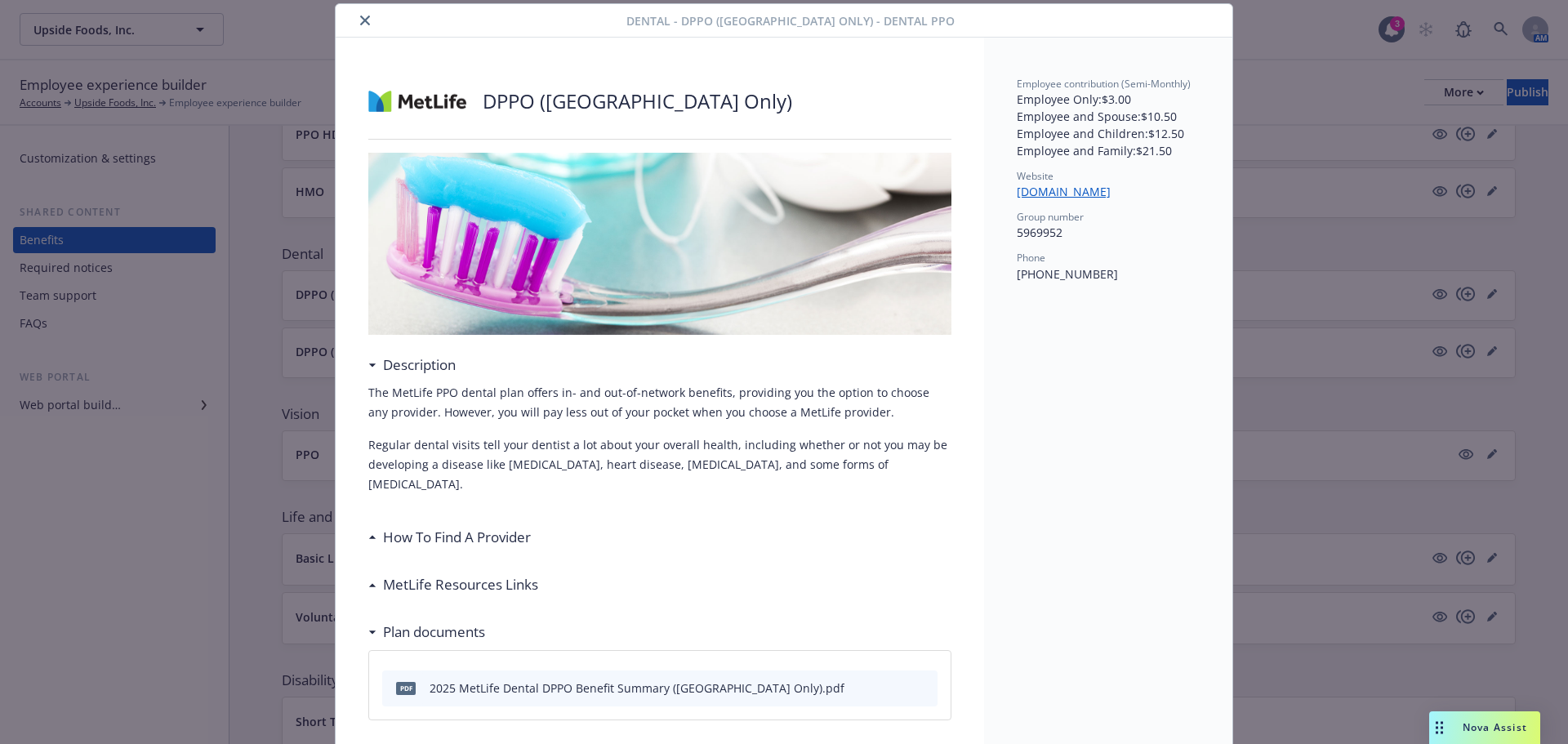
click at [360, 20] on icon "close" at bounding box center [365, 20] width 10 height 10
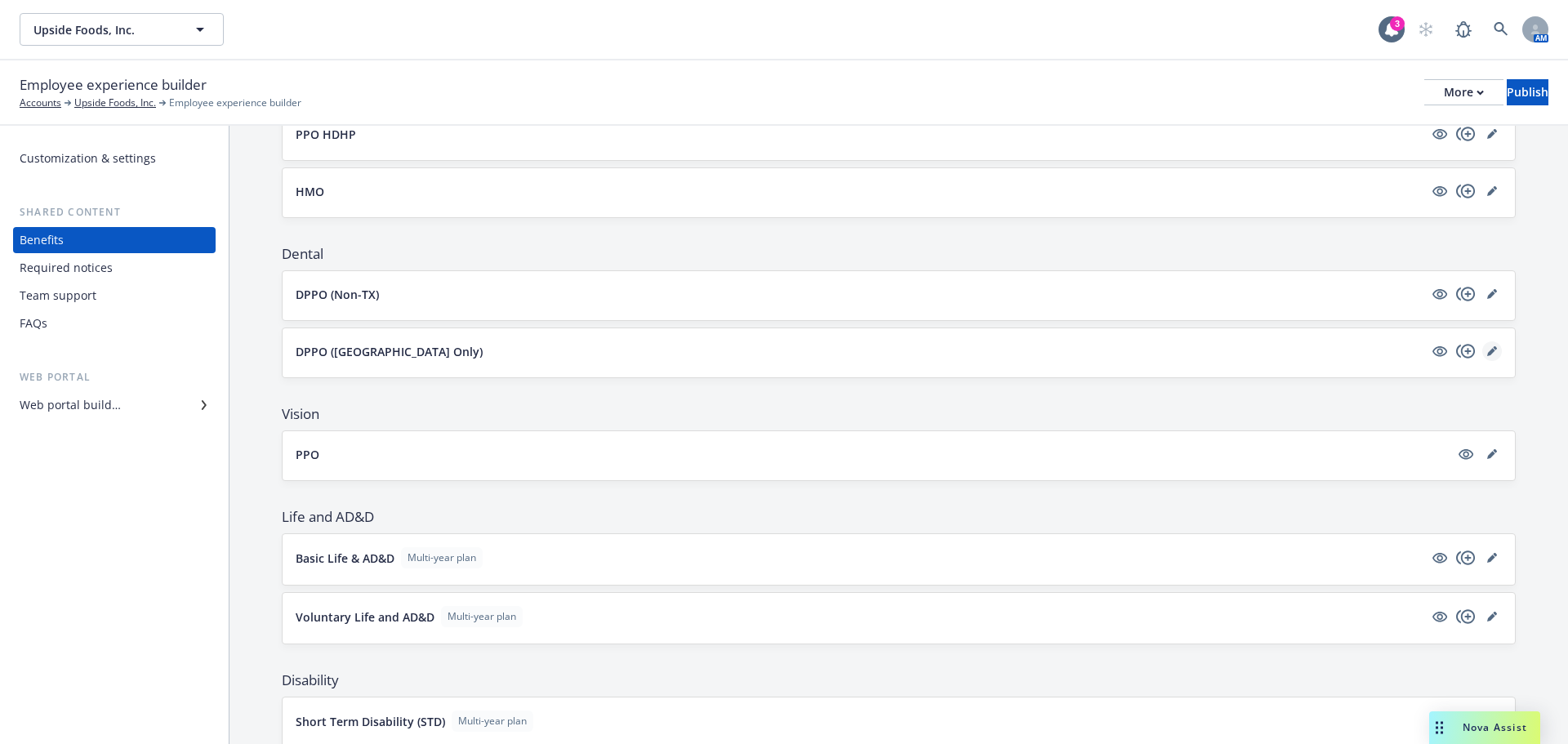
click at [1482, 356] on link "editPencil" at bounding box center [1492, 351] width 20 height 20
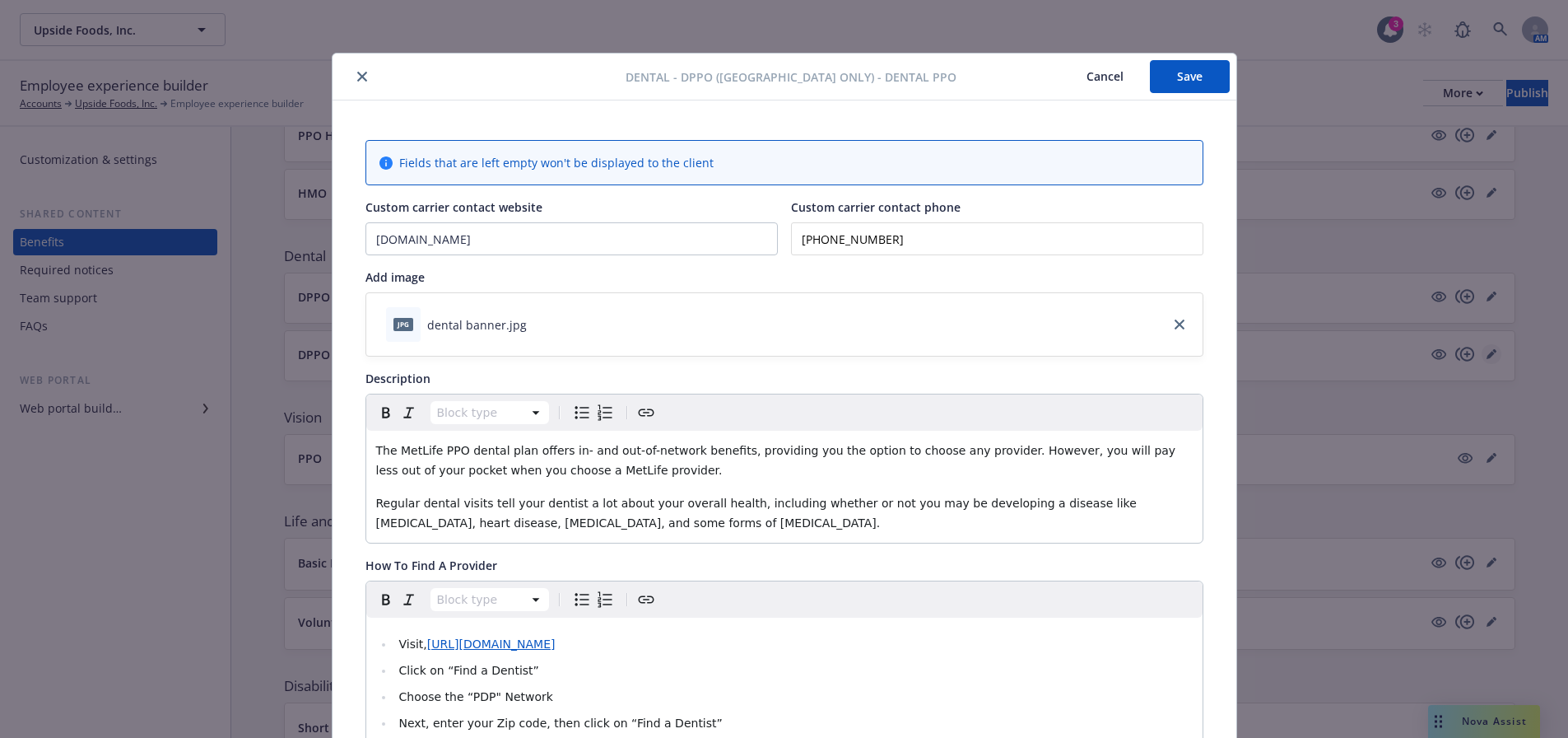
scroll to position [50, 0]
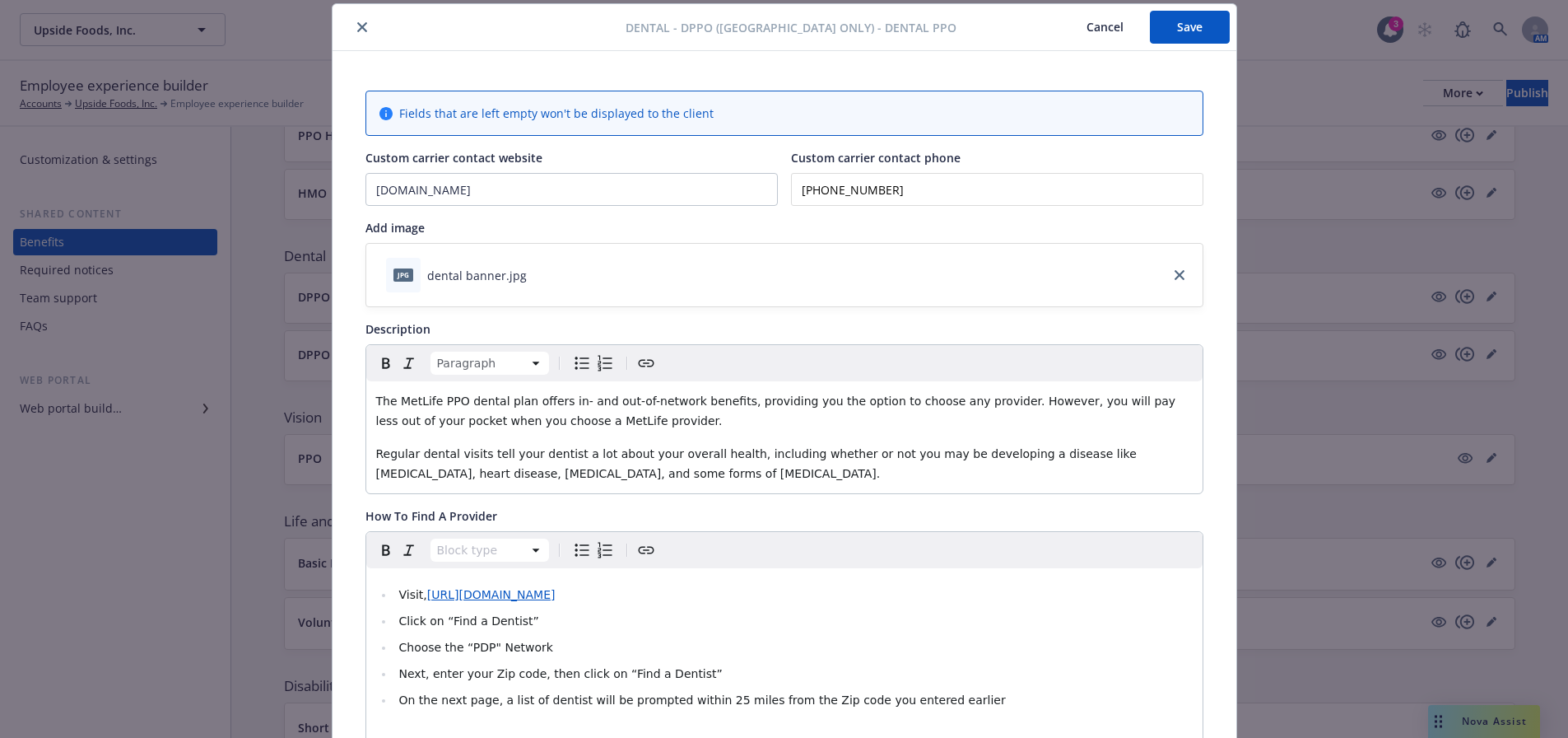
click at [459, 397] on span "The MetLife PPO dental plan offers in- and out-of-network benefits, providing y…" at bounding box center [777, 411] width 804 height 33
click at [719, 420] on p "The MetLife PPO TX dental plan offers in- and out-of-network benefits, providin…" at bounding box center [784, 411] width 817 height 39
click at [981, 405] on span "The MetLife PPO TX dental plan offers in- and out-of-network benefits, providin…" at bounding box center [774, 411] width 797 height 33
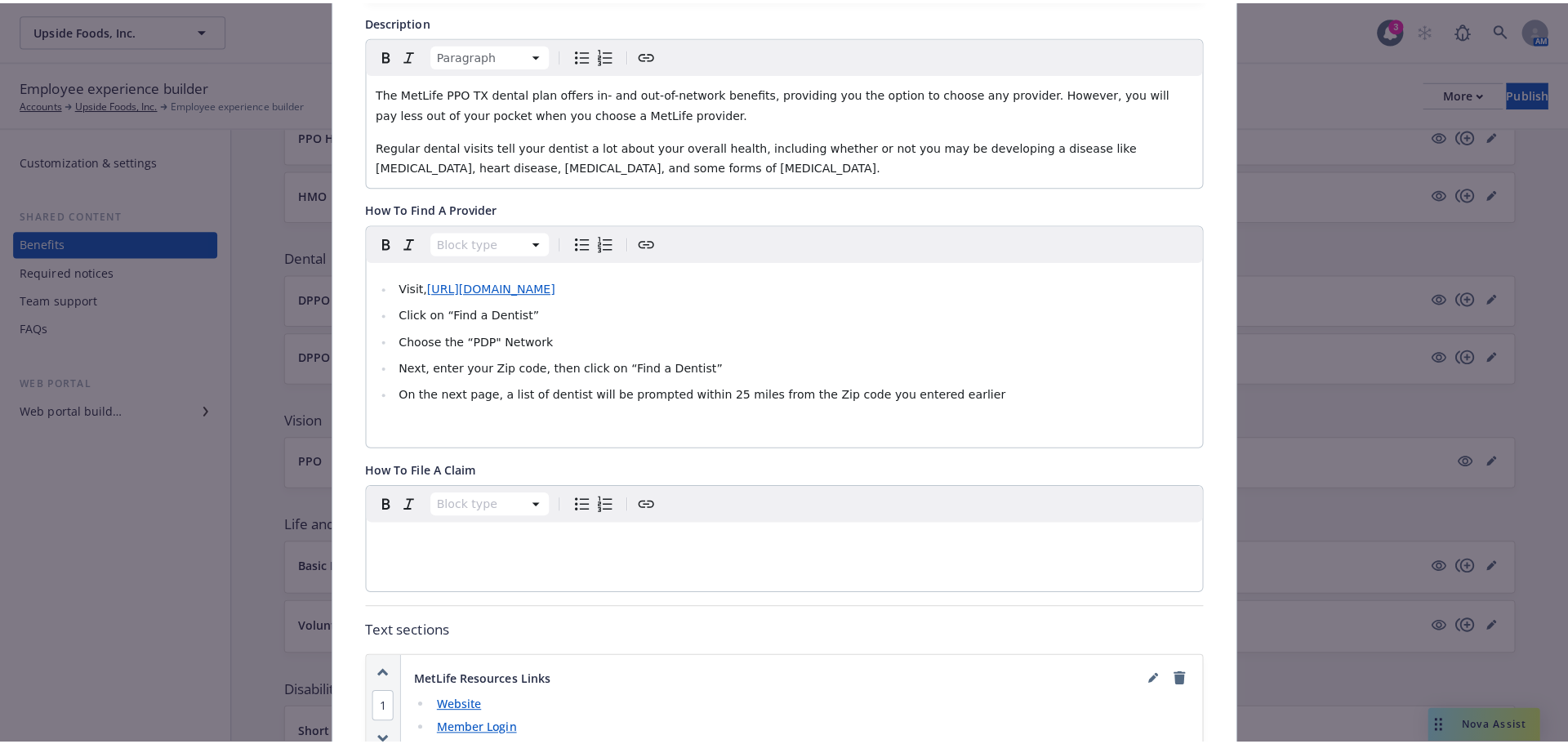
scroll to position [21, 0]
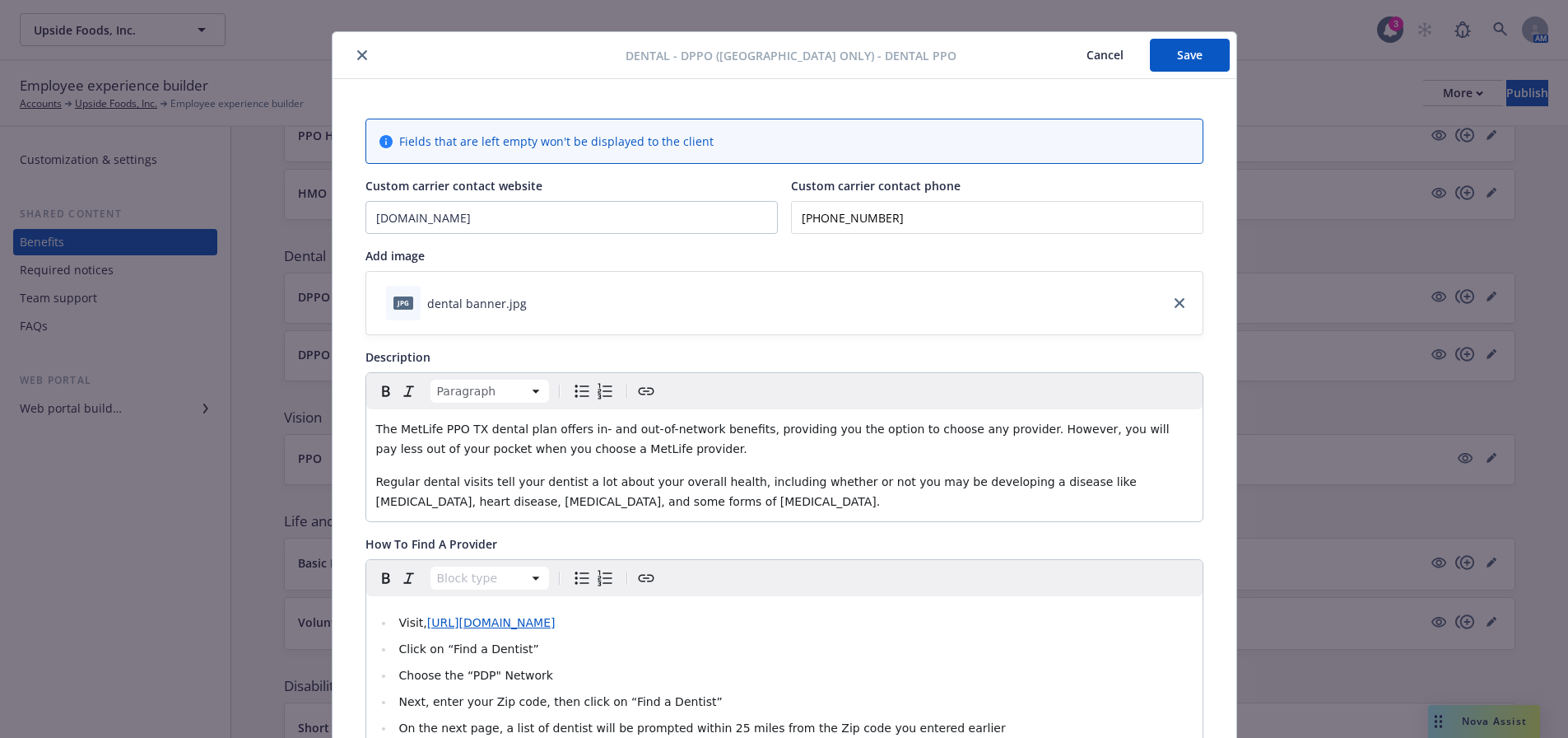
click at [1177, 45] on button "Save" at bounding box center [1189, 55] width 80 height 33
click at [359, 57] on icon "close" at bounding box center [362, 56] width 10 height 10
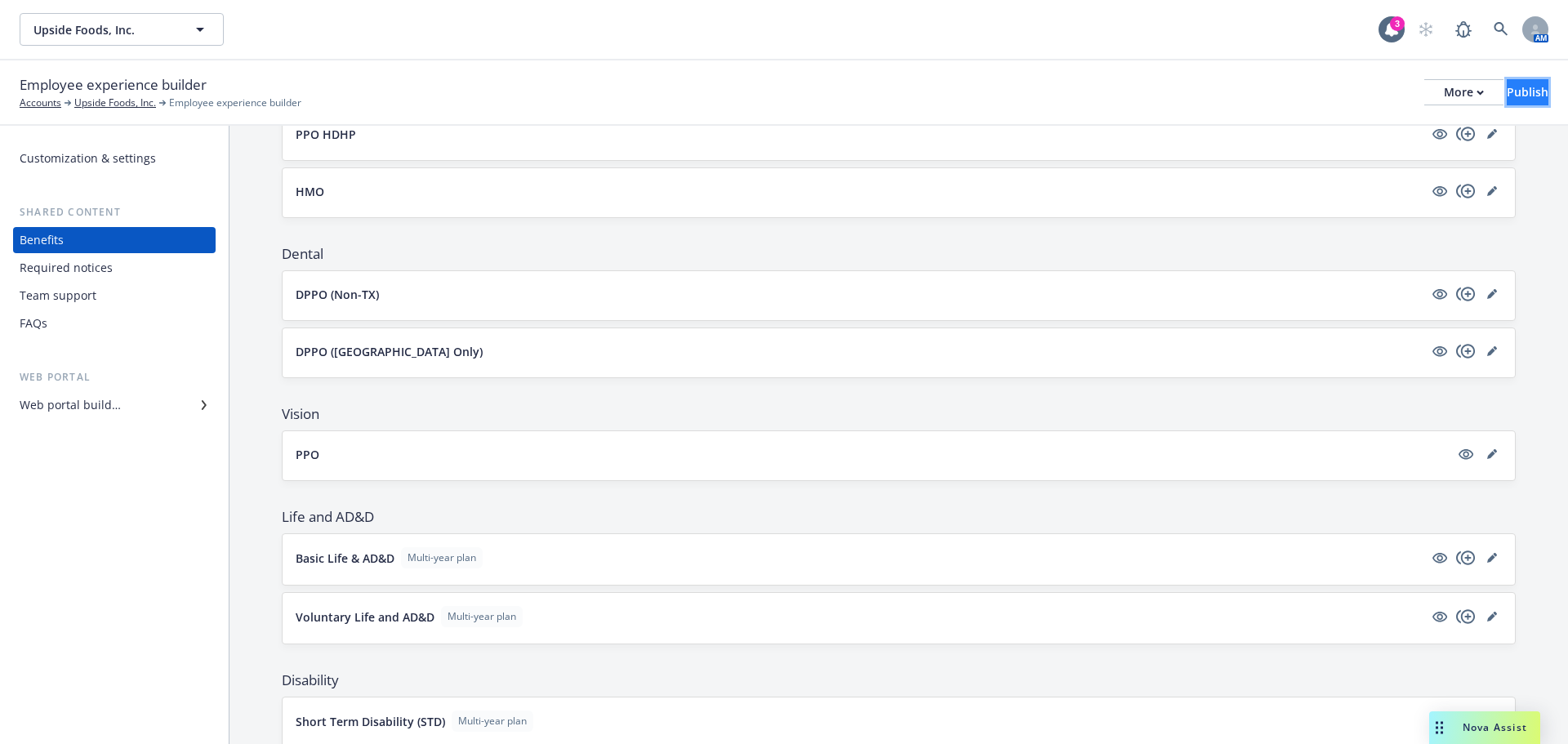
click at [1507, 84] on div "Publish" at bounding box center [1527, 92] width 42 height 25
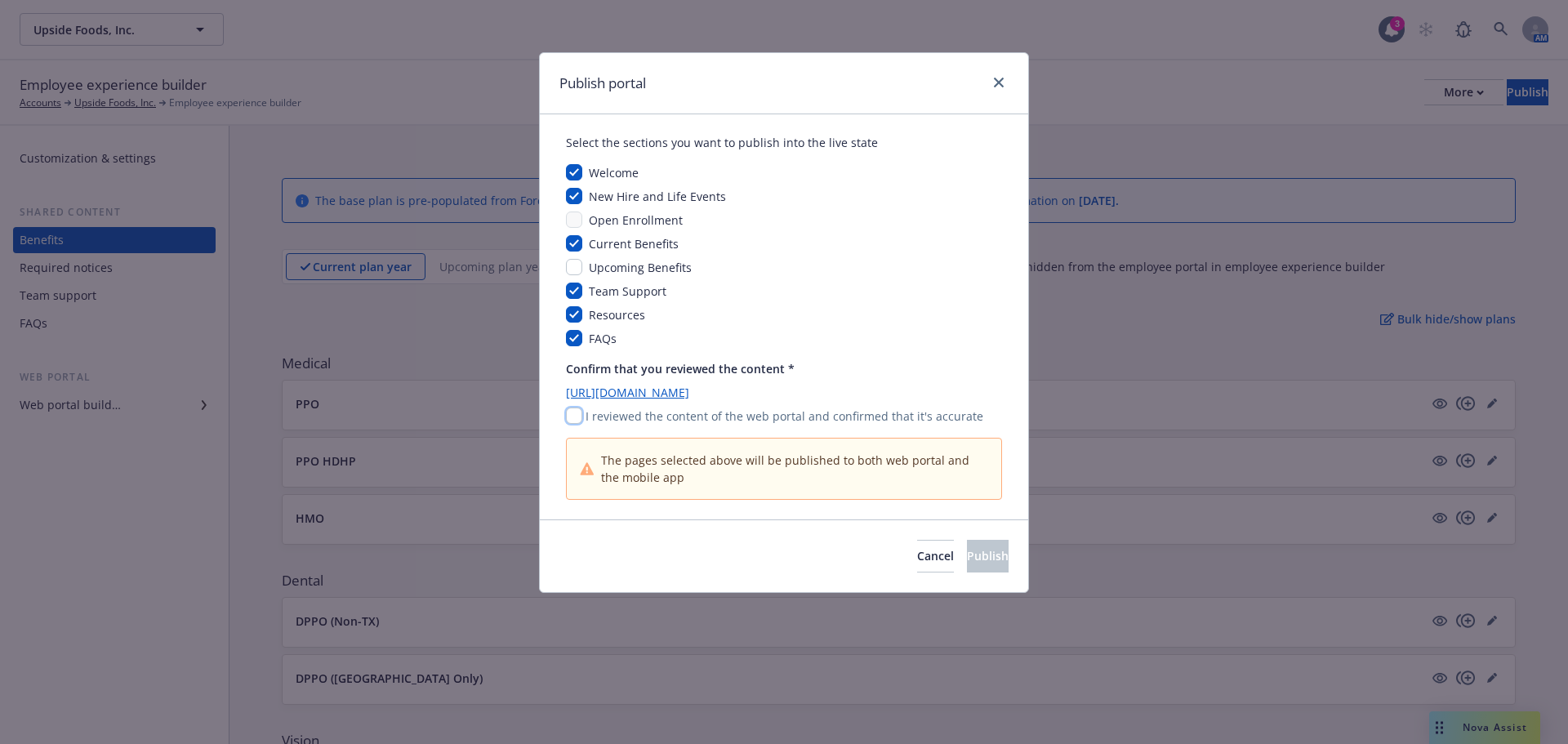
click at [568, 415] on input "checkbox" at bounding box center [573, 415] width 16 height 16
checkbox input "true"
click at [967, 550] on span "Publish" at bounding box center [988, 555] width 42 height 15
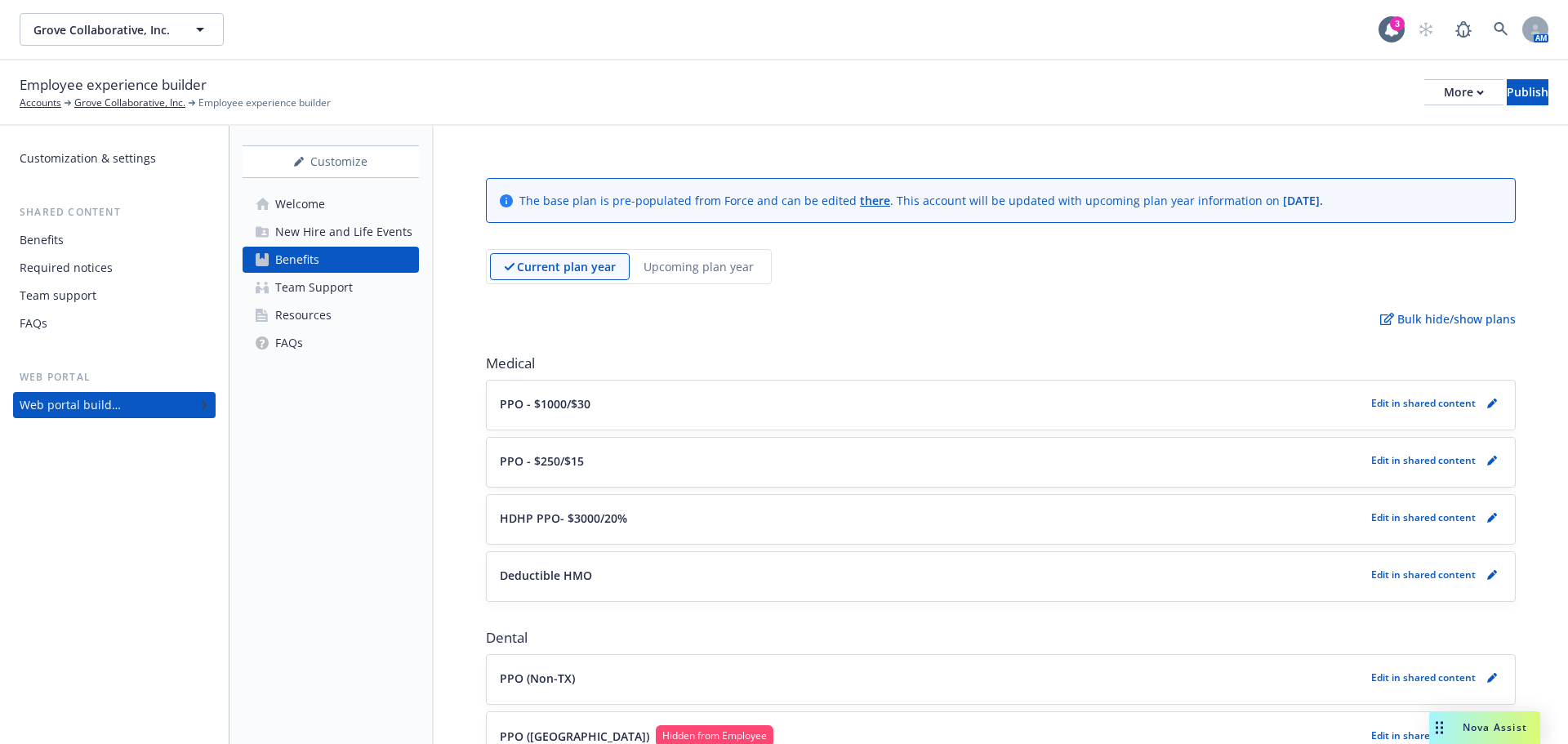
scroll to position [82, 0]
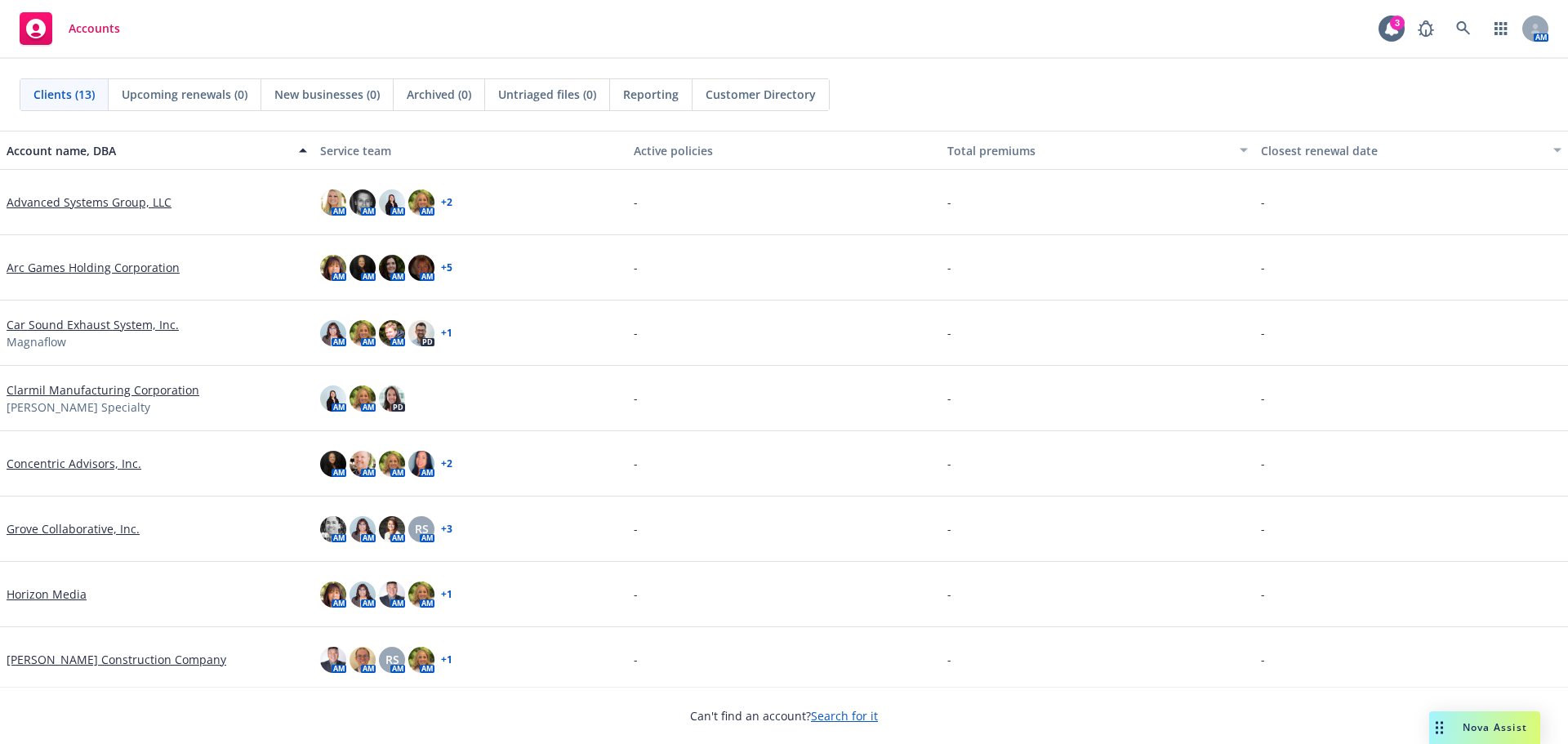
click at [61, 528] on link "Grove Collaborative, Inc." at bounding box center [73, 529] width 133 height 17
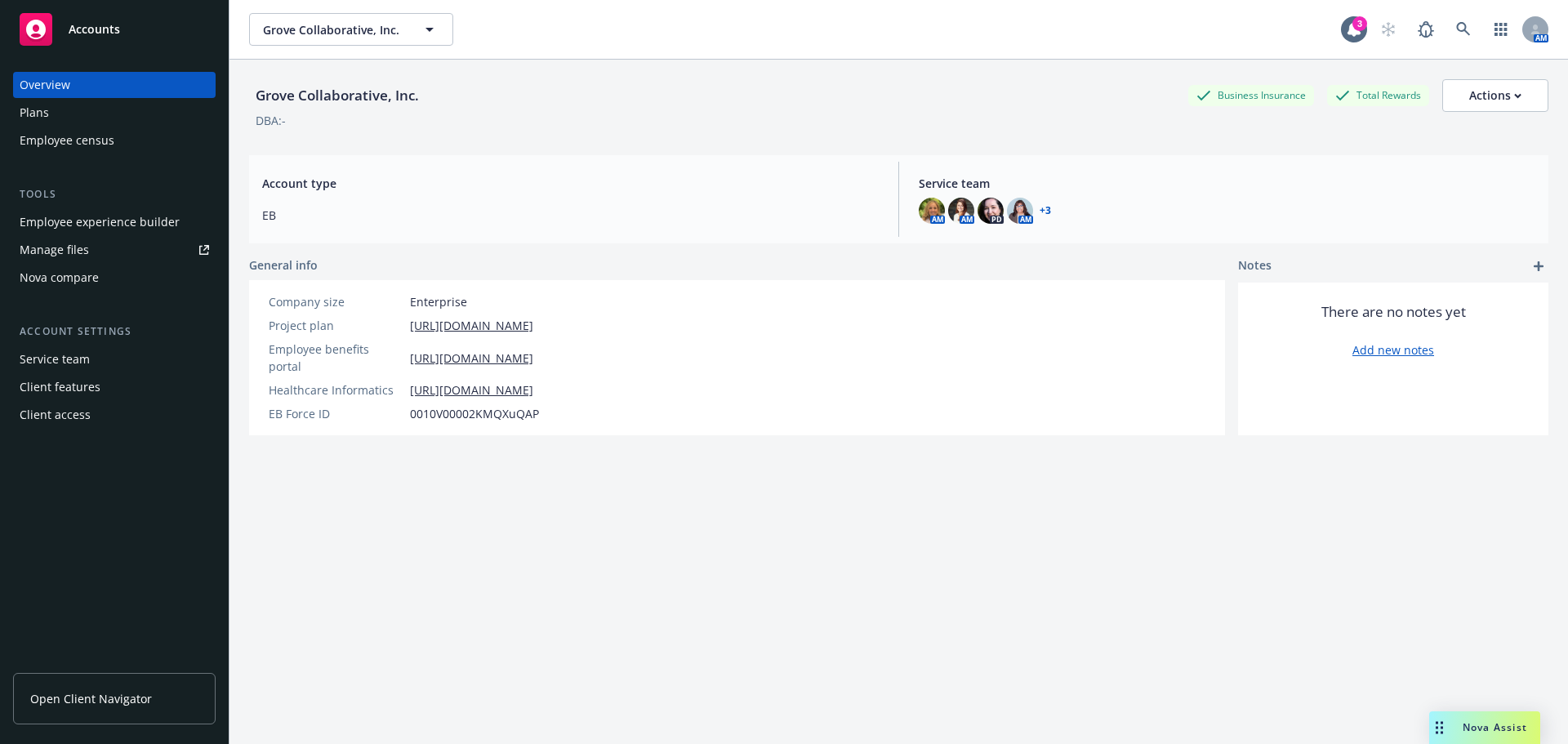
click at [81, 112] on div "Plans" at bounding box center [114, 112] width 189 height 26
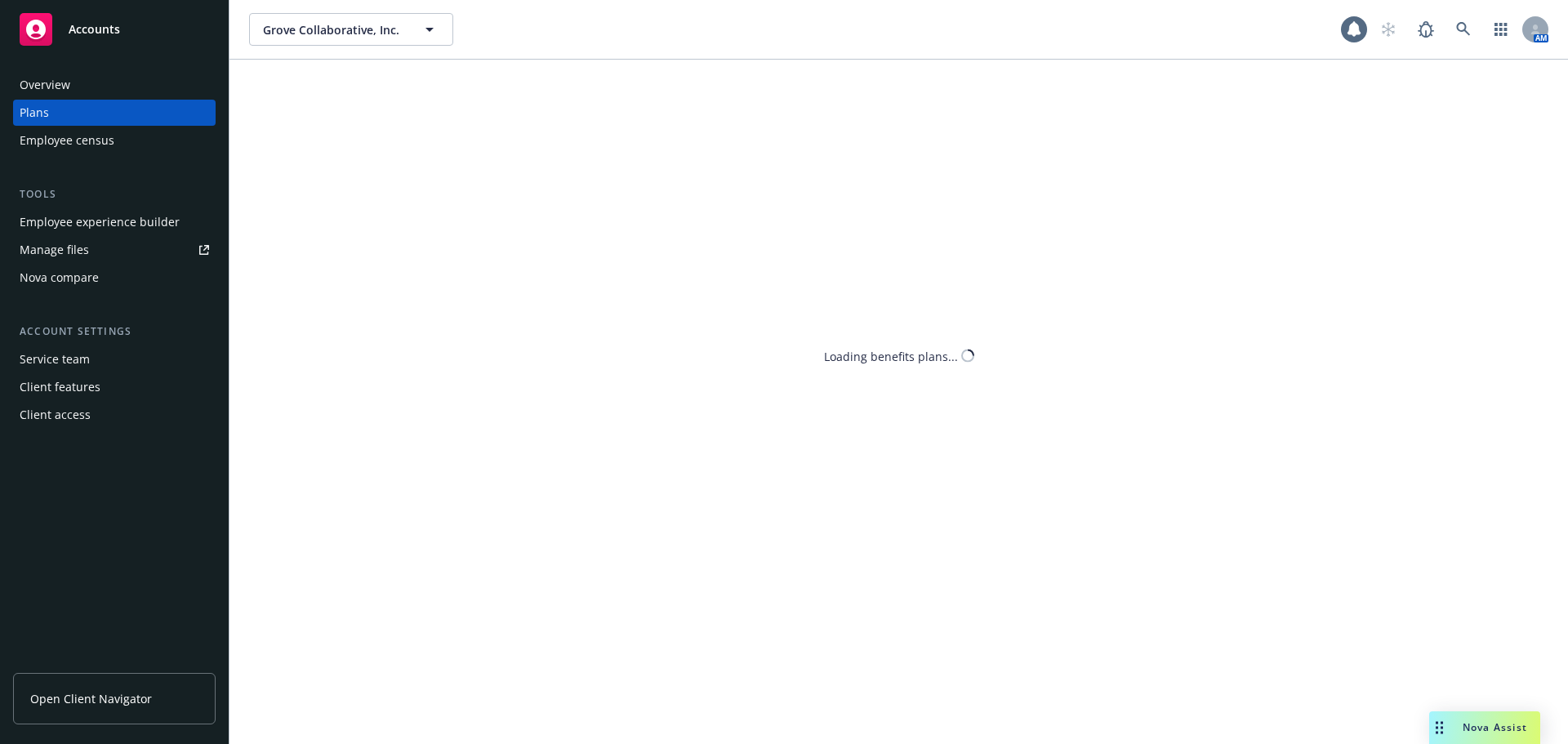
click at [111, 209] on div "Employee experience builder" at bounding box center [99, 222] width 160 height 26
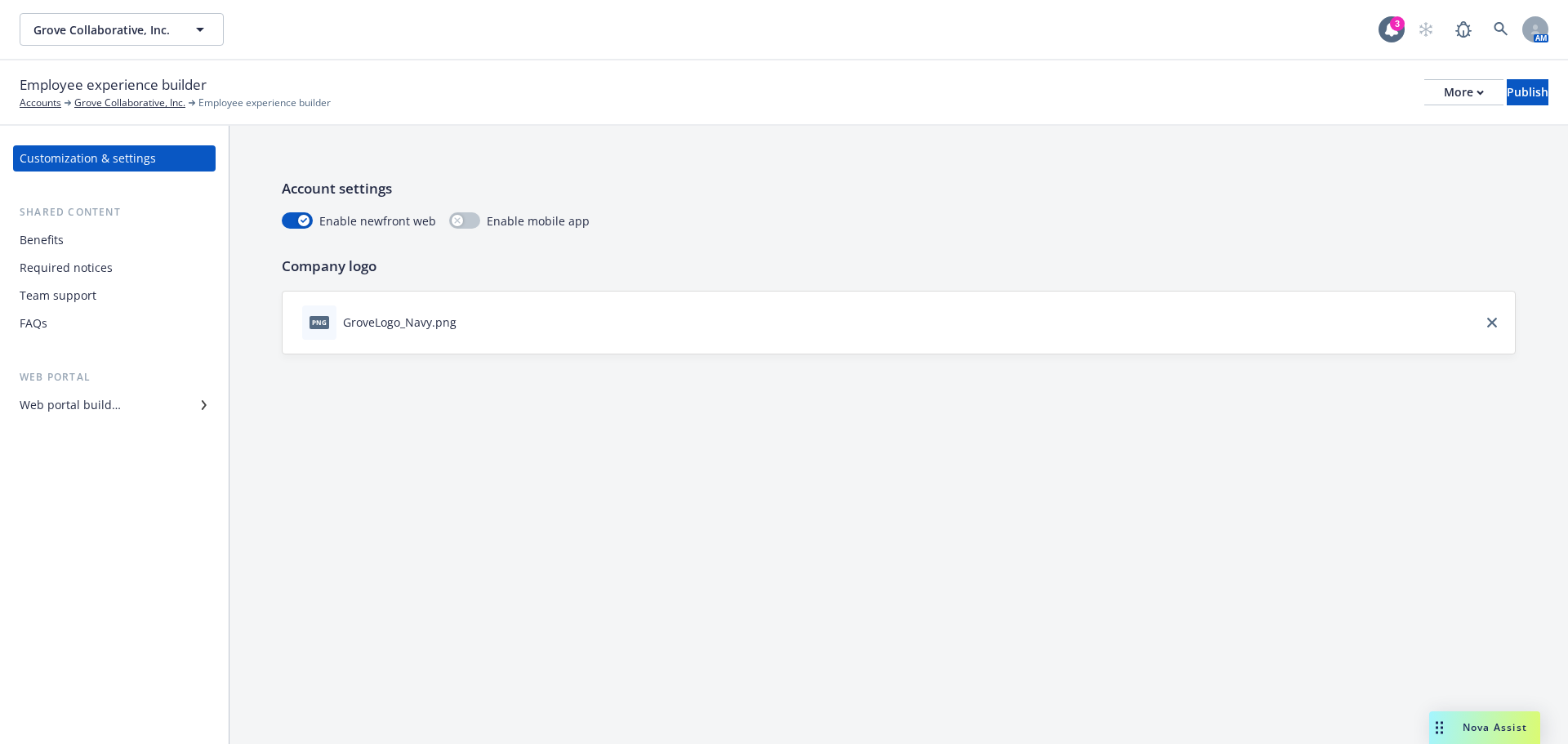
click at [35, 256] on div "Required notices" at bounding box center [66, 268] width 93 height 26
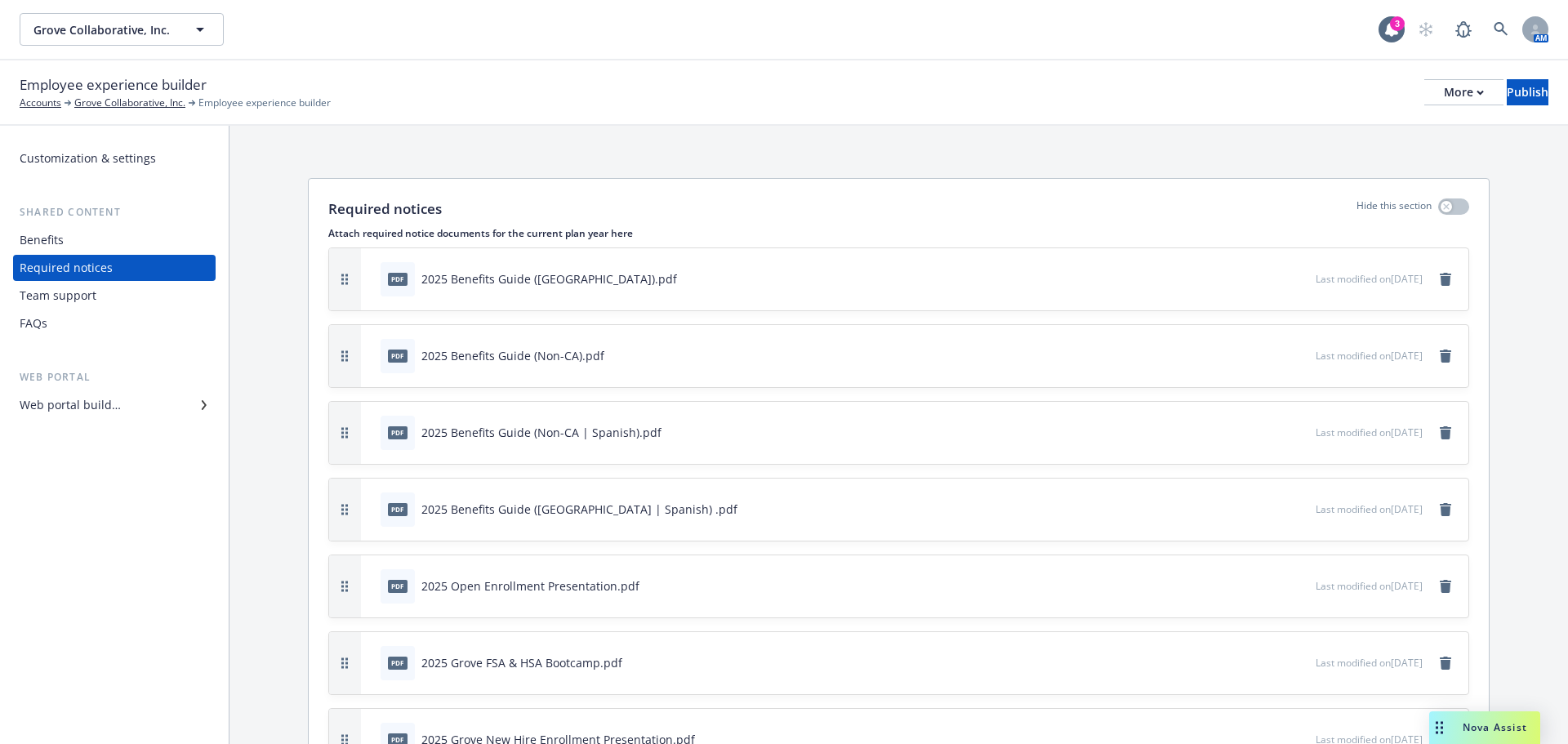
click at [24, 288] on div "Team support" at bounding box center [58, 296] width 76 height 26
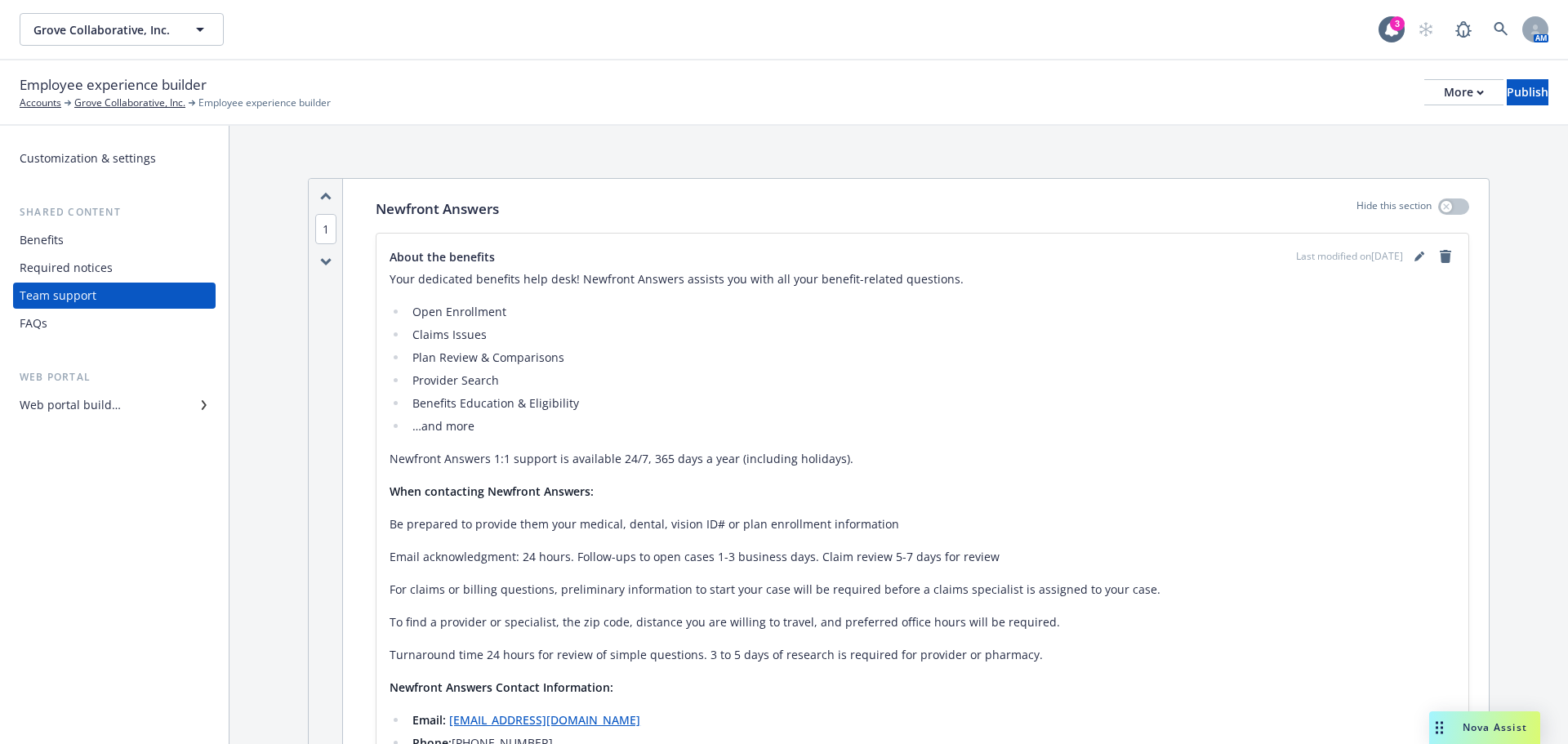
click at [54, 260] on div "Required notices" at bounding box center [66, 268] width 93 height 26
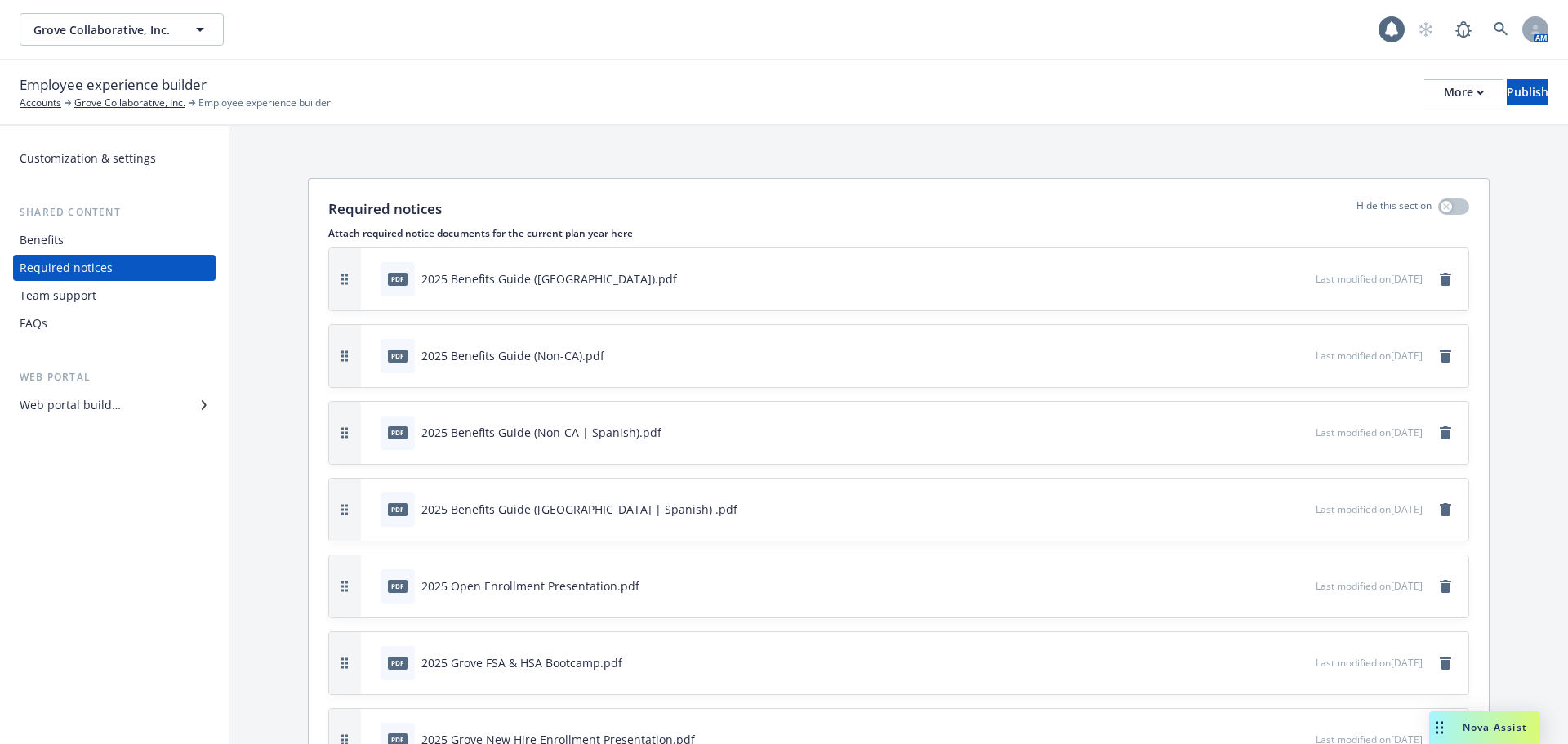
click at [54, 252] on div "Benefits" at bounding box center [42, 240] width 44 height 26
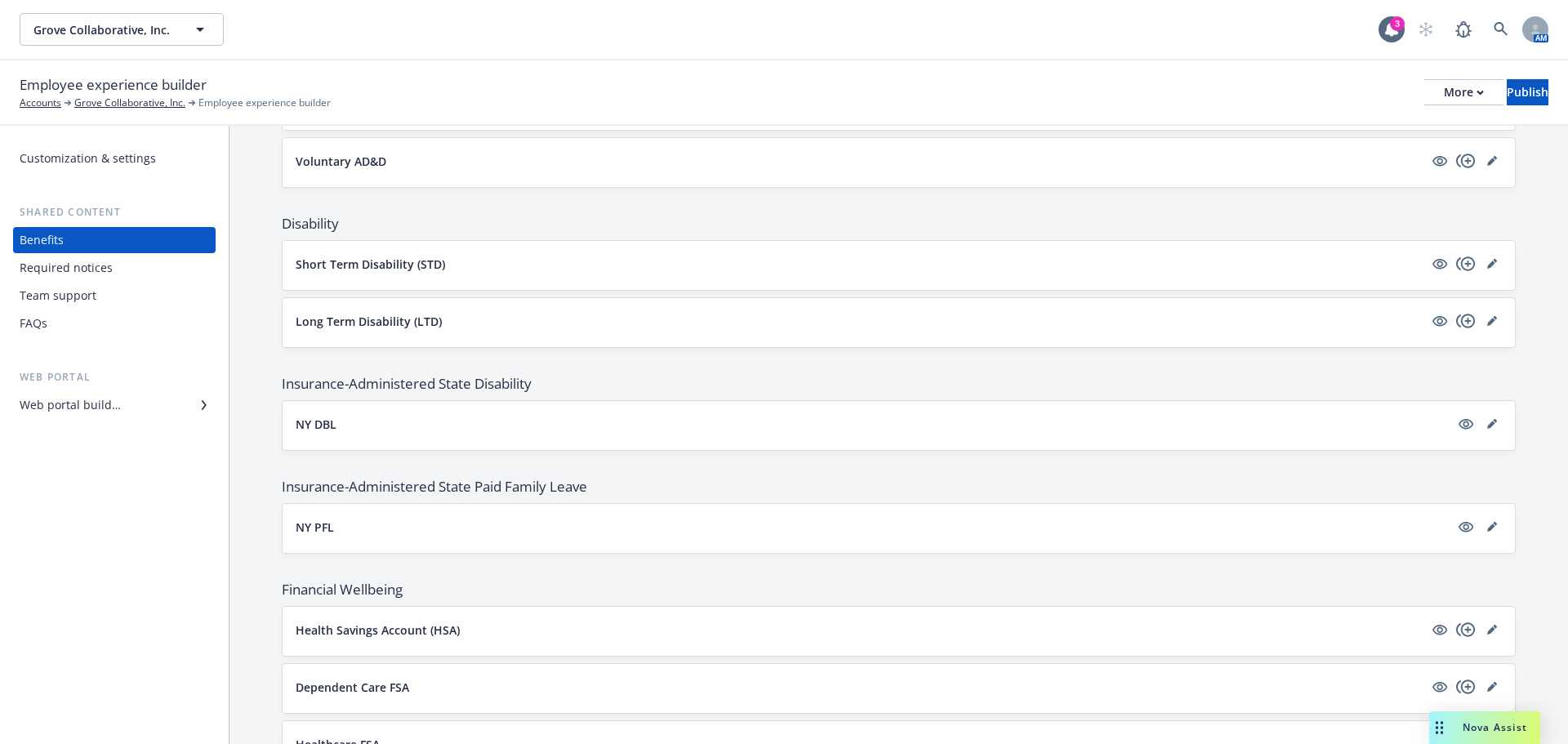
scroll to position [899, 0]
click at [1438, 77] on div "Employee experience builder Accounts Grove Collaborative, Inc. Employee experie…" at bounding box center [784, 93] width 1529 height 36
click at [1432, 87] on button "More" at bounding box center [1464, 92] width 79 height 26
click at [179, 141] on div "Customization & settings Shared content Benefits Required notices Team support …" at bounding box center [114, 435] width 228 height 618
click at [1445, 95] on button "More" at bounding box center [1464, 92] width 79 height 26
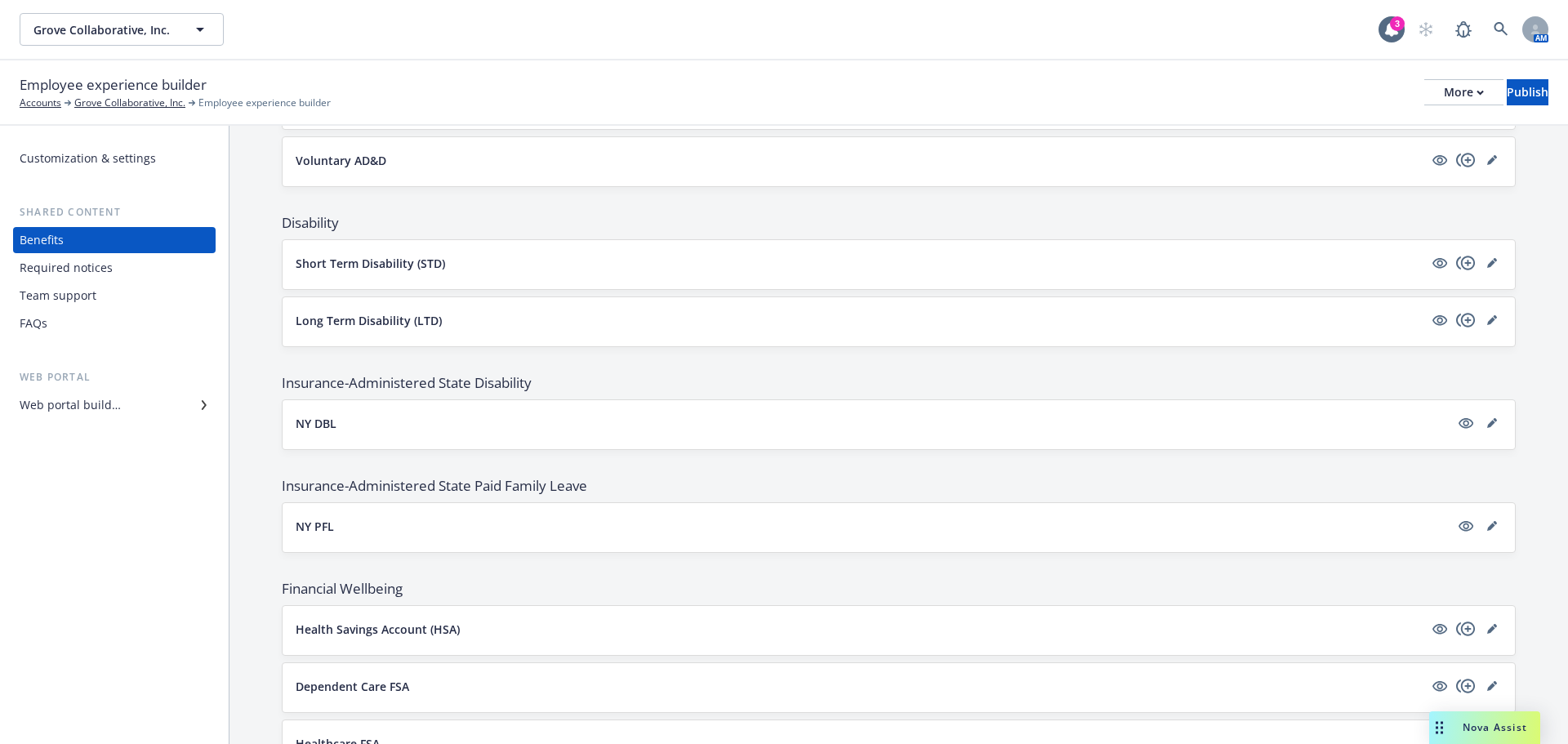
click at [70, 161] on div "Customization & settings" at bounding box center [87, 158] width 137 height 26
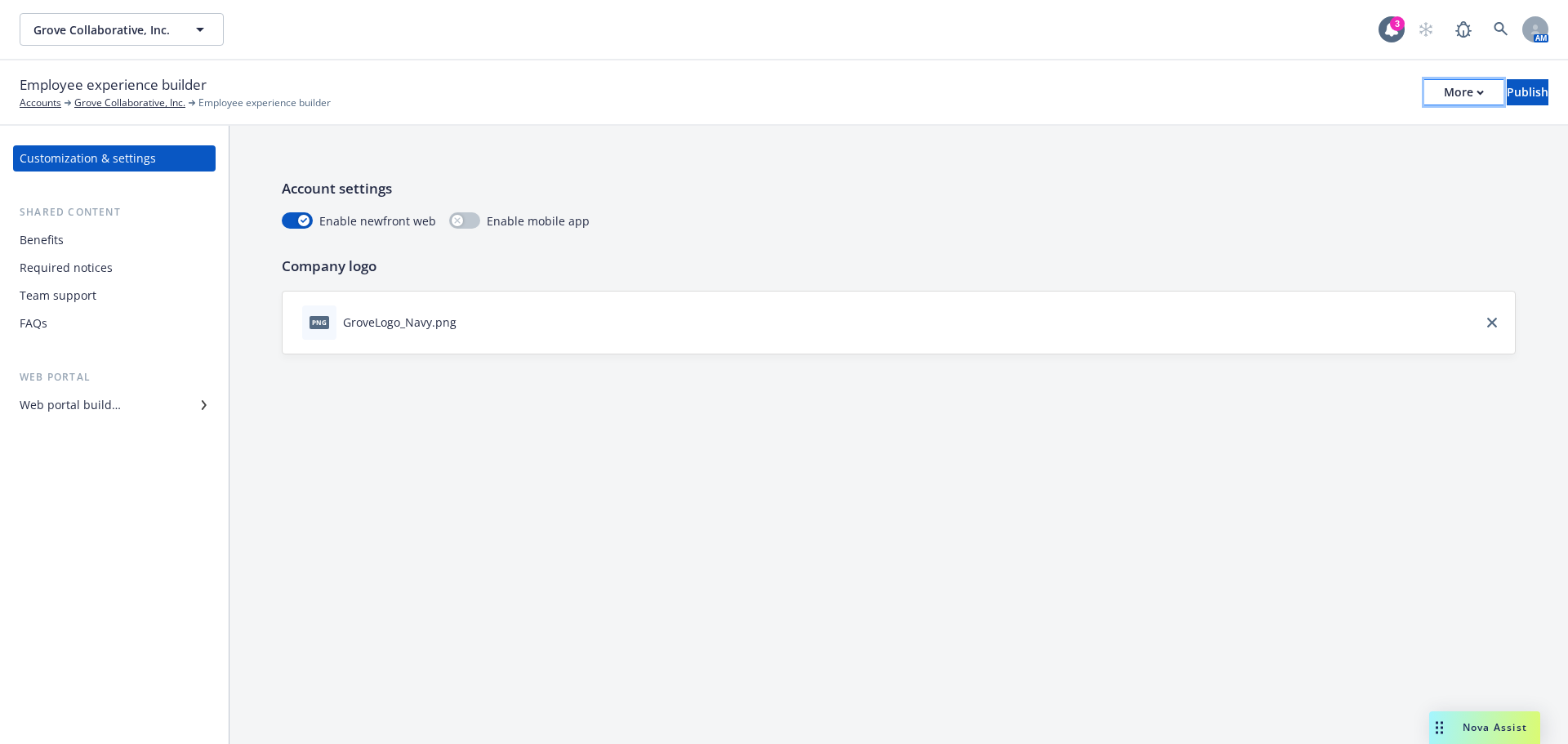
click at [1442, 92] on button "More" at bounding box center [1464, 92] width 79 height 26
click at [121, 402] on div "Web portal builder" at bounding box center [114, 405] width 189 height 26
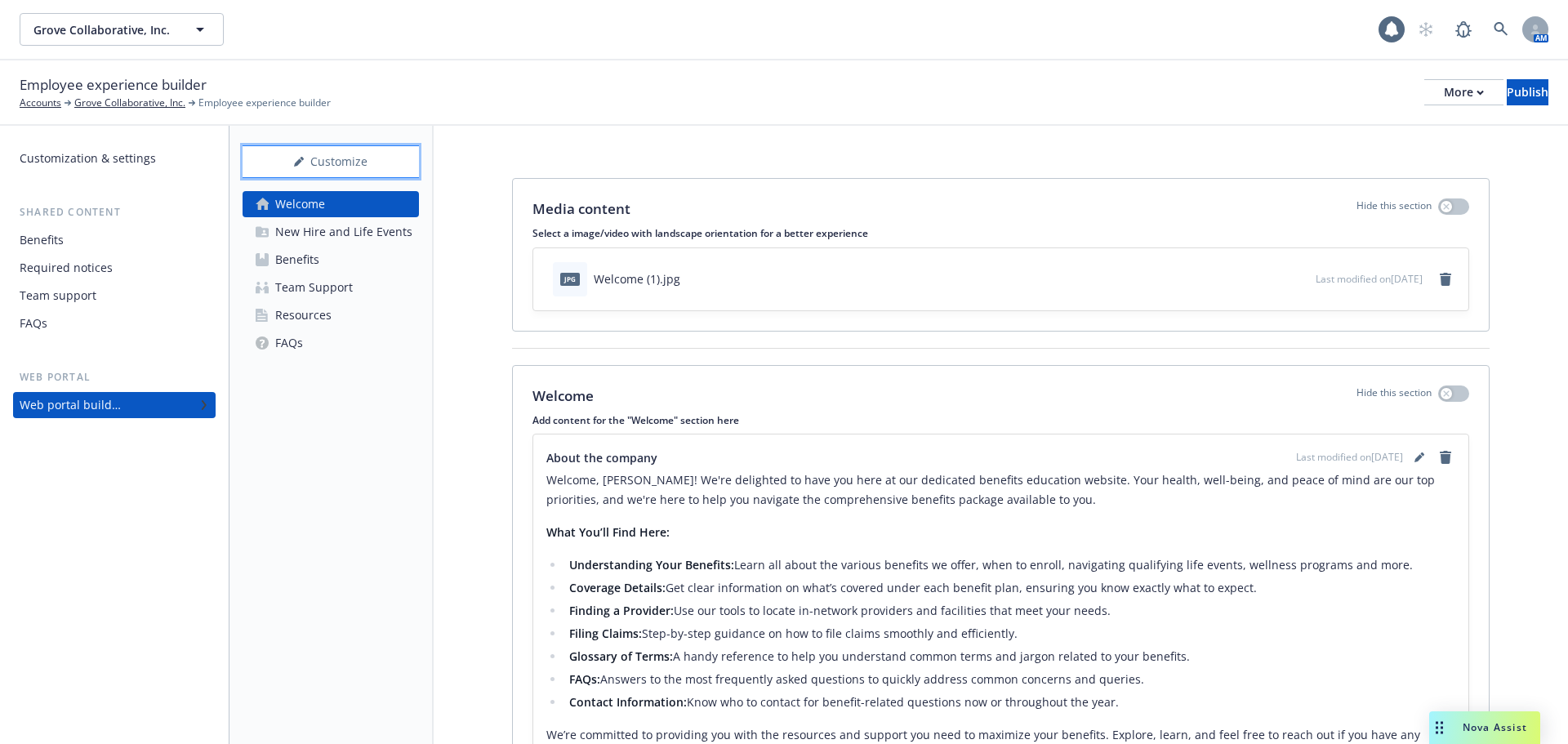
click at [396, 152] on button "Customize" at bounding box center [331, 161] width 177 height 32
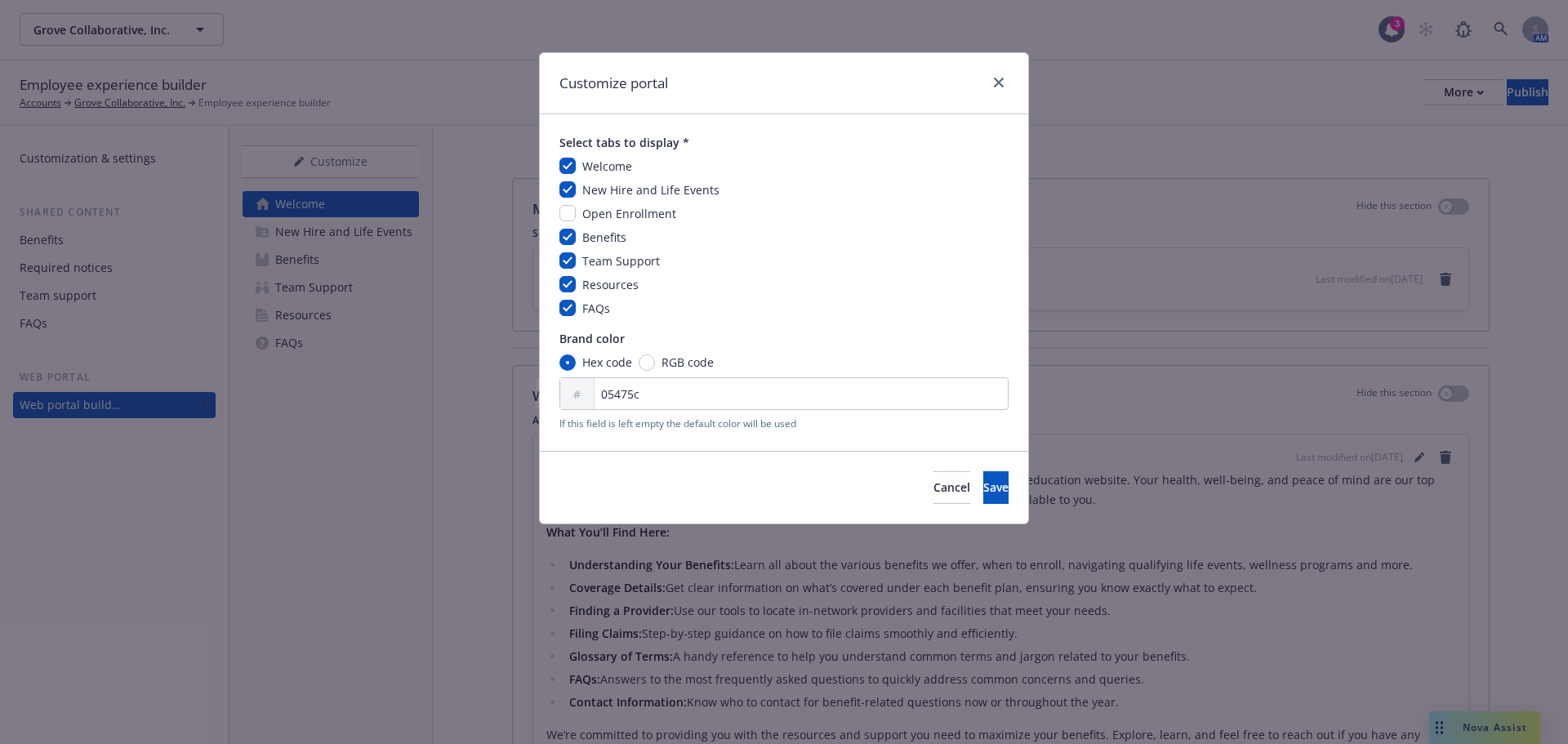
click at [600, 206] on span "Open Enrollment" at bounding box center [629, 213] width 94 height 15
click at [568, 213] on input "checkbox" at bounding box center [567, 212] width 16 height 16
checkbox input "true"
click at [986, 486] on button "Save" at bounding box center [996, 488] width 25 height 32
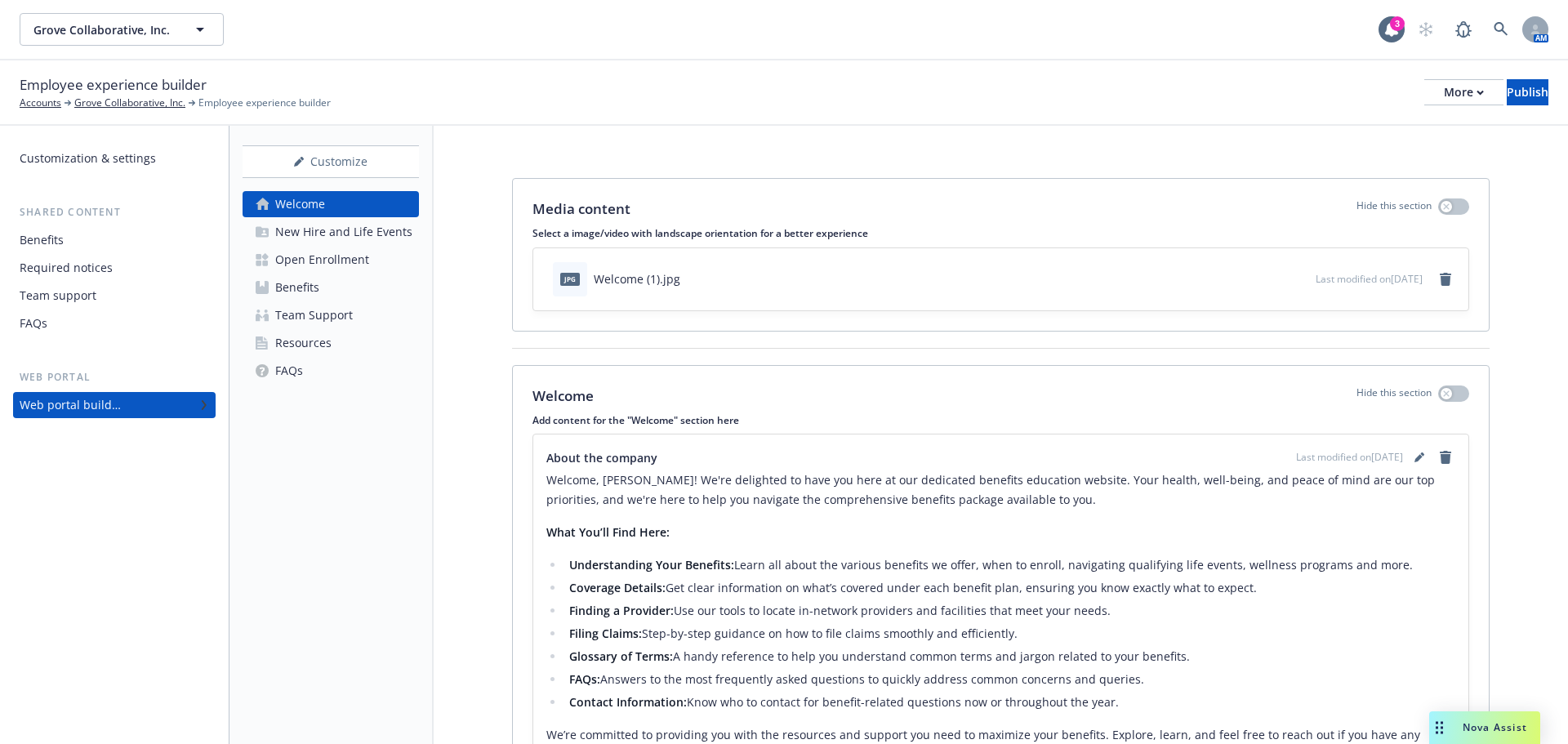
click at [330, 259] on div "Open Enrollment" at bounding box center [322, 259] width 94 height 26
